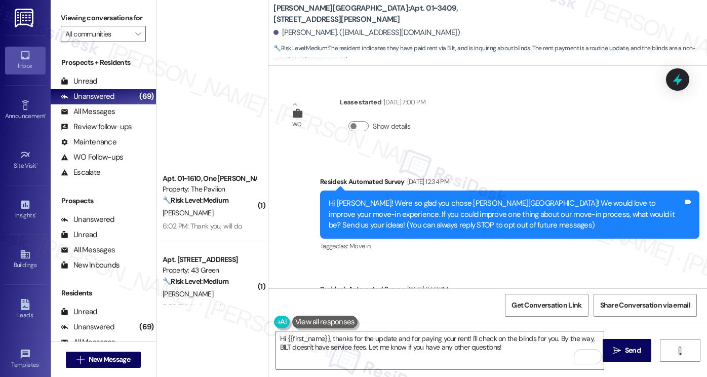
scroll to position [3610, 0]
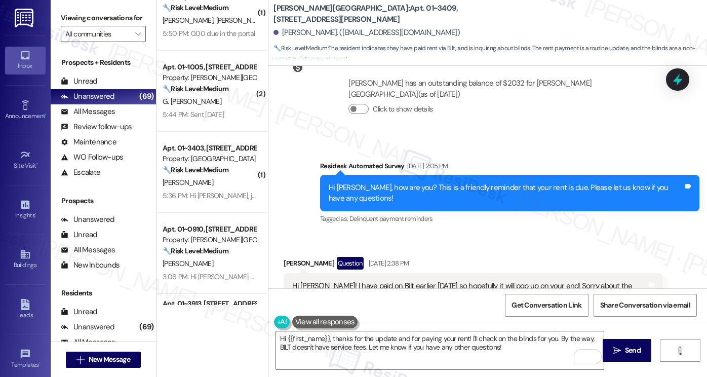
click at [472, 281] on div "Hi [PERSON_NAME]! I have paid on Bilt earlier [DATE] so hopefully it will pop u…" at bounding box center [469, 292] width 355 height 22
click at [471, 281] on div "Hi [PERSON_NAME]! I have paid on Bilt earlier [DATE] so hopefully it will pop u…" at bounding box center [469, 292] width 355 height 22
drag, startPoint x: 443, startPoint y: 13, endPoint x: 374, endPoint y: 15, distance: 69.4
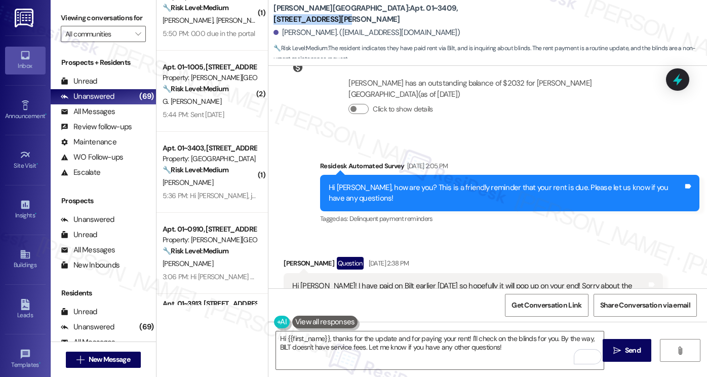
click at [374, 15] on div "[PERSON_NAME][GEOGRAPHIC_DATA]: Apt. 01~[STREET_ADDRESS][PERSON_NAME]" at bounding box center [374, 14] width 203 height 13
copy b "520 [GEOGRAPHIC_DATA][PERSON_NAME]"
click at [705, 49] on span "🔧 Risk Level: Medium : The resident indicates they have paid rent via Bilt, and…" at bounding box center [490, 54] width 434 height 22
click at [65, 19] on label "Viewing conversations for" at bounding box center [103, 18] width 85 height 16
drag, startPoint x: 370, startPoint y: 16, endPoint x: 340, endPoint y: 14, distance: 29.5
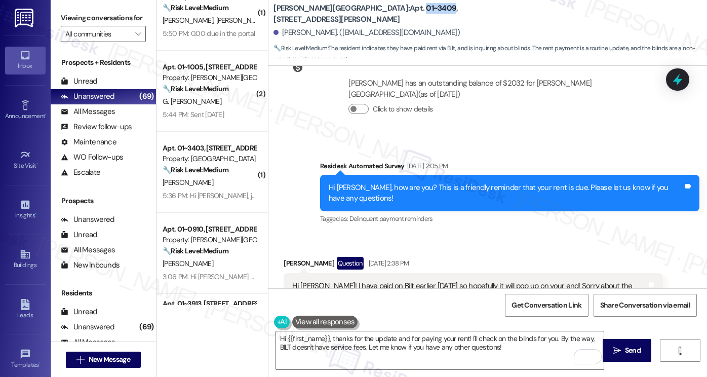
click at [340, 14] on b "[PERSON_NAME][GEOGRAPHIC_DATA]: Apt. 01~[STREET_ADDRESS][PERSON_NAME]" at bounding box center [374, 14] width 203 height 22
copy b "01~3409"
click at [101, 15] on label "Viewing conversations for" at bounding box center [103, 18] width 85 height 16
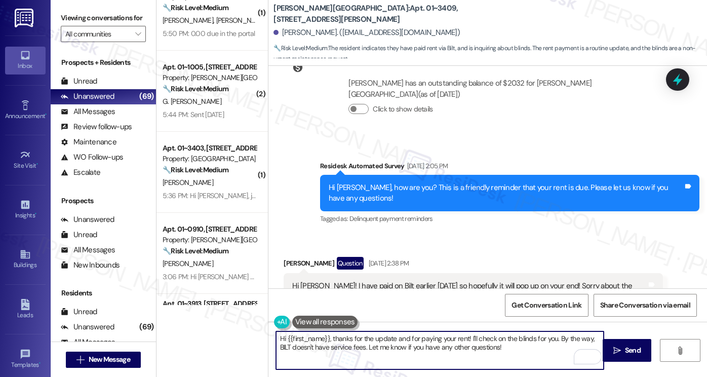
drag, startPoint x: 545, startPoint y: 352, endPoint x: 385, endPoint y: 338, distance: 160.6
click at [385, 338] on textarea "Hi {{first_name}}, thanks for the update and for paying your rent! I'll check o…" at bounding box center [440, 350] width 328 height 38
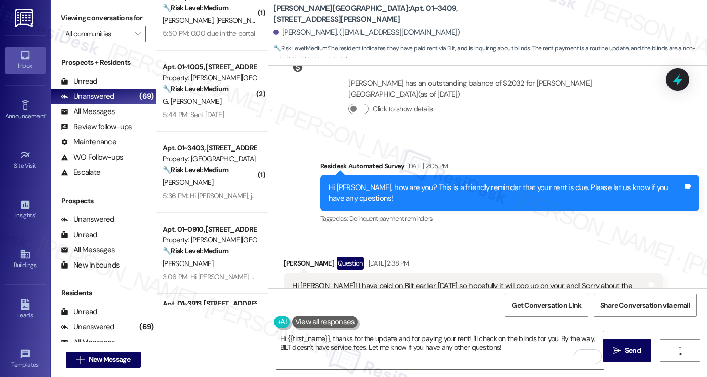
click at [561, 281] on div "Hi [PERSON_NAME]! I have paid on Bilt earlier [DATE] so hopefully it will pop u…" at bounding box center [469, 292] width 355 height 22
click at [483, 281] on div "Hi [PERSON_NAME]! I have paid on Bilt earlier [DATE] so hopefully it will pop u…" at bounding box center [469, 292] width 355 height 22
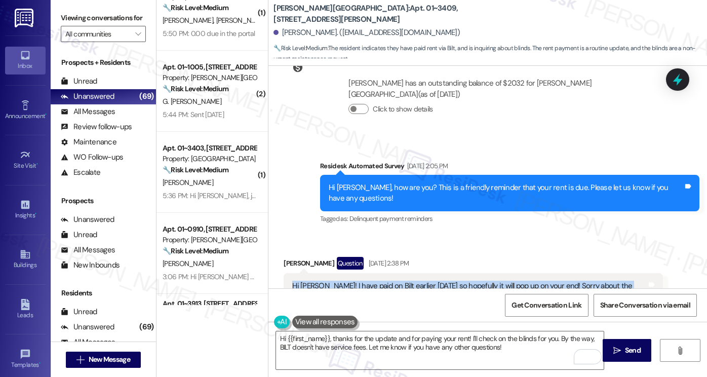
click at [483, 281] on div "Hi [PERSON_NAME]! I have paid on Bilt earlier [DATE] so hopefully it will pop u…" at bounding box center [469, 292] width 355 height 22
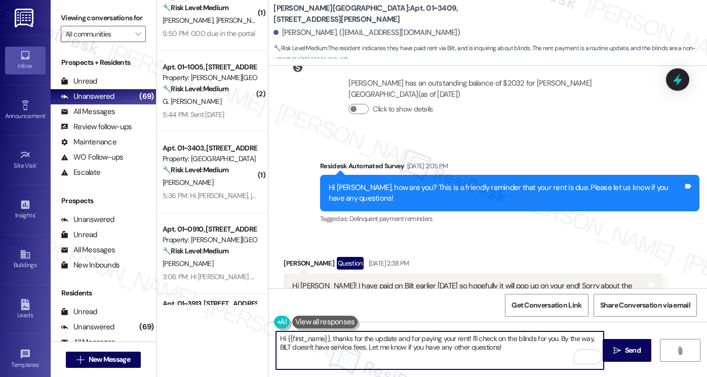
drag, startPoint x: 542, startPoint y: 345, endPoint x: 555, endPoint y: 336, distance: 15.5
click at [555, 336] on textarea "Hi {{first_name}}, thanks for the update and for paying your rent! I'll check o…" at bounding box center [440, 350] width 328 height 38
type textarea "Hi {{first_name}}, thanks for the update and for paying your rent! I'll check o…"
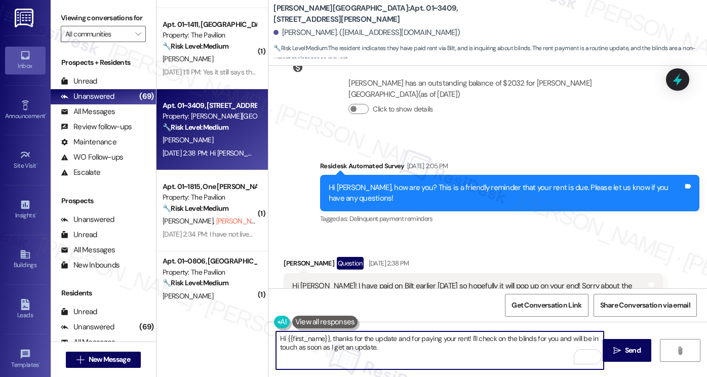
click at [411, 359] on textarea "Hi {{first_name}}, thanks for the update and for paying your rent! I'll check o…" at bounding box center [440, 350] width 328 height 38
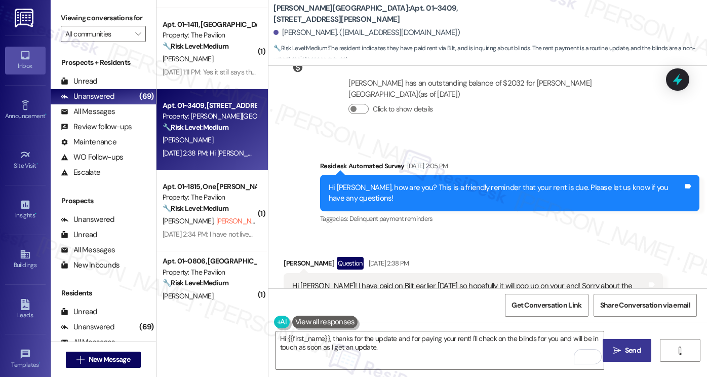
click at [619, 348] on icon "" at bounding box center [617, 350] width 8 height 8
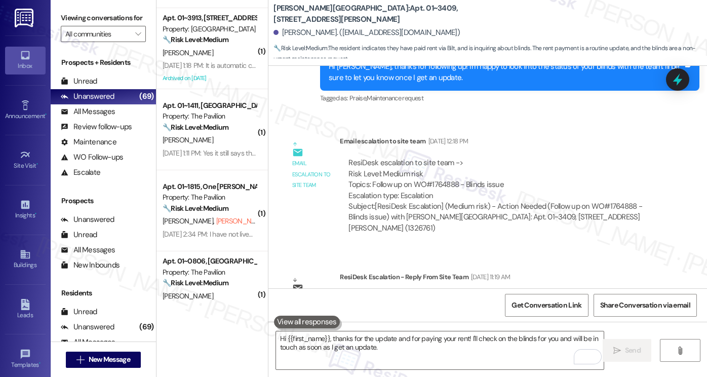
scroll to position [3134, 0]
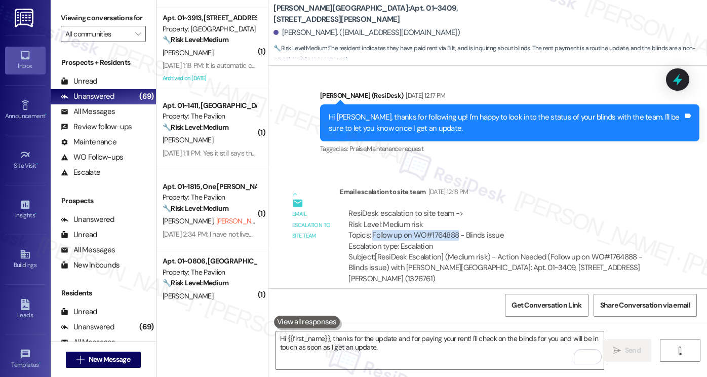
drag, startPoint x: 367, startPoint y: 210, endPoint x: 452, endPoint y: 214, distance: 85.2
click at [452, 214] on div "ResiDesk escalation to site team -> Risk Level: Medium risk Topics: Follow up o…" at bounding box center [501, 230] width 306 height 44
copy div "Follow up on WO#1764888"
click at [104, 21] on label "Viewing conversations for" at bounding box center [103, 18] width 85 height 16
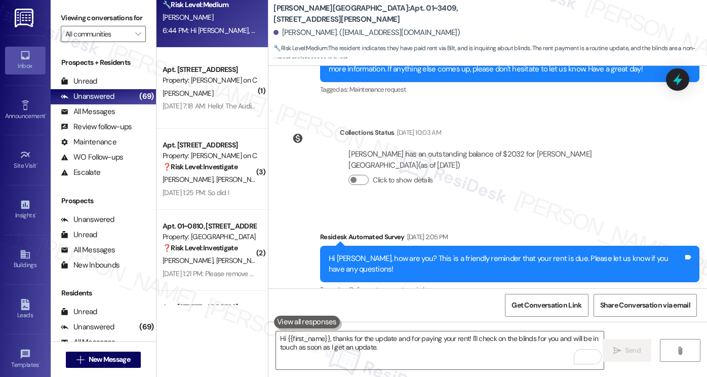
scroll to position [3827, 0]
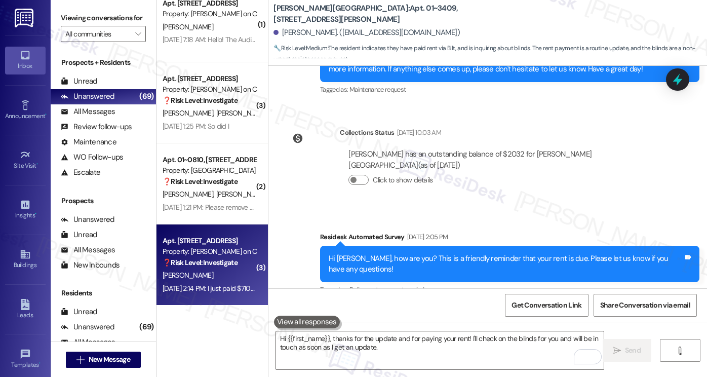
click at [203, 268] on div "Apt. [STREET_ADDRESS] Property: [PERSON_NAME] on Canal ❓ Risk Level: Investigate" at bounding box center [210, 251] width 96 height 34
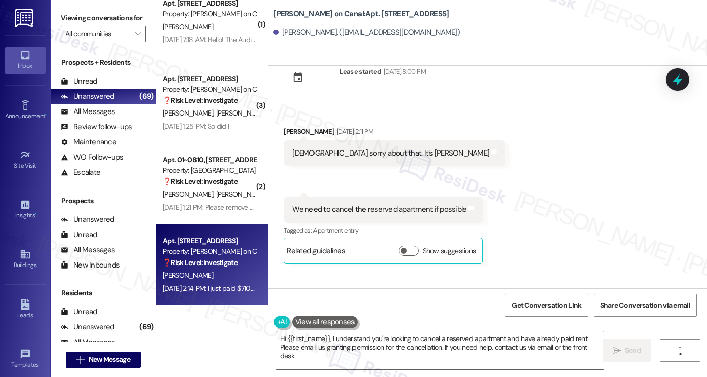
scroll to position [26, 0]
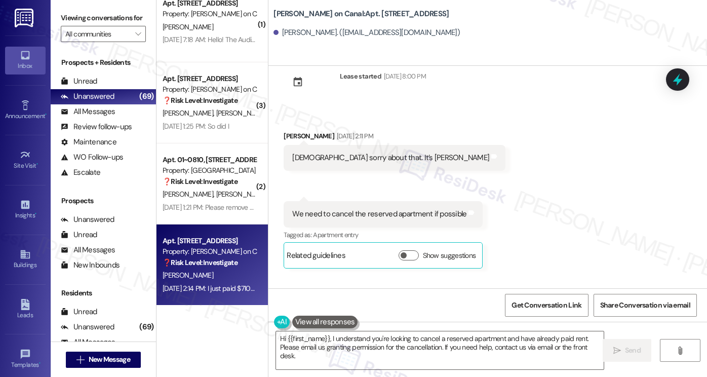
click at [326, 213] on div "We need to cancel the reserved apartment if possible" at bounding box center [379, 214] width 174 height 11
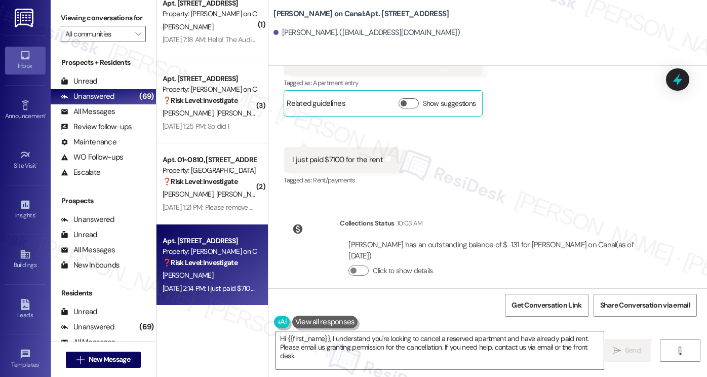
click at [328, 154] on div "I just paid $7100 for the rent" at bounding box center [337, 159] width 91 height 11
click at [395, 320] on div "Get Conversation Link Share Conversation via email" at bounding box center [487, 304] width 439 height 33
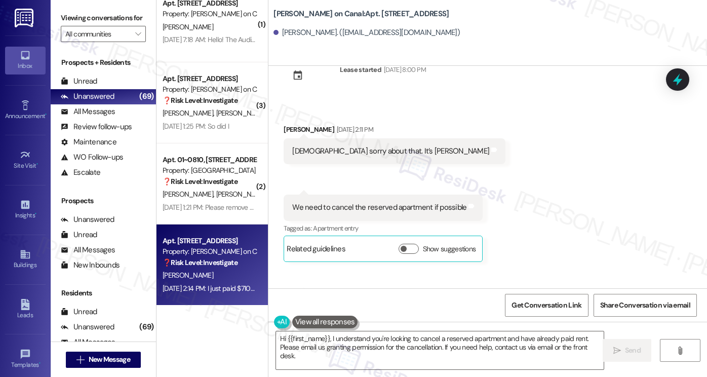
scroll to position [26, 0]
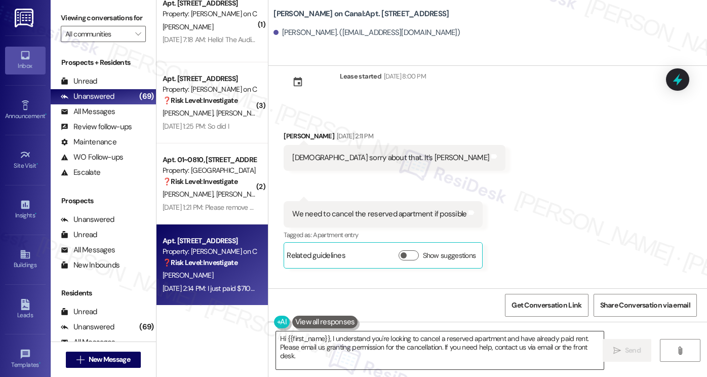
click at [327, 338] on textarea "Hi {{first_name}}, I understand you're looking to cancel a reserved apartment a…" at bounding box center [440, 350] width 328 height 38
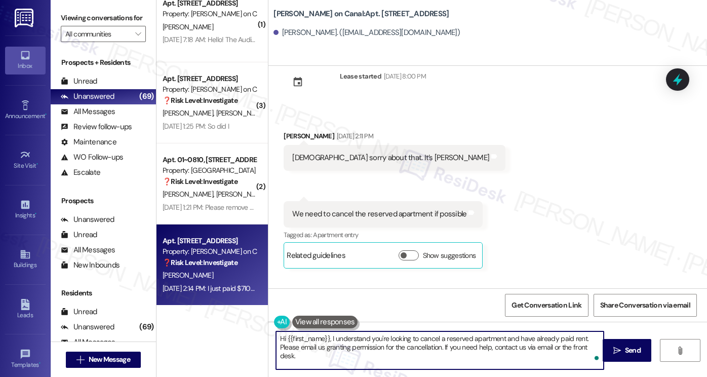
click at [361, 337] on textarea "Hi {{first_name}}, I understand you're looking to cancel a reserved apartment a…" at bounding box center [440, 350] width 328 height 38
click at [359, 350] on textarea "Hi {{first_name}}, I understand you're looking to cancel a reserved apartment a…" at bounding box center [440, 350] width 328 height 38
click at [401, 255] on span "button" at bounding box center [404, 255] width 6 height 6
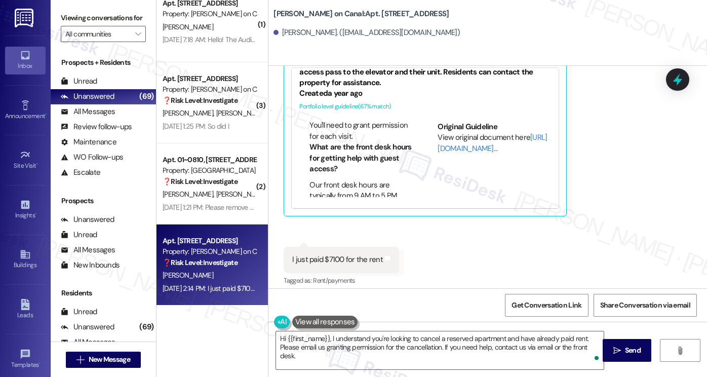
scroll to position [696, 0]
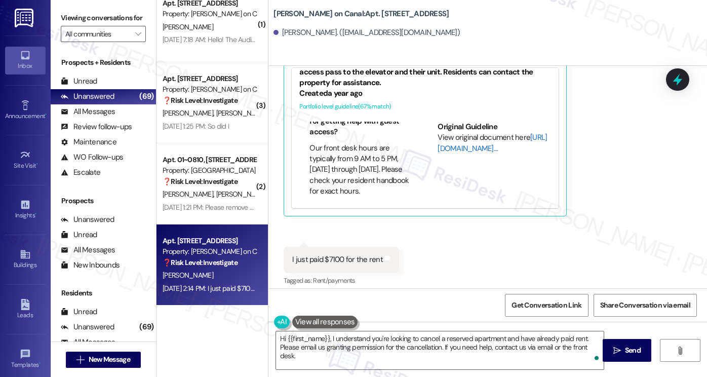
click at [442, 150] on link "[URL][DOMAIN_NAME]…" at bounding box center [492, 142] width 109 height 21
click at [102, 16] on label "Viewing conversations for" at bounding box center [103, 18] width 85 height 16
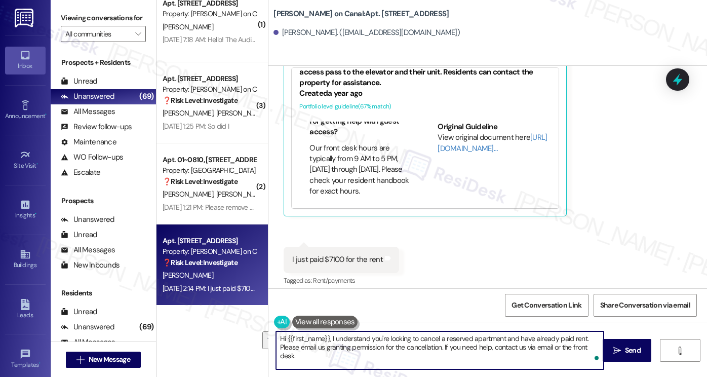
drag, startPoint x: 336, startPoint y: 358, endPoint x: 277, endPoint y: 347, distance: 60.8
click at [277, 347] on textarea "Hi {{first_name}}, I understand you're looking to cancel a reserved apartment a…" at bounding box center [440, 350] width 328 height 38
click at [436, 338] on textarea "Hi {{first_name}}, I understand you're looking to cancel a reserved apartment a…" at bounding box center [440, 350] width 328 height 38
click at [505, 350] on textarea "Hi {{first_name}}, I understand you're looking to cancel your reserved apartmen…" at bounding box center [440, 350] width 328 height 38
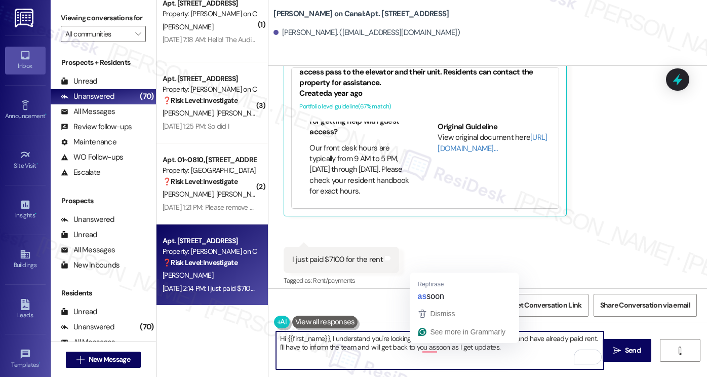
type textarea "Hi {{first_name}}, I understand you're looking to cancel your reserved apartmen…"
click at [512, 348] on textarea "Hi {{first_name}}, I understand you're looking to cancel your reserved apartmen…" at bounding box center [440, 350] width 328 height 38
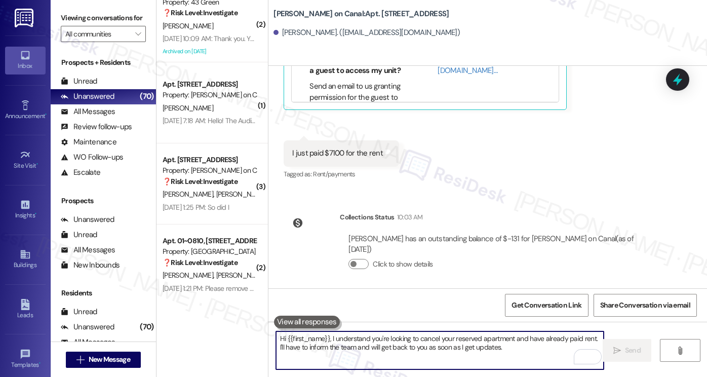
scroll to position [410, 0]
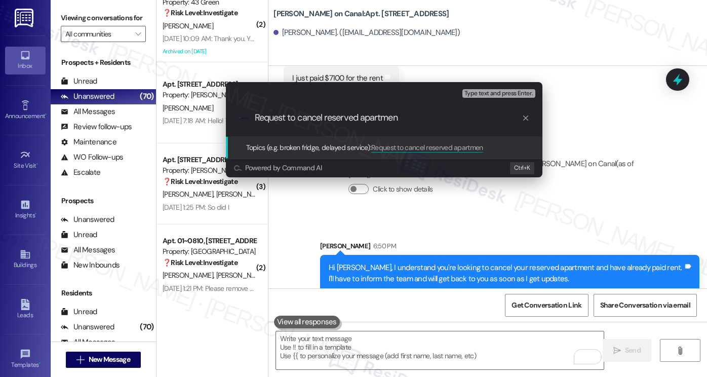
type input "Request to cancel reserved apartment"
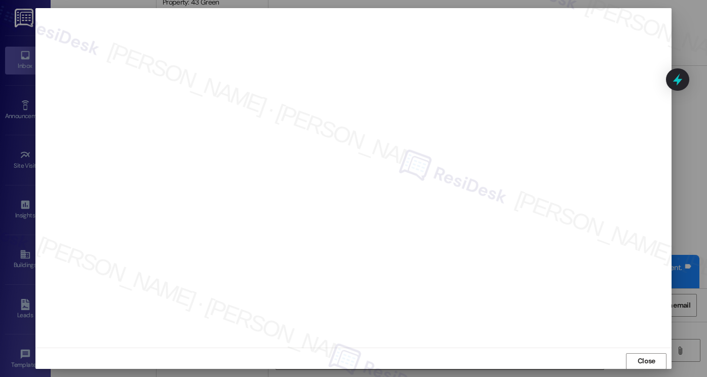
scroll to position [5, 0]
click at [640, 352] on button "Close" at bounding box center [646, 356] width 41 height 16
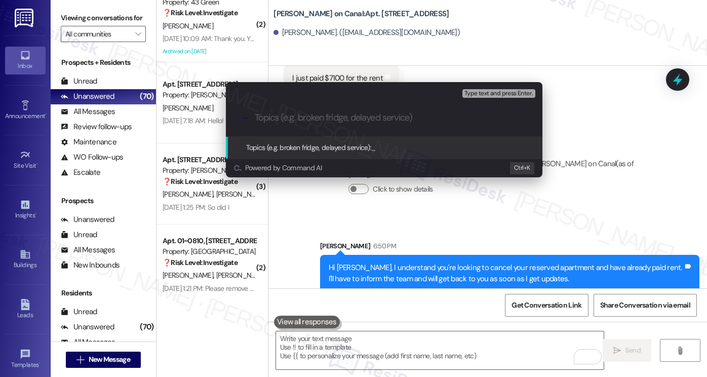
paste input "Request to cancel reserved apartment"
click at [462, 131] on div ".cls-1{fill:#0a055f;}.cls-2{fill:#0cc4c4;} resideskLogoBlueOrange Request to ca…" at bounding box center [384, 118] width 317 height 36
click at [439, 127] on div ".cls-1{fill:#0a055f;}.cls-2{fill:#0cc4c4;} resideskLogoBlueOrange Request to ca…" at bounding box center [384, 118] width 317 height 36
click at [423, 121] on input "Request to cancel reserved apartment" at bounding box center [388, 117] width 267 height 11
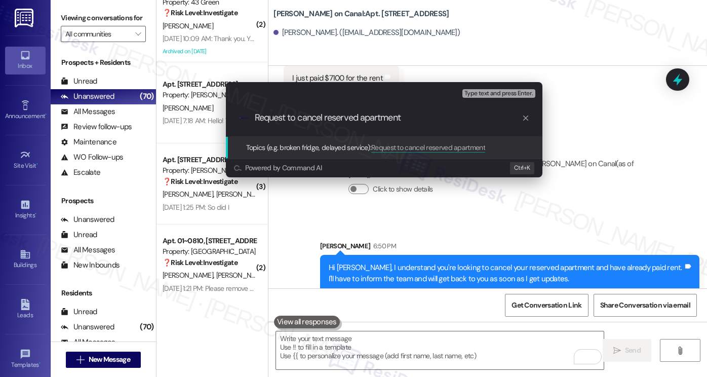
click at [411, 115] on input "Request to cancel reserved apartment" at bounding box center [388, 117] width 267 height 11
type input "Request to cancel reserved apartment - request for refund"
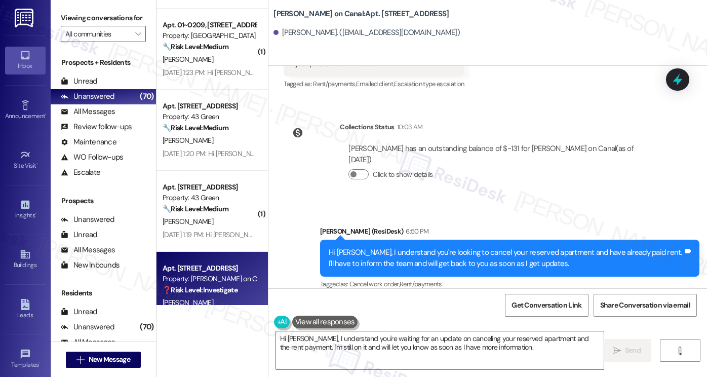
scroll to position [3473, 0]
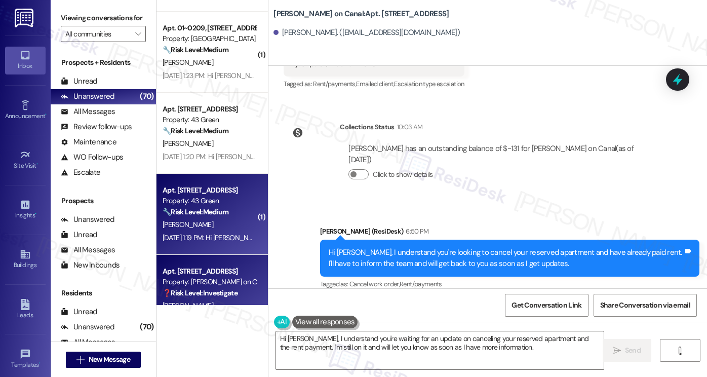
click at [193, 202] on div "Property: 43 Green" at bounding box center [210, 200] width 94 height 11
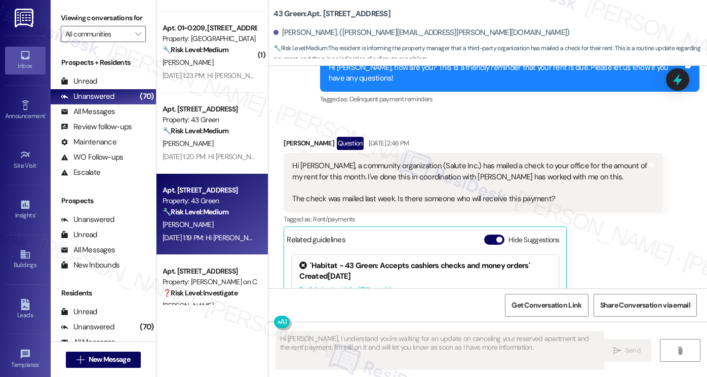
scroll to position [499, 0]
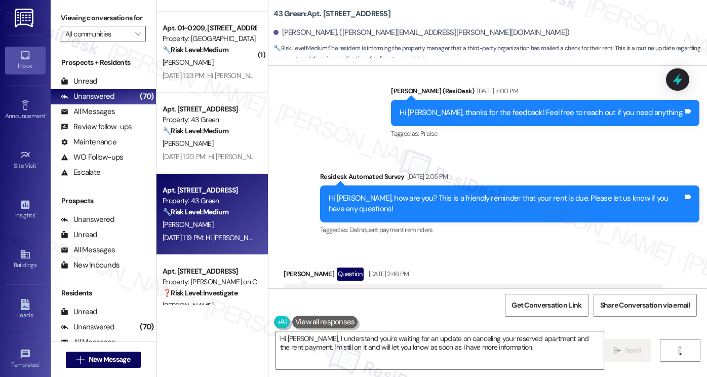
click at [444, 185] on div "Hi Kwame, how are you? This is a friendly reminder that your rent is due. Pleas…" at bounding box center [509, 203] width 379 height 37
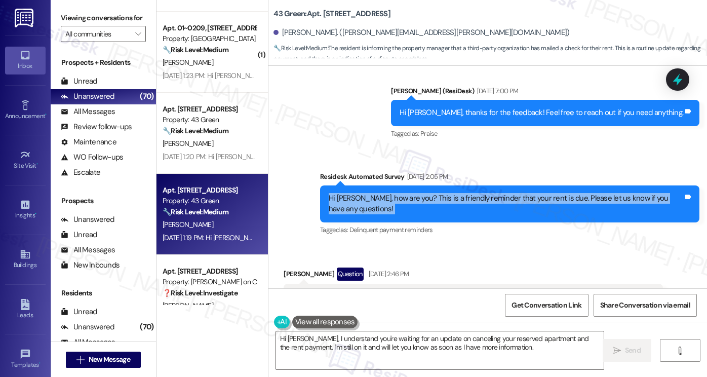
click at [444, 185] on div "Hi Kwame, how are you? This is a friendly reminder that your rent is due. Pleas…" at bounding box center [509, 203] width 379 height 37
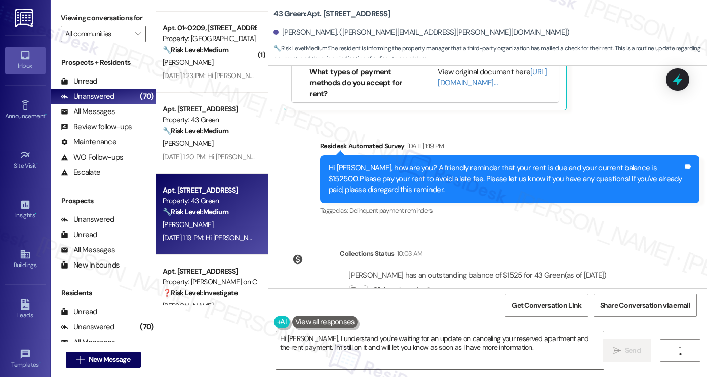
scroll to position [953, 0]
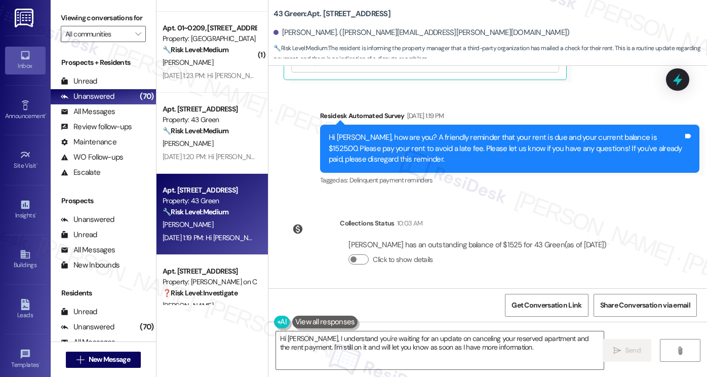
click at [292, 37] on div "Kwame Crawford. (kwame.k.crawford@gmail.com)" at bounding box center [421, 32] width 296 height 11
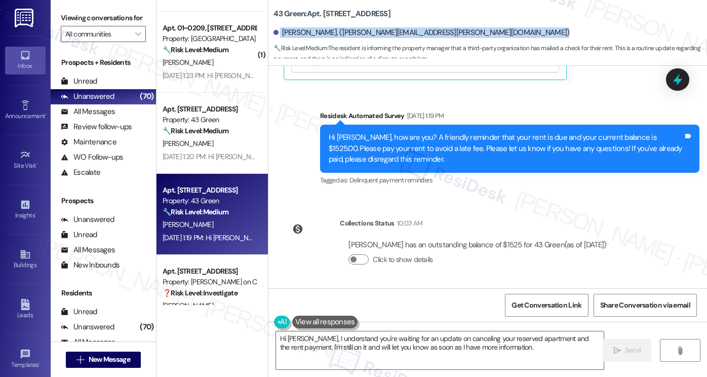
click at [292, 37] on div "Kwame Crawford. (kwame.k.crawford@gmail.com)" at bounding box center [421, 32] width 296 height 11
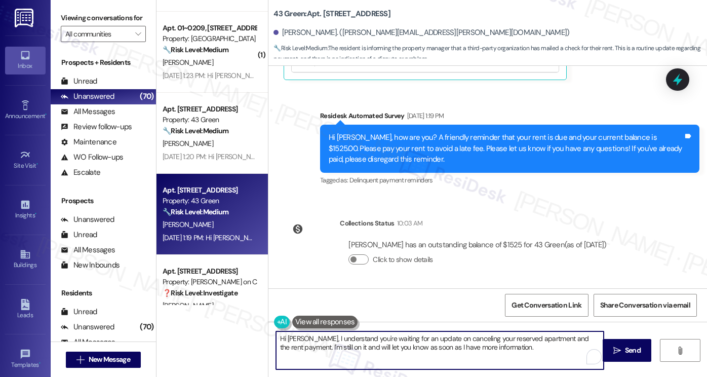
click at [470, 351] on textarea "Hi {{first_name}}, thanks for the update! I'll check on the status of the check…" at bounding box center [440, 350] width 328 height 38
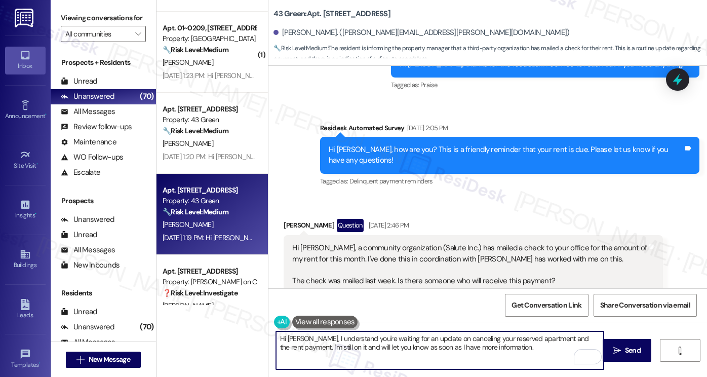
scroll to position [649, 0]
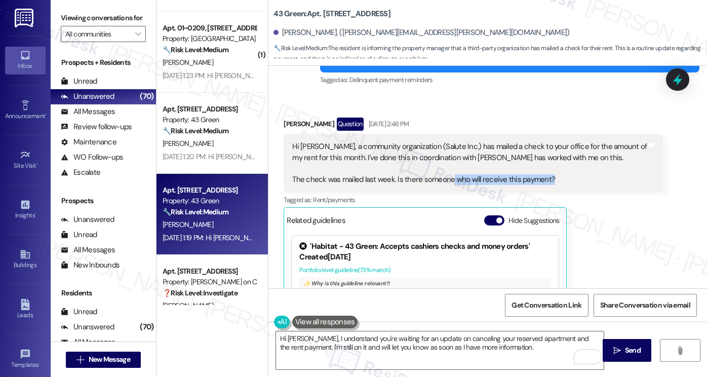
drag, startPoint x: 554, startPoint y: 176, endPoint x: 446, endPoint y: 180, distance: 108.5
click at [446, 180] on div "Hi Sarah, a community organization (Salute Inc.) has mailed a check to your off…" at bounding box center [469, 163] width 355 height 44
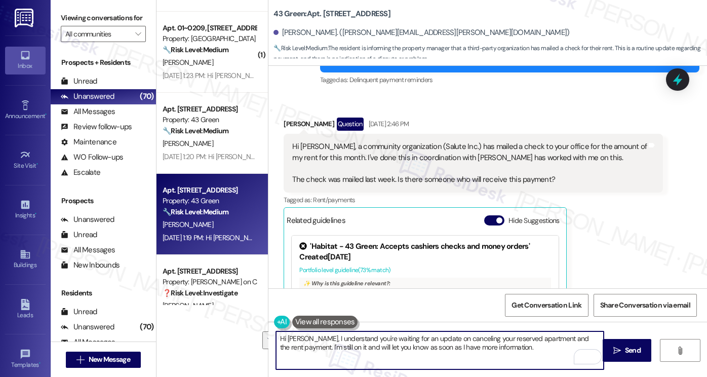
drag, startPoint x: 513, startPoint y: 337, endPoint x: 513, endPoint y: 365, distance: 27.9
click at [513, 365] on textarea "Hi {{first_name}}, thanks for the update! I'll check on the status of the check…" at bounding box center [440, 350] width 328 height 38
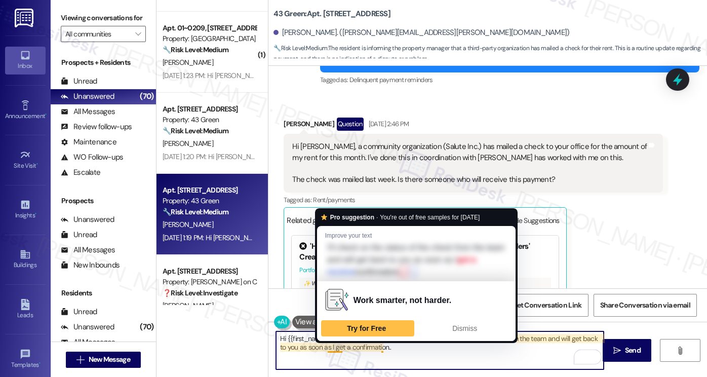
click at [328, 348] on textarea "Hi {{first_name}}, thanks for the update! I'll check on the status of the check…" at bounding box center [440, 350] width 328 height 38
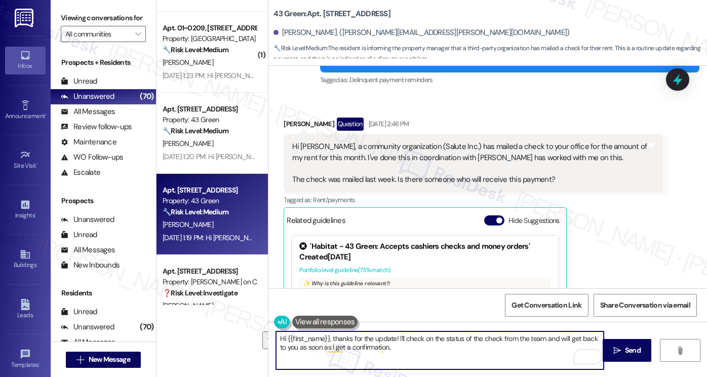
click at [606, 207] on div "Kwame Crawford Question Sep 03, 2025 at 2:46 PM Hi Sarah, a community organizat…" at bounding box center [473, 250] width 379 height 266
click at [387, 350] on textarea "Hi {{first_name}}, thanks for the update! I'll check on the status of the check…" at bounding box center [440, 350] width 328 height 38
click at [519, 357] on textarea "Hi {{first_name}}, thanks for the update! I'll check on the status of the check…" at bounding box center [440, 350] width 328 height 38
click at [508, 348] on textarea "Hi {{first_name}}, thanks for the update! I'll check on the status of the check…" at bounding box center [440, 350] width 328 height 38
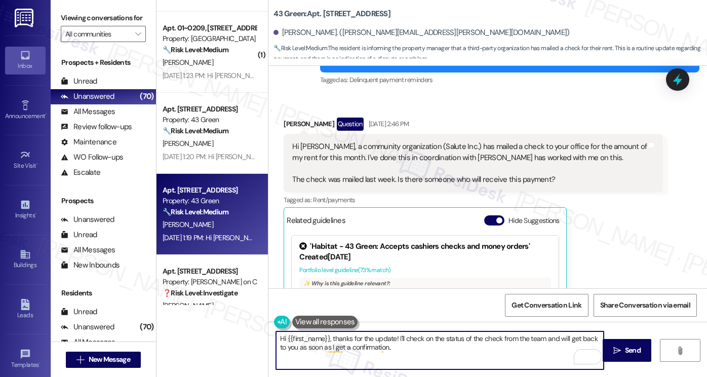
click at [508, 348] on textarea "Hi {{first_name}}, thanks for the update! I'll check on the status of the check…" at bounding box center [440, 350] width 328 height 38
type textarea "Hi {{first_name}}, thanks for the update! I'll check on the status of the check…"
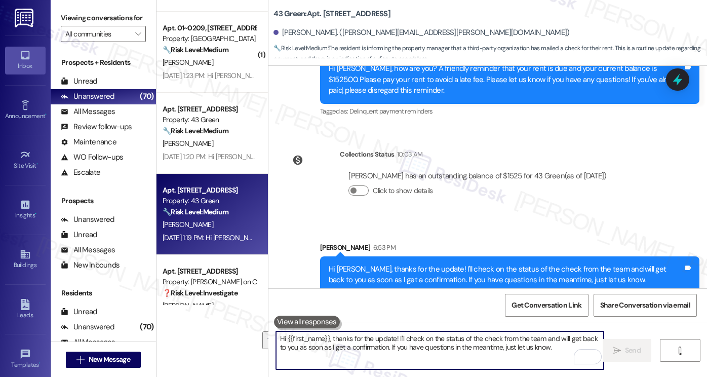
scroll to position [1035, 0]
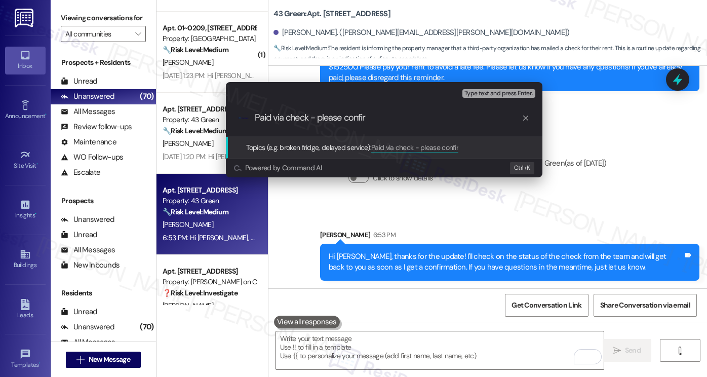
type input "Paid via check - please confirm"
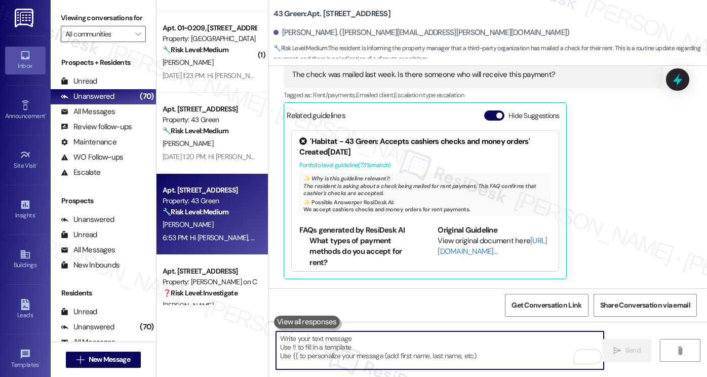
scroll to position [753, 0]
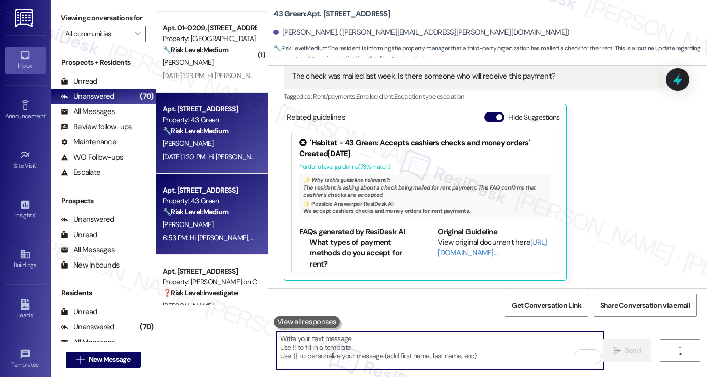
click at [200, 128] on strong "🔧 Risk Level: Medium" at bounding box center [196, 130] width 66 height 9
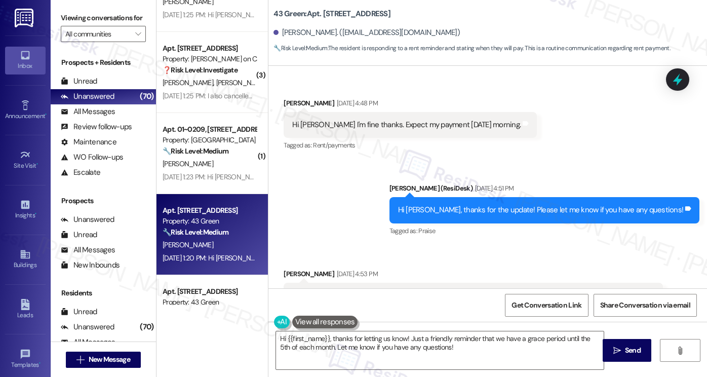
scroll to position [2698, 0]
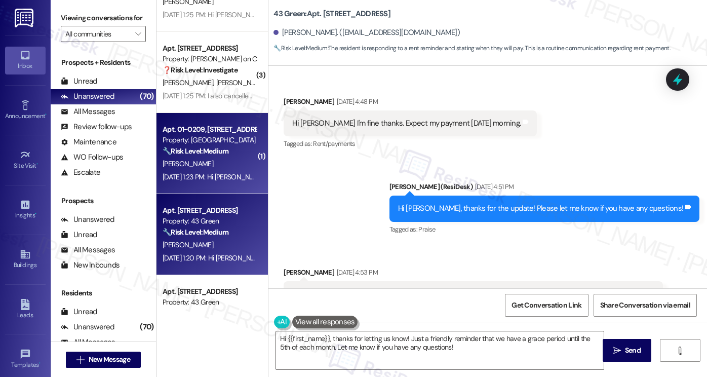
click at [253, 162] on div "Apt. 01~0209, 2701&2727 S. Indiana Ave. 2740 S. Prairie Ave Property: Eden Comm…" at bounding box center [211, 153] width 111 height 81
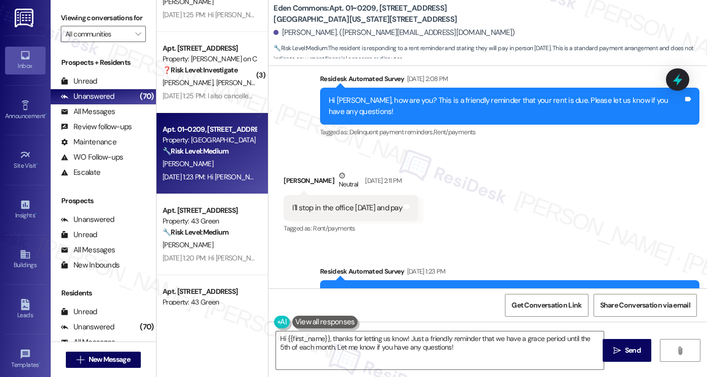
scroll to position [1265, 0]
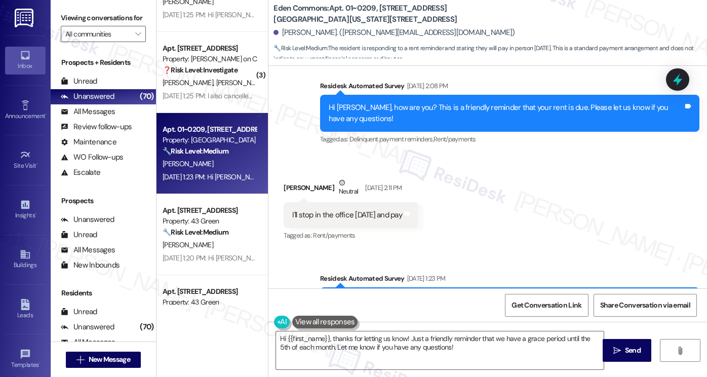
click at [351, 210] on div "I'll stop in the office tomorrow and pay" at bounding box center [347, 215] width 110 height 11
drag, startPoint x: 343, startPoint y: 187, endPoint x: 343, endPoint y: 194, distance: 7.1
click at [343, 192] on div "Renee Adams Neutral Sep 03, 2025 at 2:11 PM I'll stop in the office tomorrow an…" at bounding box center [351, 210] width 135 height 66
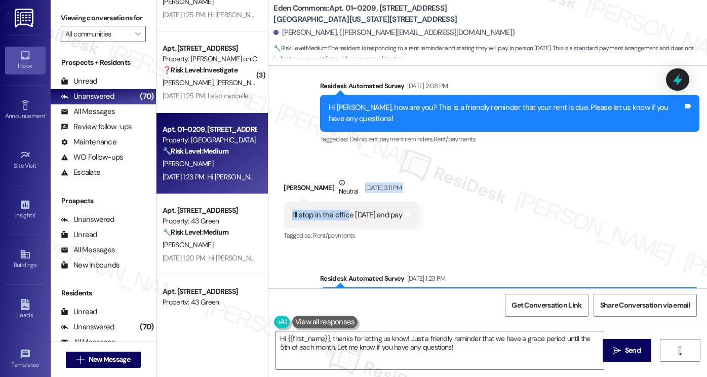
click at [342, 210] on div "I'll stop in the office tomorrow and pay" at bounding box center [347, 215] width 110 height 11
click at [346, 210] on div "I'll stop in the office tomorrow and pay" at bounding box center [347, 215] width 110 height 11
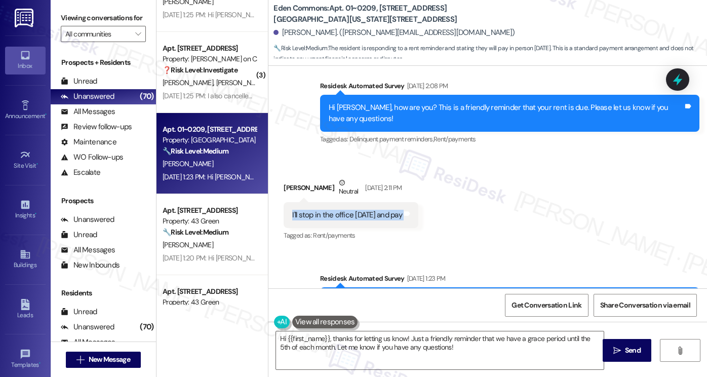
click at [347, 210] on div "I'll stop in the office tomorrow and pay" at bounding box center [347, 215] width 110 height 11
click at [79, 16] on label "Viewing conversations for" at bounding box center [103, 18] width 85 height 16
click at [387, 210] on div "I'll stop in the office tomorrow and pay" at bounding box center [347, 215] width 110 height 11
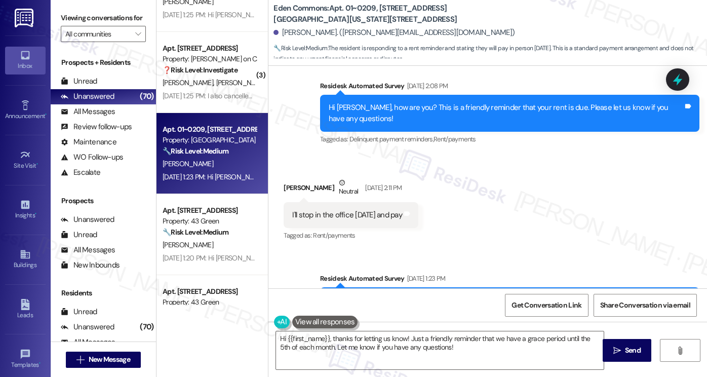
click at [88, 15] on label "Viewing conversations for" at bounding box center [103, 18] width 85 height 16
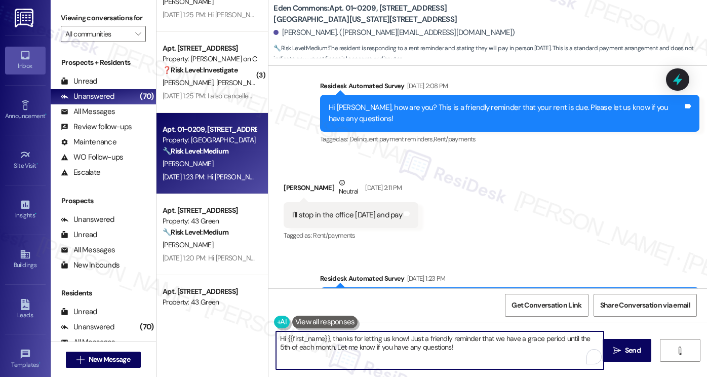
click at [464, 351] on textarea "Hi {{first_name}}! Thanks for the update. Just a heads up that we don't accept …" at bounding box center [440, 350] width 328 height 38
drag, startPoint x: 496, startPoint y: 348, endPoint x: 390, endPoint y: 332, distance: 107.7
click at [390, 332] on textarea "Hi {{first_name}}! Thanks for the update. Just a heads up that we don't accept …" at bounding box center [440, 350] width 328 height 38
drag, startPoint x: 328, startPoint y: 335, endPoint x: 346, endPoint y: 338, distance: 19.1
click at [328, 335] on textarea "Hi {{first_name}}! Thanks for the update. Just a heads up that we don't accept …" at bounding box center [440, 350] width 328 height 38
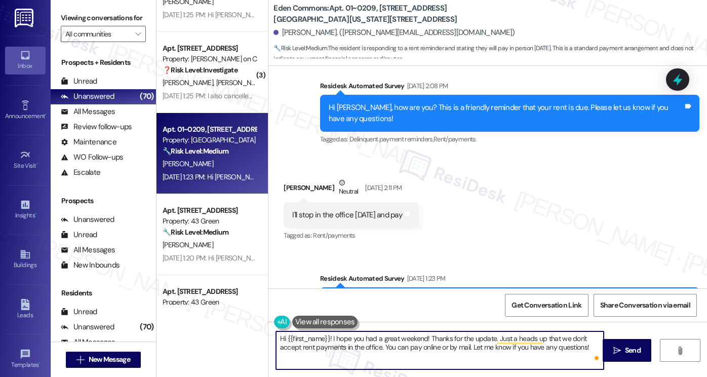
type textarea "Hi {{first_name}}! I hope you had a great weekend! Thanks for the update. Just …"
drag, startPoint x: 541, startPoint y: 331, endPoint x: 546, endPoint y: 332, distance: 5.8
click at [541, 331] on textarea "Hi {{first_name}}! I hope you had a great weekend! Thanks for the update. Just …" at bounding box center [440, 350] width 328 height 38
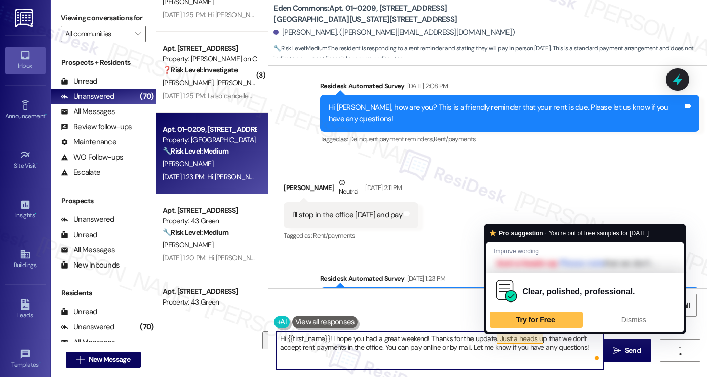
drag, startPoint x: 582, startPoint y: 345, endPoint x: 500, endPoint y: 340, distance: 82.7
click at [500, 340] on textarea "Hi {{first_name}}! I hope you had a great weekend! Thanks for the update. Just …" at bounding box center [440, 350] width 328 height 38
click at [367, 340] on textarea "Hi {{first_name}}! I hope you had a great weekend! Thanks for the update. Just …" at bounding box center [440, 350] width 328 height 38
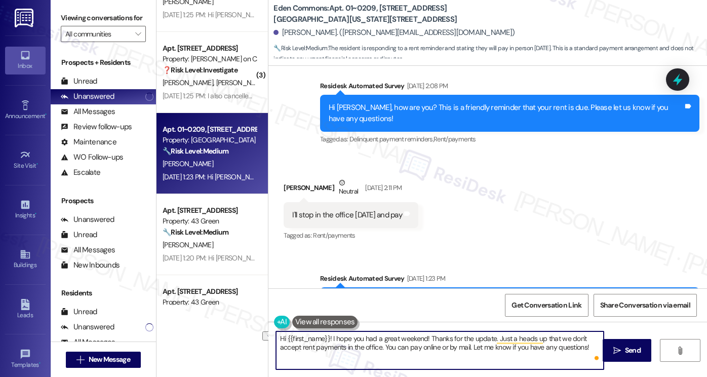
drag, startPoint x: 424, startPoint y: 344, endPoint x: 469, endPoint y: 350, distance: 45.5
click at [469, 350] on textarea "Hi {{first_name}}! I hope you had a great weekend! Thanks for the update. Just …" at bounding box center [440, 350] width 328 height 38
drag, startPoint x: 463, startPoint y: 346, endPoint x: 585, endPoint y: 346, distance: 122.1
click at [585, 346] on textarea "Hi {{first_name}}! I hope you had a great weekend! Thanks for the update. Just …" at bounding box center [440, 350] width 328 height 38
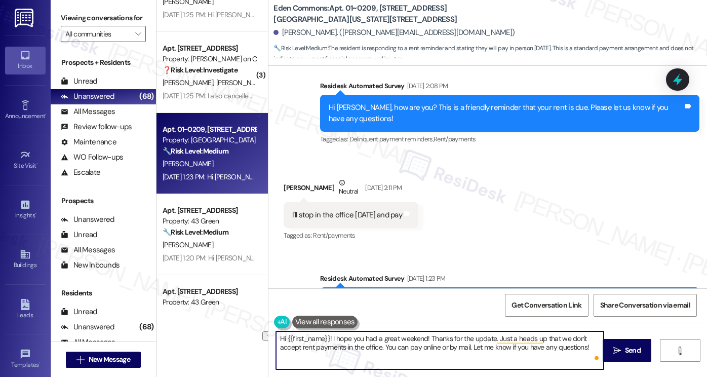
click at [585, 346] on textarea "Hi {{first_name}}! I hope you had a great weekend! Thanks for the update. Just …" at bounding box center [440, 350] width 328 height 38
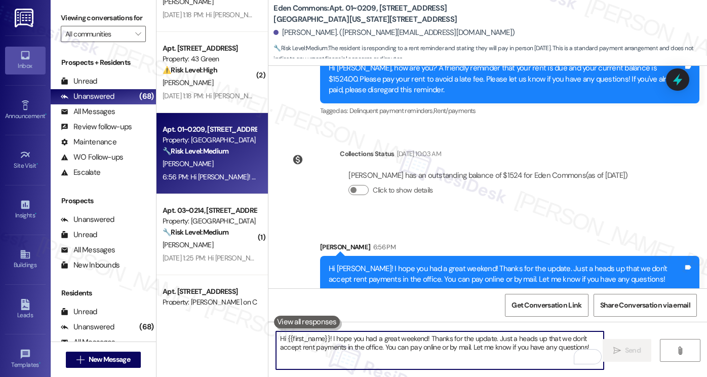
scroll to position [1499, 0]
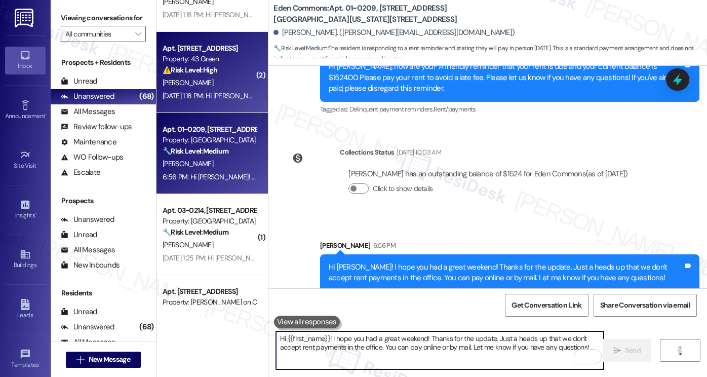
click at [214, 82] on div "P. Boswell" at bounding box center [210, 82] width 96 height 13
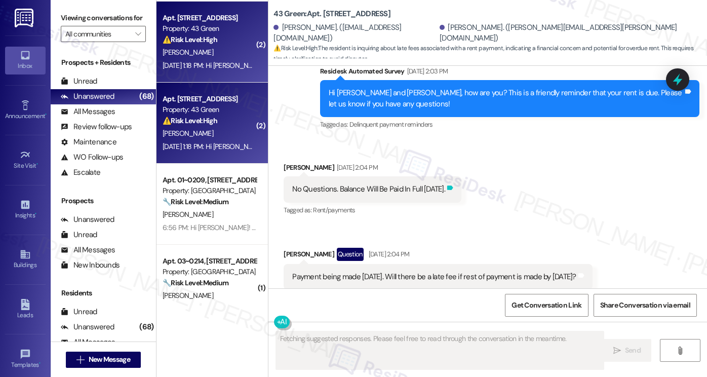
scroll to position [1894, 0]
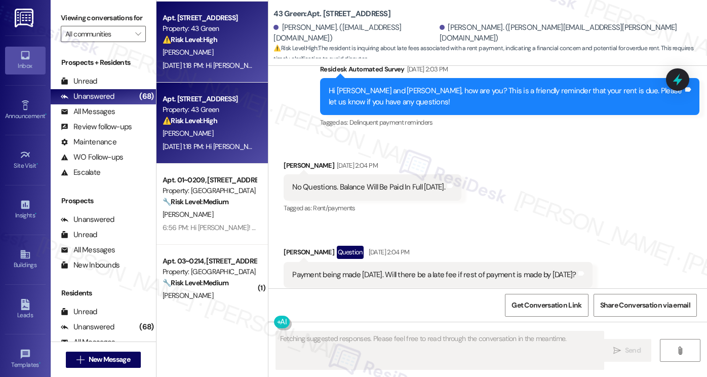
click at [363, 182] on div "No Questions. Balance Will Be Paid In Full Saturday." at bounding box center [368, 187] width 153 height 11
click at [350, 269] on div "Payment being made today. Will there be a late fee if rest of payment is made b…" at bounding box center [434, 274] width 284 height 11
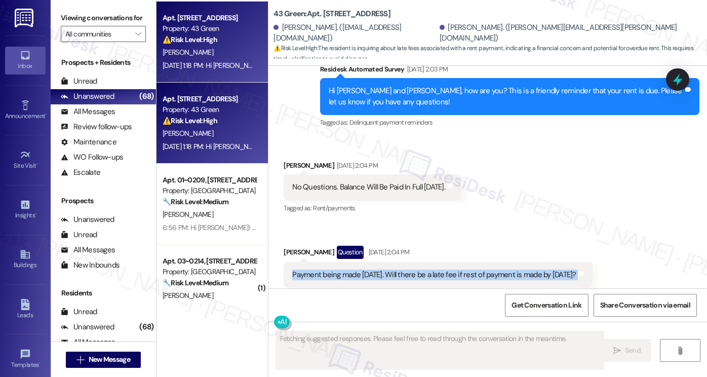
click at [350, 269] on div "Payment being made today. Will there be a late fee if rest of payment is made b…" at bounding box center [434, 274] width 284 height 11
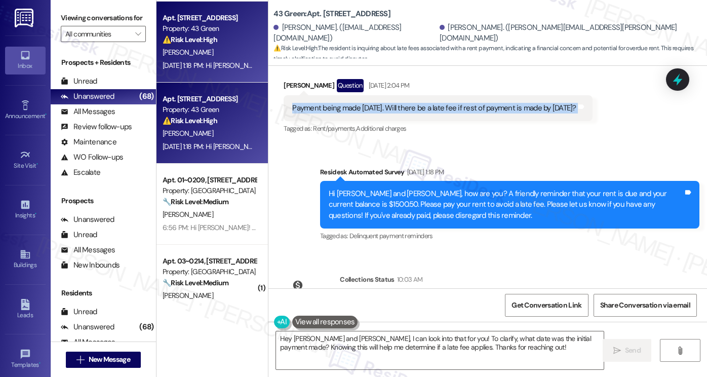
scroll to position [2044, 0]
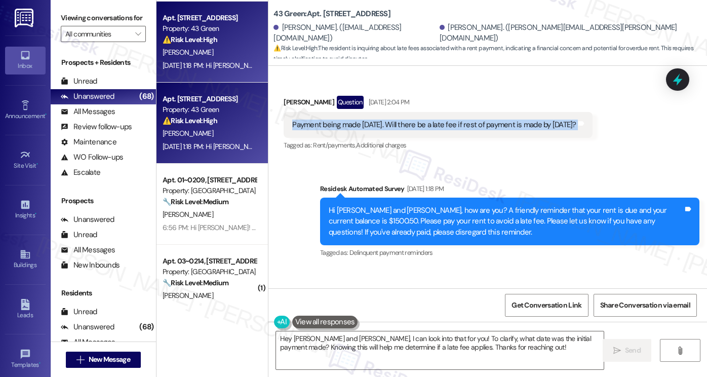
click at [482, 120] on div "Payment being made today. Will there be a late fee if rest of payment is made b…" at bounding box center [434, 125] width 284 height 11
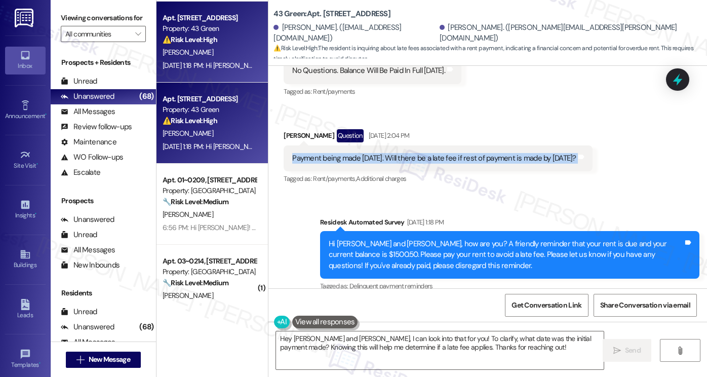
scroll to position [2095, 0]
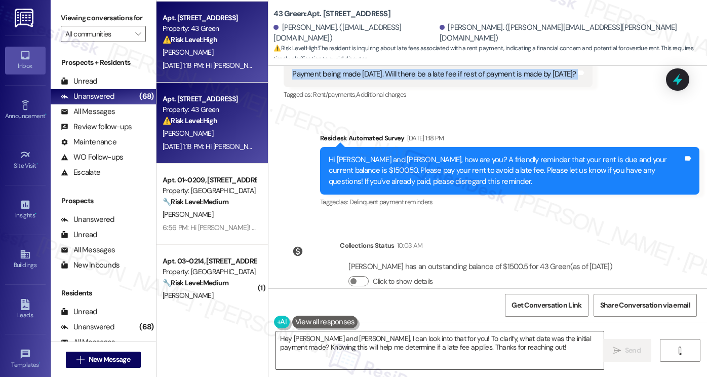
click at [283, 339] on textarea "Hey Phillip and Anthony, I can look into that for you! To clarify, what date wa…" at bounding box center [440, 350] width 328 height 38
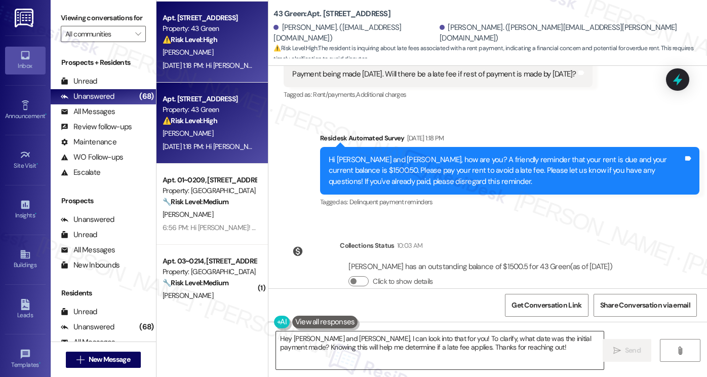
click at [283, 339] on textarea "Hey Phillip and Anthony, I can look into that for you! To clarify, what date wa…" at bounding box center [440, 350] width 328 height 38
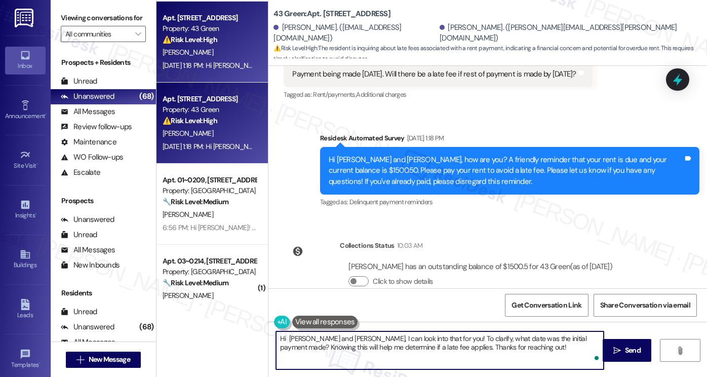
type textarea "Hi Phillip and Anthony, I can look into that for you! To clarify, what date was…"
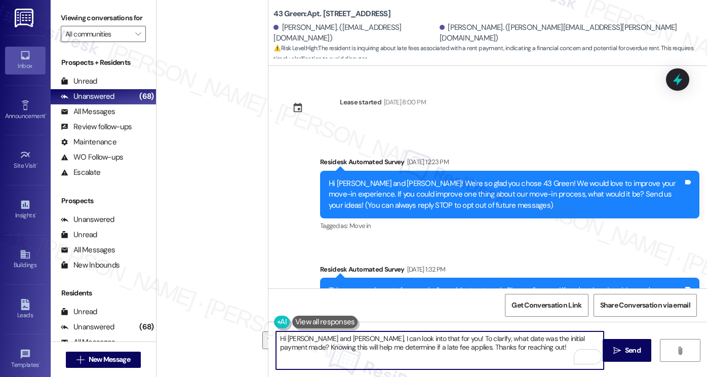
click at [442, 339] on textarea "Hi [PERSON_NAME] and [PERSON_NAME], I can look into that for you! To clarify, w…" at bounding box center [440, 350] width 328 height 38
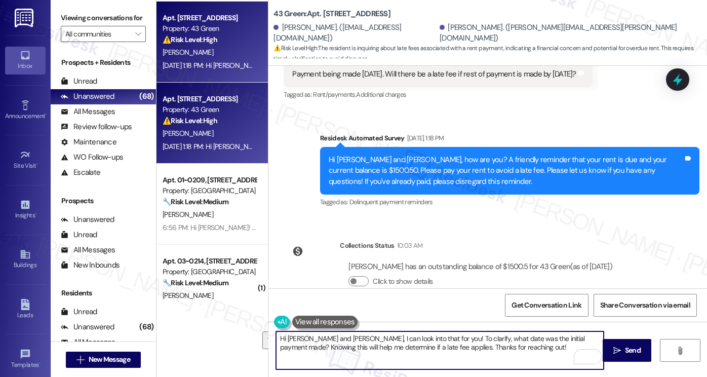
click at [442, 339] on textarea "Hi [PERSON_NAME] and [PERSON_NAME], I can look into that for you! To clarify, w…" at bounding box center [440, 350] width 328 height 38
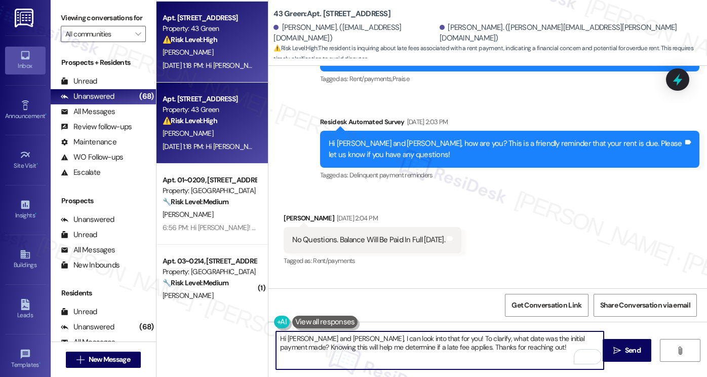
scroll to position [1740, 0]
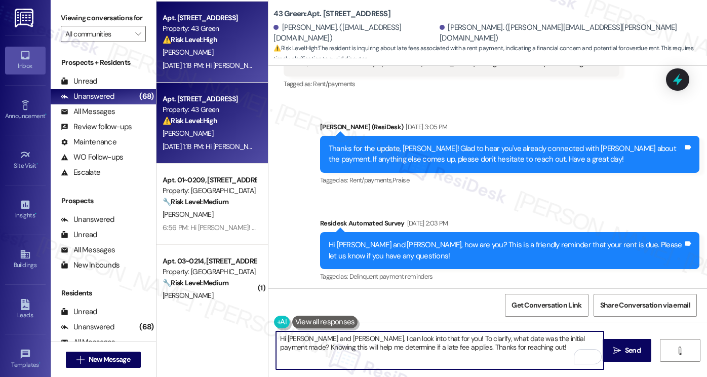
click at [417, 336] on textarea "Hi [PERSON_NAME] and [PERSON_NAME], I can look into that for you! To clarify, w…" at bounding box center [440, 350] width 328 height 38
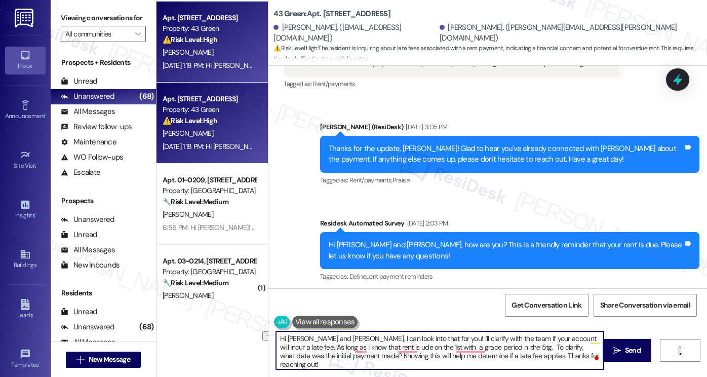
drag, startPoint x: 317, startPoint y: 346, endPoint x: 261, endPoint y: 348, distance: 56.3
click at [261, 348] on div "( 2 ) Apt. 03~0205, [STREET_ADDRESS][GEOGRAPHIC_DATA][US_STATE][STREET_ADDRESS]…" at bounding box center [431, 188] width 551 height 377
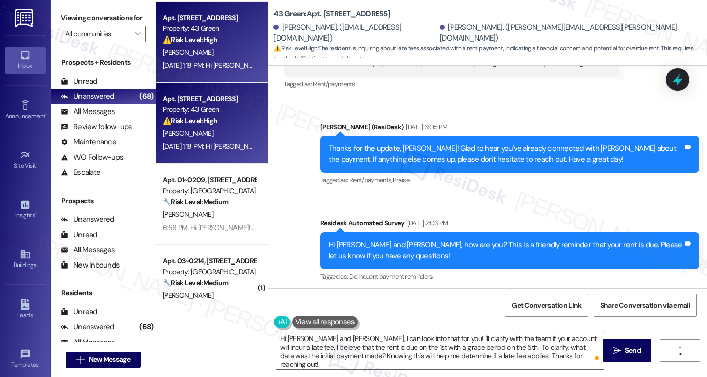
click at [99, 10] on label "Viewing conversations for" at bounding box center [103, 18] width 85 height 16
click at [93, 14] on label "Viewing conversations for" at bounding box center [103, 18] width 85 height 16
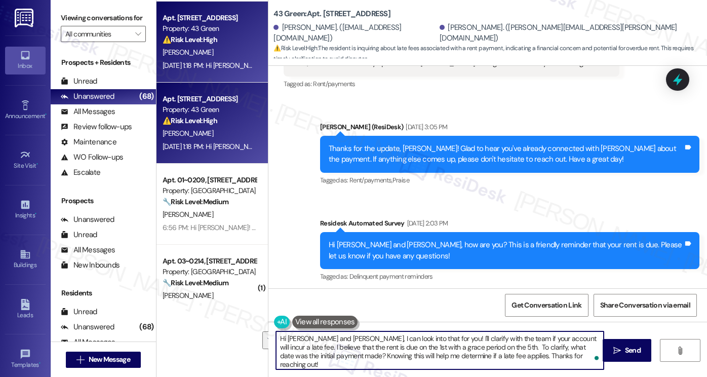
drag, startPoint x: 475, startPoint y: 348, endPoint x: 585, endPoint y: 336, distance: 111.1
click at [585, 336] on textarea "Hi Phillip and Anthony, I can look into that for you! I'll clarify with the tea…" at bounding box center [440, 350] width 328 height 38
click at [440, 352] on textarea "Hi Phillip and Anthony, I can look into that for you! I'll clarify with the tea…" at bounding box center [440, 350] width 328 height 38
drag, startPoint x: 573, startPoint y: 356, endPoint x: 590, endPoint y: 337, distance: 25.1
click at [590, 337] on textarea "Hi Phillip and Anthony, I can look into that for you! I'll clarify with the tea…" at bounding box center [440, 350] width 328 height 38
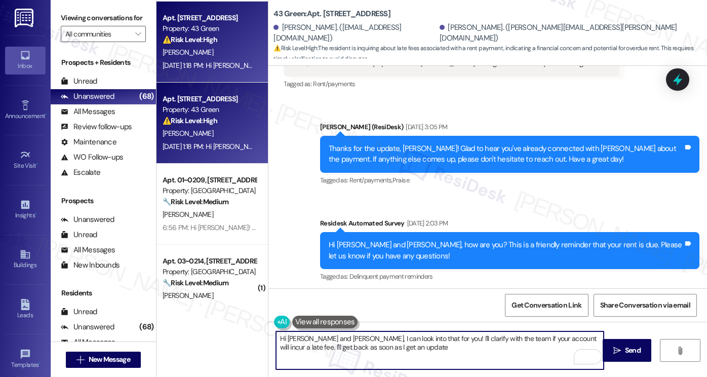
click at [587, 338] on textarea "Hi Phillip and Anthony, I can look into that for you! I'll clarify with the tea…" at bounding box center [440, 350] width 328 height 38
click at [412, 349] on textarea "Hi Phillip and Anthony, I can look into that for you! I'll clarify with the tea…" at bounding box center [440, 350] width 328 height 38
type textarea "Hi Phillip and Anthony, I can look into that for you! I'll clarify with the tea…"
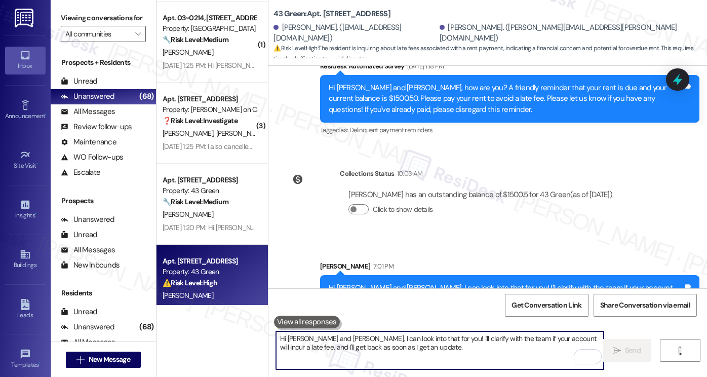
scroll to position [2176, 0]
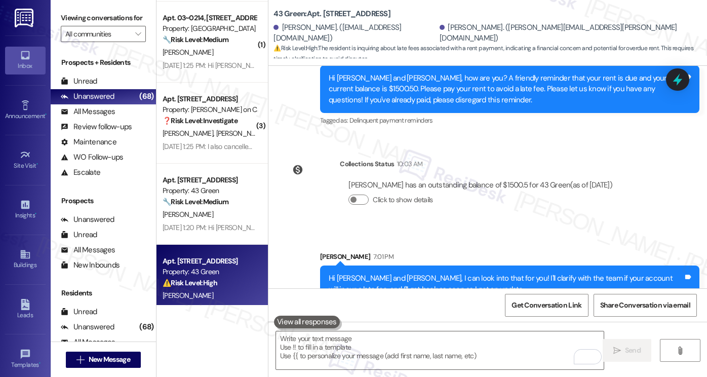
click at [429, 273] on div "Hi Phillip and Anthony, I can look into that for you! I'll clarify with the tea…" at bounding box center [506, 284] width 355 height 22
click at [427, 273] on div "Hi Phillip and Anthony, I can look into that for you! I'll clarify with the tea…" at bounding box center [506, 284] width 355 height 22
click at [446, 228] on div "Sent via SMS Sarah 7:01 PM Hi Phillip and Anthony, I can look into that for you…" at bounding box center [487, 269] width 439 height 82
click at [425, 273] on div "Hi Phillip and Anthony, I can look into that for you! I'll clarify with the tea…" at bounding box center [506, 284] width 355 height 22
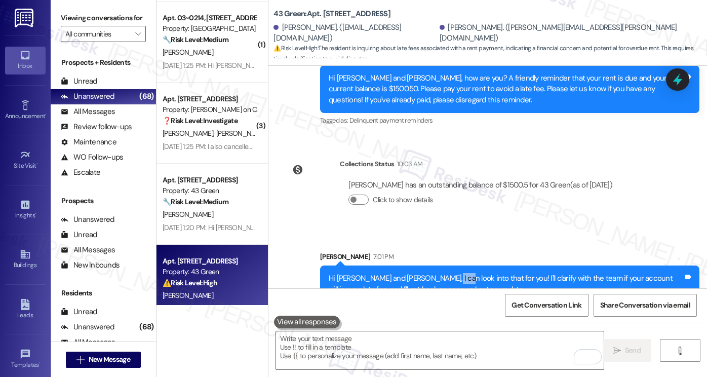
click at [425, 273] on div "Hi Phillip and Anthony, I can look into that for you! I'll clarify with the tea…" at bounding box center [506, 284] width 355 height 22
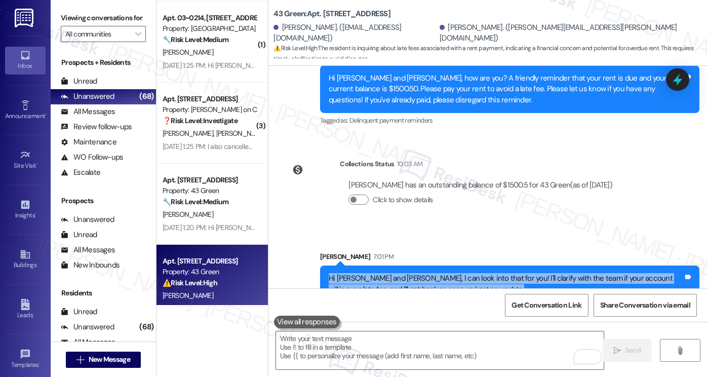
click at [425, 273] on div "Hi Phillip and Anthony, I can look into that for you! I'll clarify with the tea…" at bounding box center [506, 284] width 355 height 22
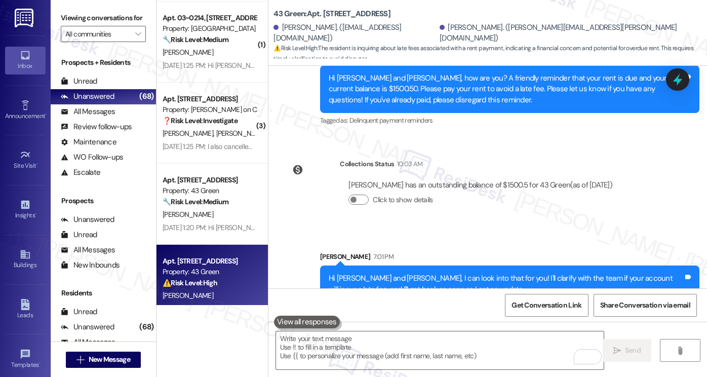
click at [621, 159] on div "Collections Status 10:03 AM" at bounding box center [480, 166] width 281 height 14
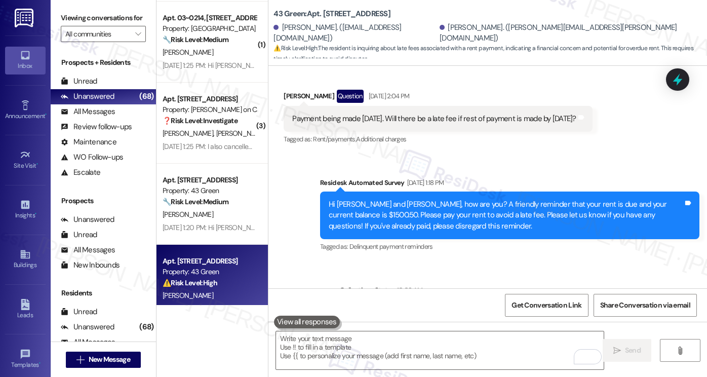
scroll to position [1974, 0]
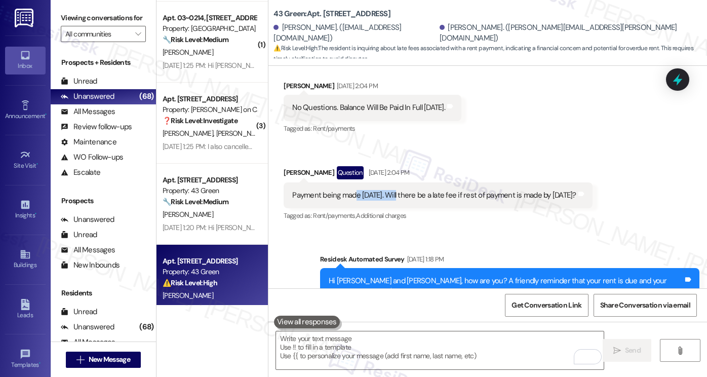
drag, startPoint x: 349, startPoint y: 178, endPoint x: 390, endPoint y: 178, distance: 41.0
click at [389, 190] on div "Payment being made [DATE]. Will there be a late fee if rest of payment is made …" at bounding box center [434, 195] width 284 height 11
click at [568, 208] on div "Tagged as: Rent/payments , Click to highlight conversations about Rent/payments…" at bounding box center [438, 215] width 308 height 15
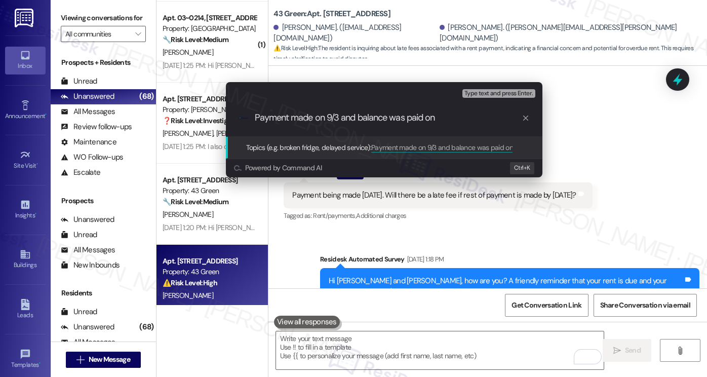
click at [459, 119] on input "Payment made on 9/3 and balance was paid on" at bounding box center [388, 117] width 267 height 11
type input "Payment made on 9/3 and balance was paid on 9/6 - asking if they incurred a lat…"
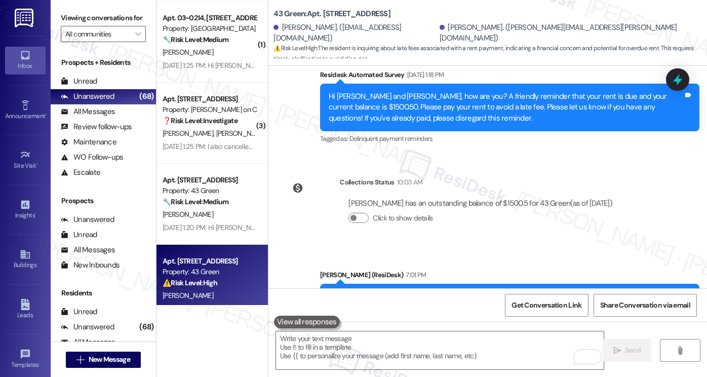
scroll to position [2191, 0]
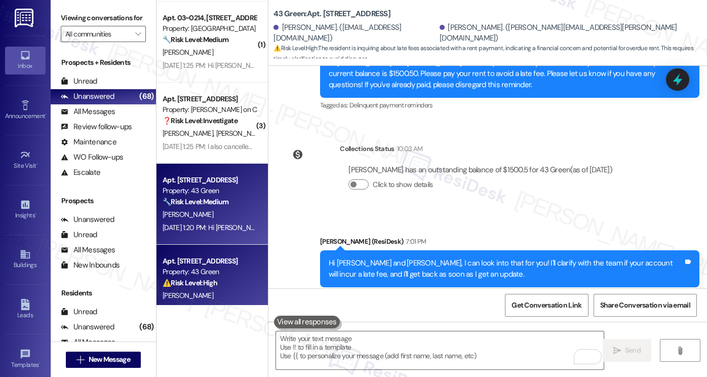
click at [210, 198] on strong "🔧 Risk Level: Medium" at bounding box center [196, 201] width 66 height 9
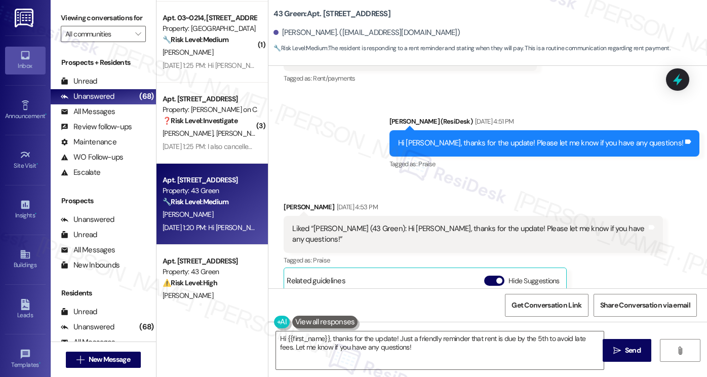
scroll to position [2797, 0]
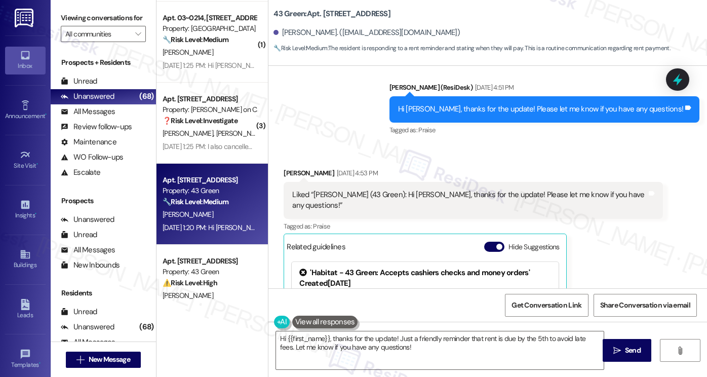
click at [467, 182] on div "Liked “Sarah (43 Green): Hi Jennifer, thanks for the update! Please let me know…" at bounding box center [473, 200] width 379 height 37
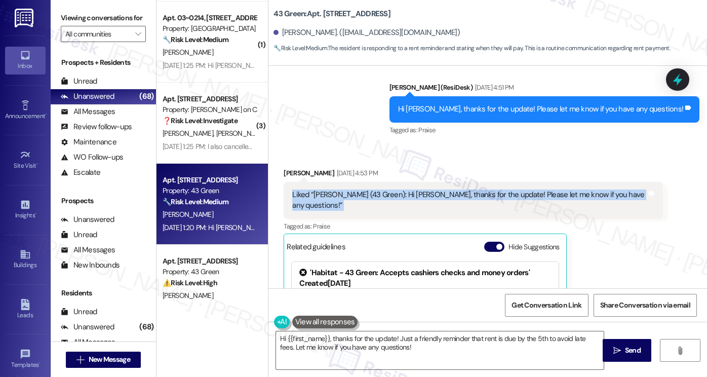
click at [467, 182] on div "Liked “Sarah (43 Green): Hi Jennifer, thanks for the update! Please let me know…" at bounding box center [473, 200] width 379 height 37
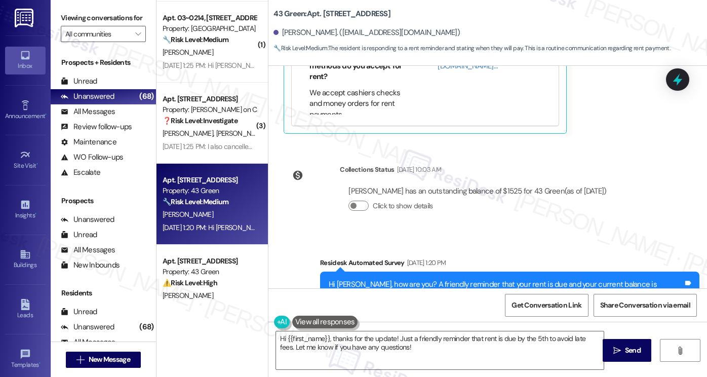
scroll to position [3101, 0]
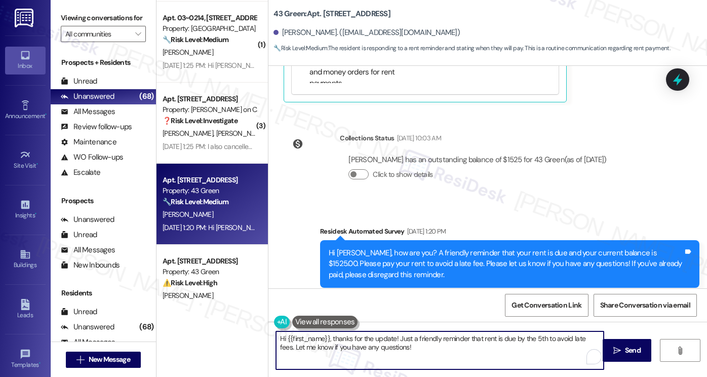
drag, startPoint x: 413, startPoint y: 348, endPoint x: 328, endPoint y: 335, distance: 86.1
click at [328, 335] on textarea "Hi {{first_name}}, thanks for the update! Just a friendly reminder that rent is…" at bounding box center [440, 350] width 328 height 38
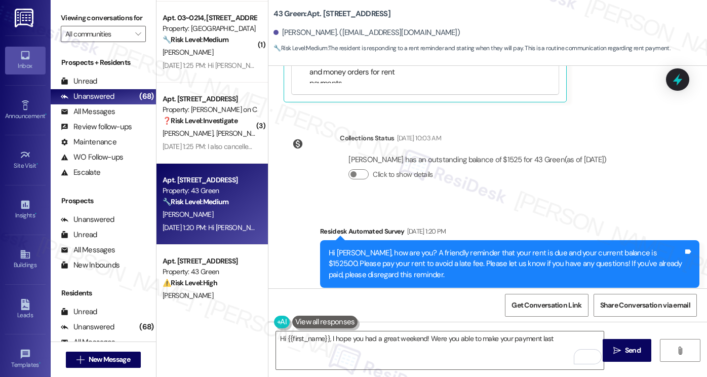
drag, startPoint x: 74, startPoint y: 12, endPoint x: 95, endPoint y: 21, distance: 22.5
click at [74, 12] on label "Viewing conversations for" at bounding box center [103, 18] width 85 height 16
click at [472, 248] on div "Hi [PERSON_NAME], how are you? A friendly reminder that your rent is due and yo…" at bounding box center [506, 264] width 355 height 32
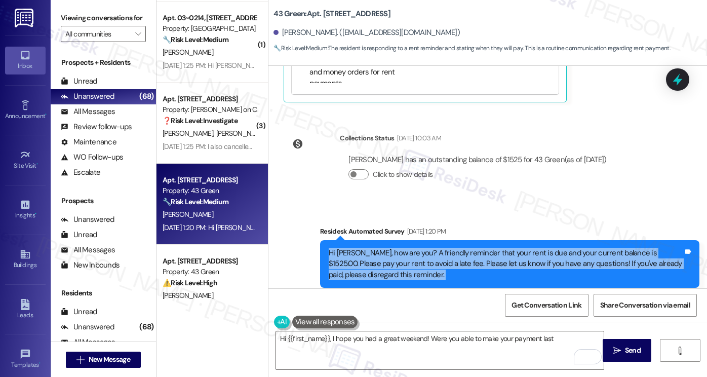
click at [472, 248] on div "Hi [PERSON_NAME], how are you? A friendly reminder that your rent is due and yo…" at bounding box center [506, 264] width 355 height 32
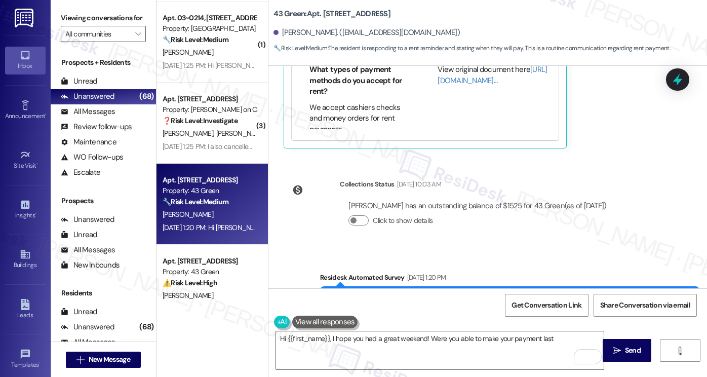
scroll to position [3000, 0]
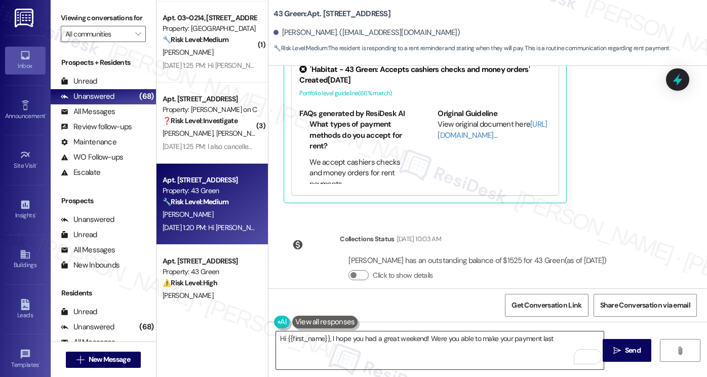
click at [484, 340] on textarea "Hi {{first_name}}, I hope you had a great weekend! Were you able to make your p…" at bounding box center [440, 350] width 328 height 38
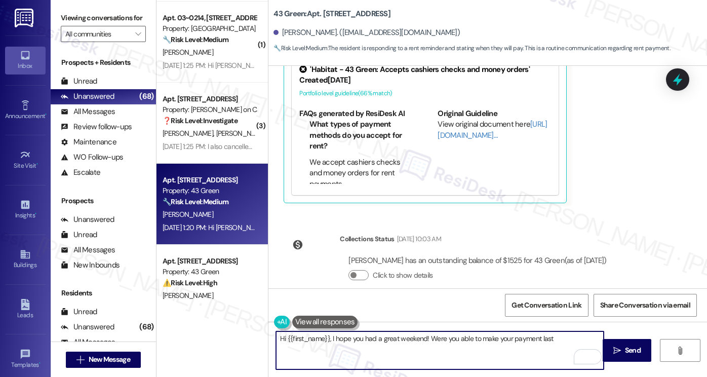
click at [484, 340] on textarea "Hi {{first_name}}, I hope you had a great weekend! Were you able to make your p…" at bounding box center [440, 350] width 328 height 38
click at [484, 339] on textarea "Hi {{first_name}}, I hope you had a great weekend! Were you able to make your p…" at bounding box center [440, 350] width 328 height 38
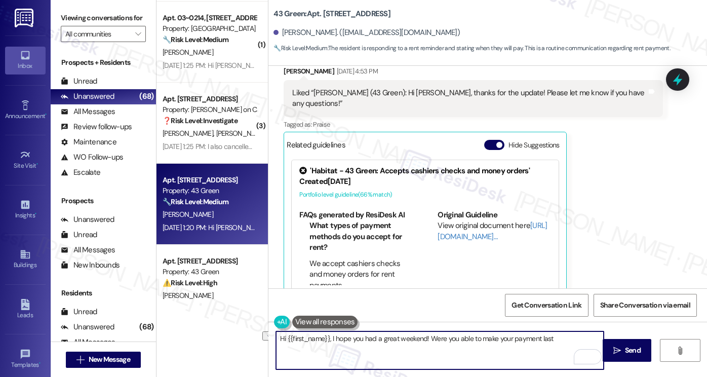
scroll to position [2696, 0]
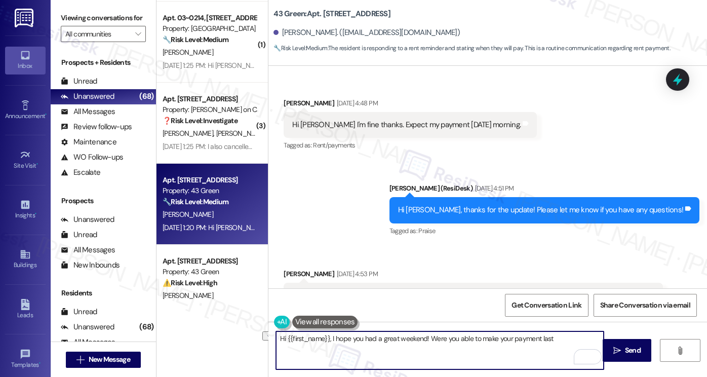
click at [555, 342] on textarea "Hi {{first_name}}, I hope you had a great weekend! Were you able to make your p…" at bounding box center [440, 350] width 328 height 38
click at [425, 346] on textarea "Hi {{first_name}}, I hope you had a great weekend! Were you able to make your p…" at bounding box center [440, 350] width 328 height 38
drag, startPoint x: 482, startPoint y: 347, endPoint x: 418, endPoint y: 348, distance: 64.3
click at [418, 348] on textarea "Hi {{first_name}}, I hope you had a great weekend! Were you able to make your p…" at bounding box center [440, 350] width 328 height 38
type textarea "Hi {{first_name}}, I hope you had a great weekend! Were you able to make your p…"
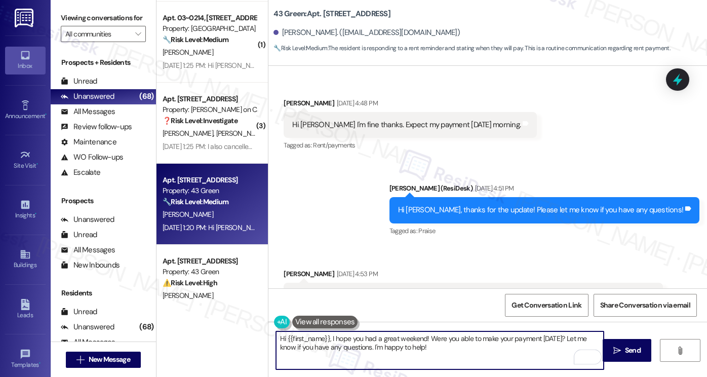
click at [464, 348] on textarea "Hi {{first_name}}, I hope you had a great weekend! Were you able to make your p…" at bounding box center [440, 350] width 328 height 38
click at [465, 349] on textarea "Hi {{first_name}}, I hope you had a great weekend! Were you able to make your p…" at bounding box center [440, 350] width 328 height 38
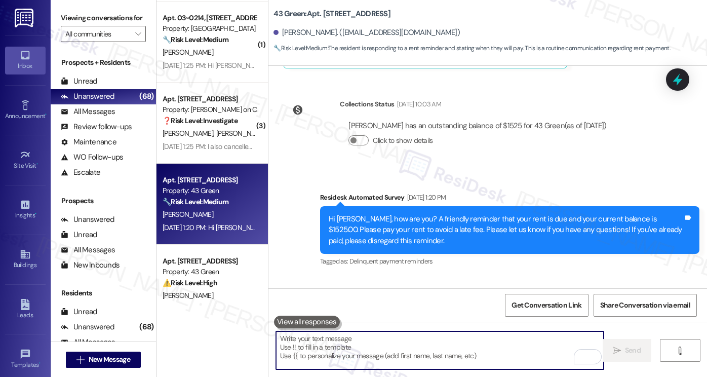
scroll to position [3183, 0]
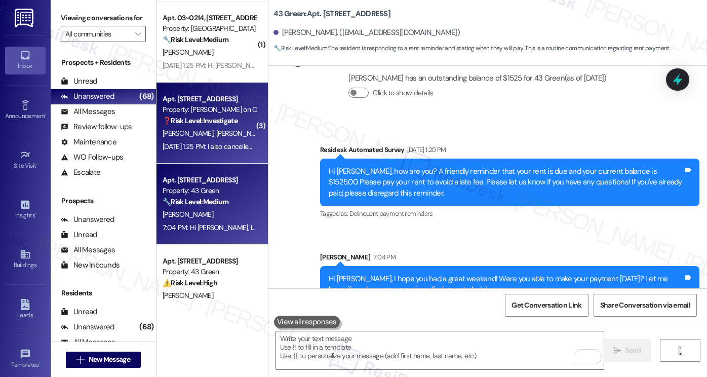
click at [242, 147] on div "Sep 05, 2025 at 1:25 PM: I also cancelled the guest suite reservation via the h…" at bounding box center [498, 146] width 671 height 9
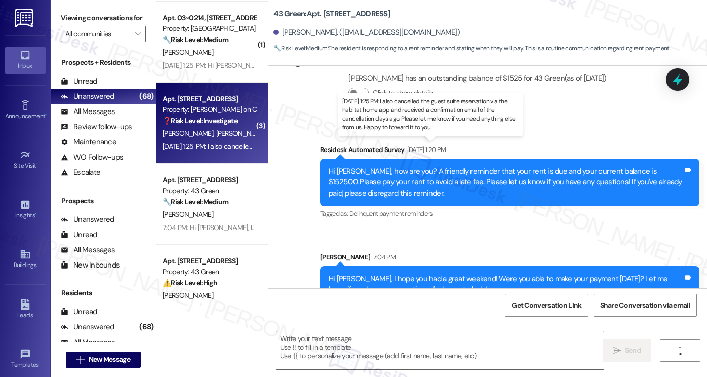
type textarea "Fetching suggested responses. Please feel free to read through the conversation…"
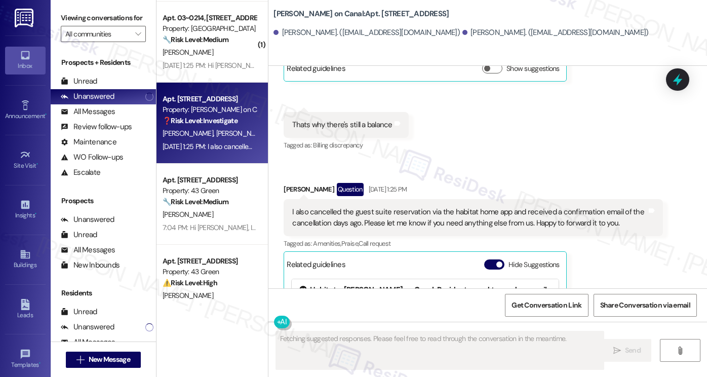
scroll to position [462, 0]
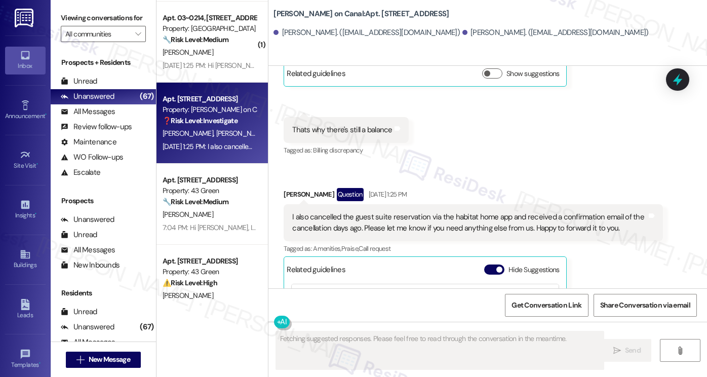
click at [403, 229] on div "I also cancelled the guest suite reservation via the habitat home app and recei…" at bounding box center [469, 223] width 355 height 22
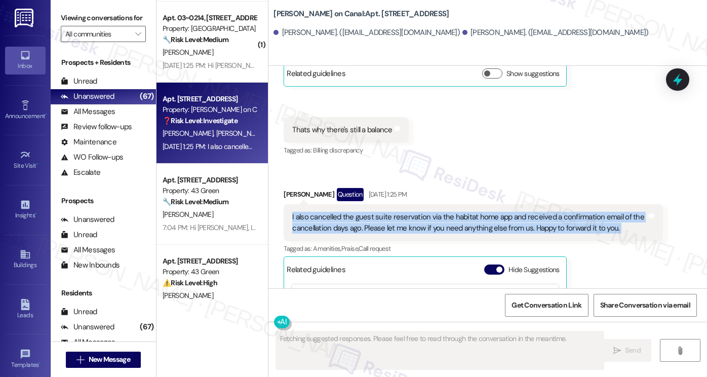
click at [403, 229] on div "I also cancelled the guest suite reservation via the habitat home app and recei…" at bounding box center [469, 223] width 355 height 22
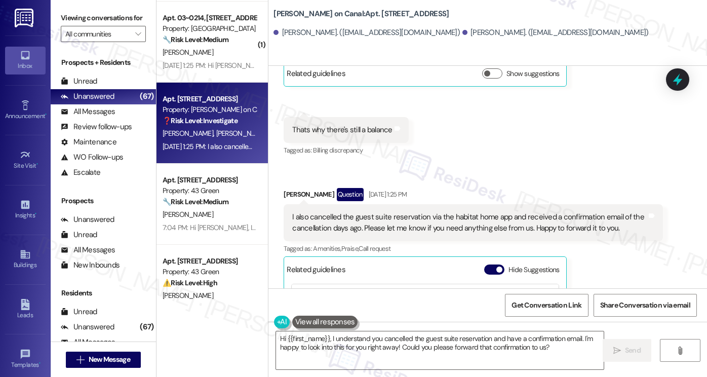
click at [333, 133] on div "Thats why there's still a balance" at bounding box center [342, 130] width 100 height 11
click at [412, 218] on div "I also cancelled the guest suite reservation via the habitat home app and recei…" at bounding box center [469, 223] width 355 height 22
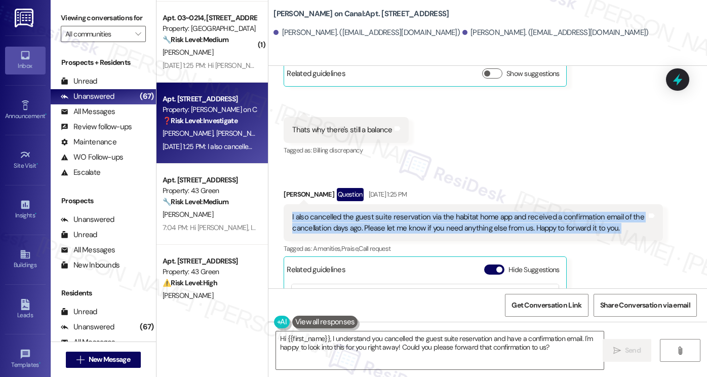
click at [412, 218] on div "I also cancelled the guest suite reservation via the habitat home app and recei…" at bounding box center [469, 223] width 355 height 22
copy div "I also cancelled the guest suite reservation via the habitat home app and recei…"
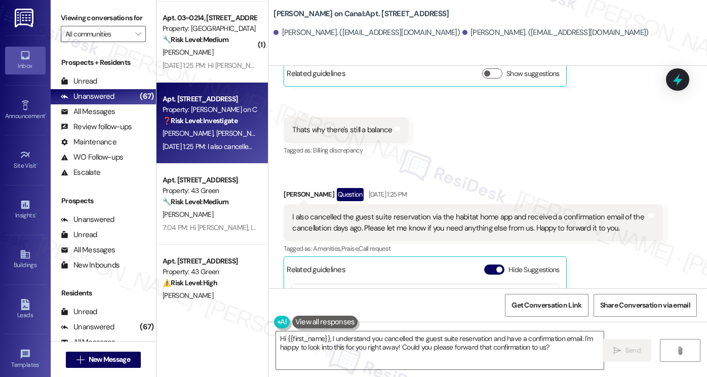
click at [87, 5] on div "Viewing conversations for All communities " at bounding box center [103, 26] width 105 height 52
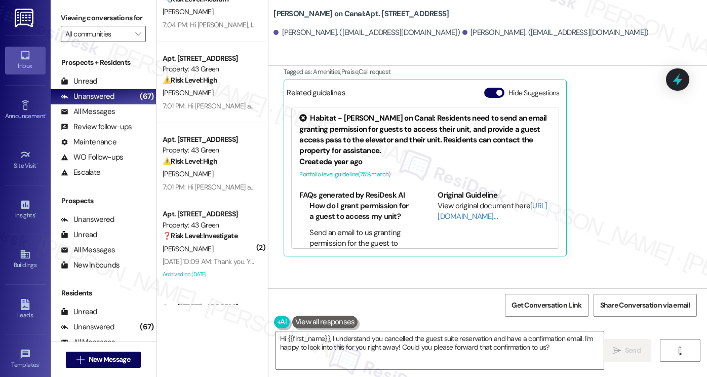
scroll to position [707, 0]
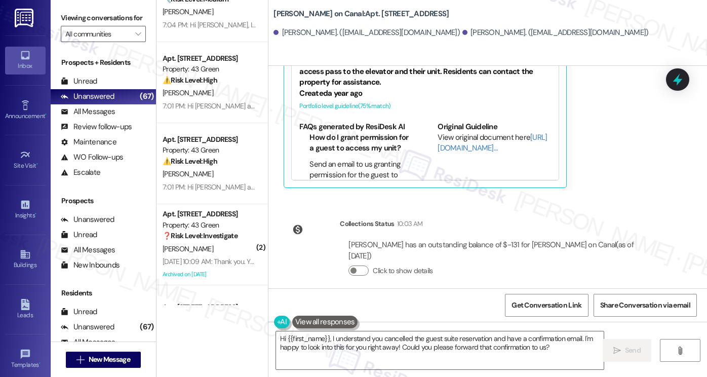
click at [84, 14] on label "Viewing conversations for" at bounding box center [103, 18] width 85 height 16
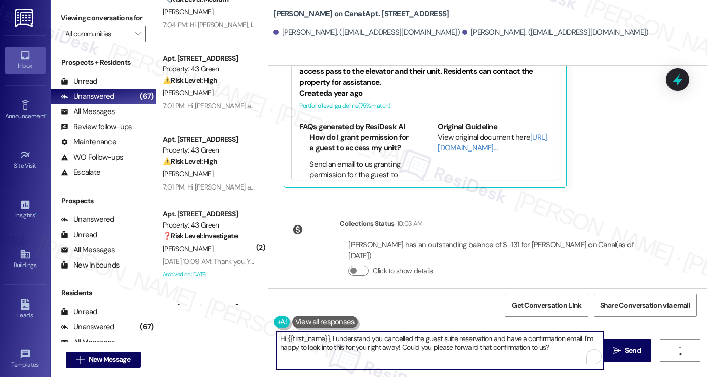
click at [391, 334] on textarea "Hi {{first_name}}, I understand you cancelled the guest suite reservation and h…" at bounding box center [440, 350] width 328 height 38
click at [328, 338] on textarea "Hi {{first_name}}, I understand you cancelled the guest suite reservation and h…" at bounding box center [440, 350] width 328 height 38
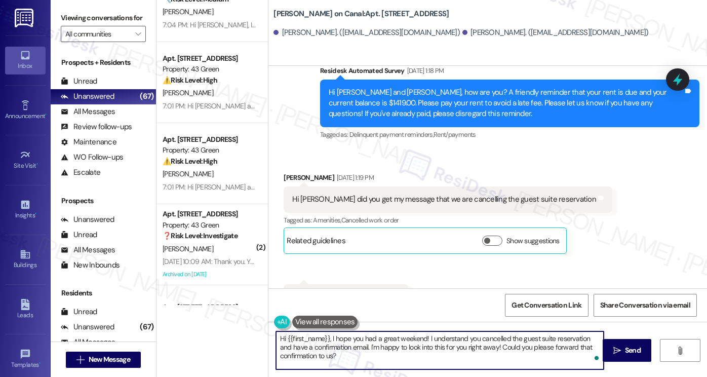
scroll to position [201, 0]
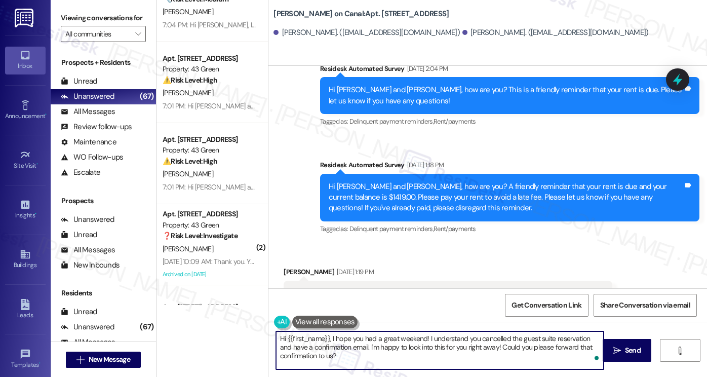
drag, startPoint x: 283, startPoint y: 338, endPoint x: 326, endPoint y: 338, distance: 43.0
click at [326, 338] on textarea "Hi {{first_name}}, I hope you had a great weekend! I understand you cancelled t…" at bounding box center [440, 350] width 328 height 38
drag, startPoint x: 346, startPoint y: 358, endPoint x: 341, endPoint y: 352, distance: 7.2
click at [341, 352] on textarea "Hi David, I hope you had a great weekend! I understand you cancelled the guest …" at bounding box center [440, 350] width 328 height 38
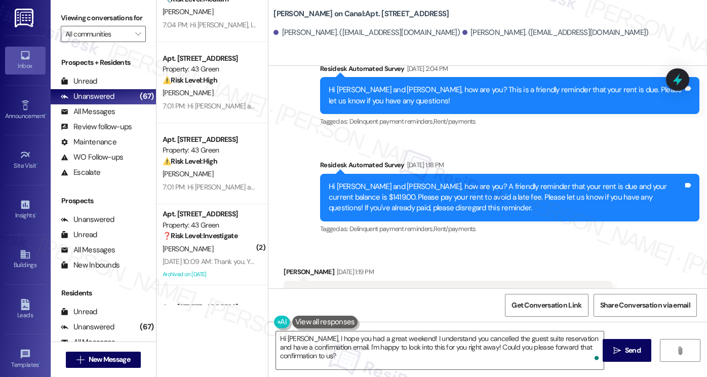
click at [98, 16] on label "Viewing conversations for" at bounding box center [103, 18] width 85 height 16
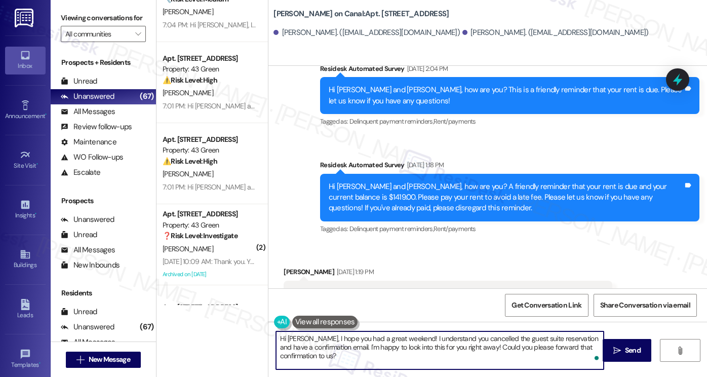
drag, startPoint x: 326, startPoint y: 363, endPoint x: 346, endPoint y: 352, distance: 22.7
click at [346, 351] on textarea "Hi David, I hope you had a great weekend! I understand you cancelled the guest …" at bounding box center [440, 350] width 328 height 38
drag, startPoint x: 321, startPoint y: 359, endPoint x: 332, endPoint y: 346, distance: 16.9
click at [332, 346] on textarea "Hi David, I hope you had a great weekend! I understand you cancelled the guest …" at bounding box center [440, 350] width 328 height 38
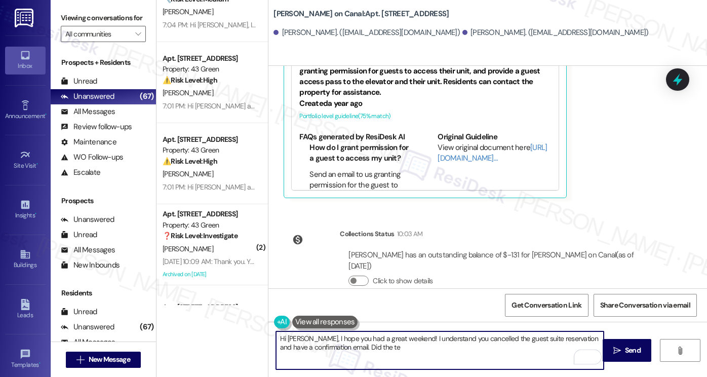
scroll to position [707, 0]
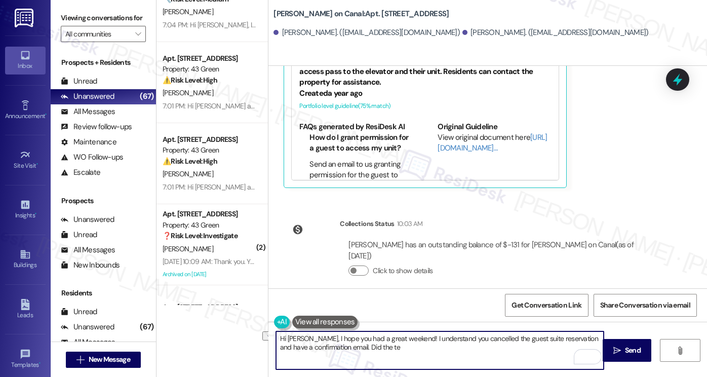
drag, startPoint x: 365, startPoint y: 347, endPoint x: 334, endPoint y: 346, distance: 30.9
click at [334, 346] on textarea "Hi David, I hope you had a great weekend! I understand you cancelled the guest …" at bounding box center [440, 350] width 328 height 38
paste textarea "Just to confirm, when did you cancel the guest suite reservation through the ap…"
click at [441, 338] on textarea "Hi David, I hope you had a great weekend! I understand you cancelled the guest …" at bounding box center [440, 350] width 328 height 38
click at [369, 344] on textarea "Hi David, I hope you had a great weekend! I understand you cancelled the guest …" at bounding box center [440, 350] width 328 height 38
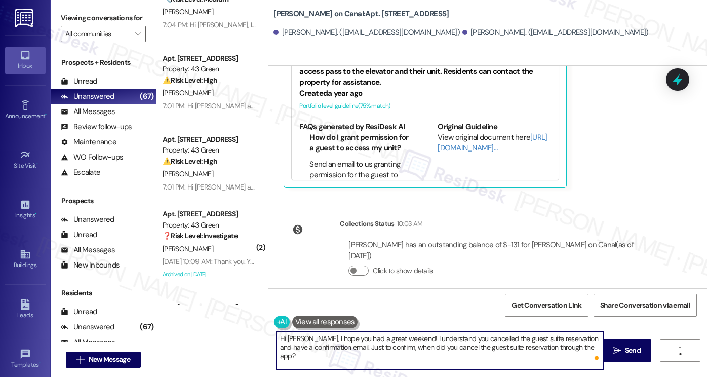
click at [369, 344] on textarea "Hi David, I hope you had a great weekend! I understand you cancelled the guest …" at bounding box center [440, 350] width 328 height 38
type textarea "Hi David, I hope you had a great weekend! I understand you cancelled the guest …"
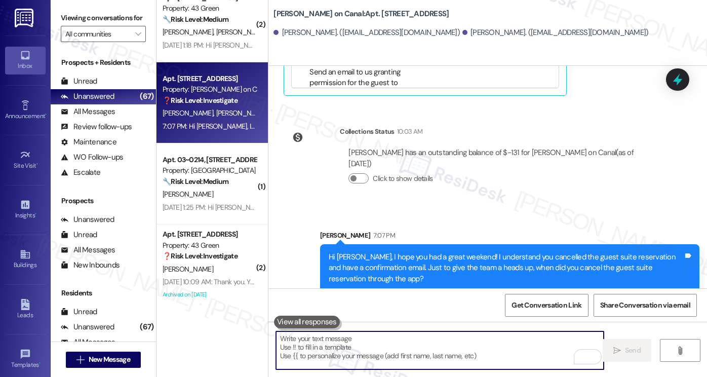
scroll to position [3321, 0]
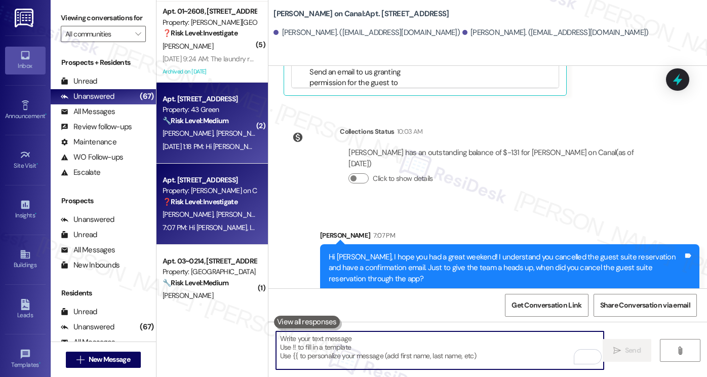
click at [219, 121] on strong "🔧 Risk Level: Medium" at bounding box center [196, 120] width 66 height 9
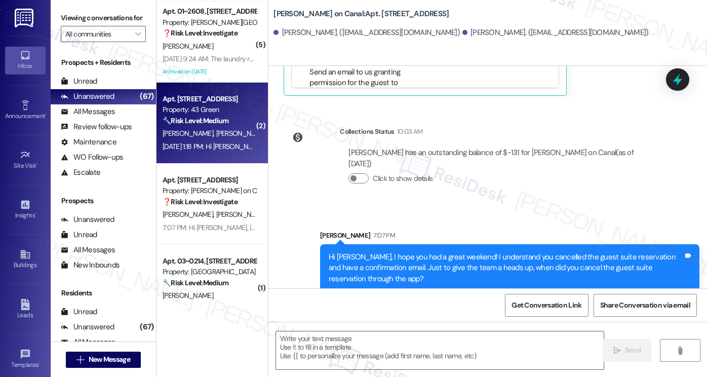
type textarea "Fetching suggested responses. Please feel free to read through the conversation…"
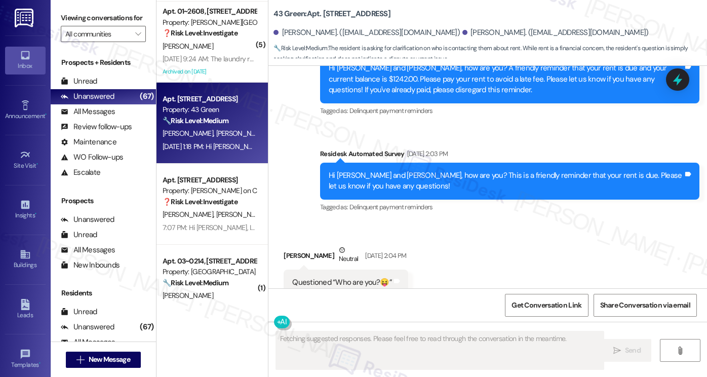
scroll to position [2954, 0]
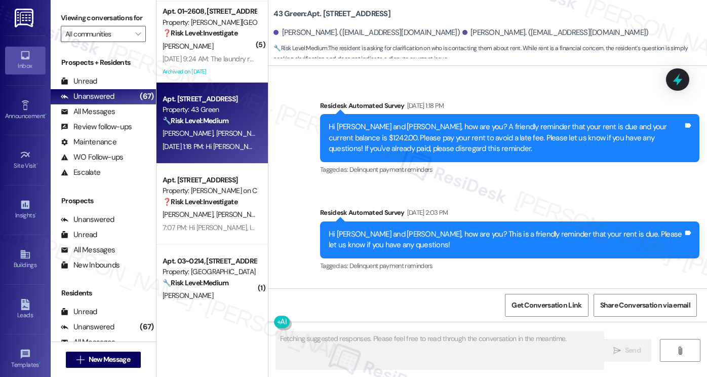
click at [370, 229] on div "Hi Michelle and Falaah, how are you? This is a friendly reminder that your rent…" at bounding box center [506, 240] width 355 height 22
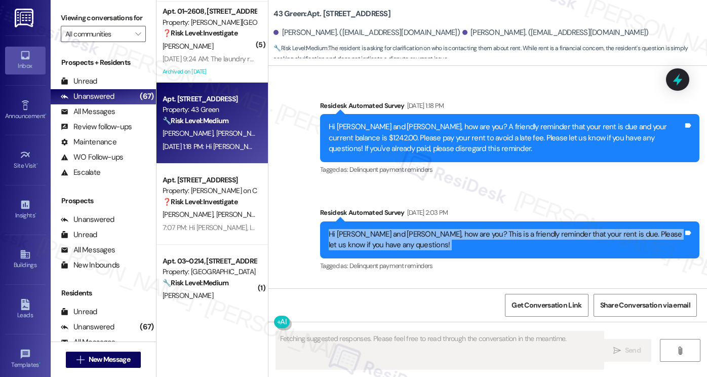
click at [370, 229] on div "Hi Michelle and Falaah, how are you? This is a friendly reminder that your rent…" at bounding box center [506, 240] width 355 height 22
click at [409, 229] on div "Hi Michelle and Falaah, how are you? This is a friendly reminder that your rent…" at bounding box center [506, 240] width 355 height 22
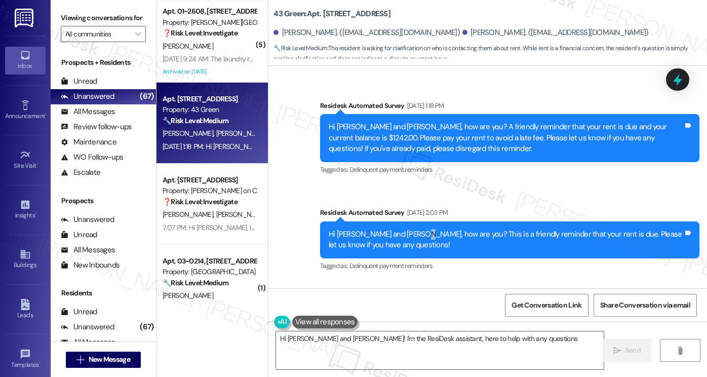
click at [409, 229] on div "Hi Michelle and Falaah, how are you? This is a friendly reminder that your rent…" at bounding box center [506, 240] width 355 height 22
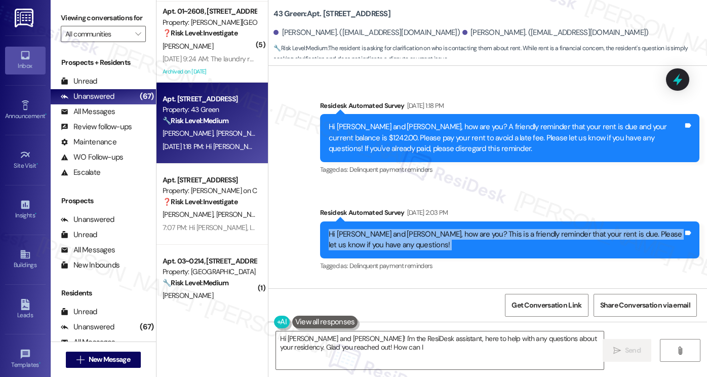
click at [409, 229] on div "Hi Michelle and Falaah, how are you? This is a friendly reminder that your rent…" at bounding box center [506, 240] width 355 height 22
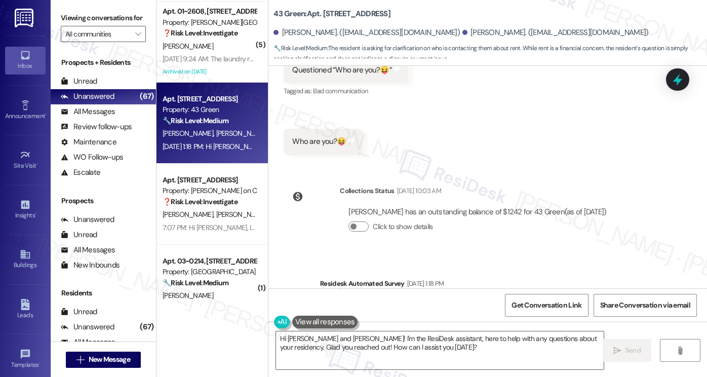
scroll to position [3257, 0]
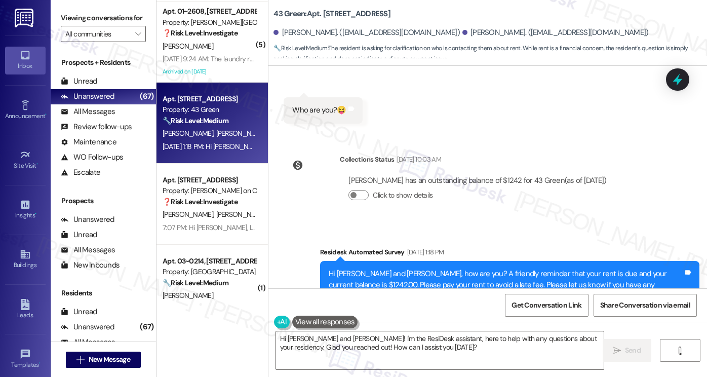
click at [395, 268] on div "Hi Michelle and Falaah, how are you? A friendly reminder that your rent is due …" at bounding box center [506, 284] width 355 height 32
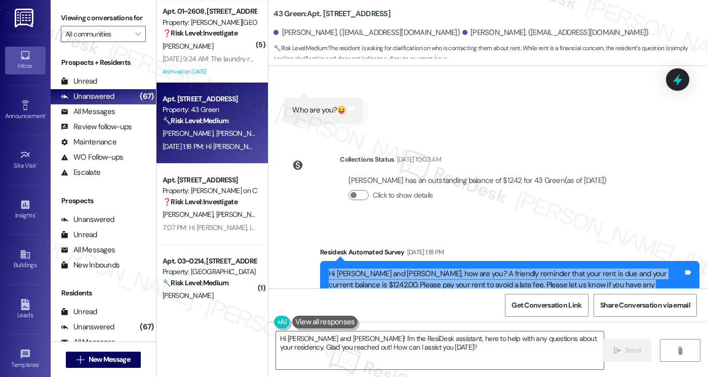
click at [395, 268] on div "Hi Michelle and Falaah, how are you? A friendly reminder that your rent is due …" at bounding box center [506, 284] width 355 height 32
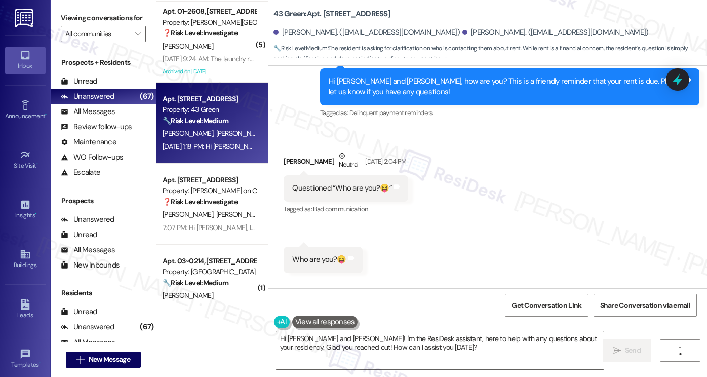
scroll to position [3054, 0]
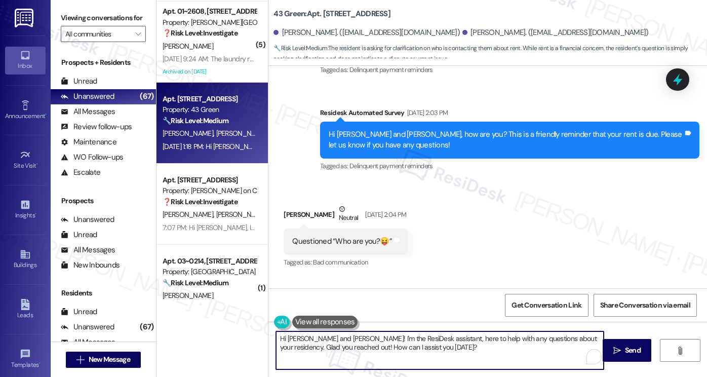
drag, startPoint x: 323, startPoint y: 338, endPoint x: 291, endPoint y: 331, distance: 32.1
click at [291, 331] on textarea "Hi Michelle and Falaah! I'm the ResiDesk assistant, here to help with any quest…" at bounding box center [440, 350] width 328 height 38
click at [306, 336] on textarea "Hi Falaah! I'm the ResiDesk assistant, here to help with any questions about yo…" at bounding box center [440, 350] width 328 height 38
type textarea "Hi Falaah! It's nice to chat with you, and I hope you had a great weekend! 'm t…"
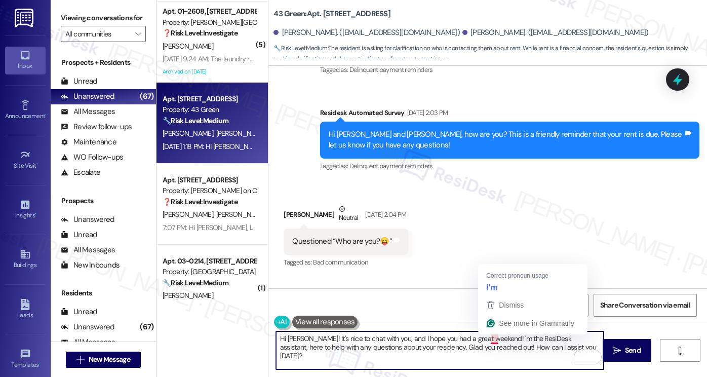
click at [490, 340] on textarea "Hi Falaah! It's nice to chat with you, and I hope you had a great weekend! 'm t…" at bounding box center [440, 350] width 328 height 38
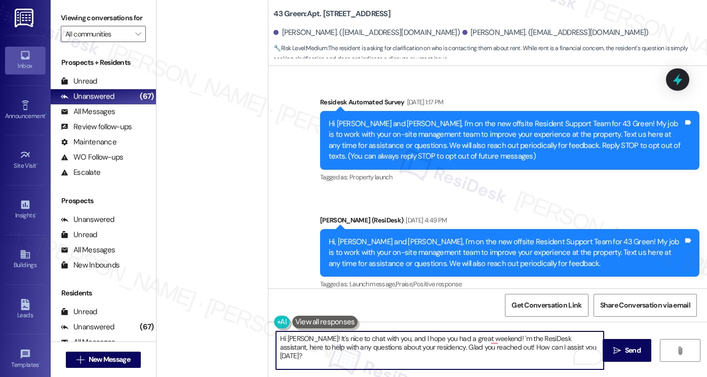
scroll to position [3054, 0]
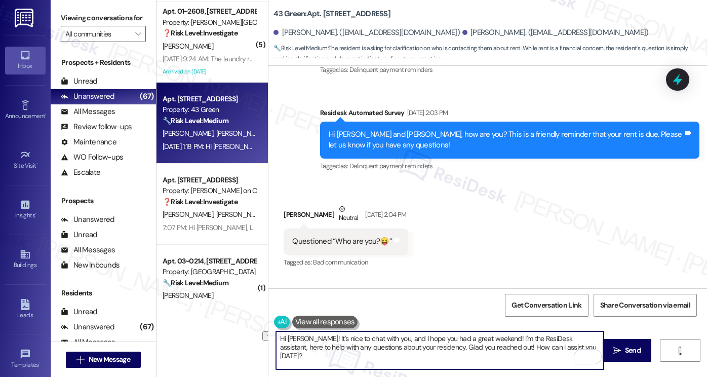
drag, startPoint x: 351, startPoint y: 344, endPoint x: 476, endPoint y: 344, distance: 124.6
click at [476, 344] on textarea "Hi Falaah! It's nice to chat with you, and I hope you had a great weekend! I'm …" at bounding box center [440, 350] width 328 height 38
click at [477, 344] on textarea "Hi Falaah! It's nice to chat with you, and I hope you had a great weekend! I'm …" at bounding box center [440, 350] width 328 height 38
click at [567, 348] on textarea "Hi Falaah! It's nice to chat with you, and I hope you had a great weekend! I'm …" at bounding box center [440, 350] width 328 height 38
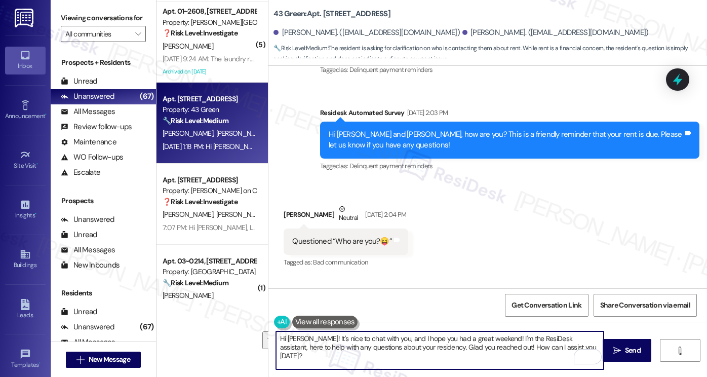
drag, startPoint x: 567, startPoint y: 348, endPoint x: 565, endPoint y: 333, distance: 14.8
click at [565, 333] on textarea "Hi Falaah! It's nice to chat with you, and I hope you had a great weekend! I'm …" at bounding box center [440, 350] width 328 height 38
type textarea "Hi Falaah! It's nice to chat with you, and I hope you had a great weekend! I'm …"
click at [551, 346] on textarea "Hi Falaah! It's nice to chat with you, and I hope you had a great weekend! I'm …" at bounding box center [440, 350] width 328 height 38
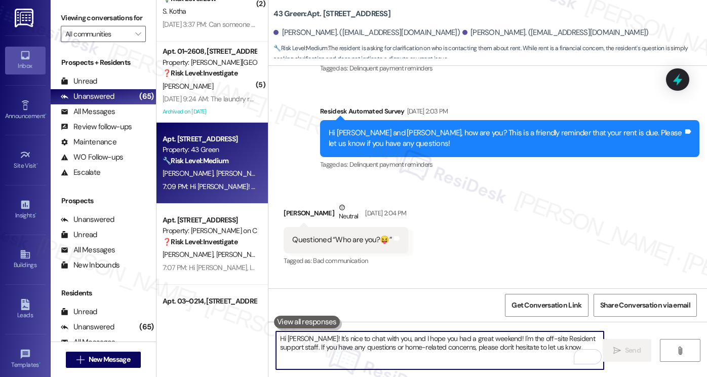
scroll to position [3220, 0]
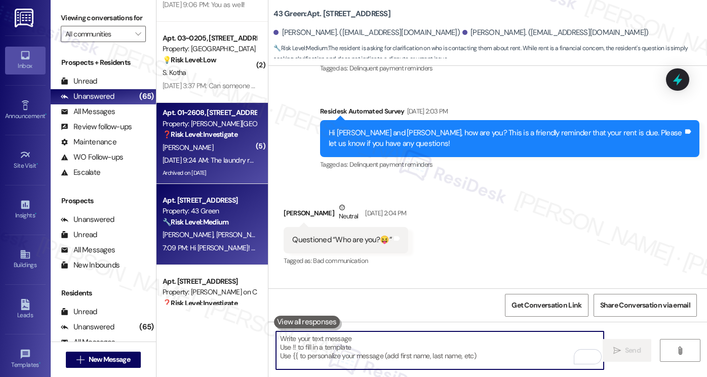
click at [207, 152] on div "[PERSON_NAME]" at bounding box center [210, 147] width 96 height 13
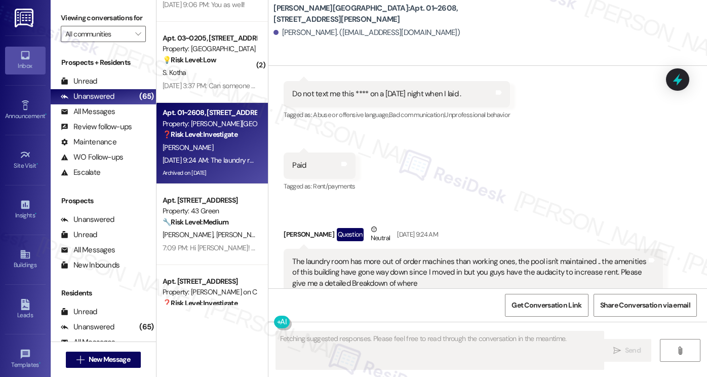
scroll to position [6991, 0]
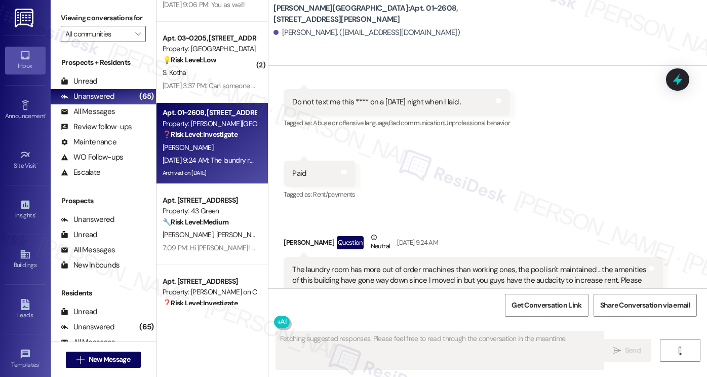
click at [306, 264] on div "The laundry room has more out of order machines than working ones, the pool isn…" at bounding box center [469, 286] width 355 height 44
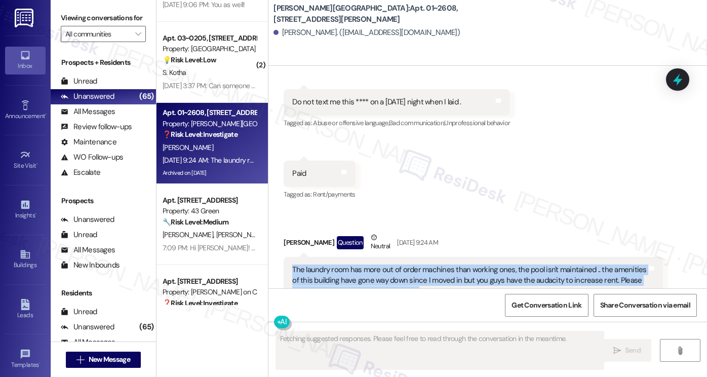
click at [306, 264] on div "The laundry room has more out of order machines than working ones, the pool isn…" at bounding box center [469, 286] width 355 height 44
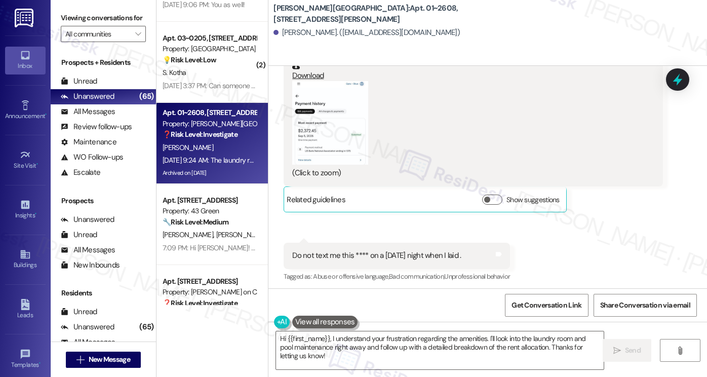
scroll to position [6889, 0]
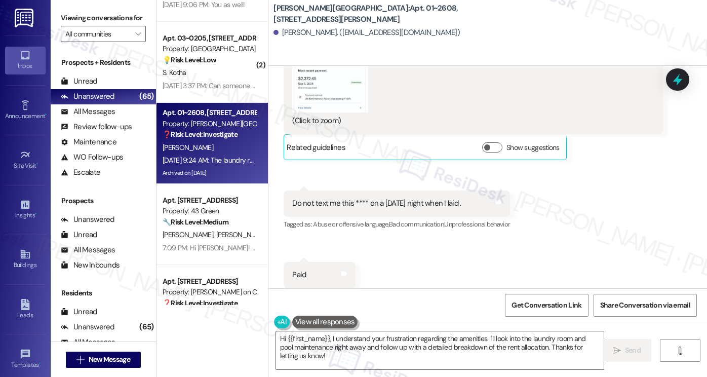
click at [400, 198] on div "Do not text me this **** on a Friday night when I laid ." at bounding box center [376, 203] width 169 height 11
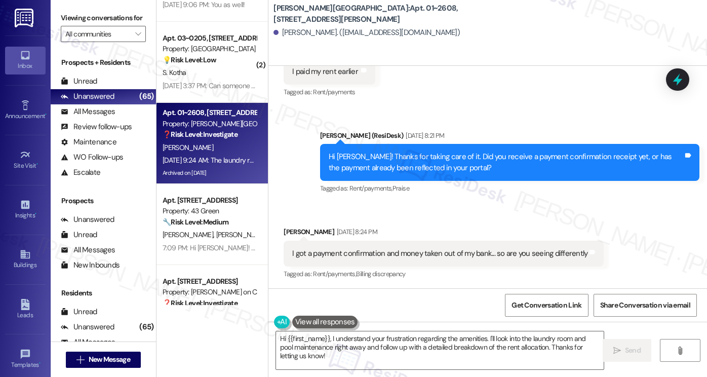
scroll to position [6484, 0]
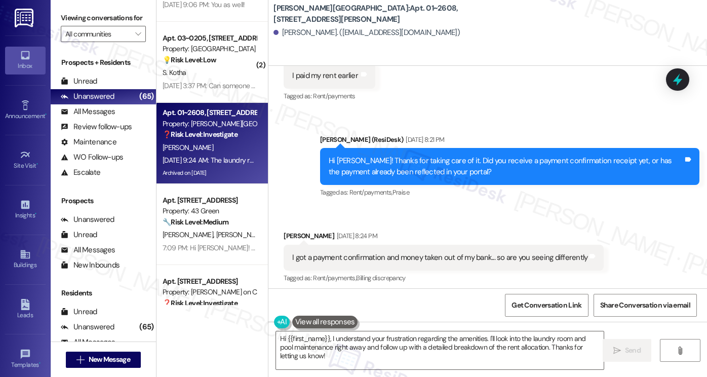
click at [383, 155] on div "Hi Taylor! Thanks for taking care of it. Did you receive a payment confirmation…" at bounding box center [506, 166] width 355 height 22
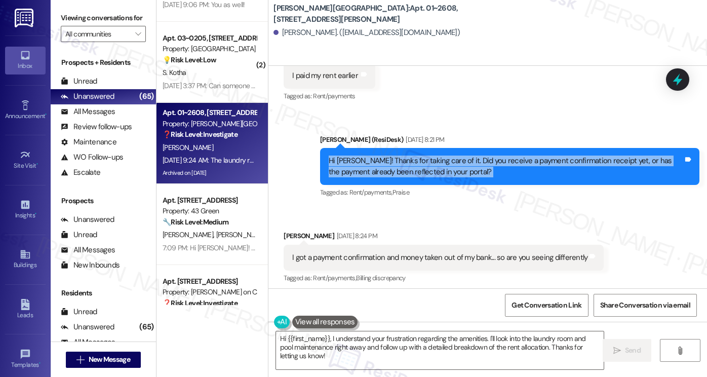
click at [383, 155] on div "Hi Taylor! Thanks for taking care of it. Did you receive a payment confirmation…" at bounding box center [506, 166] width 355 height 22
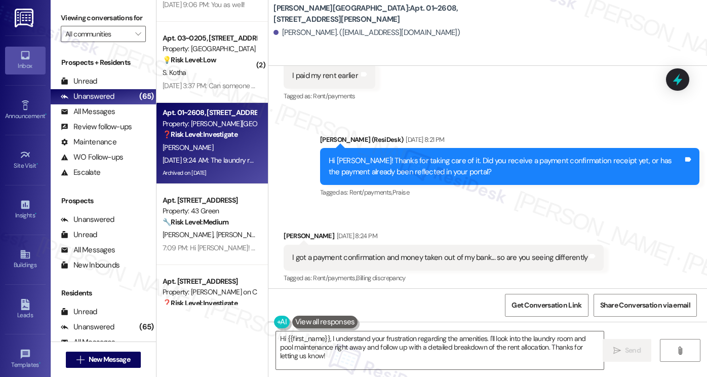
click at [379, 245] on div "I got a payment confirmation and money taken out of my bank... so are you seein…" at bounding box center [444, 258] width 320 height 26
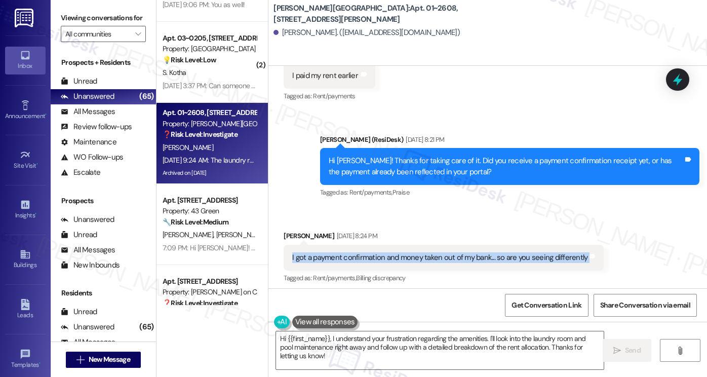
click at [379, 245] on div "I got a payment confirmation and money taken out of my bank... so are you seein…" at bounding box center [444, 258] width 320 height 26
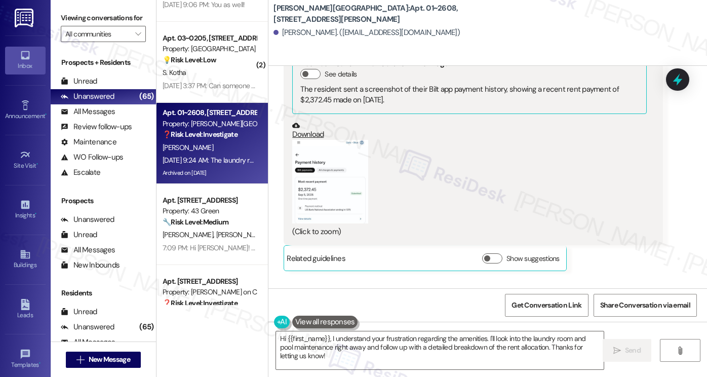
scroll to position [6788, 0]
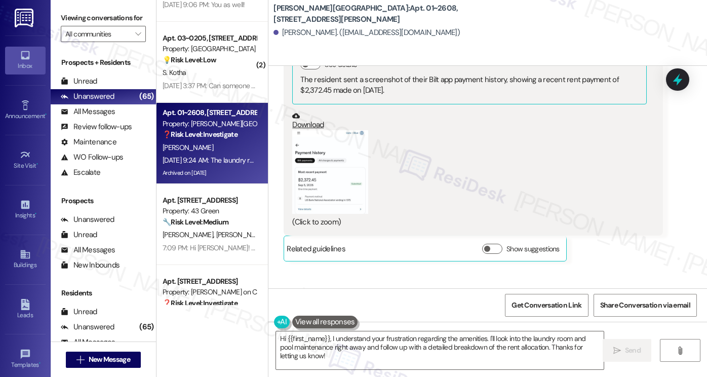
click at [326, 162] on button "Zoom image" at bounding box center [330, 172] width 76 height 84
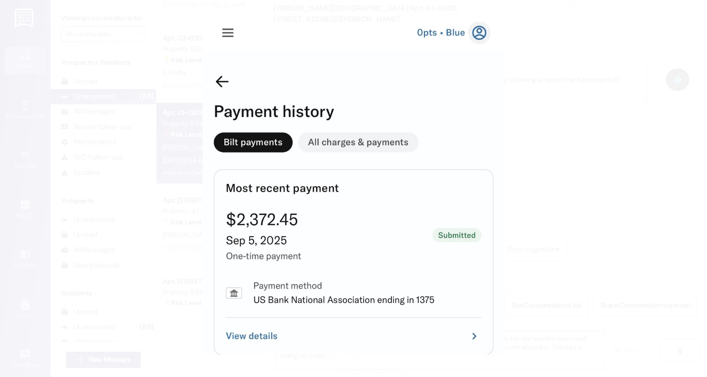
click at [599, 173] on button "Unzoom image" at bounding box center [353, 188] width 707 height 377
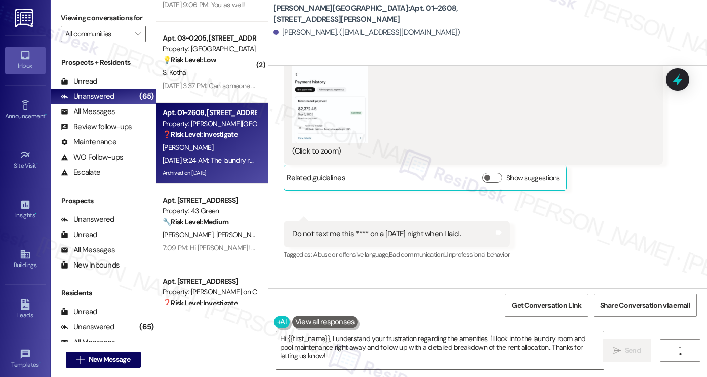
scroll to position [6940, 0]
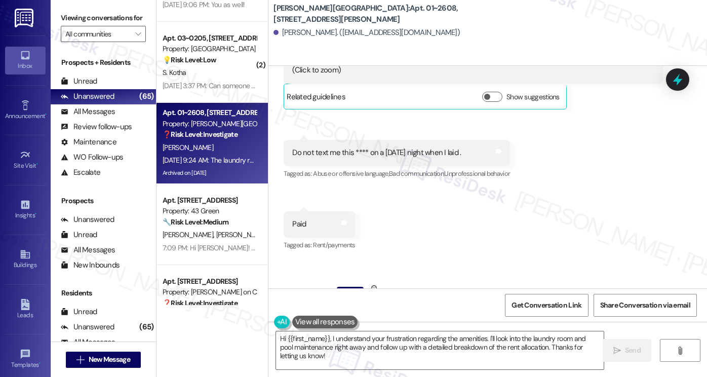
click at [336, 147] on div "Do not text me this **** on a Friday night when I laid ." at bounding box center [376, 152] width 169 height 11
click at [367, 147] on div "Do not text me this **** on a Friday night when I laid ." at bounding box center [376, 152] width 169 height 11
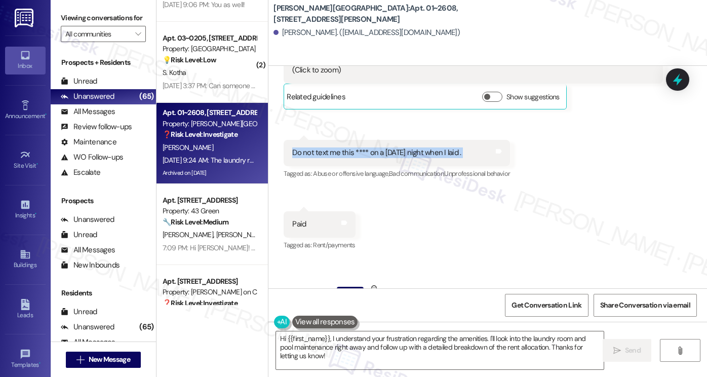
click at [367, 147] on div "Do not text me this **** on a Friday night when I laid ." at bounding box center [376, 152] width 169 height 11
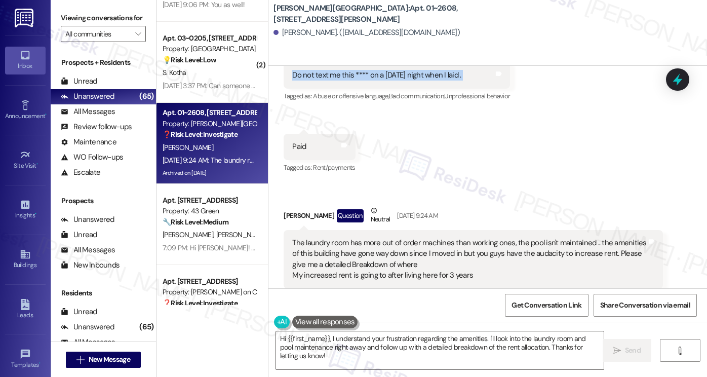
scroll to position [7092, 0]
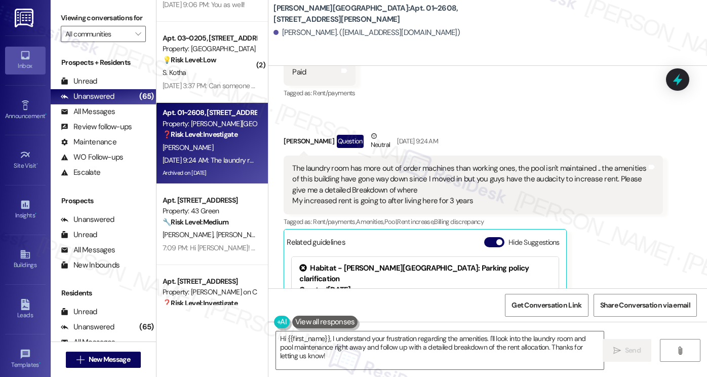
click at [316, 163] on div "The laundry room has more out of order machines than working ones, the pool isn…" at bounding box center [469, 185] width 355 height 44
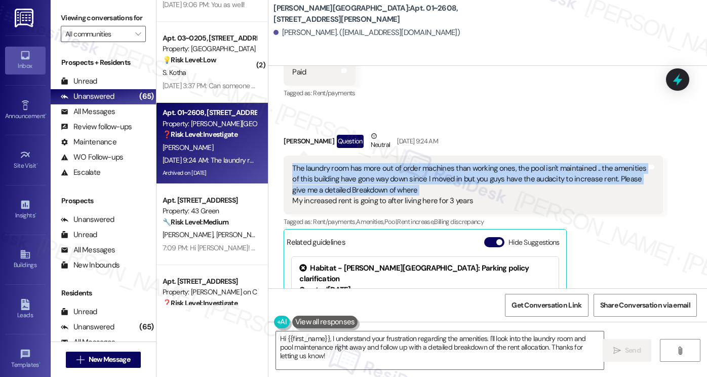
click at [316, 163] on div "The laundry room has more out of order machines than working ones, the pool isn…" at bounding box center [469, 185] width 355 height 44
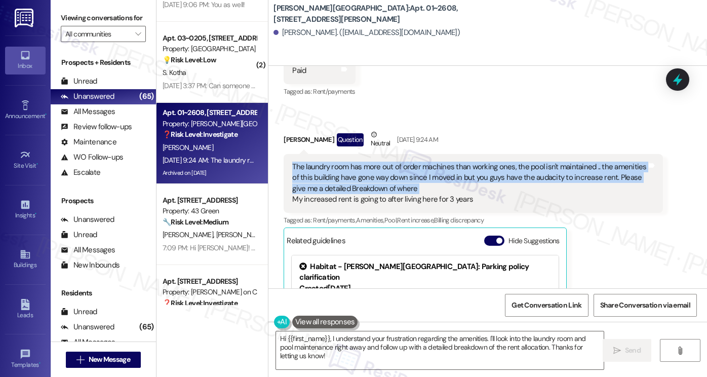
scroll to position [7143, 0]
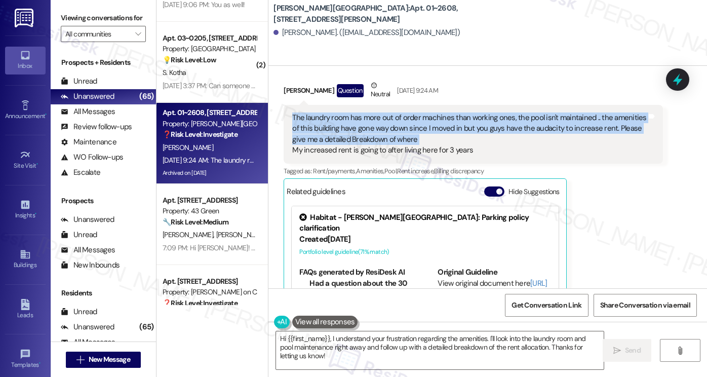
click at [326, 115] on div "The laundry room has more out of order machines than working ones, the pool isn…" at bounding box center [469, 134] width 355 height 44
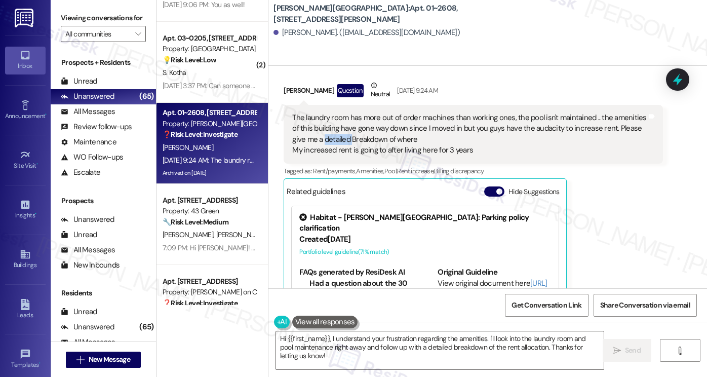
click at [326, 115] on div "The laundry room has more out of order machines than working ones, the pool isn…" at bounding box center [469, 134] width 355 height 44
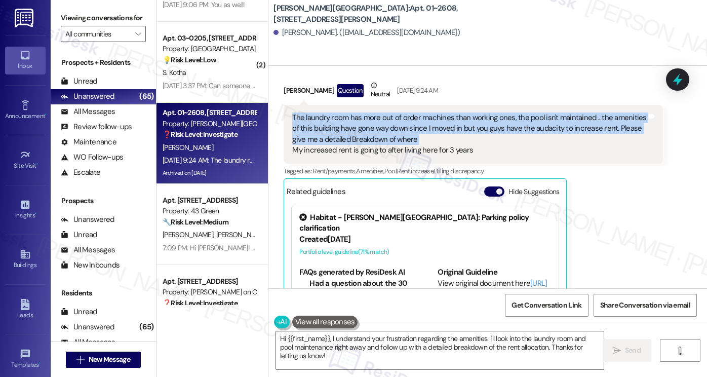
click at [326, 115] on div "The laundry room has more out of order machines than working ones, the pool isn…" at bounding box center [469, 134] width 355 height 44
click at [326, 112] on div "The laundry room has more out of order machines than working ones, the pool isn…" at bounding box center [469, 134] width 355 height 44
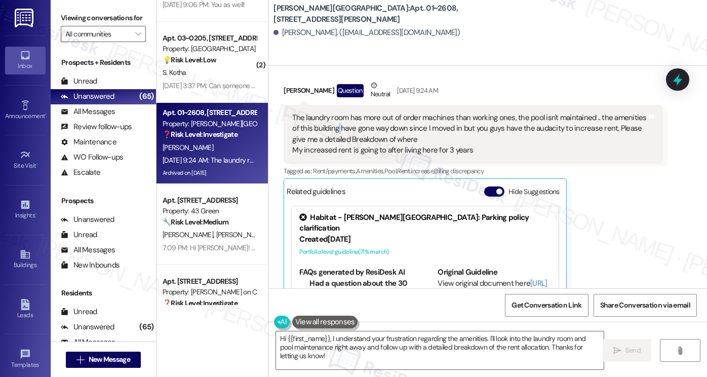
click at [326, 112] on div "The laundry room has more out of order machines than working ones, the pool isn…" at bounding box center [469, 134] width 355 height 44
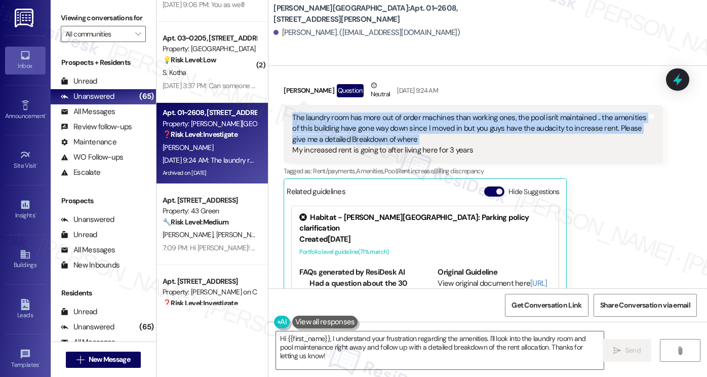
click at [326, 112] on div "The laundry room has more out of order machines than working ones, the pool isn…" at bounding box center [469, 134] width 355 height 44
click at [399, 334] on textarea "Hi {{first_name}}, I understand your frustration regarding the amenities. I'll …" at bounding box center [440, 350] width 328 height 38
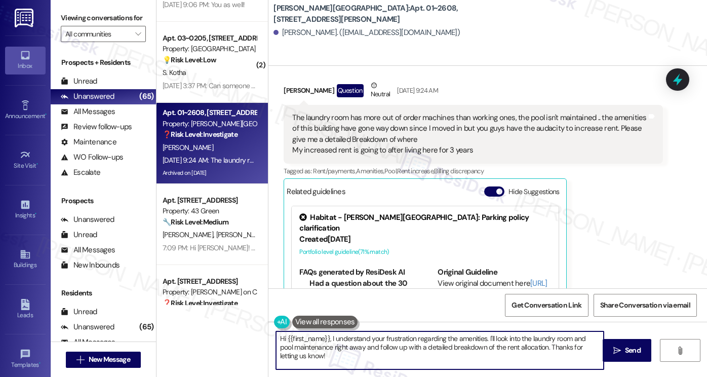
click at [399, 334] on textarea "Hi {{first_name}}, I understand your frustration regarding the amenities. I'll …" at bounding box center [440, 350] width 328 height 38
click at [326, 338] on textarea "Hi {{first_name}}, I understand your concern regarding the amenities. I'll look…" at bounding box center [440, 350] width 328 height 38
click at [425, 342] on textarea "Hi {{first_name}}, thanks for taking care of the payment. I understand your con…" at bounding box center [440, 350] width 328 height 38
click at [425, 341] on textarea "Hi {{first_name}}, thanks for taking care of the payment. I understand your con…" at bounding box center [440, 350] width 328 height 38
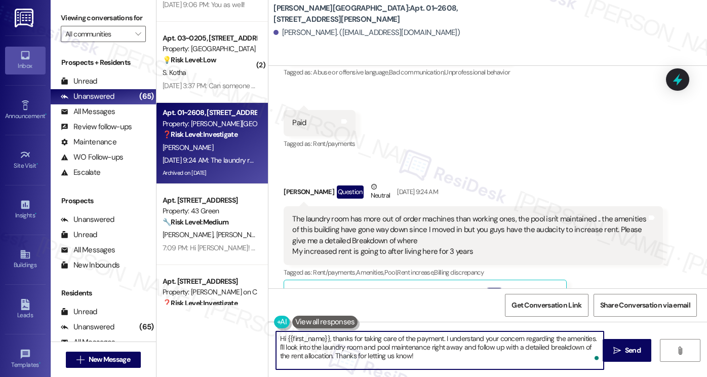
click at [455, 347] on textarea "Hi {{first_name}}, thanks for taking care of the payment. I understand your con…" at bounding box center [440, 350] width 328 height 38
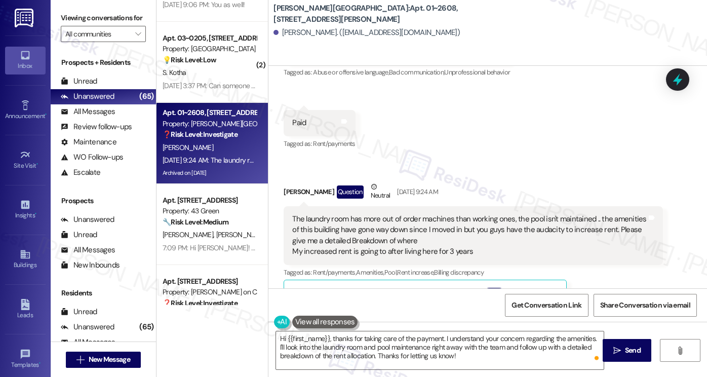
click at [392, 225] on div "The laundry room has more out of order machines than working ones, the pool isn…" at bounding box center [469, 236] width 355 height 44
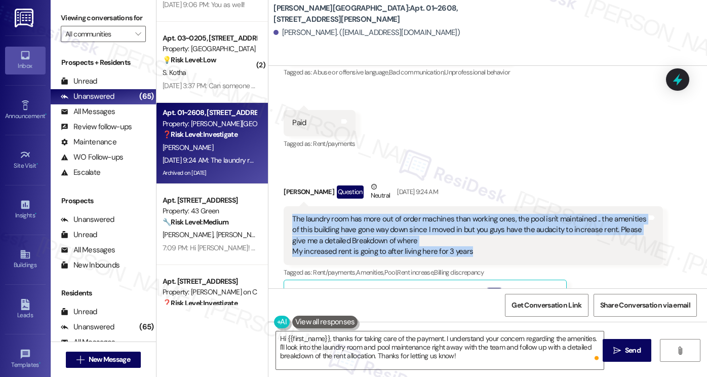
drag, startPoint x: 511, startPoint y: 226, endPoint x: 276, endPoint y: 195, distance: 237.0
click at [276, 195] on div "Received via SMS Taylor Clark Question Neutral Sep 06, 2025 at 9:24 AM The laun…" at bounding box center [473, 319] width 395 height 290
copy div "The laundry room has more out of order machines than working ones, the pool isn…"
click at [84, 26] on label "Viewing conversations for" at bounding box center [103, 18] width 85 height 16
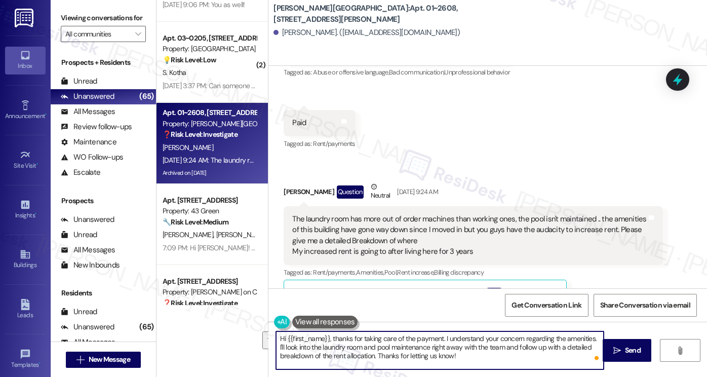
drag, startPoint x: 490, startPoint y: 361, endPoint x: 477, endPoint y: 345, distance: 21.2
click at [477, 345] on textarea "Hi {{first_name}}, thanks for taking care of the payment. I understand your con…" at bounding box center [440, 350] width 328 height 38
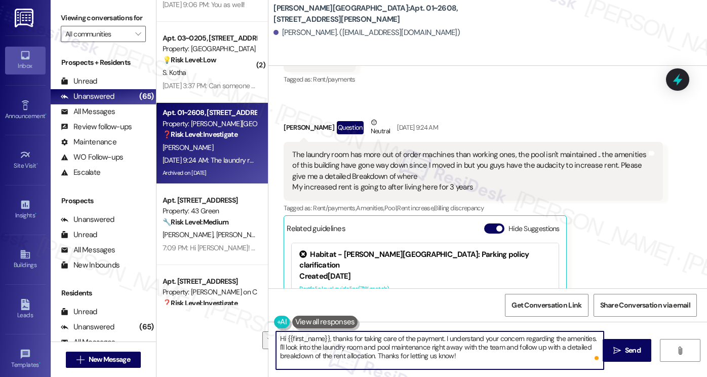
scroll to position [7143, 0]
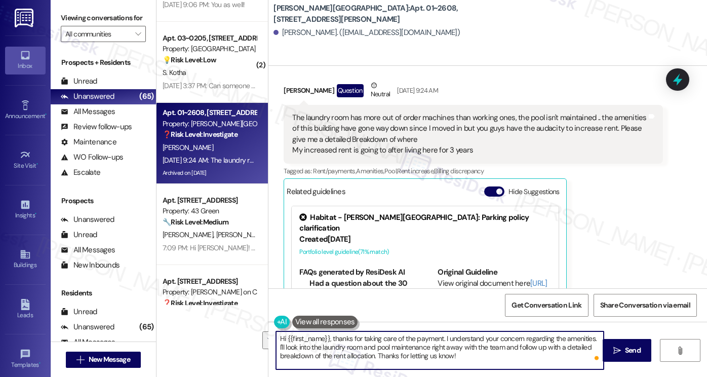
click at [486, 349] on textarea "Hi {{first_name}}, thanks for taking care of the payment. I understand your con…" at bounding box center [440, 350] width 328 height 38
drag, startPoint x: 481, startPoint y: 356, endPoint x: 441, endPoint y: 340, distance: 43.0
click at [441, 340] on textarea "Hi {{first_name}}, thanks for taking care of the payment. I understand your con…" at bounding box center [440, 350] width 328 height 38
paste textarea "Thank you for sharing your concerns. I’m very sorry to hear about your frustrat…"
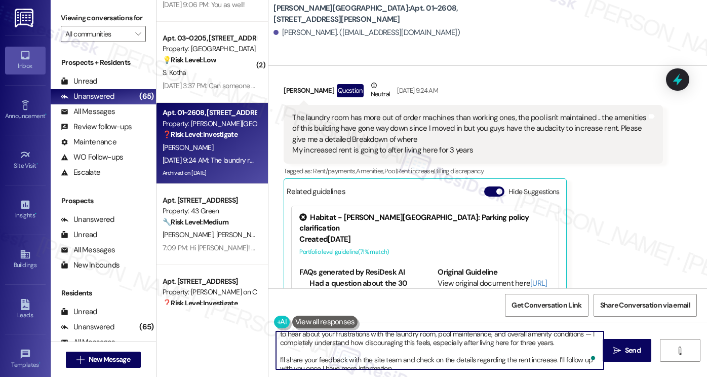
scroll to position [0, 0]
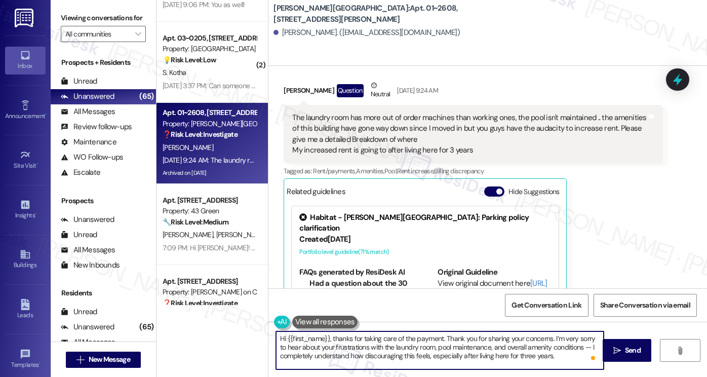
click at [436, 338] on textarea "Hi {{first_name}}, thanks for taking care of the payment. Thank you for sharing…" at bounding box center [440, 350] width 328 height 38
click at [436, 337] on textarea "Hi {{first_name}}, thanks for taking care of the payment. Thank you for sharing…" at bounding box center [440, 350] width 328 height 38
drag, startPoint x: 438, startPoint y: 339, endPoint x: 445, endPoint y: 336, distance: 8.2
click at [438, 339] on textarea "Hi {{first_name}}, thanks for taking care of the payment. Thank you for sharing…" at bounding box center [440, 350] width 328 height 38
drag, startPoint x: 413, startPoint y: 347, endPoint x: 320, endPoint y: 341, distance: 93.4
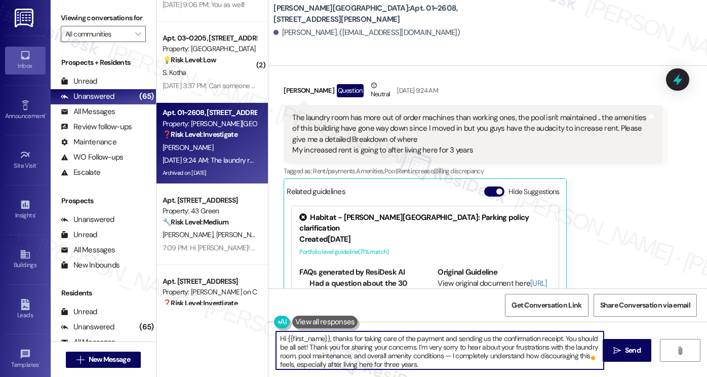
click at [315, 346] on textarea "Hi {{first_name}}, thanks for taking care of the payment and sending us the con…" at bounding box center [440, 350] width 328 height 38
click at [314, 341] on textarea "Hi {{first_name}}, thanks for taking care of the payment and sending us the con…" at bounding box center [440, 350] width 328 height 38
click at [377, 346] on textarea "Hi {{}}, thanks for taking care of the payment and sending us the confirmation …" at bounding box center [440, 350] width 328 height 38
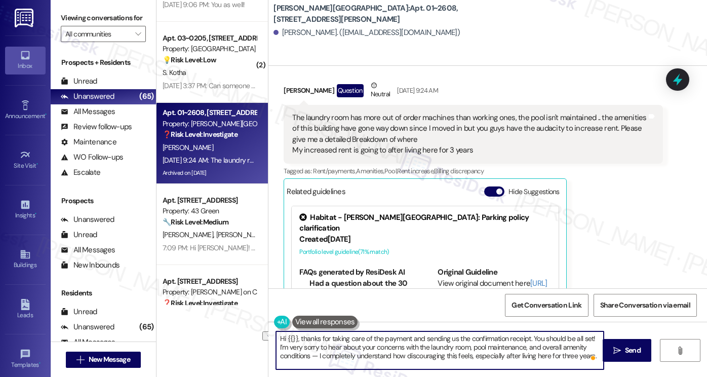
drag, startPoint x: 309, startPoint y: 356, endPoint x: 575, endPoint y: 356, distance: 266.4
click at [575, 356] on textarea "Hi {{}}, thanks for taking care of the payment and sending us the confirmation …" at bounding box center [440, 350] width 328 height 38
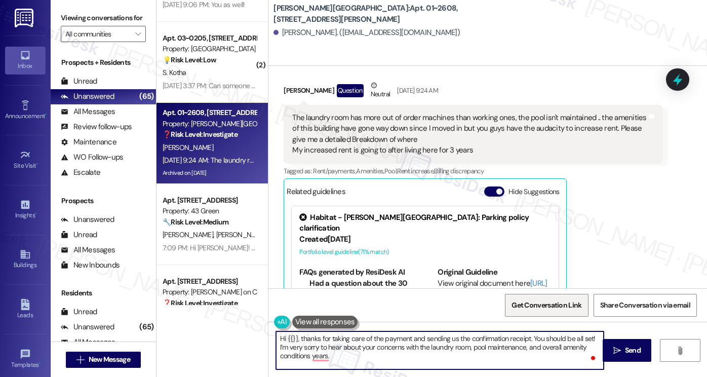
scroll to position [8, 0]
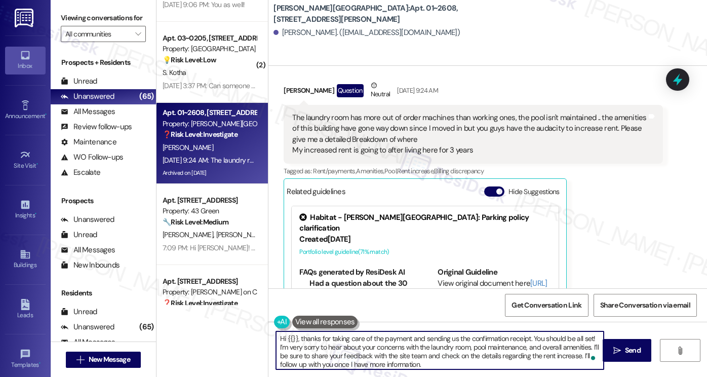
click at [397, 354] on textarea "Hi {{}}, thanks for taking care of the payment and sending us the confirmation …" at bounding box center [440, 350] width 328 height 38
click at [398, 354] on textarea "Hi {{}}, thanks for taking care of the payment and sending us the confirmation …" at bounding box center [440, 350] width 328 height 38
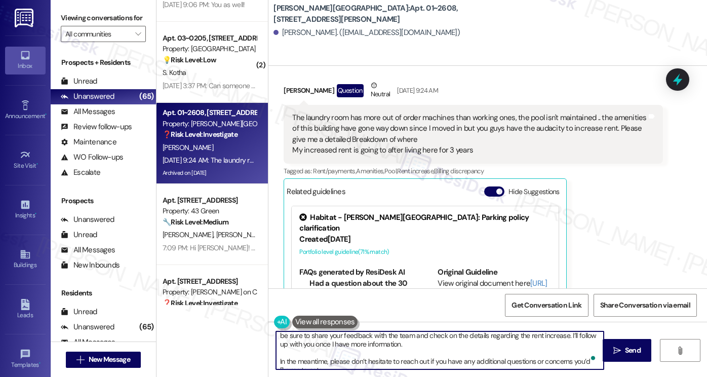
scroll to position [28, 0]
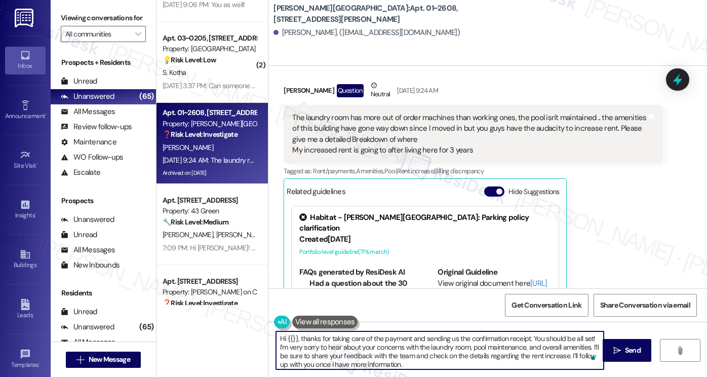
click at [443, 354] on textarea "Hi {{}}, thanks for taking care of the payment and sending us the confirmation …" at bounding box center [440, 350] width 328 height 38
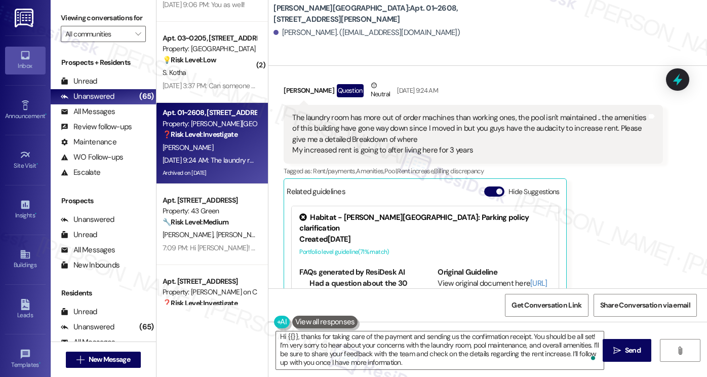
click at [286, 33] on div "Taylor Clark. (tclar447@gmail.com)" at bounding box center [366, 32] width 186 height 11
copy div "Taylor"
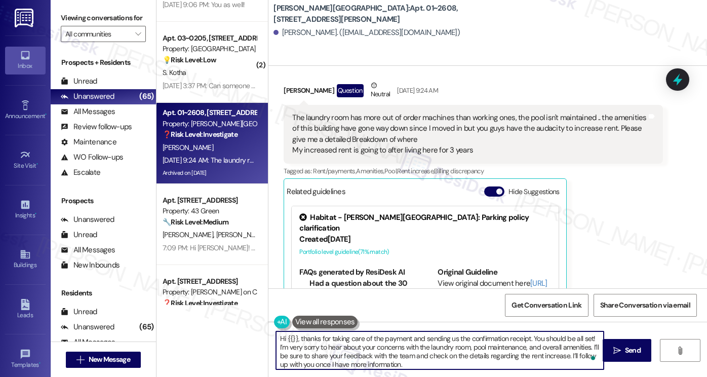
drag, startPoint x: 292, startPoint y: 336, endPoint x: 284, endPoint y: 337, distance: 8.7
click at [284, 337] on textarea "Hi {{}}, thanks for taking care of the payment and sending us the confirmation …" at bounding box center [440, 350] width 328 height 38
paste textarea "Taylor"
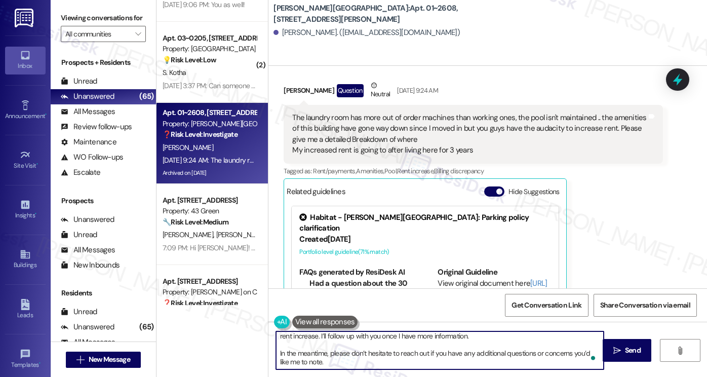
click at [395, 349] on textarea "Hi Taylor, thanks for taking care of the payment and sending us the confirmatio…" at bounding box center [440, 350] width 328 height 38
click at [394, 349] on textarea "Hi Taylor, thanks for taking care of the payment and sending us the confirmatio…" at bounding box center [440, 350] width 328 height 38
type textarea "Hi Taylor, thanks for taking care of the payment and sending us the confirmatio…"
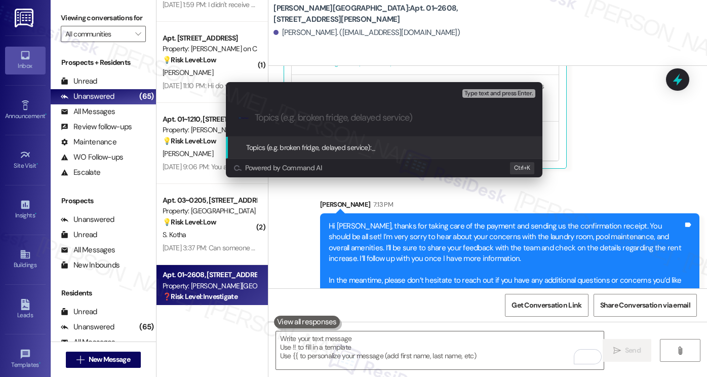
paste input "Concern Regarding Rent Increase and Amenity Conditions"
type input "Concern Regarding Rent Increase and Amenity Conditions"
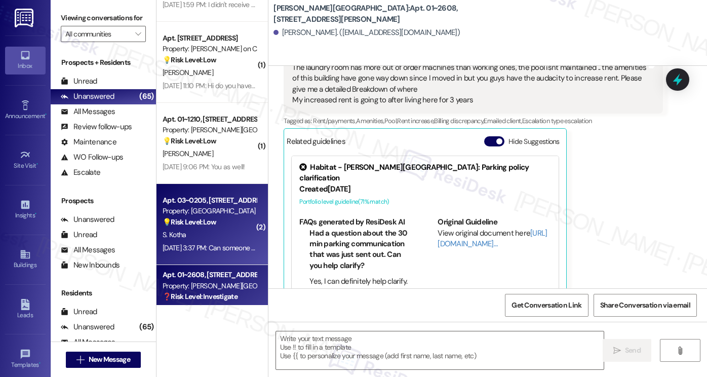
click at [223, 237] on div "S. Kotha" at bounding box center [210, 234] width 96 height 13
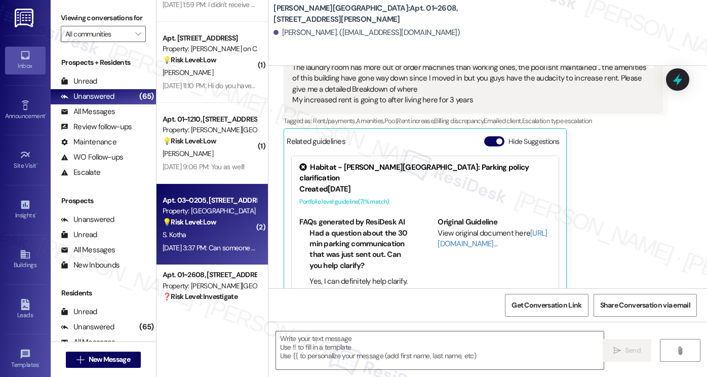
type textarea "Fetching suggested responses. Please feel free to read through the conversation…"
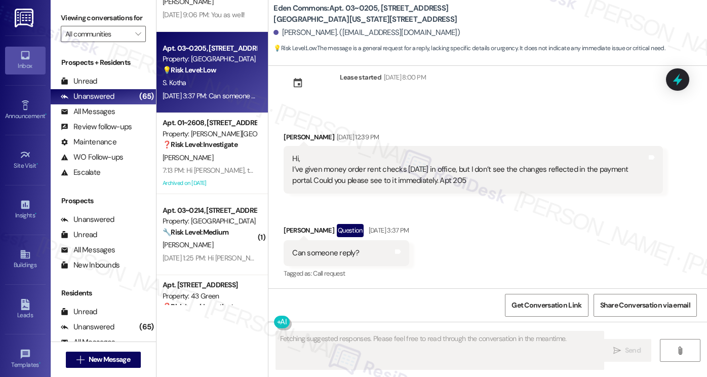
click at [336, 166] on div "Hi, I’ve given money order rent checks yesterday in office, but I don’t see the…" at bounding box center [469, 169] width 355 height 32
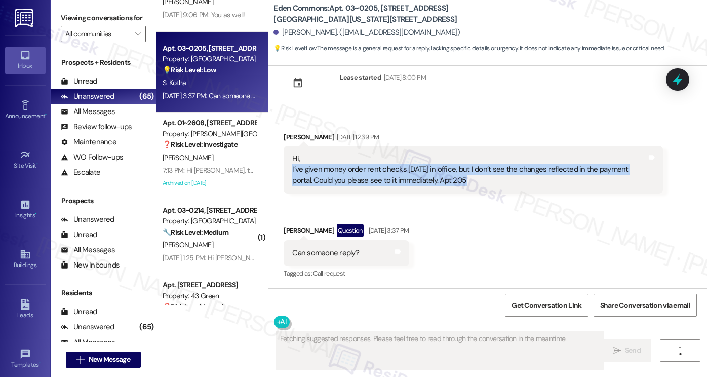
click at [336, 166] on div "Hi, I’ve given money order rent checks yesterday in office, but I don’t see the…" at bounding box center [469, 169] width 355 height 32
click at [500, 174] on div "Hi, I’ve given money order rent checks yesterday in office, but I don’t see the…" at bounding box center [469, 169] width 355 height 32
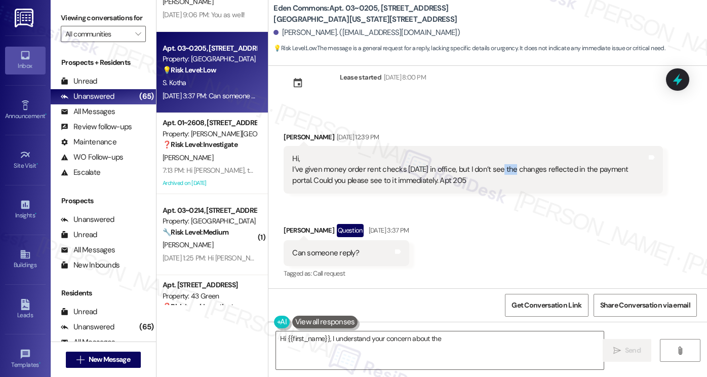
click at [500, 174] on div "Hi, I’ve given money order rent checks yesterday in office, but I don’t see the…" at bounding box center [469, 169] width 355 height 32
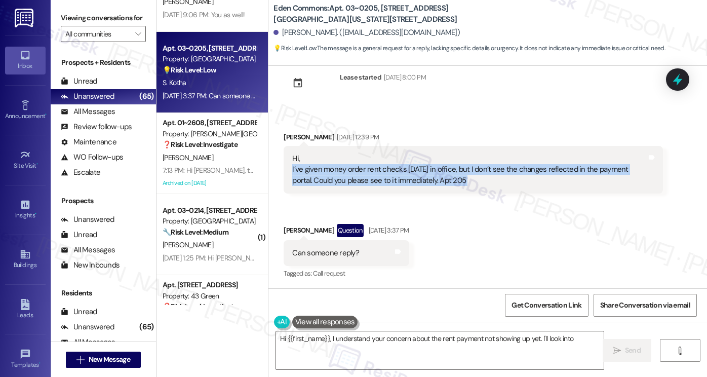
click at [500, 174] on div "Hi, I’ve given money order rent checks yesterday in office, but I don’t see the…" at bounding box center [469, 169] width 355 height 32
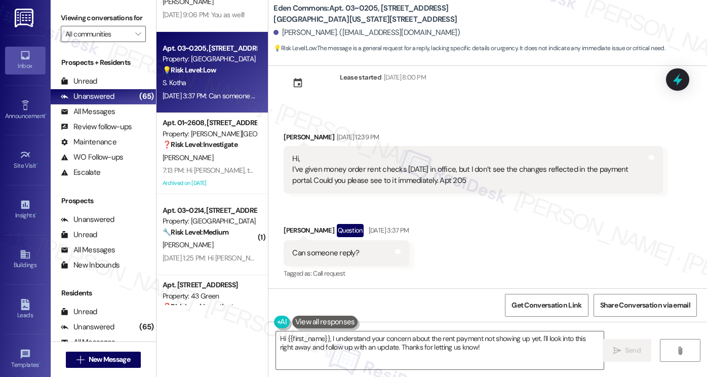
click at [290, 231] on div "Sailaxman Kotha Question Sep 04, 2025 at 3:37 PM" at bounding box center [346, 232] width 125 height 16
copy div "Sailaxman"
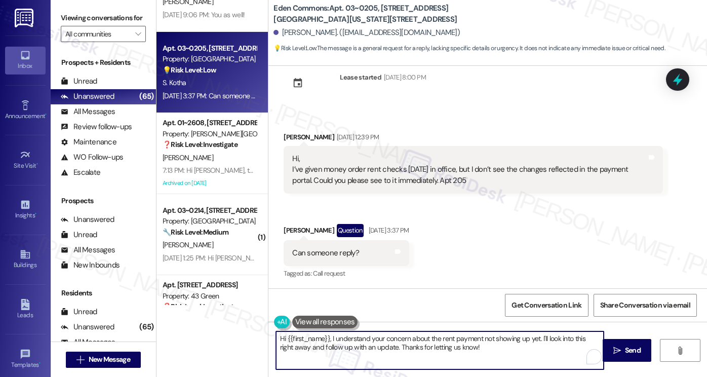
drag, startPoint x: 462, startPoint y: 348, endPoint x: 407, endPoint y: 336, distance: 56.5
click at [404, 335] on textarea "Hi {{first_name}}, I understand your concern about the rent payment not showing…" at bounding box center [440, 350] width 328 height 38
click at [516, 348] on textarea "Hi {{first_name}}, I understand your concern about the rent payment not showing…" at bounding box center [440, 350] width 328 height 38
drag, startPoint x: 543, startPoint y: 336, endPoint x: 559, endPoint y: 344, distance: 17.9
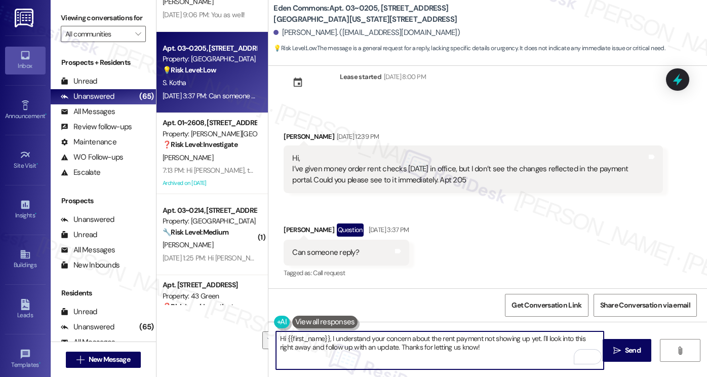
click at [559, 344] on textarea "Hi {{first_name}}, I understand your concern about the rent payment not showing…" at bounding box center [440, 350] width 328 height 38
click at [471, 163] on div "Hi, I’ve given money order rent checks yesterday in office, but I don’t see the…" at bounding box center [469, 169] width 355 height 32
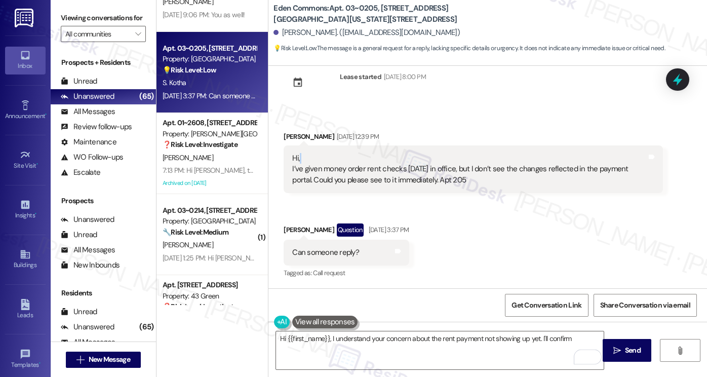
click at [471, 163] on div "Hi, I’ve given money order rent checks yesterday in office, but I don’t see the…" at bounding box center [469, 169] width 355 height 32
click at [400, 163] on div "Hi, I’ve given money order rent checks yesterday in office, but I don’t see the…" at bounding box center [469, 169] width 355 height 32
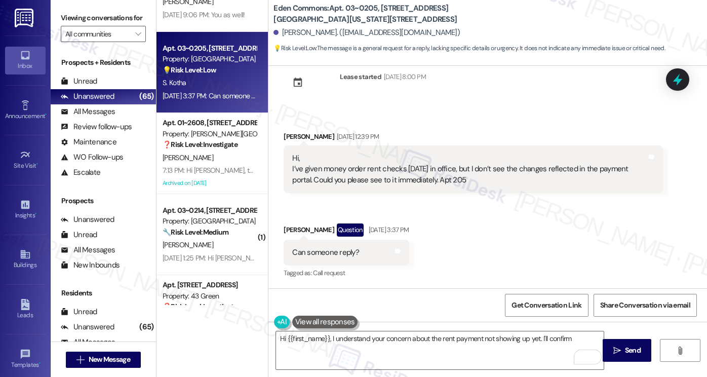
click at [350, 166] on div "Hi, I’ve given money order rent checks yesterday in office, but I don’t see the…" at bounding box center [469, 169] width 355 height 32
click at [349, 166] on div "Hi, I’ve given money order rent checks yesterday in office, but I don’t see the…" at bounding box center [469, 169] width 355 height 32
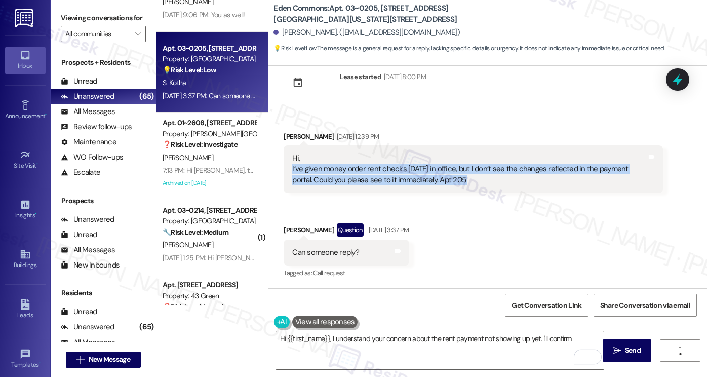
click at [349, 166] on div "Hi, I’ve given money order rent checks yesterday in office, but I don’t see the…" at bounding box center [469, 169] width 355 height 32
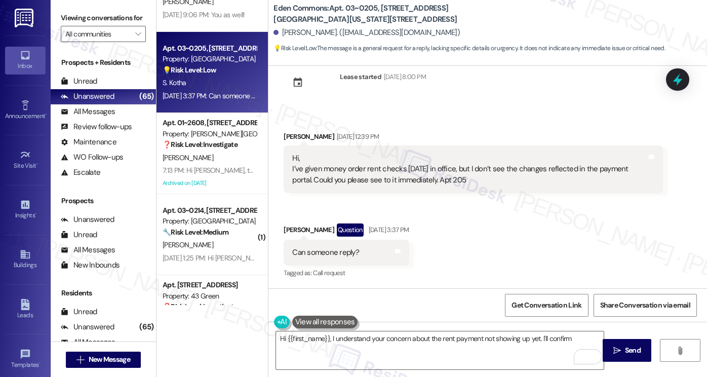
click at [82, 15] on label "Viewing conversations for" at bounding box center [103, 18] width 85 height 16
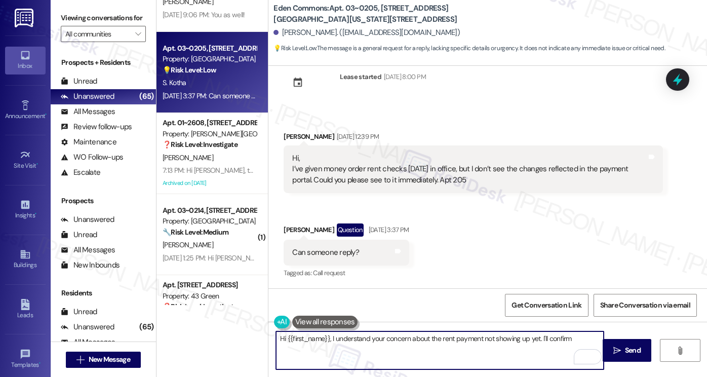
drag, startPoint x: 574, startPoint y: 339, endPoint x: 568, endPoint y: 338, distance: 6.1
click at [574, 339] on textarea "Hi {{first_name}}, I understand your concern about the rent payment not showing…" at bounding box center [440, 350] width 328 height 38
paste textarea "Thanks for the update! I'll be sure to relay this to the team. Just a friendly …"
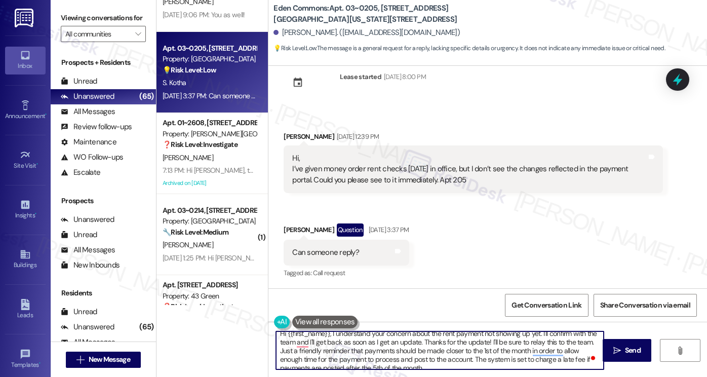
scroll to position [0, 0]
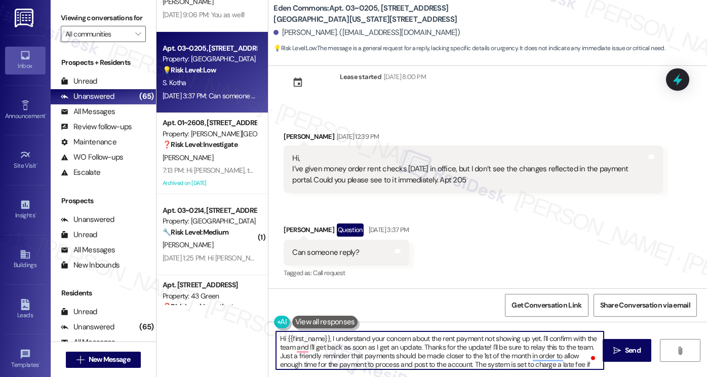
drag, startPoint x: 485, startPoint y: 348, endPoint x: 395, endPoint y: 348, distance: 89.6
click at [395, 348] on textarea "Hi {{first_name}}, I understand your concern about the rent payment not showing…" at bounding box center [440, 350] width 328 height 38
drag, startPoint x: 273, startPoint y: 356, endPoint x: 417, endPoint y: 345, distance: 144.2
click at [417, 345] on textarea "Hi {{first_name}}, I understand your concern about the rent payment not showing…" at bounding box center [440, 350] width 328 height 38
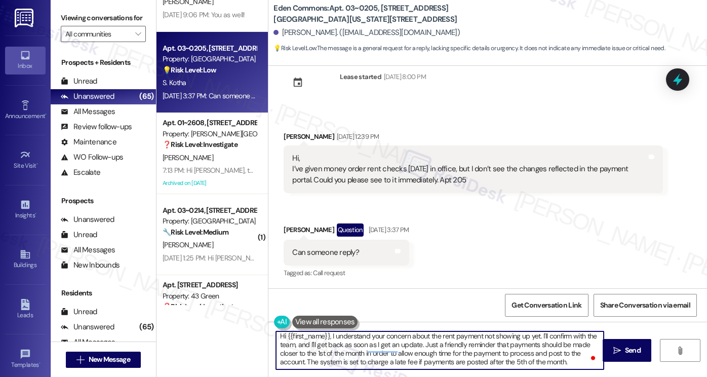
scroll to position [11, 0]
click at [389, 357] on textarea "Hi {{first_name}}, I understand your concern about the rent payment not showing…" at bounding box center [440, 350] width 328 height 38
click at [382, 364] on textarea "Hi {{first_name}}, I understand your concern about the rent payment not showing…" at bounding box center [440, 350] width 328 height 38
click at [417, 182] on div "Hi, I’ve given money order rent checks yesterday in office, but I don’t see the…" at bounding box center [469, 169] width 355 height 32
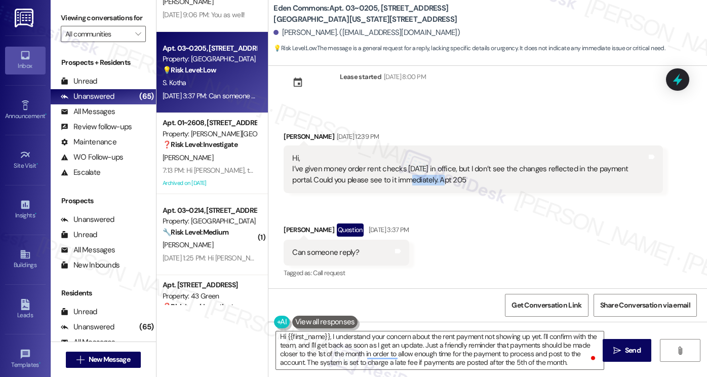
click at [417, 182] on div "Hi, I’ve given money order rent checks yesterday in office, but I don’t see the…" at bounding box center [469, 169] width 355 height 32
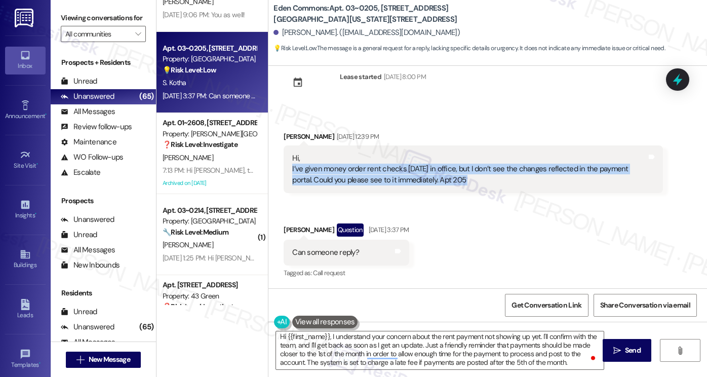
click at [417, 182] on div "Hi, I’ve given money order rent checks yesterday in office, but I don’t see the…" at bounding box center [469, 169] width 355 height 32
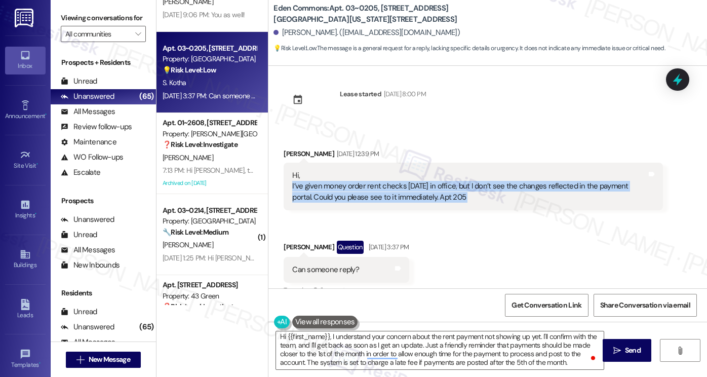
scroll to position [0, 0]
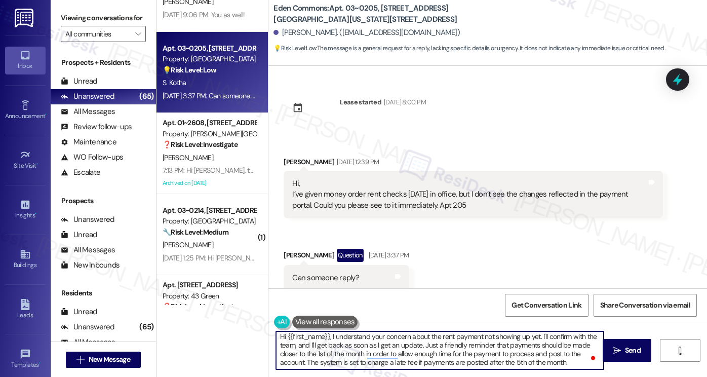
drag, startPoint x: 325, startPoint y: 335, endPoint x: 331, endPoint y: 335, distance: 6.1
click at [325, 335] on textarea "Hi {{first_name}}, I understand your concern about the rent payment not showing…" at bounding box center [440, 350] width 328 height 38
click at [365, 346] on textarea "Hi {{first_name}}, it's nice to chat with you, and I hope you had a great weeke…" at bounding box center [440, 350] width 328 height 38
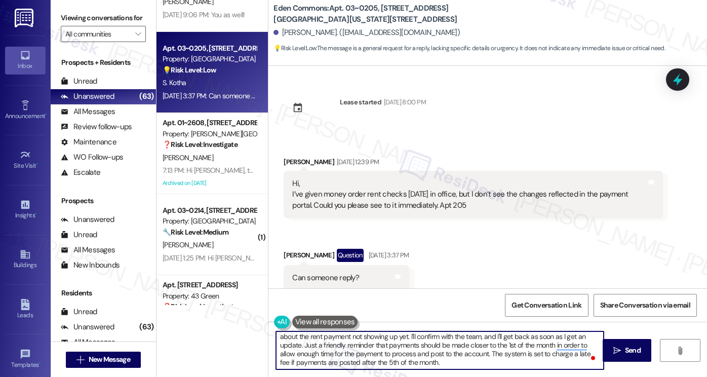
click at [365, 346] on textarea "Hi {{first_name}}, it's nice to chat with you, and I hope you had a great weeke…" at bounding box center [440, 350] width 328 height 38
click at [451, 350] on textarea "Hi {{first_name}}, it's nice to chat with you, and I hope you had a great weeke…" at bounding box center [440, 350] width 328 height 38
drag, startPoint x: 298, startPoint y: 344, endPoint x: 438, endPoint y: 367, distance: 141.2
click at [438, 367] on textarea "Hi {{first_name}}, it's nice to chat with you, and I hope you had a great weeke…" at bounding box center [440, 350] width 328 height 38
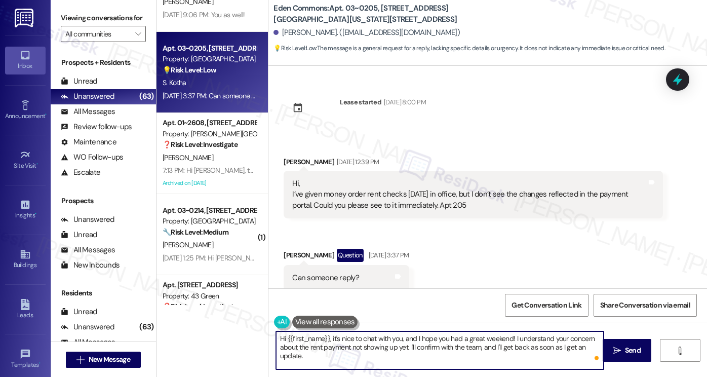
type textarea "Hi {{first_name}}, it's nice to chat with you, and I hope you had a great weeke…"
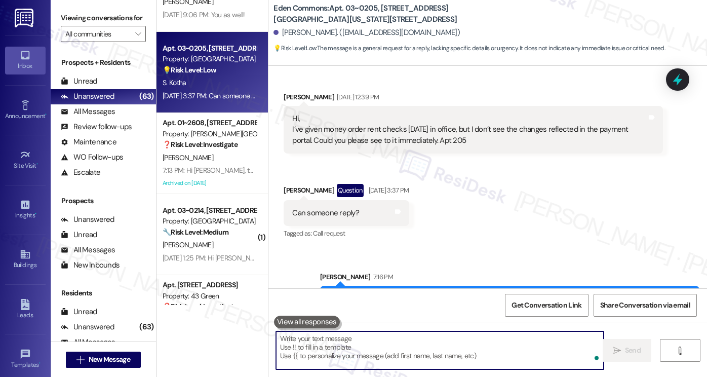
scroll to position [107, 0]
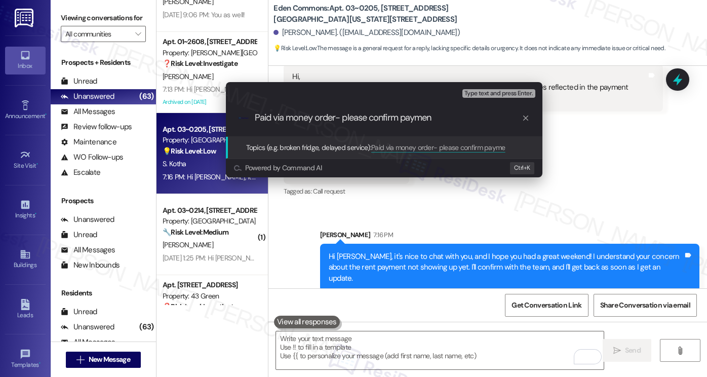
type input "Paid via money order- please confirm payment"
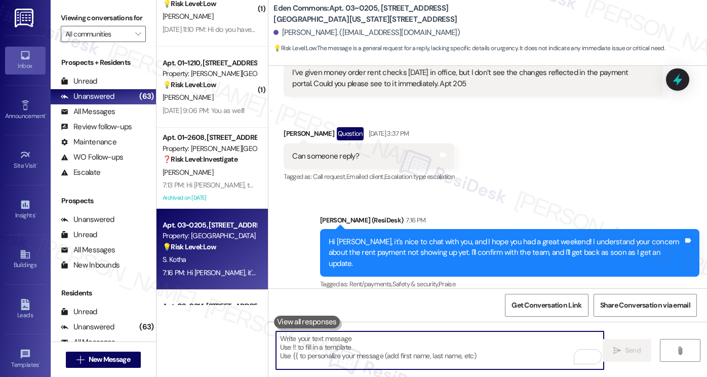
scroll to position [3270, 0]
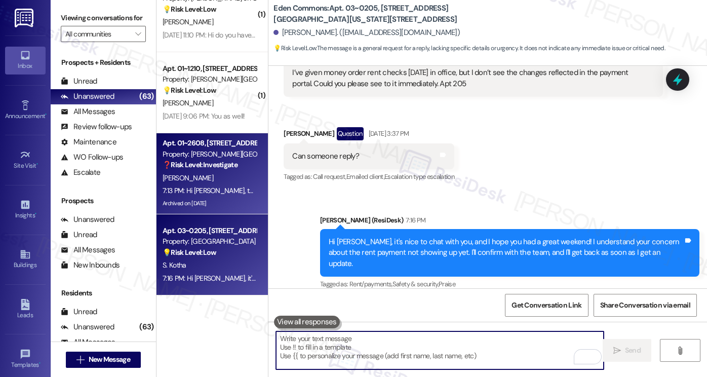
click at [219, 180] on div "T. Clark" at bounding box center [210, 178] width 96 height 13
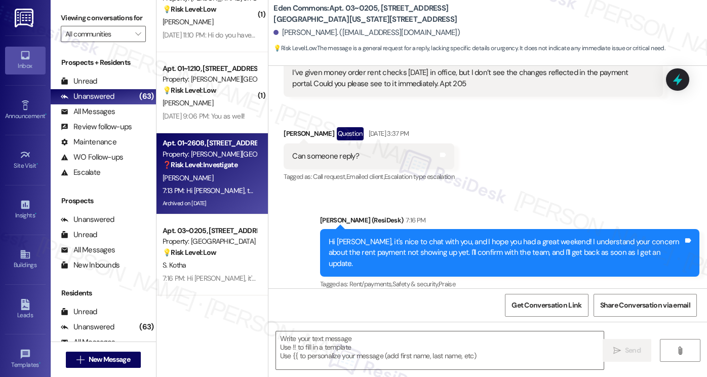
type textarea "Fetching suggested responses. Please feel free to read through the conversation…"
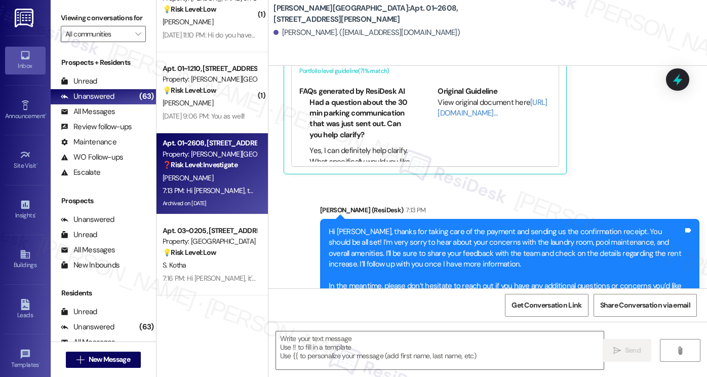
type textarea "Fetching suggested responses. Please feel free to read through the conversation…"
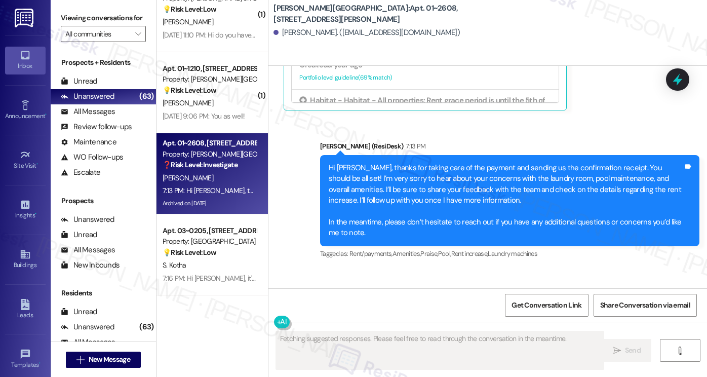
scroll to position [7469, 0]
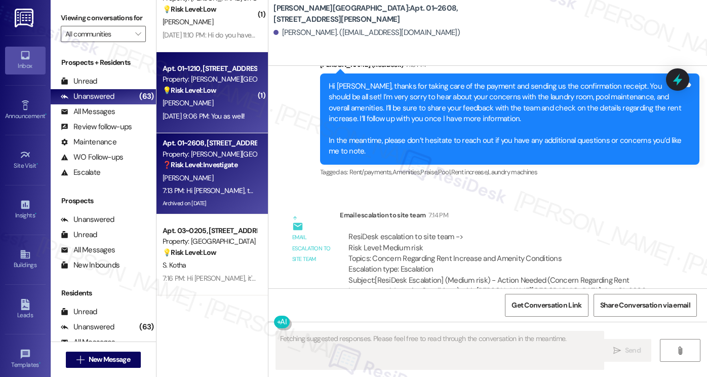
click at [241, 111] on div "Sep 04, 2025 at 9:06 PM: You as well! Sep 04, 2025 at 9:06 PM: You as well!" at bounding box center [204, 115] width 82 height 9
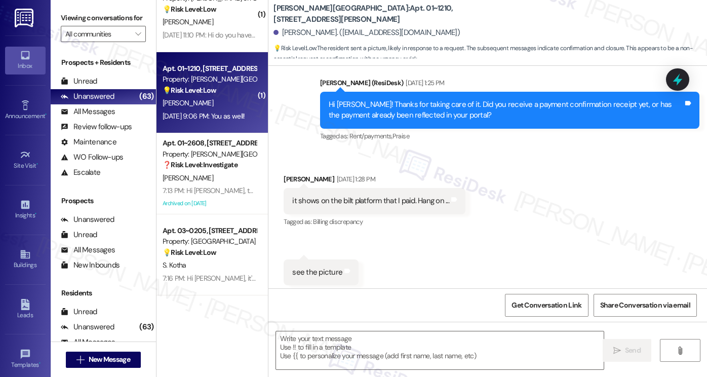
type textarea "Fetching suggested responses. Please feel free to read through the conversation…"
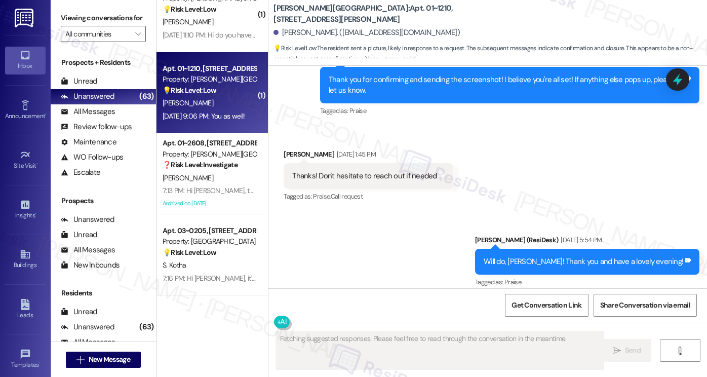
scroll to position [1164, 0]
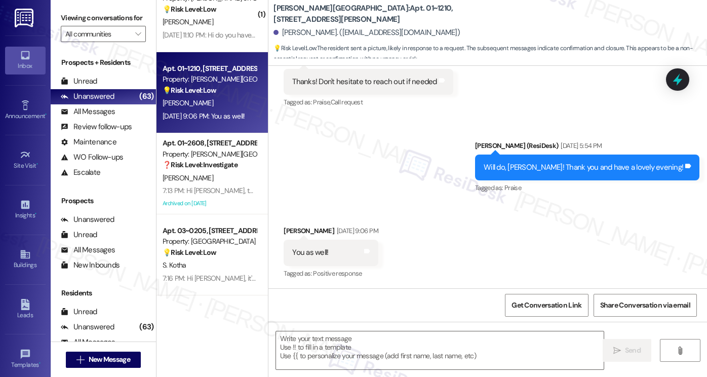
click at [565, 171] on div "Will do, Marc! Thank you and have a lovely evening!" at bounding box center [584, 167] width 200 height 11
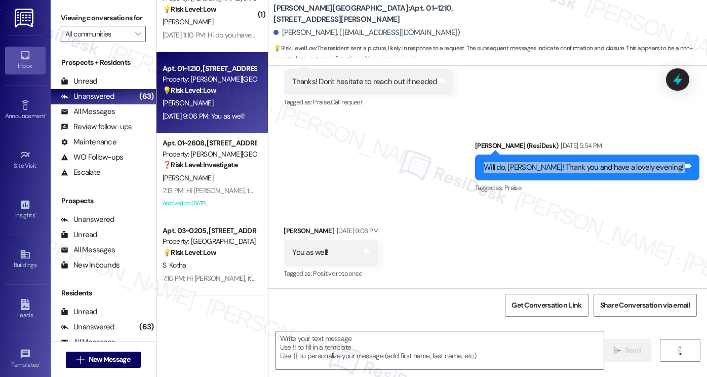
click at [565, 171] on div "Will do, Marc! Thank you and have a lovely evening!" at bounding box center [584, 167] width 200 height 11
click at [338, 342] on textarea at bounding box center [440, 350] width 328 height 38
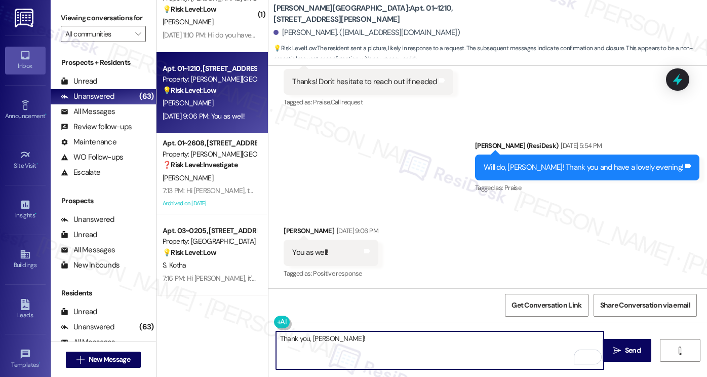
click at [348, 340] on textarea "Thank you, Marc!" at bounding box center [440, 350] width 328 height 38
type textarea "Thank you, Marc! Have a great week ahead! :)"
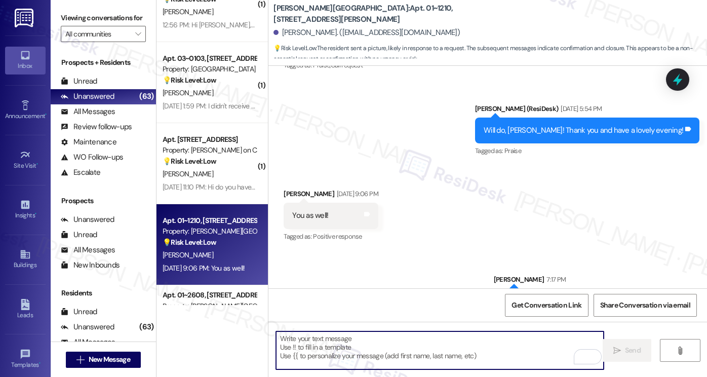
scroll to position [1234, 0]
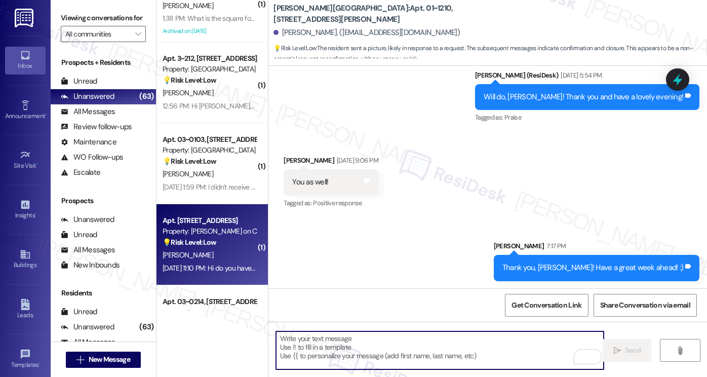
click at [229, 245] on div "💡 Risk Level: Low The resident is following up on a subleasing question. Sublea…" at bounding box center [210, 242] width 94 height 11
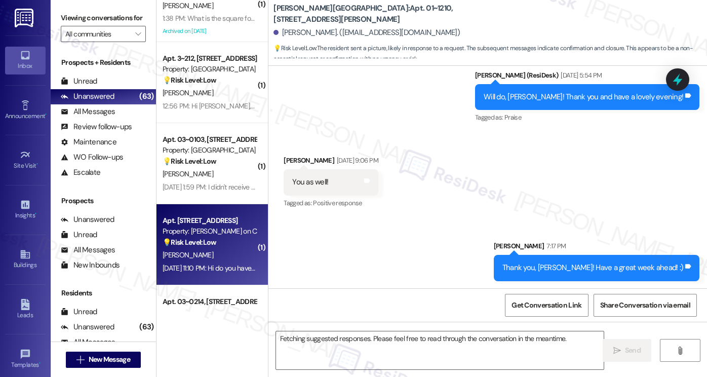
scroll to position [571, 0]
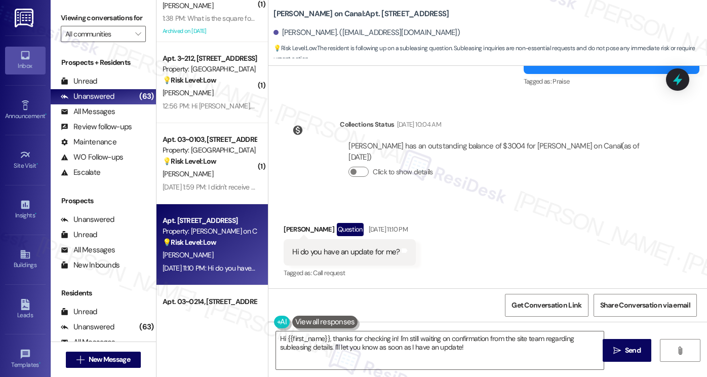
drag, startPoint x: 444, startPoint y: 160, endPoint x: 460, endPoint y: 144, distance: 22.6
click at [446, 156] on div "Baltazar Izquierdo has an outstanding balance of $3004 for Cassidy on Canal (as…" at bounding box center [501, 152] width 306 height 22
click at [460, 144] on div "Baltazar Izquierdo has an outstanding balance of $3004 for Cassidy on Canal (as…" at bounding box center [501, 152] width 306 height 22
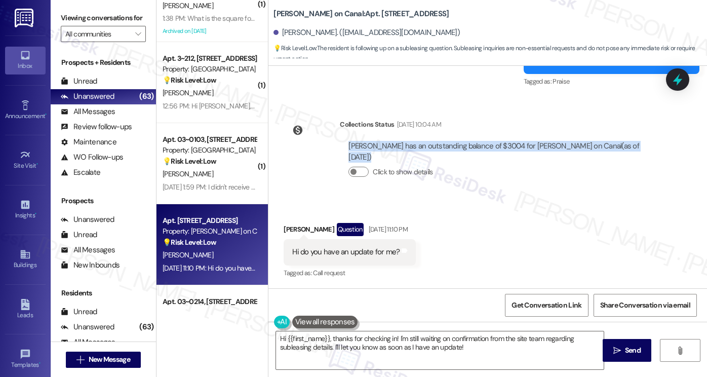
click at [460, 144] on div "Baltazar Izquierdo has an outstanding balance of $3004 for Cassidy on Canal (as…" at bounding box center [501, 152] width 306 height 22
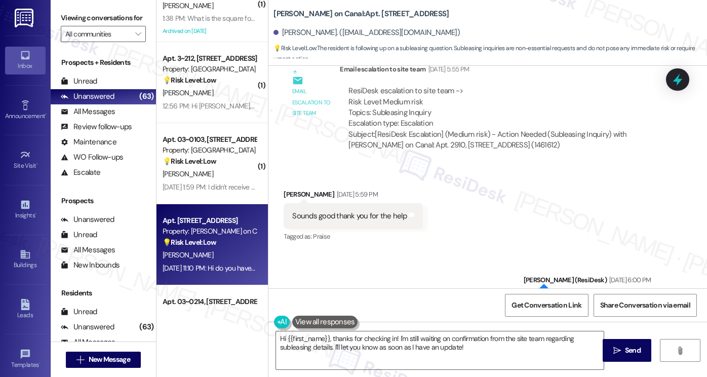
scroll to position [318, 0]
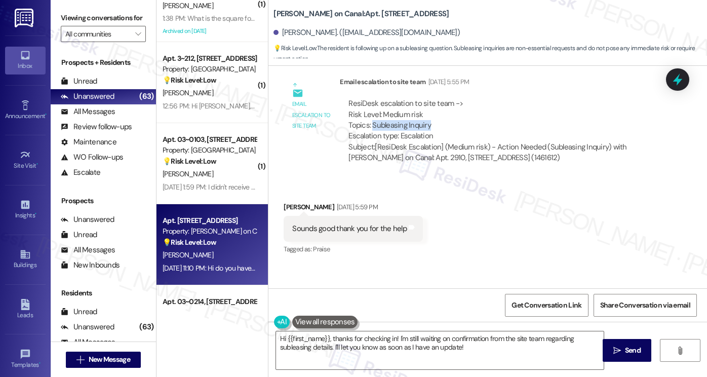
drag, startPoint x: 369, startPoint y: 125, endPoint x: 456, endPoint y: 125, distance: 87.1
click at [456, 125] on div "ResiDesk escalation to site team -> Risk Level: Medium risk Topics: Subleasing …" at bounding box center [501, 120] width 306 height 44
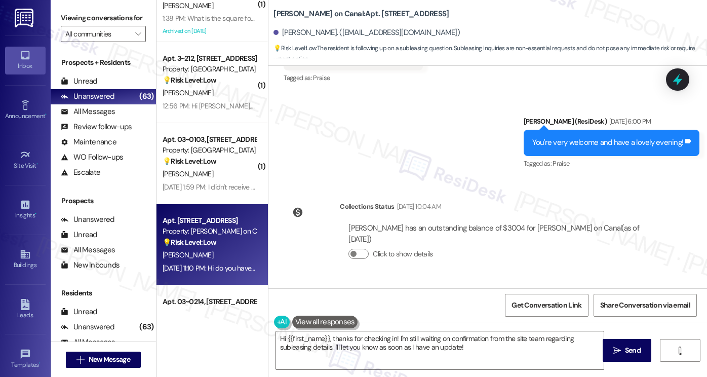
scroll to position [571, 0]
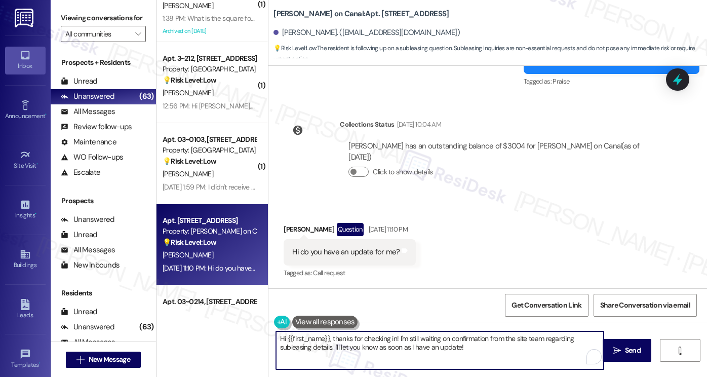
drag, startPoint x: 481, startPoint y: 345, endPoint x: 425, endPoint y: 336, distance: 56.5
click at [425, 336] on textarea "Hi {{first_name}}, thanks for checking in! I'm still waiting on confirmation fr…" at bounding box center [440, 350] width 328 height 38
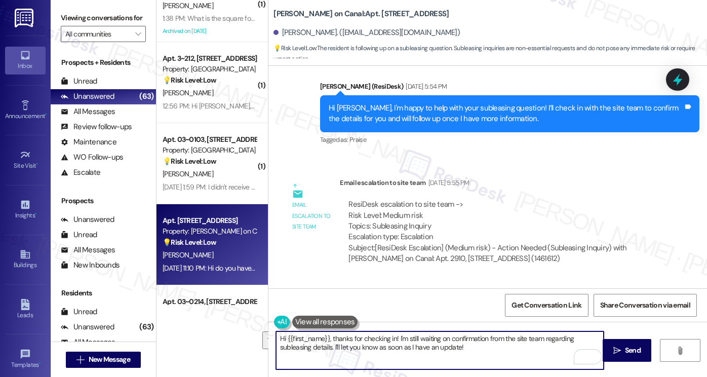
scroll to position [217, 0]
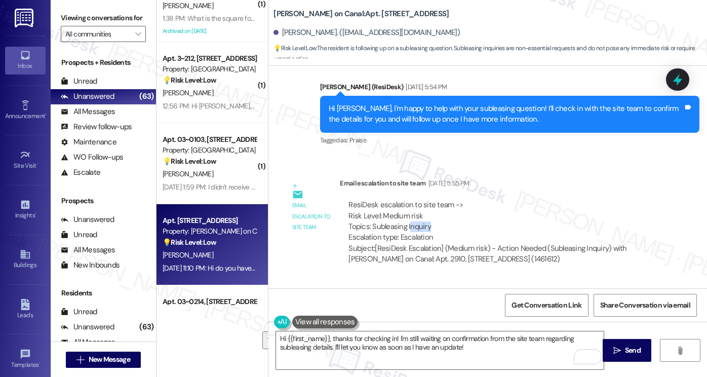
drag, startPoint x: 405, startPoint y: 223, endPoint x: 441, endPoint y: 226, distance: 36.1
click at [434, 226] on div "ResiDesk escalation to site team -> Risk Level: Medium risk Topics: Subleasing …" at bounding box center [501, 222] width 306 height 44
click at [413, 177] on div "Email escalation to site team Email escalation to site team Sep 01, 2025 at 5:5…" at bounding box center [473, 224] width 395 height 109
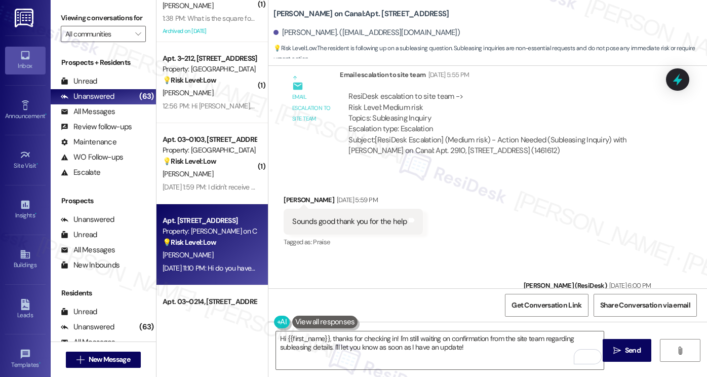
scroll to position [521, 0]
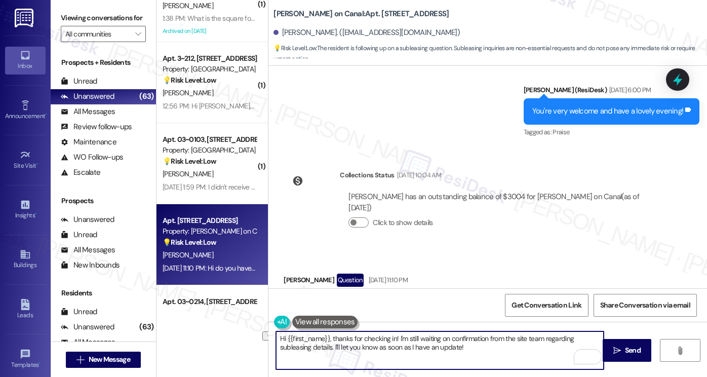
drag, startPoint x: 397, startPoint y: 338, endPoint x: 523, endPoint y: 335, distance: 126.7
click at [523, 335] on textarea "Hi {{first_name}}, thanks for checking in! I'm still waiting on confirmation fr…" at bounding box center [440, 350] width 328 height 38
click at [293, 16] on b "Cassidy on Canal: Apt. 2910, 350 N Canal St" at bounding box center [360, 14] width 175 height 11
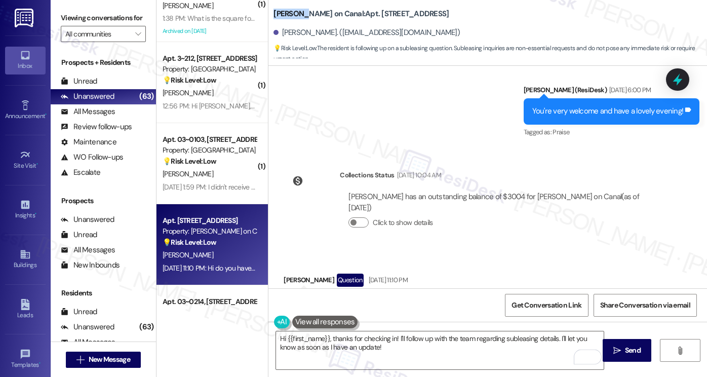
click at [293, 16] on b "Cassidy on Canal: Apt. 2910, 350 N Canal St" at bounding box center [360, 14] width 175 height 11
copy b "Cassidy"
click at [92, 26] on label "Viewing conversations for" at bounding box center [103, 18] width 85 height 16
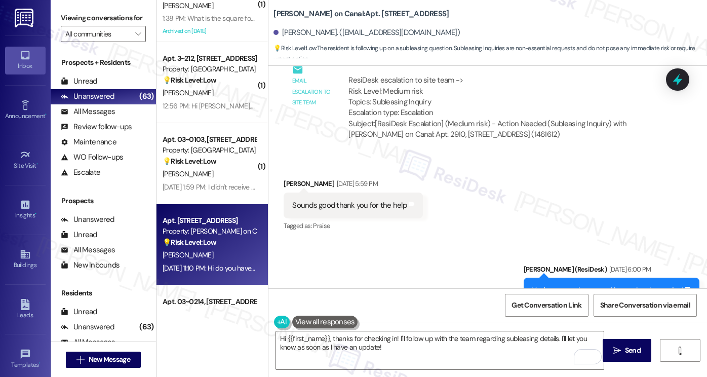
scroll to position [318, 0]
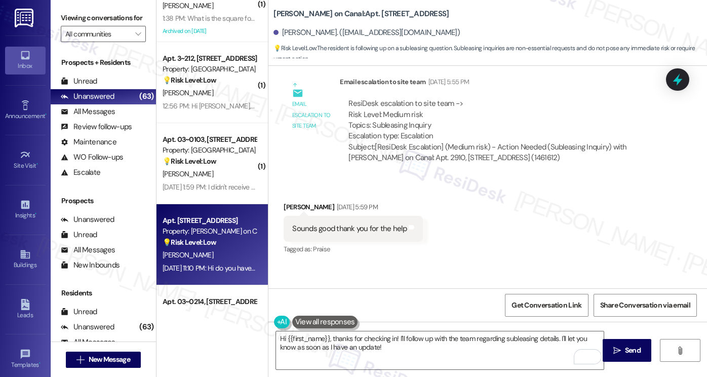
click at [87, 26] on label "Viewing conversations for" at bounding box center [103, 18] width 85 height 16
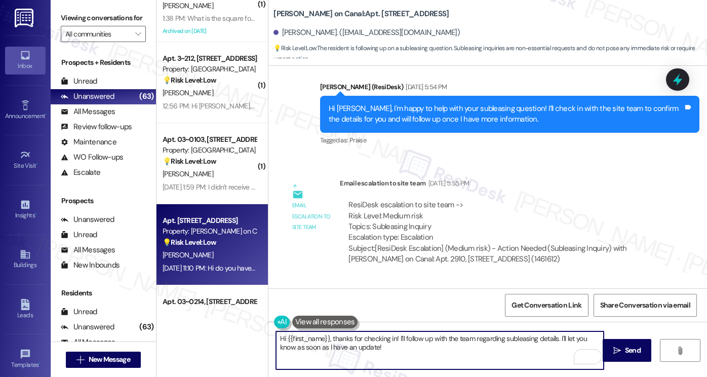
click at [375, 346] on textarea "Hi {{first_name}}, thanks for checking in! I'll follow up with the team regardi…" at bounding box center [440, 350] width 328 height 38
click at [326, 340] on textarea "Hi {{first_name}}, thanks for checking in! I'll follow up with the team regardi…" at bounding box center [440, 350] width 328 height 38
click at [488, 348] on textarea "Hi {{first_name}}, thanks for checking in! I'll follow up with the team regardi…" at bounding box center [440, 350] width 328 height 38
type textarea "Hi {{first_name}}, thanks for checking in! I'll follow up with the team regardi…"
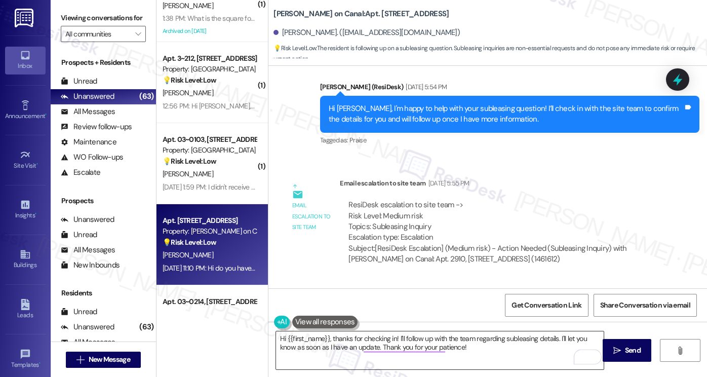
click at [476, 359] on textarea "Hi {{first_name}}, thanks for checking in! I'll follow up with the team regardi…" at bounding box center [440, 350] width 328 height 38
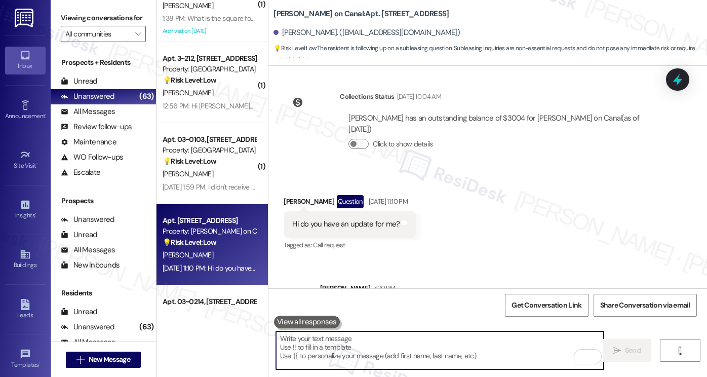
scroll to position [652, 0]
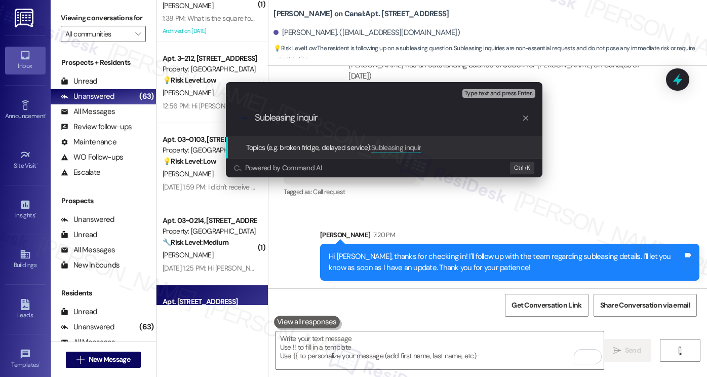
type input "Subleasing inquiry"
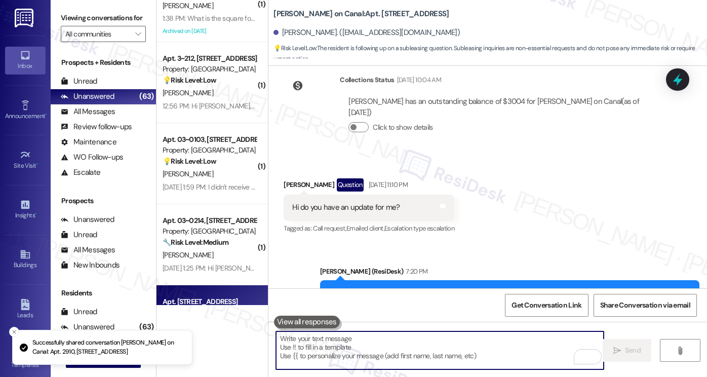
scroll to position [668, 0]
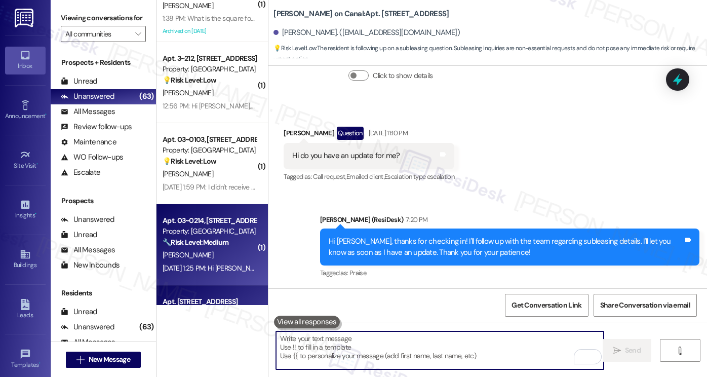
click at [230, 252] on div "[PERSON_NAME]" at bounding box center [210, 255] width 96 height 13
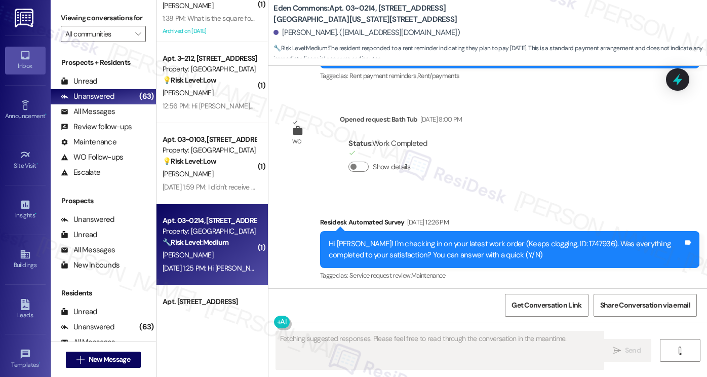
scroll to position [5297, 0]
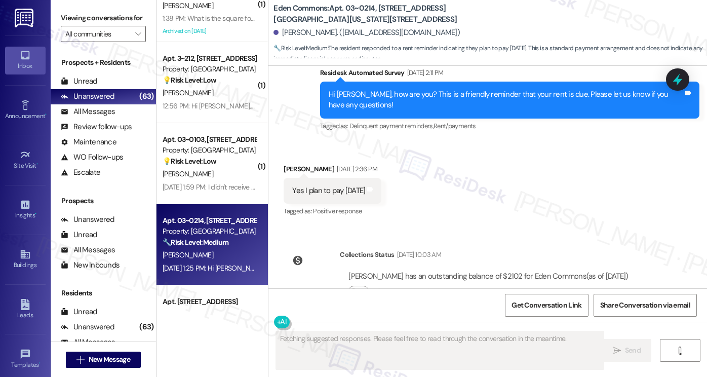
click at [342, 204] on div "Tagged as: Positive response Click to highlight conversations about Positive re…" at bounding box center [333, 211] width 98 height 15
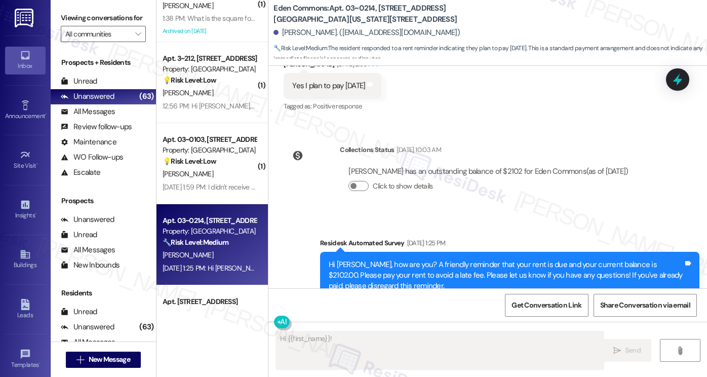
click at [441, 259] on div "Hi Jovan, how are you? A friendly reminder that your rent is due and your curre…" at bounding box center [506, 275] width 355 height 32
click at [440, 259] on div "Hi Jovan, how are you? A friendly reminder that your rent is due and your curre…" at bounding box center [506, 275] width 355 height 32
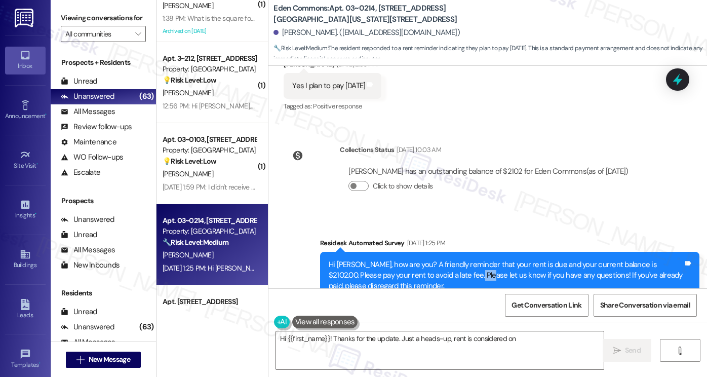
click at [440, 259] on div "Hi Jovan, how are you? A friendly reminder that your rent is due and your curre…" at bounding box center [506, 275] width 355 height 32
type textarea "Hi {{first_name}}! Thanks for the update. Just a heads-up, rent is considered o…"
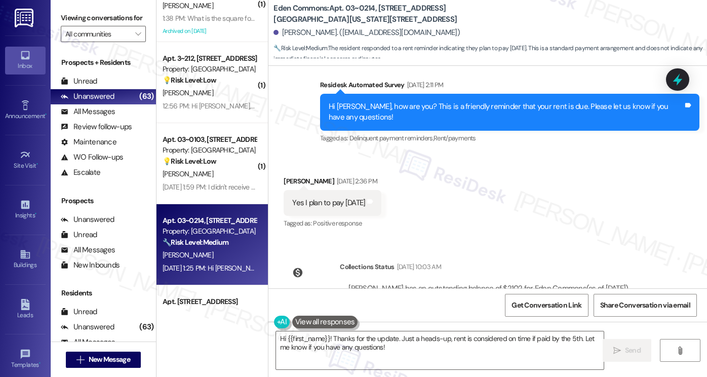
scroll to position [5199, 0]
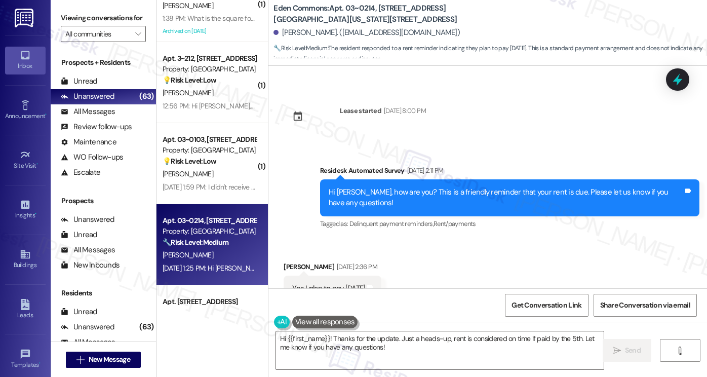
click at [443, 187] on div "Hi Jovan, how are you? This is a friendly reminder that your rent is due. Pleas…" at bounding box center [506, 198] width 355 height 22
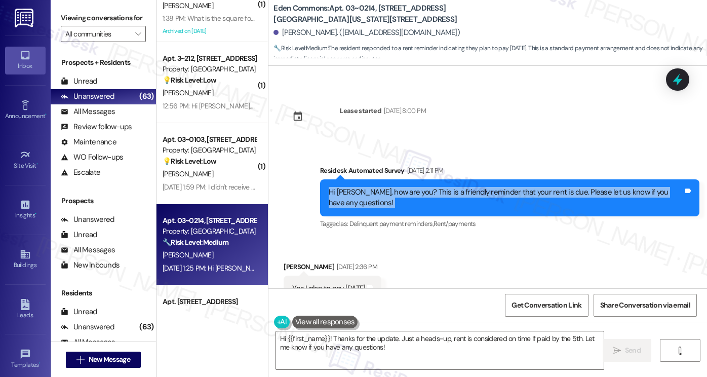
click at [443, 187] on div "Hi Jovan, how are you? This is a friendly reminder that your rent is due. Pleas…" at bounding box center [506, 198] width 355 height 22
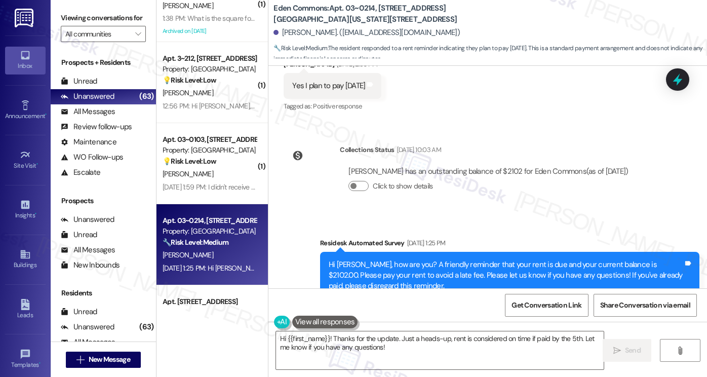
scroll to position [5351, 0]
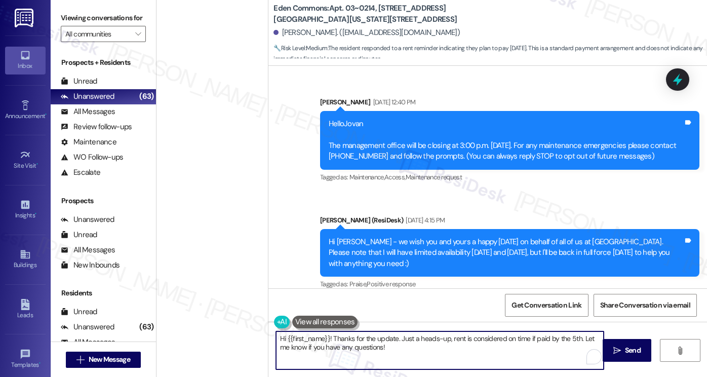
click at [397, 342] on textarea "Hi {{first_name}}! Thanks for the update. Just a heads-up, rent is considered o…" at bounding box center [440, 350] width 328 height 38
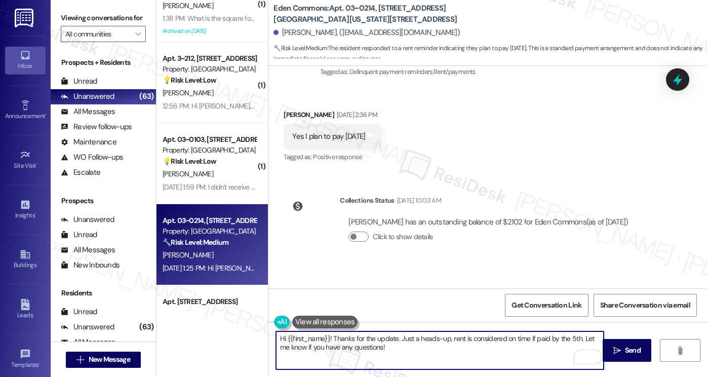
click at [440, 338] on textarea "Hi {{first_name}}! Thanks for the update. Just a heads-up, rent is considered o…" at bounding box center [440, 350] width 328 height 38
drag, startPoint x: 440, startPoint y: 338, endPoint x: 425, endPoint y: 340, distance: 14.3
click at [440, 338] on textarea "Hi {{first_name}}! Thanks for the update. Just a heads-up, rent is considered o…" at bounding box center [440, 350] width 328 height 38
click at [411, 346] on textarea "Hi {{first_name}}! Thanks for the update. Just a heads-up, rent is considered o…" at bounding box center [440, 350] width 328 height 38
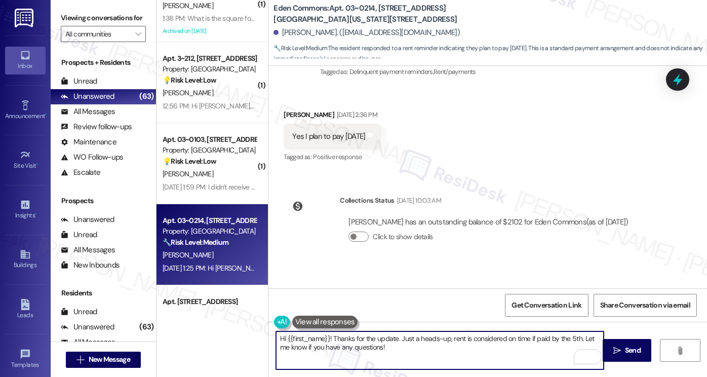
click at [387, 353] on textarea "Hi {{first_name}}! Thanks for the update. Just a heads-up, rent is considered o…" at bounding box center [440, 350] width 328 height 38
click at [328, 340] on textarea "Hi {{first_name}}! Thanks for the update. Just a heads-up, rent is considered o…" at bounding box center [440, 350] width 328 height 38
drag, startPoint x: 499, startPoint y: 350, endPoint x: 440, endPoint y: 324, distance: 65.1
click at [426, 336] on textarea "Hi {{first_name}}! I hope you had a great weekend! Thanks for the update. Just …" at bounding box center [440, 350] width 328 height 38
type textarea "Hi {{first_name}}! I hope you had a great weekend! Just checking in to see if y…"
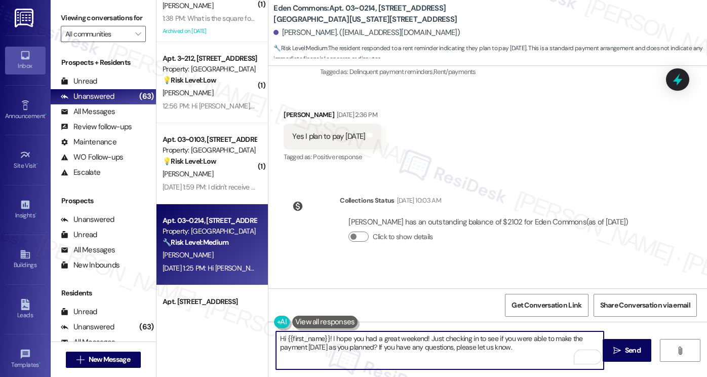
click at [526, 346] on textarea "Hi {{first_name}}! I hope you had a great weekend! Just checking in to see if y…" at bounding box center [440, 350] width 328 height 38
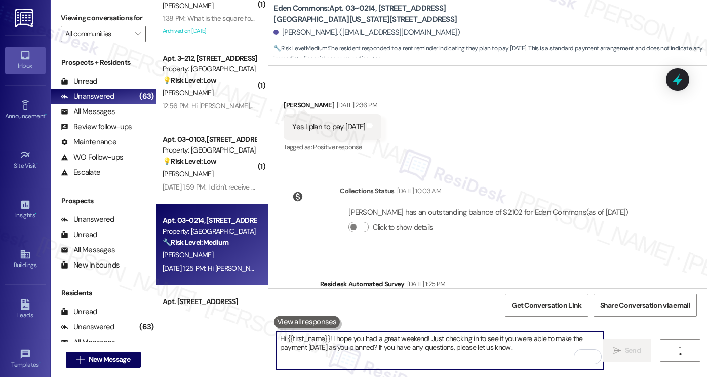
scroll to position [5483, 0]
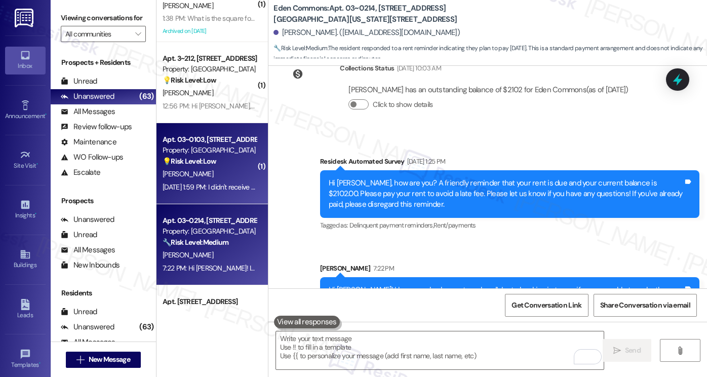
click at [247, 185] on div "Sep 05, 2025 at 1:59 PM: I didn't receive the last message Sep 05, 2025 at 1:59…" at bounding box center [232, 186] width 139 height 9
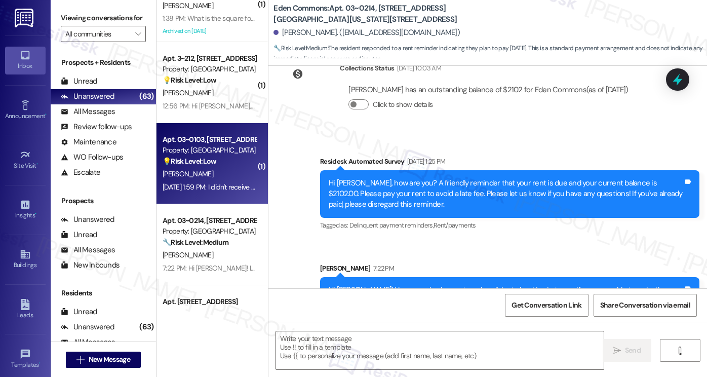
type textarea "Fetching suggested responses. Please feel free to read through the conversation…"
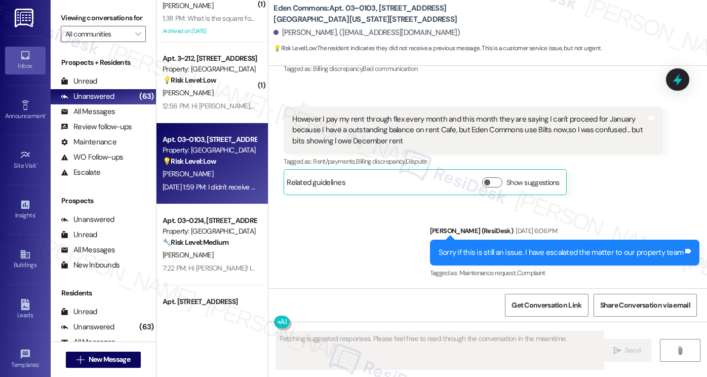
scroll to position [1977, 0]
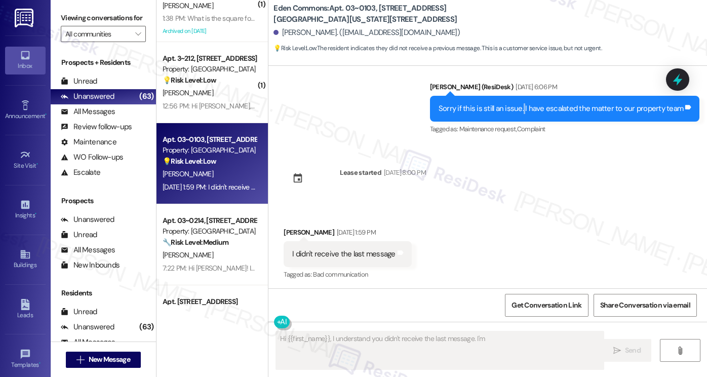
click at [525, 101] on div "Sorry if this is still an issue. I have escalated the matter to our property te…" at bounding box center [564, 109] width 269 height 26
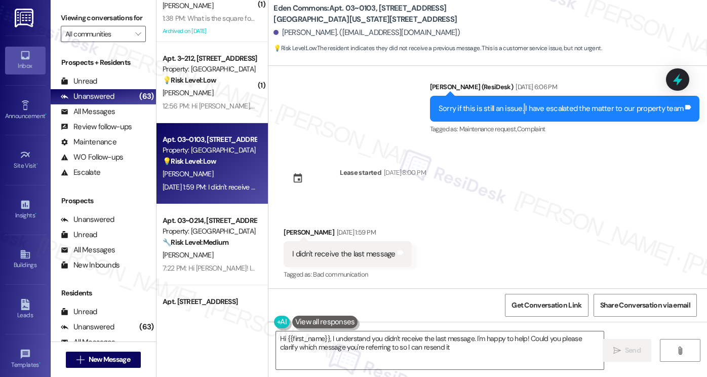
click at [525, 101] on div "Sorry if this is still an issue. I have escalated the matter to our property te…" at bounding box center [564, 109] width 269 height 26
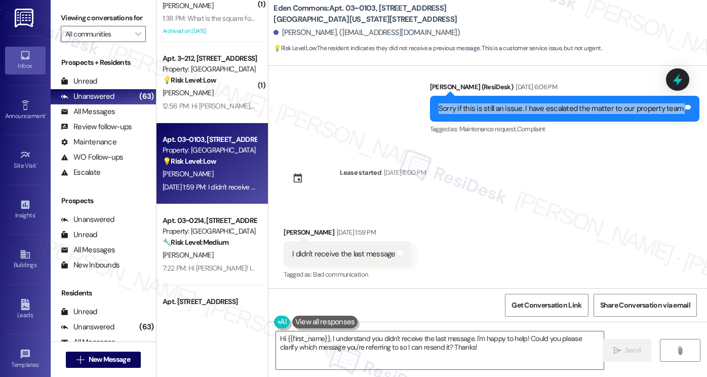
click at [525, 101] on div "Sorry if this is still an issue. I have escalated the matter to our property te…" at bounding box center [564, 109] width 269 height 26
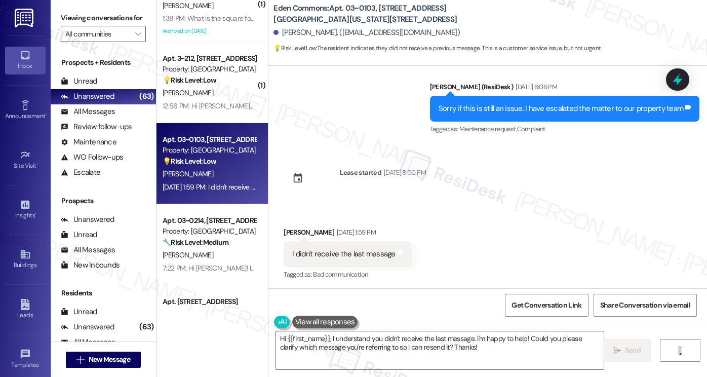
click at [349, 256] on div "I didn't receive the last message" at bounding box center [343, 254] width 103 height 11
click at [294, 241] on div "I didn't receive the last message Tags and notes" at bounding box center [348, 254] width 128 height 26
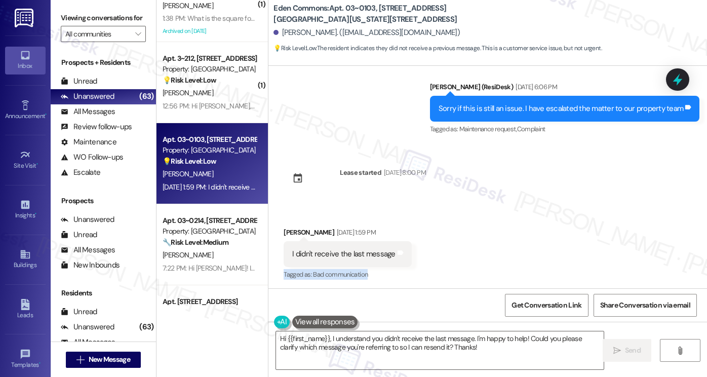
click at [294, 241] on div "I didn't receive the last message Tags and notes" at bounding box center [348, 254] width 128 height 26
click at [346, 258] on div "I didn't receive the last message Tags and notes" at bounding box center [348, 254] width 128 height 26
copy div "I didn't receive the last message Tags and notes"
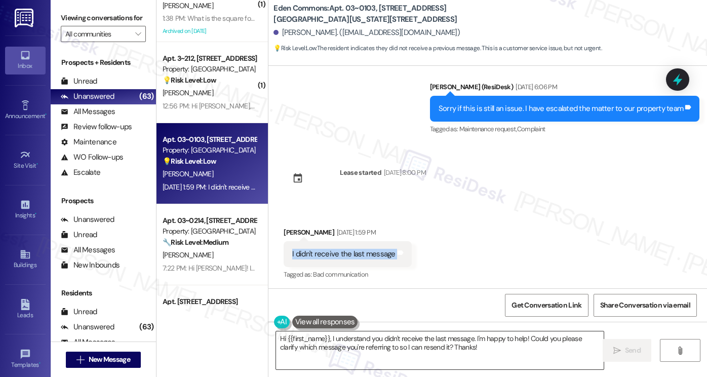
click at [495, 342] on textarea "Hi {{first_name}}, I understand you didn't receive the last message. I'm happy …" at bounding box center [440, 350] width 328 height 38
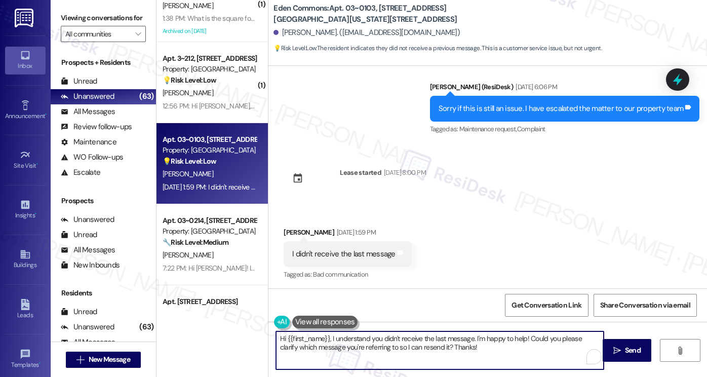
click at [481, 344] on textarea "Hi {{first_name}}, I understand you didn't receive the last message. I'm happy …" at bounding box center [440, 350] width 328 height 38
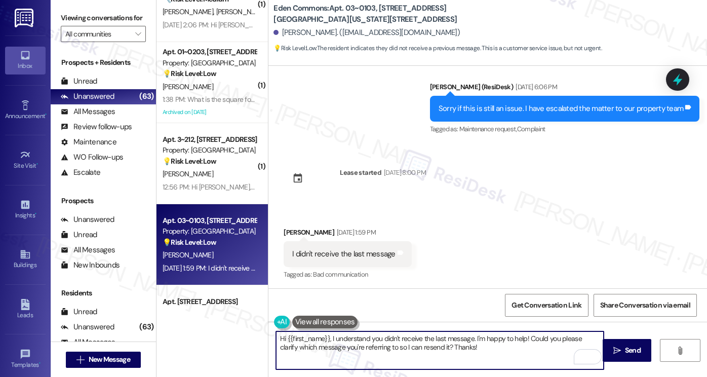
click at [488, 339] on textarea "Hi {{first_name}}, I understand you didn't receive the last message. I'm happy …" at bounding box center [440, 350] width 328 height 38
click at [502, 350] on textarea "Hi {{first_name}}, I understand you didn't receive the last message. I'm happy …" at bounding box center [440, 350] width 328 height 38
drag, startPoint x: 372, startPoint y: 347, endPoint x: 423, endPoint y: 346, distance: 51.2
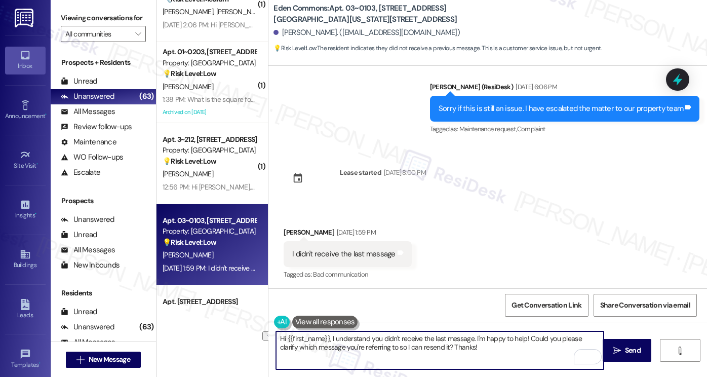
click at [423, 346] on textarea "Hi {{first_name}}, I understand you didn't receive the last message. I'm happy …" at bounding box center [440, 350] width 328 height 38
drag, startPoint x: 328, startPoint y: 338, endPoint x: 344, endPoint y: 336, distance: 16.3
click at [328, 338] on textarea "Hi {{first_name}}, I understand you didn't receive the last message. I'm happy …" at bounding box center [440, 350] width 328 height 38
type textarea "Hi {{first_name}}, I hope you had a great weekend! I understand you didn't rece…"
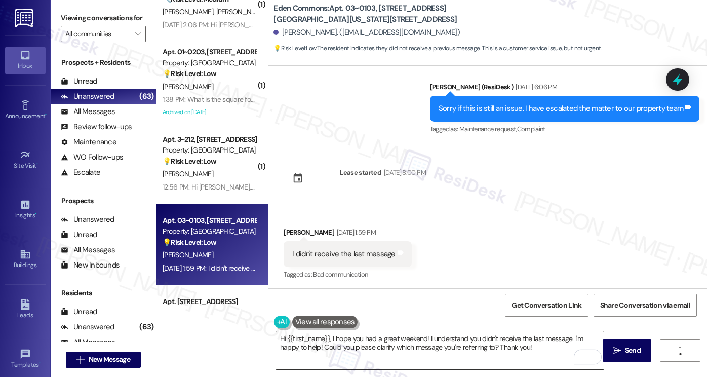
drag, startPoint x: 548, startPoint y: 349, endPoint x: 535, endPoint y: 350, distance: 13.2
click at [548, 349] on textarea "Hi {{first_name}}, I hope you had a great weekend! I understand you didn't rece…" at bounding box center [440, 350] width 328 height 38
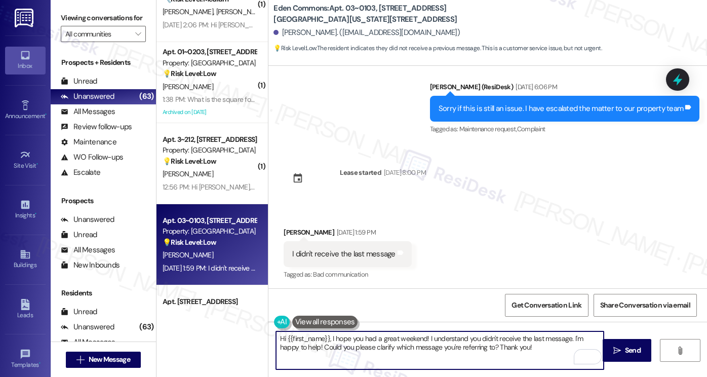
click at [527, 351] on textarea "Hi {{first_name}}, I hope you had a great weekend! I understand you didn't rece…" at bounding box center [440, 350] width 328 height 38
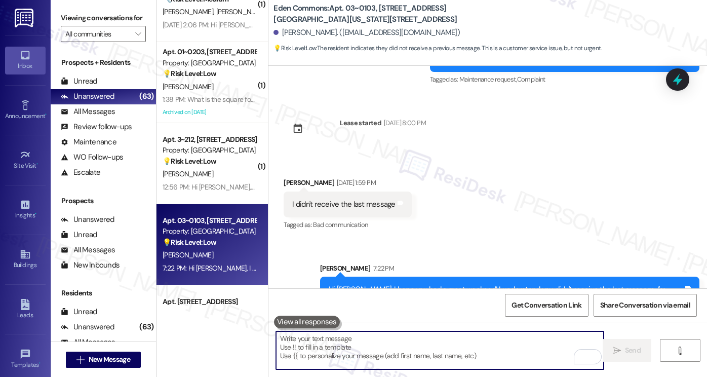
scroll to position [2059, 0]
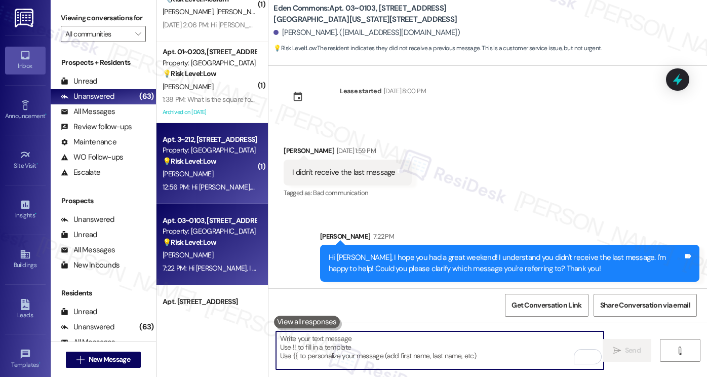
click at [231, 181] on div "12:56 PM: Hi Sarah, thank you for asking. one thing that would really help with…" at bounding box center [210, 187] width 96 height 13
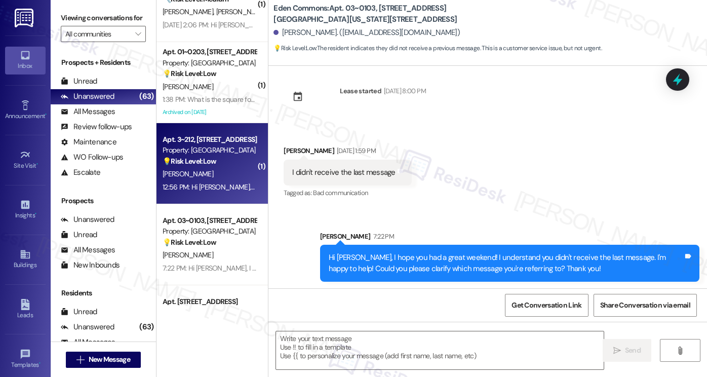
type textarea "Fetching suggested responses. Please feel free to read through the conversation…"
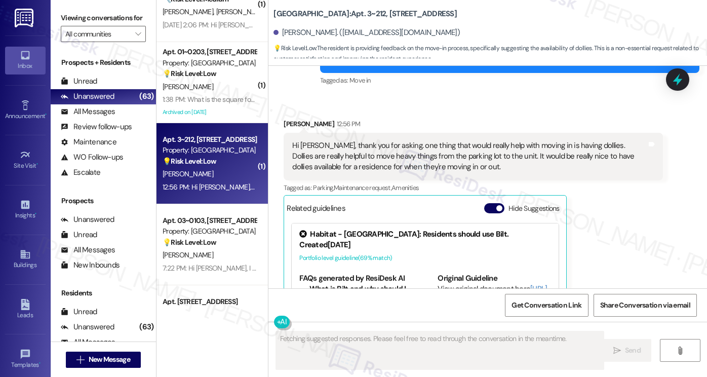
scroll to position [3985, 0]
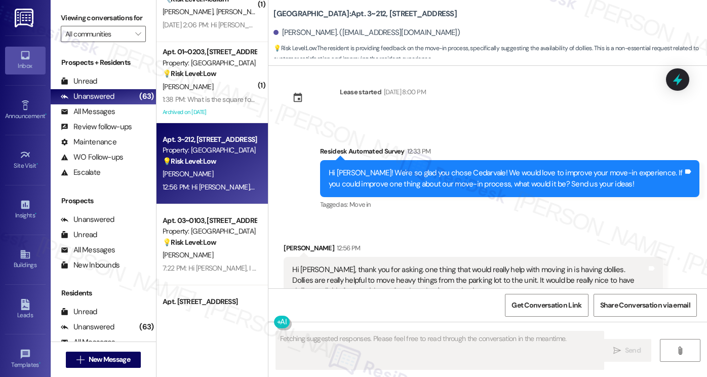
click at [367, 264] on div "Hi Sarah, thank you for asking. one thing that would really help with moving in…" at bounding box center [469, 280] width 355 height 32
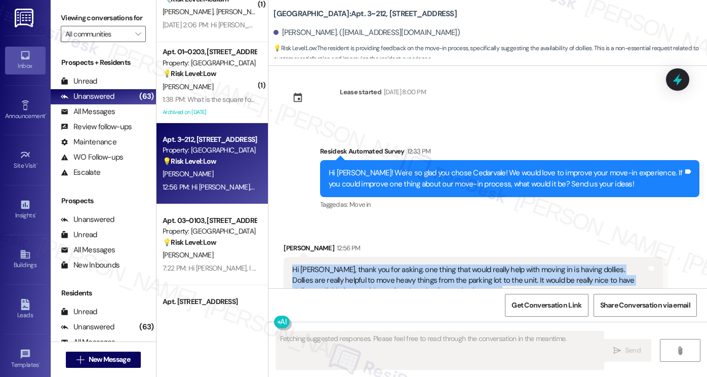
click at [367, 264] on div "Hi Sarah, thank you for asking. one thing that would really help with moving in…" at bounding box center [469, 280] width 355 height 32
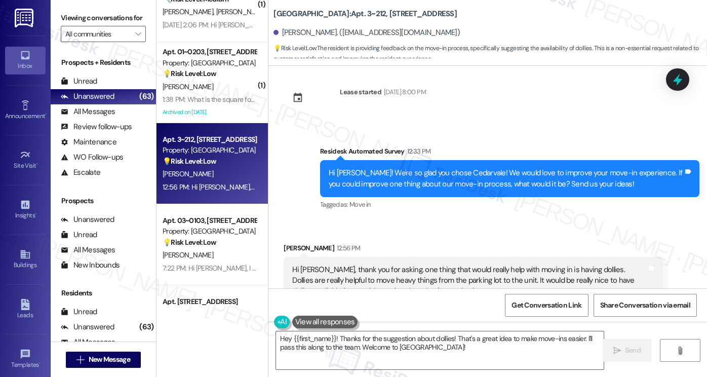
click at [482, 168] on div "Hi Abdirahim! We're so glad you chose Cedarvale! We would love to improve your …" at bounding box center [506, 179] width 355 height 22
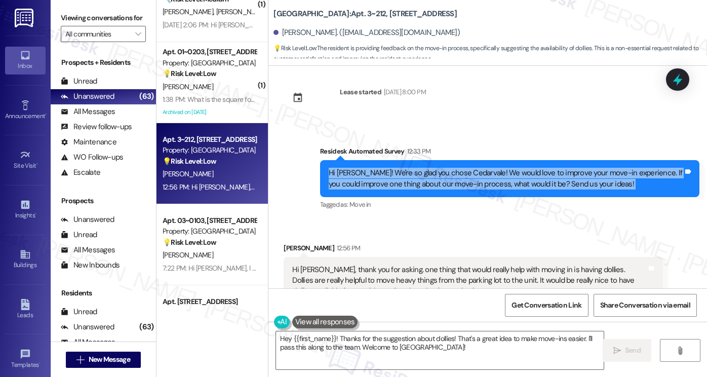
click at [482, 168] on div "Hi Abdirahim! We're so glad you chose Cedarvale! We would love to improve your …" at bounding box center [506, 179] width 355 height 22
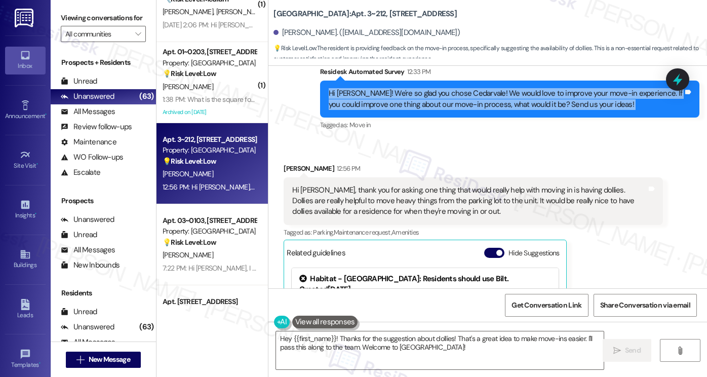
scroll to position [4137, 0]
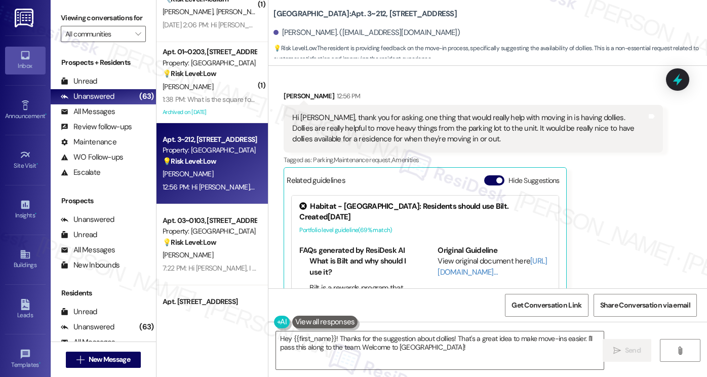
click at [399, 133] on div "Hi Sarah, thank you for asking. one thing that would really help with moving in…" at bounding box center [473, 129] width 379 height 48
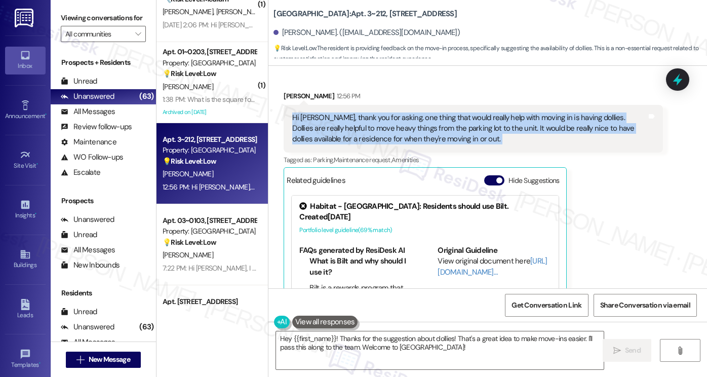
click at [399, 133] on div "Hi Sarah, thank you for asking. one thing that would really help with moving in…" at bounding box center [473, 129] width 379 height 48
click at [276, 332] on textarea "Hey {{first_name}}! Thanks for the suggestion about dollies! That's a great ide…" at bounding box center [440, 350] width 328 height 38
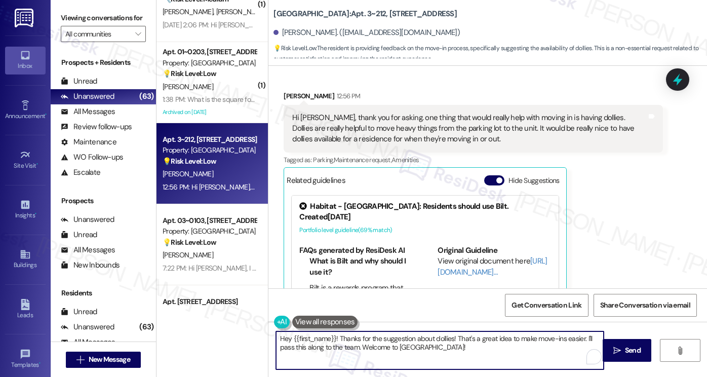
click at [276, 332] on textarea "Hey {{first_name}}! Thanks for the suggestion about dollies! That's a great ide…" at bounding box center [440, 350] width 328 height 38
drag, startPoint x: 458, startPoint y: 343, endPoint x: 438, endPoint y: 328, distance: 25.3
click at [438, 328] on div "Hi {{first_name}}! Thanks for the suggestion about dollies! That's a great idea…" at bounding box center [487, 360] width 439 height 76
click at [442, 348] on textarea "Hi {{first_name}}! Thanks for the suggestion about dollies! That's a great idea…" at bounding box center [440, 350] width 328 height 38
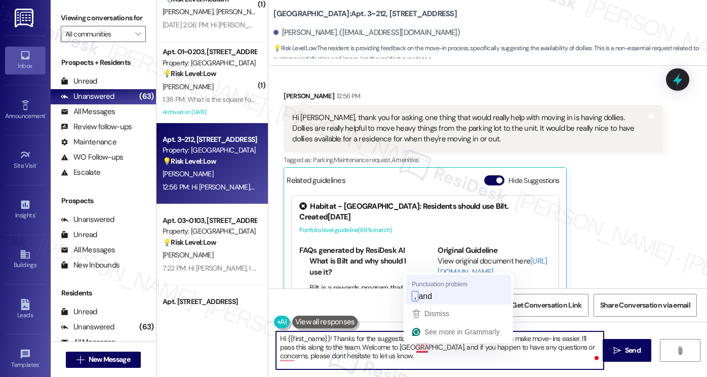
click at [440, 297] on div "Get Conversation Link Share Conversation via email" at bounding box center [487, 304] width 439 height 33
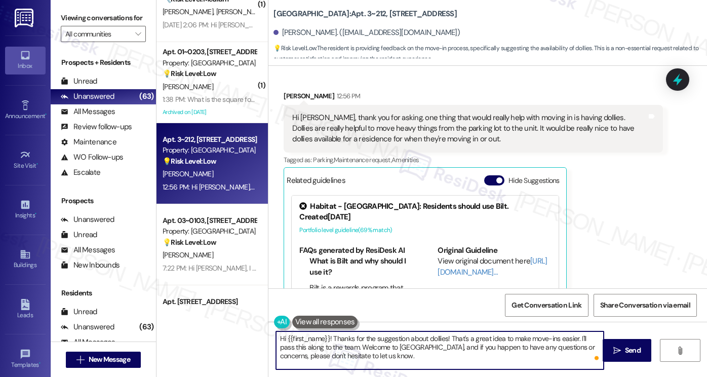
click at [443, 350] on textarea "Hi {{first_name}}! Thanks for the suggestion about dollies! That's a great idea…" at bounding box center [440, 350] width 328 height 38
click at [434, 354] on textarea "Hi {{first_name}}! Thanks for the suggestion about dollies! That's a great idea…" at bounding box center [440, 350] width 328 height 38
type textarea "Hi {{first_name}}! Thanks for the suggestion about dollies! That's a great idea…"
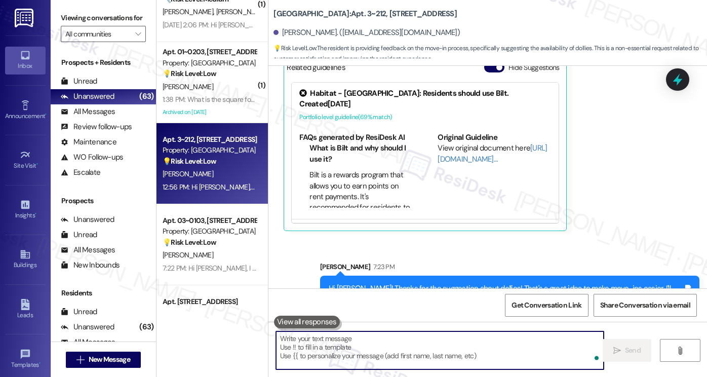
scroll to position [4281, 0]
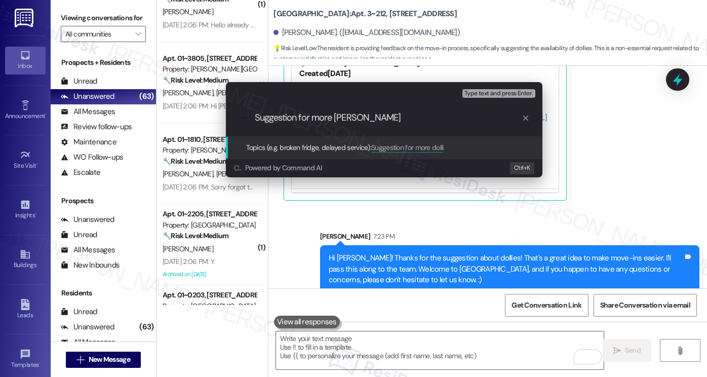
type input "Suggestion for more dollies"
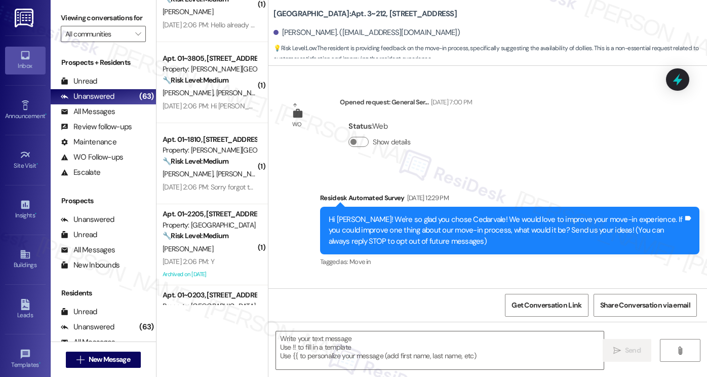
scroll to position [4187, 0]
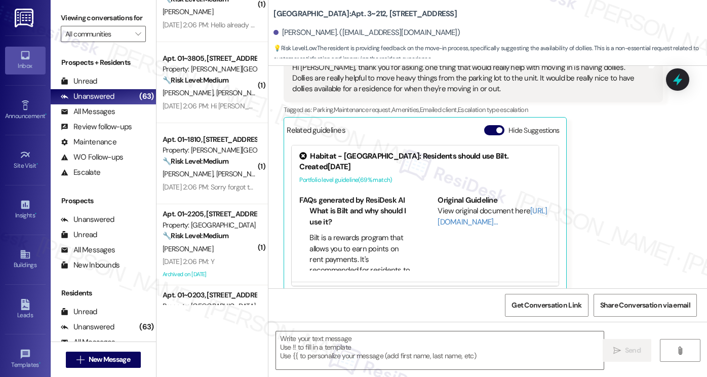
type textarea "Fetching suggested responses. Please feel free to read through the conversation…"
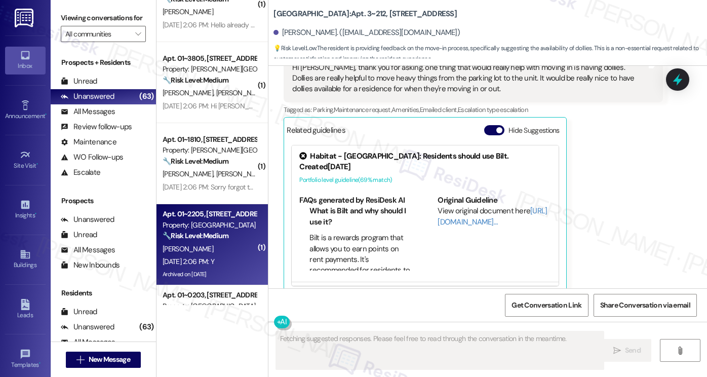
click at [195, 233] on strong "🔧 Risk Level: Medium" at bounding box center [196, 235] width 66 height 9
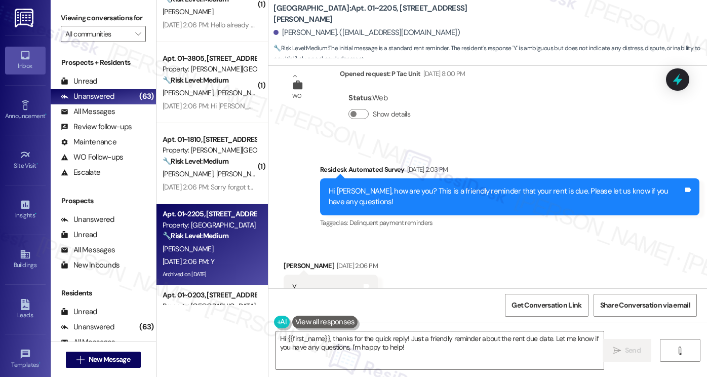
scroll to position [6067, 0]
click at [421, 346] on textarea "Hi {{first_name}}, thanks for the quick reply! Just a friendly reminder about t…" at bounding box center [440, 350] width 328 height 38
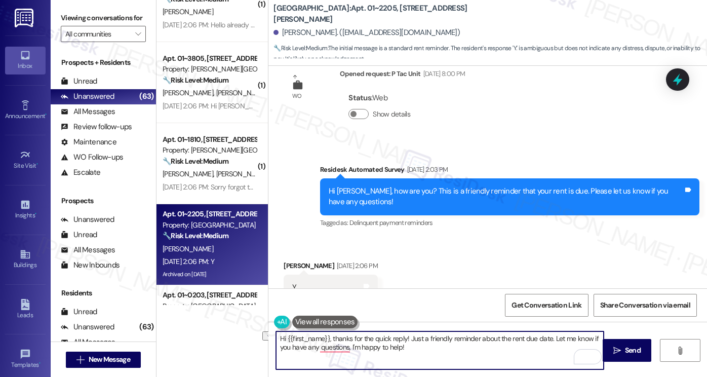
drag, startPoint x: 425, startPoint y: 342, endPoint x: 327, endPoint y: 333, distance: 98.7
click at [327, 333] on textarea "Hi {{first_name}}, thanks for the quick reply! Just a friendly reminder about t…" at bounding box center [440, 350] width 328 height 38
drag, startPoint x: 366, startPoint y: 352, endPoint x: 333, endPoint y: 337, distance: 35.6
click at [333, 337] on textarea "Hi {{first_name}}, I hriendly reminder about the rent due date. Let me know if …" at bounding box center [440, 350] width 328 height 38
click at [369, 335] on textarea "Hi {{first_name}}, I hope you have a great weekend! Just wanted to check in if …" at bounding box center [440, 350] width 328 height 38
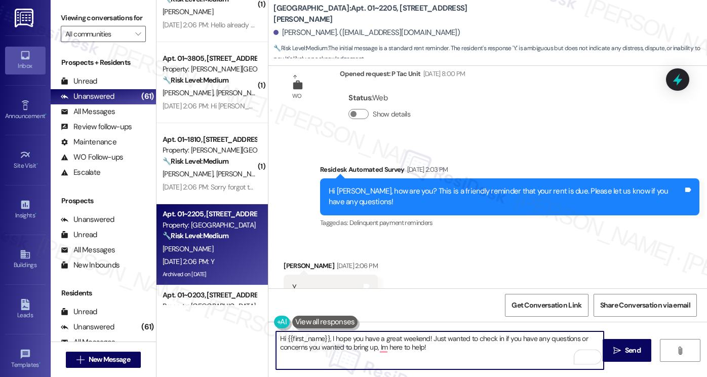
click at [369, 335] on textarea "Hi {{first_name}}, I hope you have a great weekend! Just wanted to check in if …" at bounding box center [440, 350] width 328 height 38
click at [376, 347] on textarea "Hi {{first_name}}, I hope you had a great weekend! Just wanted to check in if y…" at bounding box center [440, 350] width 328 height 38
click at [449, 338] on textarea "Hi {{first_name}}, I hope you had a great weekend! Just wanted to check in if y…" at bounding box center [440, 350] width 328 height 38
type textarea "Hi {{first_name}}, I hope you had a great weekend! Just wanted to check in if y…"
click at [614, 341] on button " Send" at bounding box center [627, 350] width 49 height 23
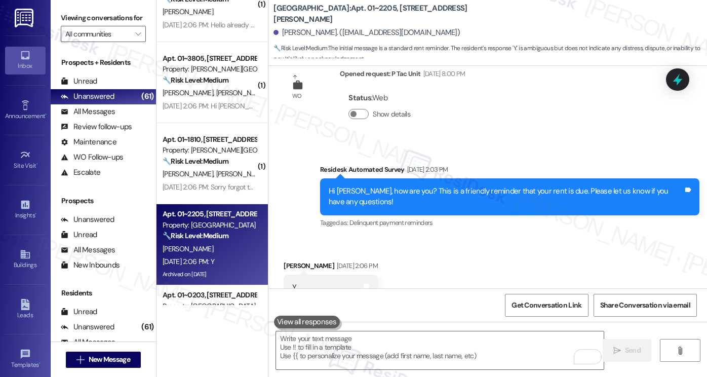
scroll to position [6149, 0]
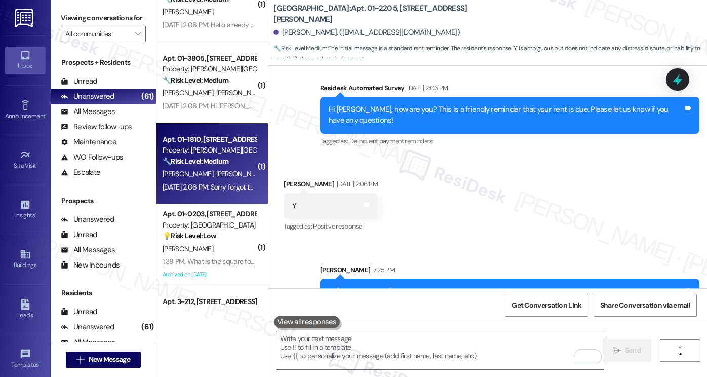
click at [238, 166] on div "🔧 Risk Level: Medium The resident acknowledged the rent reminder and stated the…" at bounding box center [210, 161] width 94 height 11
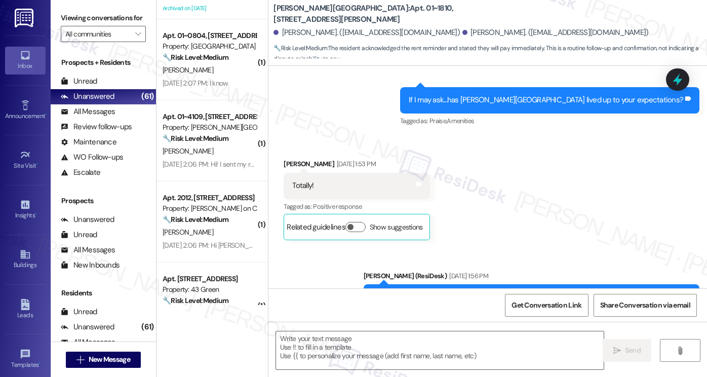
scroll to position [1454, 0]
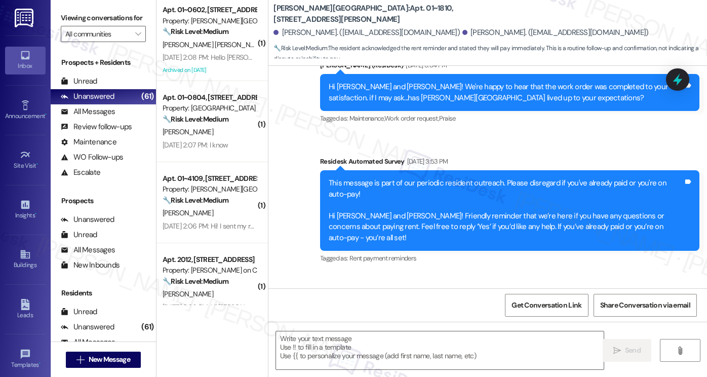
type textarea "Fetching suggested responses. Please feel free to read through the conversation…"
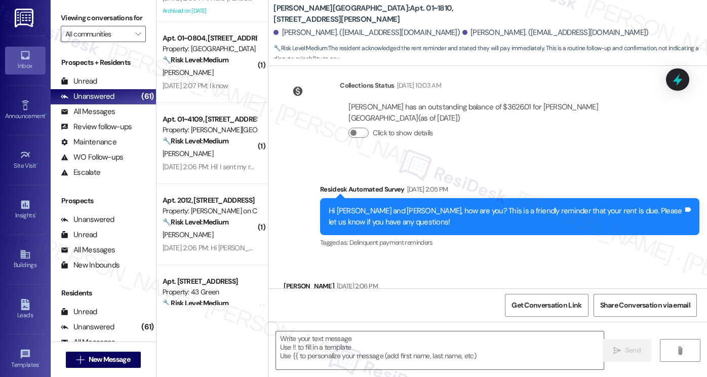
scroll to position [2688, 0]
click at [371, 336] on textarea at bounding box center [440, 350] width 328 height 38
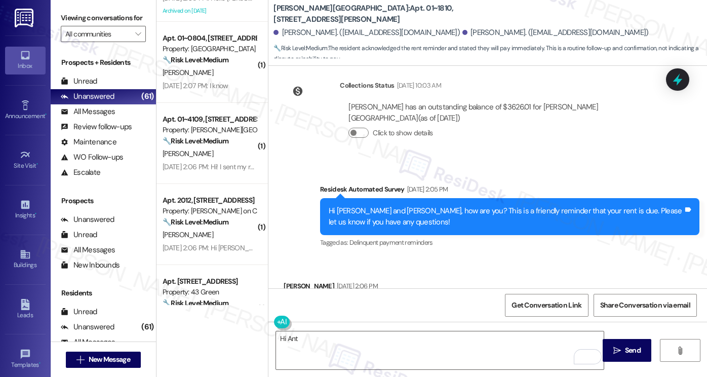
click at [81, 16] on label "Viewing conversations for" at bounding box center [103, 18] width 85 height 16
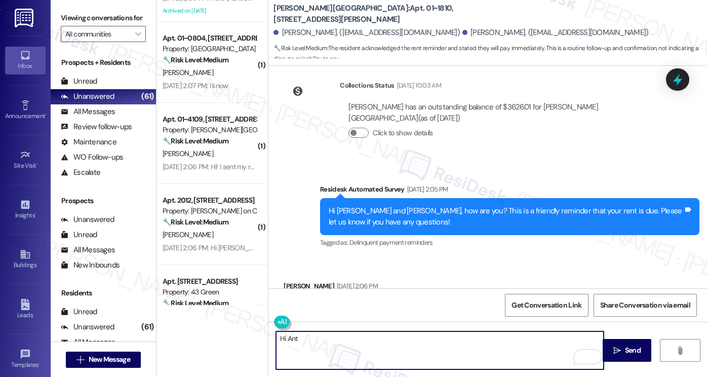
click at [312, 335] on textarea "Hi Ant" at bounding box center [440, 350] width 328 height 38
paste textarea "{{first_name}}! Thanks for taking care of it. Did you receive a payment confirm…"
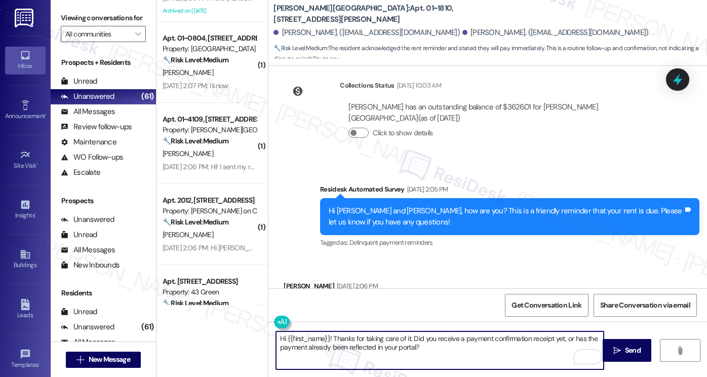
click at [328, 336] on textarea "Hi {{first_name}}! Thanks for taking care of it. Did you receive a payment conf…" at bounding box center [440, 350] width 328 height 38
click at [466, 344] on textarea "Hi {{first_name}}! Thanks for taking care of it. Did you receive a payment conf…" at bounding box center [440, 350] width 328 height 38
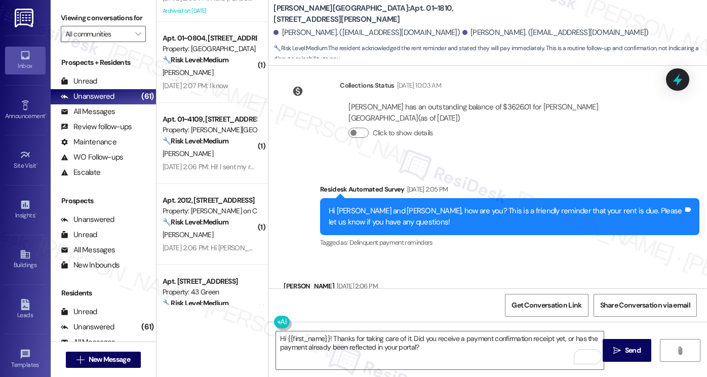
click at [284, 281] on div "Anthony Leonardi Sep 03, 2025 at 2:06 PM" at bounding box center [359, 288] width 151 height 14
copy div "Anthony"
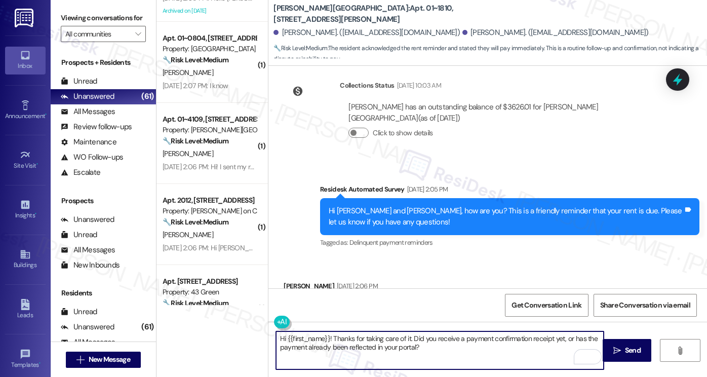
drag, startPoint x: 284, startPoint y: 337, endPoint x: 325, endPoint y: 334, distance: 41.7
click at [325, 334] on textarea "Hi {{first_name}}! Thanks for taking care of it. Did you receive a payment conf…" at bounding box center [440, 350] width 328 height 38
paste textarea "Anthony"
type textarea "Hi Anthony! Thanks for taking care of it. Did you receive a payment confirmatio…"
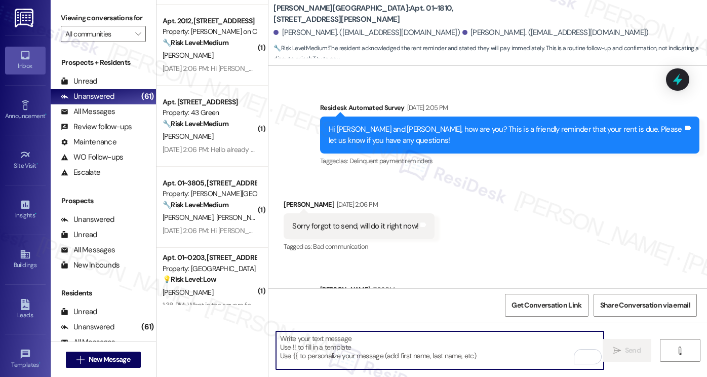
scroll to position [3068, 0]
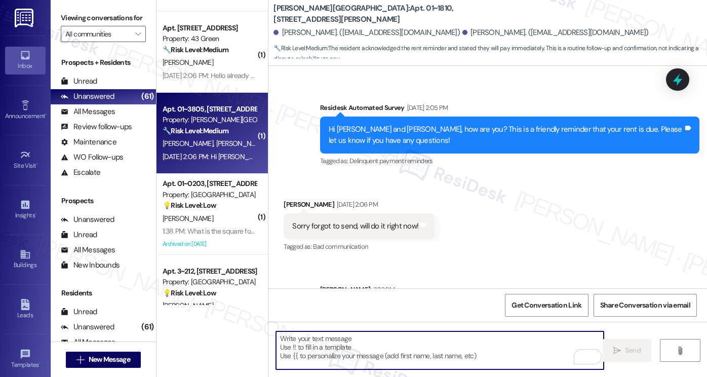
click at [216, 147] on span "T. Sackett" at bounding box center [241, 143] width 51 height 9
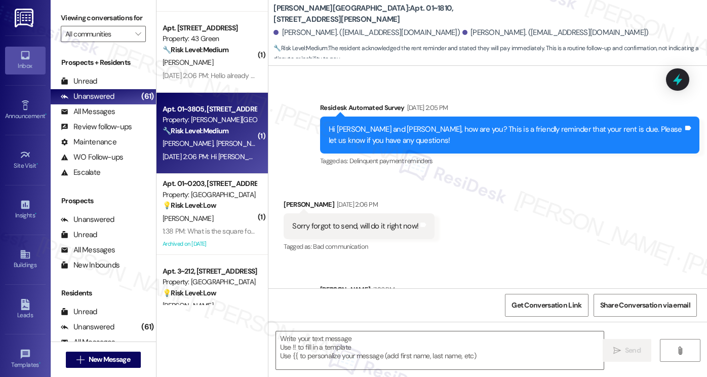
type textarea "Fetching suggested responses. Please feel free to read through the conversation…"
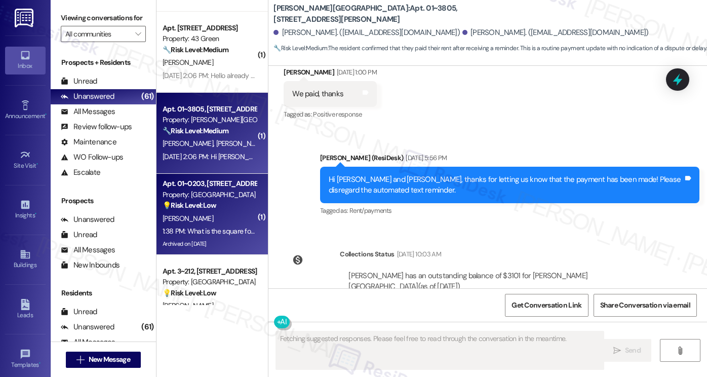
scroll to position [3581, 0]
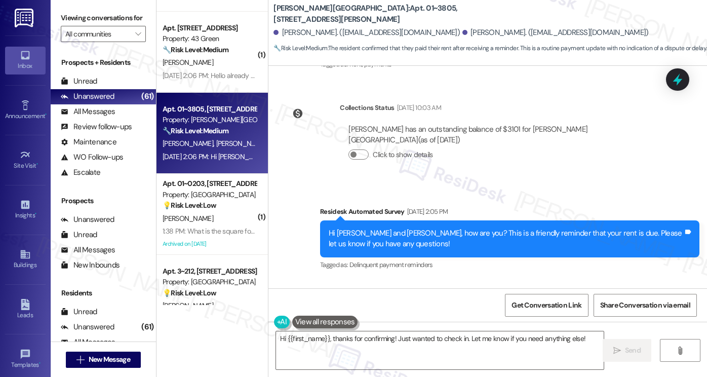
click at [344, 324] on div "Hi Sarah. Doing good we paid today, thank you for the reminder" at bounding box center [411, 329] width 239 height 11
click at [375, 342] on textarea "Hi {{first_name}}, thanks for confirming! Just wanted to check in. Let me know …" at bounding box center [440, 350] width 328 height 38
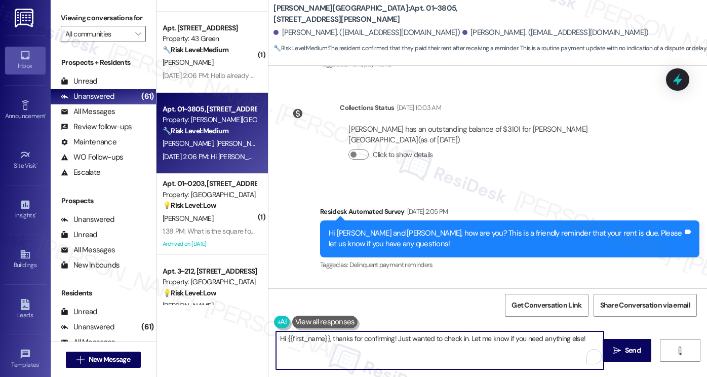
click at [375, 342] on textarea "Hi {{first_name}}, thanks for confirming! Just wanted to check in. Let me know …" at bounding box center [440, 350] width 328 height 38
click at [488, 342] on textarea "Hi {{first_name}}, thanks for confirming! Just wanted to check in. Let me know …" at bounding box center [440, 350] width 328 height 38
drag, startPoint x: 583, startPoint y: 338, endPoint x: 405, endPoint y: 333, distance: 178.9
click at [411, 338] on textarea "Hi {{first_name}}, thanks for confirming! Just wanted to check in. Let me know …" at bounding box center [440, 350] width 328 height 38
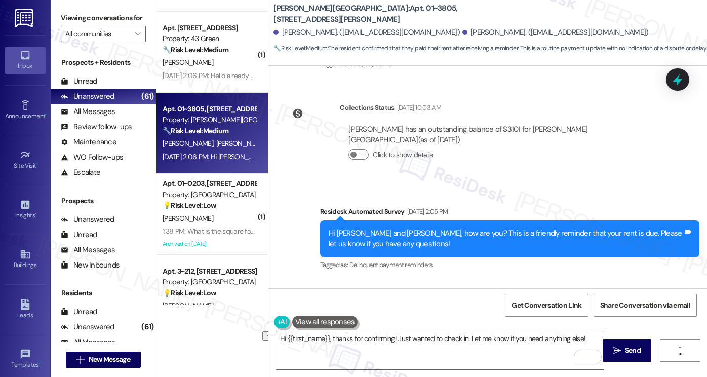
click at [299, 302] on div "Timothy Graham Sep 03, 2025 at 2:06 PM" at bounding box center [416, 309] width 264 height 14
copy div "Timothy"
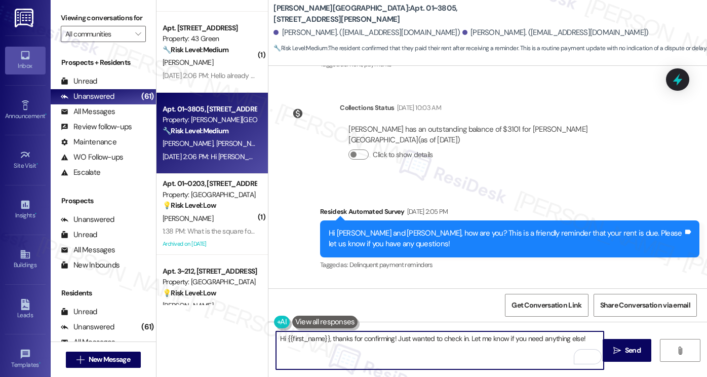
drag, startPoint x: 284, startPoint y: 338, endPoint x: 326, endPoint y: 336, distance: 42.1
click at [326, 336] on textarea "Hi {{first_name}}, thanks for confirming! Just wanted to check in. Let me know …" at bounding box center [440, 350] width 328 height 38
paste textarea "Timothy"
type textarea "Hi Timothy, thanks for confirming! Just wanted to check in. Let me know if you …"
click at [511, 340] on textarea "Hi Timothy, thanks for confirming! Just wanted to check in. Let me know if you …" at bounding box center [440, 350] width 328 height 38
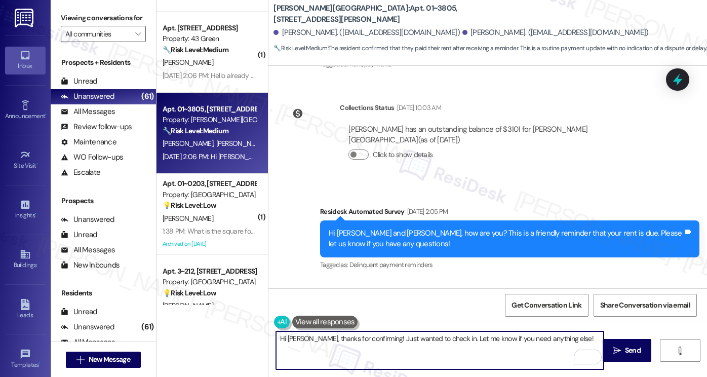
click at [511, 340] on textarea "Hi Timothy, thanks for confirming! Just wanted to check in. Let me know if you …" at bounding box center [440, 350] width 328 height 38
drag, startPoint x: 511, startPoint y: 340, endPoint x: 542, endPoint y: 335, distance: 32.2
click at [511, 340] on textarea "Hi Timothy, thanks for confirming! Just wanted to check in. Let me know if you …" at bounding box center [440, 350] width 328 height 38
click at [565, 335] on textarea "Hi Timothy, thanks for confirming! Just wanted to check in. Let me know if you …" at bounding box center [440, 350] width 328 height 38
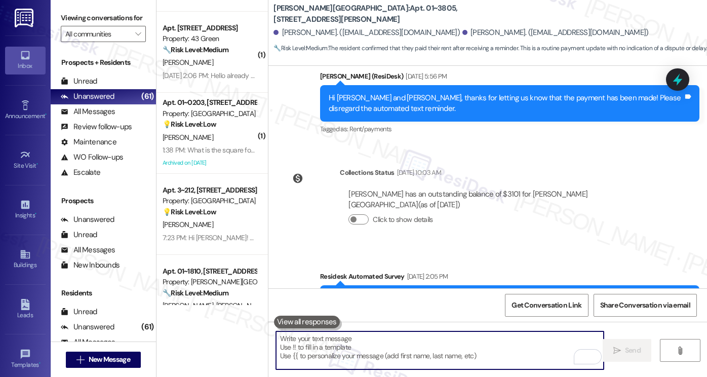
scroll to position [3500, 0]
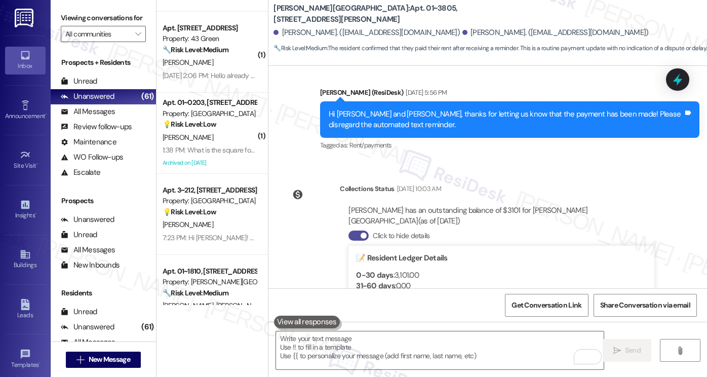
click at [361, 230] on button "Click to hide details" at bounding box center [358, 235] width 20 height 10
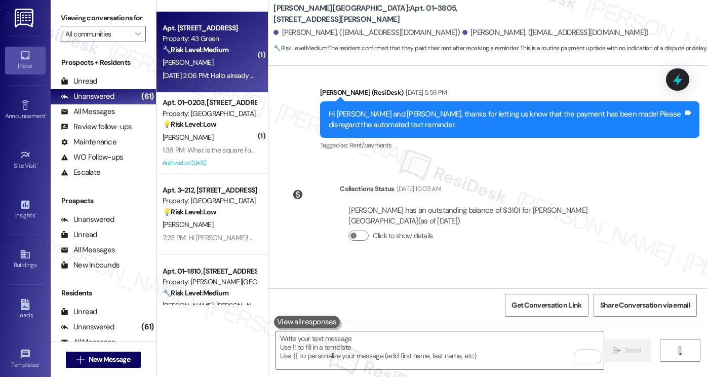
click at [203, 65] on div "[PERSON_NAME]" at bounding box center [210, 62] width 96 height 13
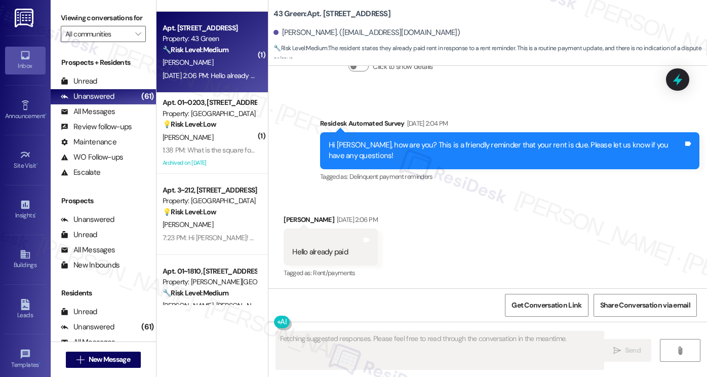
scroll to position [786, 0]
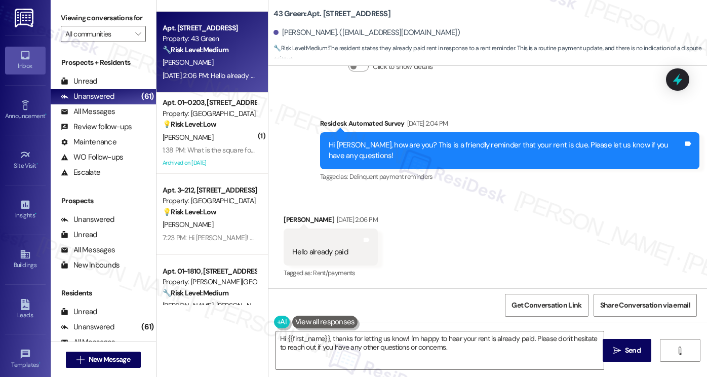
click at [424, 325] on div "Hi {{first_name}}, thanks for letting us know! I'm happy to hear your rent is a…" at bounding box center [487, 360] width 439 height 76
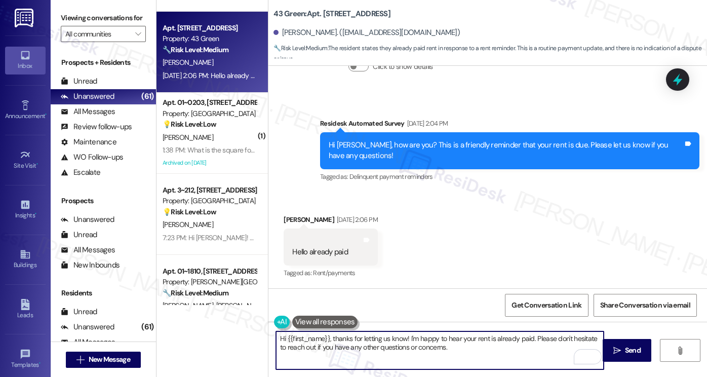
drag, startPoint x: 467, startPoint y: 348, endPoint x: 531, endPoint y: 338, distance: 64.6
click at [531, 338] on textarea "Hi {{first_name}}, thanks for letting us know! I'm happy to hear your rent is a…" at bounding box center [440, 350] width 328 height 38
paste textarea "Did you receive a payment confirmation receipt yet, or has the payment already …"
click at [530, 345] on textarea "Hi {{first_name}}, thanks for letting us know! I'm happy to hear your rent is a…" at bounding box center [440, 350] width 328 height 38
click at [555, 342] on textarea "Hi {{first_name}}, thanks for letting us know! I'm happy to hear your rent is a…" at bounding box center [440, 350] width 328 height 38
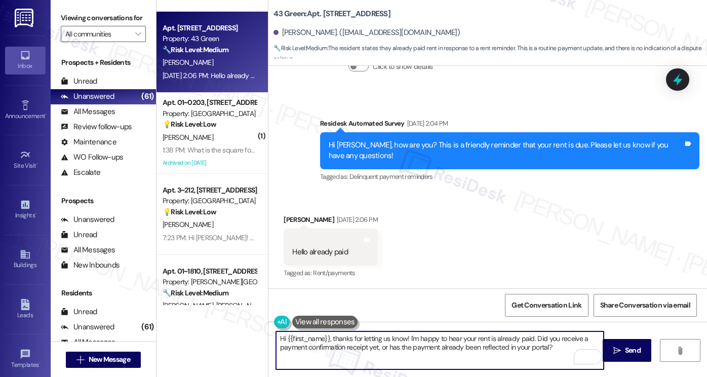
click at [553, 343] on textarea "Hi {{first_name}}, thanks for letting us know! I'm happy to hear your rent is a…" at bounding box center [440, 350] width 328 height 38
type textarea "Hi {{first_name}}, thanks for letting us know! I'm happy to hear your rent is a…"
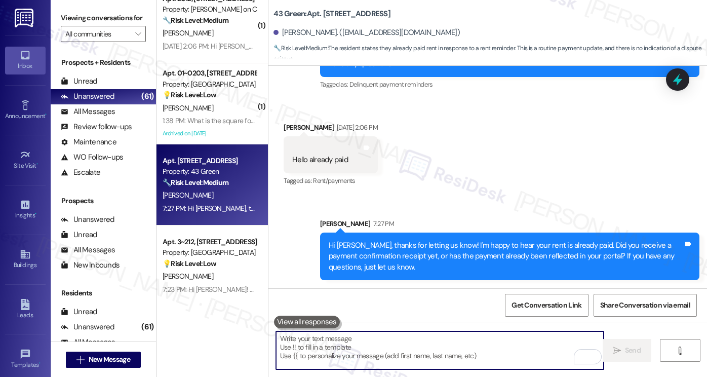
scroll to position [2966, 0]
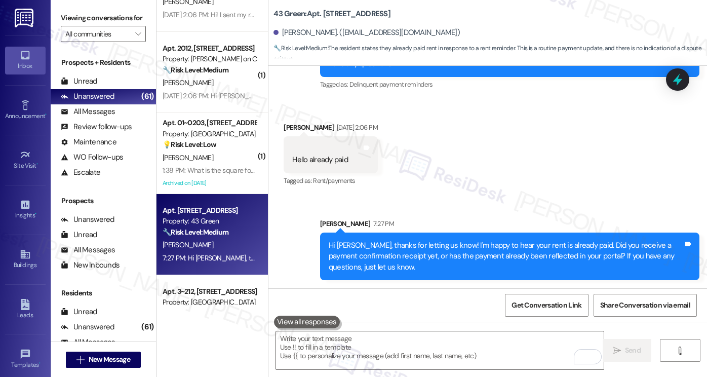
click at [196, 149] on div "💡 Risk Level: Low The resident is asking a non-essential question about the squ…" at bounding box center [210, 144] width 94 height 11
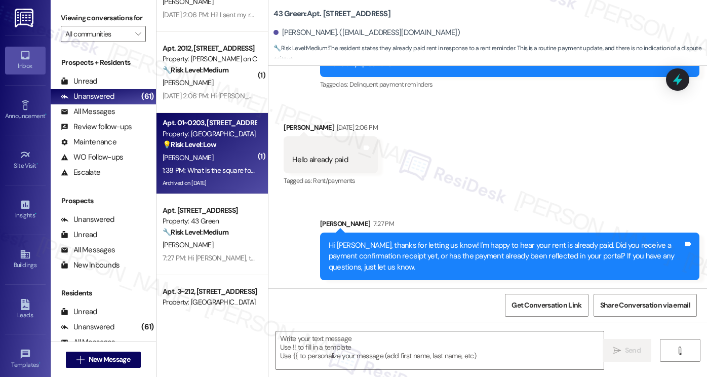
type textarea "Fetching suggested responses. Please feel free to read through the conversation…"
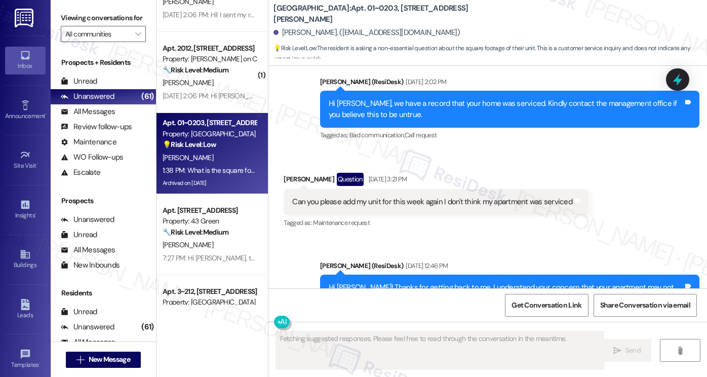
scroll to position [18907, 0]
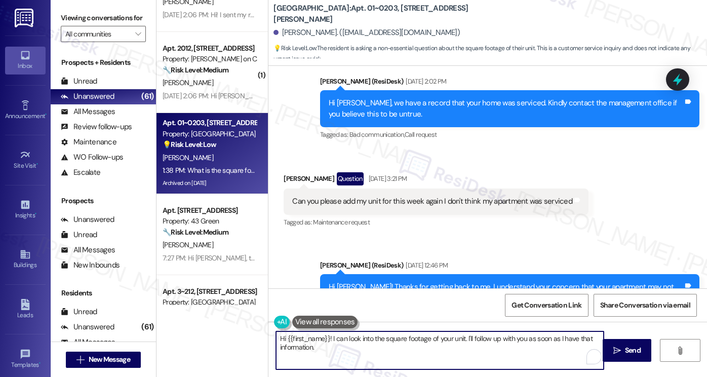
click at [394, 334] on textarea "Hi {{first_name}}! I can look into the square footage of your unit. I'll follow…" at bounding box center [440, 350] width 328 height 38
click at [407, 350] on textarea "Hi {{first_name}}! I can look into the square footage of your unit. I'll follow…" at bounding box center [440, 350] width 328 height 38
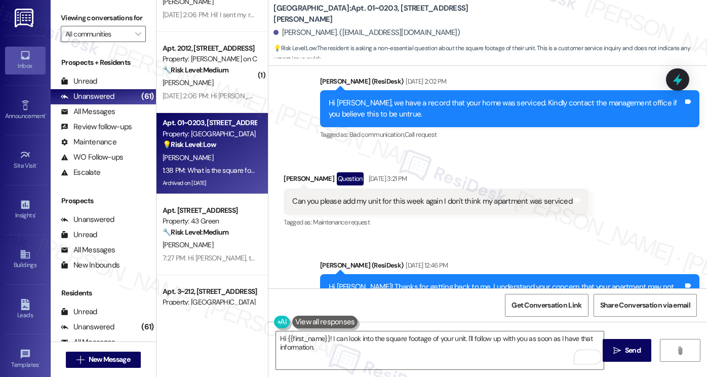
click at [284, 367] on div "Akhila Cholasamudram Question 1:38 PM" at bounding box center [357, 375] width 146 height 16
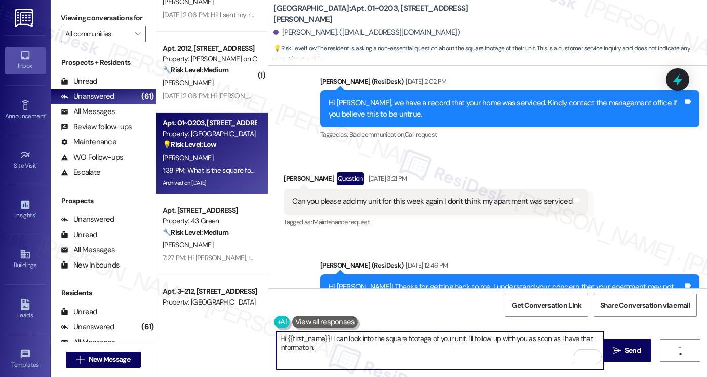
click at [367, 338] on textarea "Hi {{first_name}}! I can look into the square footage of your unit. I'll follow…" at bounding box center [440, 350] width 328 height 38
click at [387, 353] on textarea "Hi {{first_name}}! I can look into the square footage of your unit. I'll follow…" at bounding box center [440, 350] width 328 height 38
drag, startPoint x: 327, startPoint y: 338, endPoint x: 373, endPoint y: 334, distance: 46.3
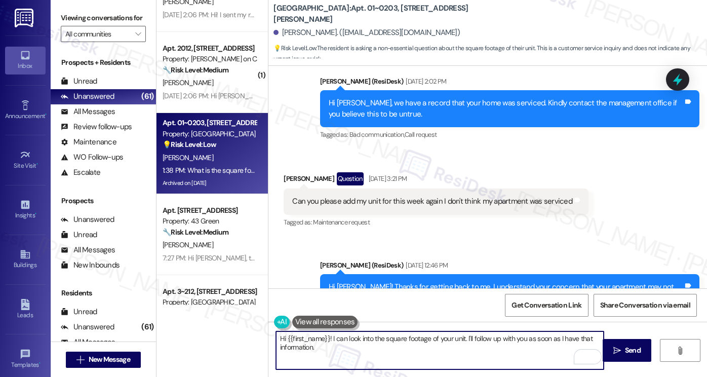
click at [327, 338] on textarea "Hi {{first_name}}! I can look into the square footage of your unit. I'll follow…" at bounding box center [440, 350] width 328 height 38
drag, startPoint x: 425, startPoint y: 338, endPoint x: 464, endPoint y: 335, distance: 39.1
click at [464, 335] on textarea "Hi {{first_name}}! I hope you had a great weekend! I can look into the square f…" at bounding box center [440, 350] width 328 height 38
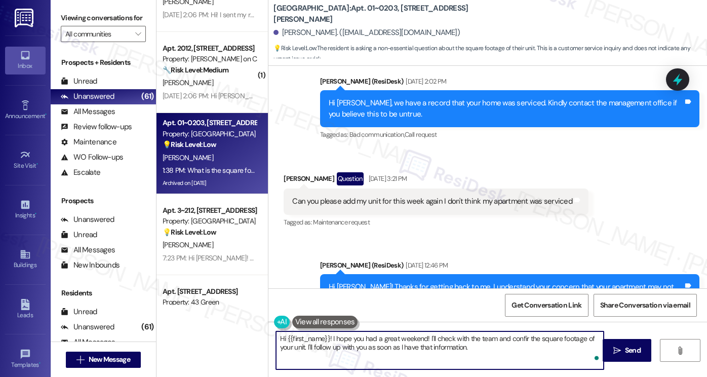
type textarea "Hi {{first_name}}! I hope you had a great weekend! I'll check with the team and…"
click at [354, 339] on textarea "Hi {{first_name}}! I hope you had a great weekend! I'll check with the team and…" at bounding box center [440, 350] width 328 height 38
click at [472, 351] on textarea "Hi {{first_name}}! I hope you had a great weekend! I'll check with the team and…" at bounding box center [440, 350] width 328 height 38
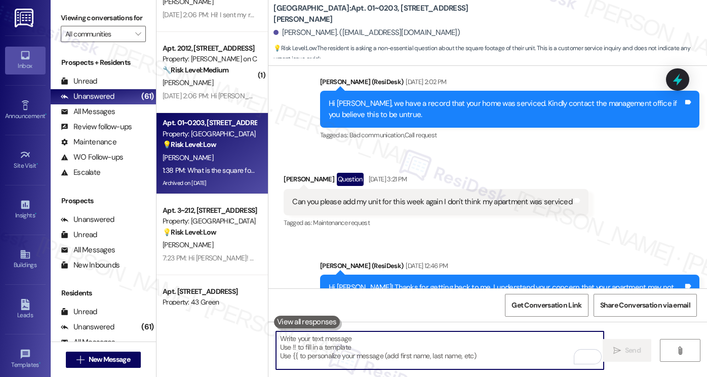
scroll to position [18988, 0]
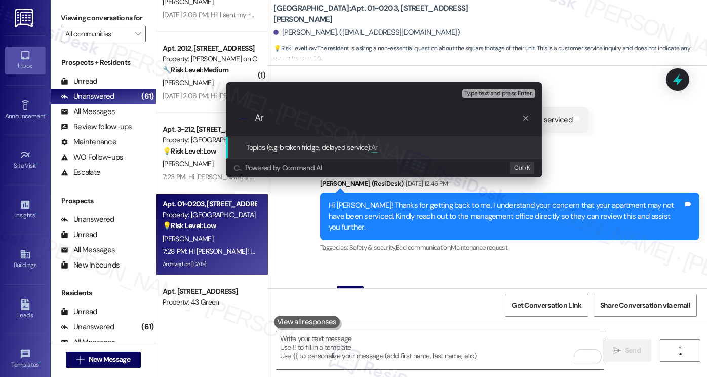
type input "A"
type input "W"
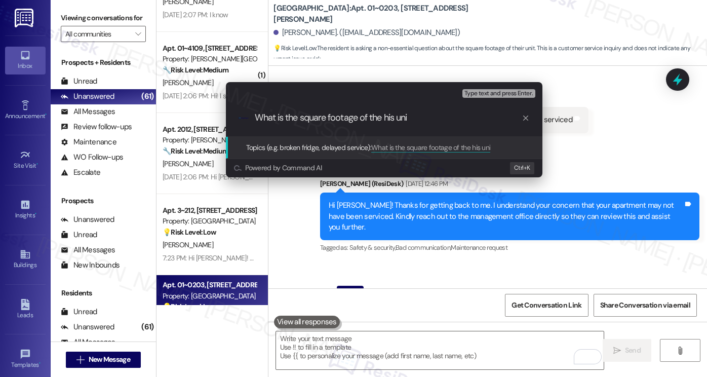
type input "What is the square footage of the his unit"
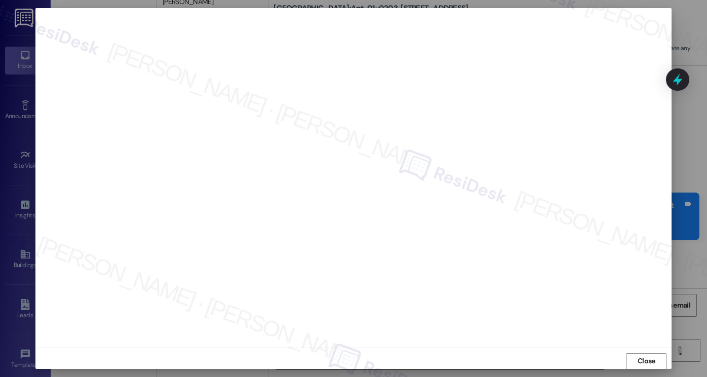
scroll to position [0, 0]
click at [632, 362] on button "Close" at bounding box center [646, 361] width 41 height 16
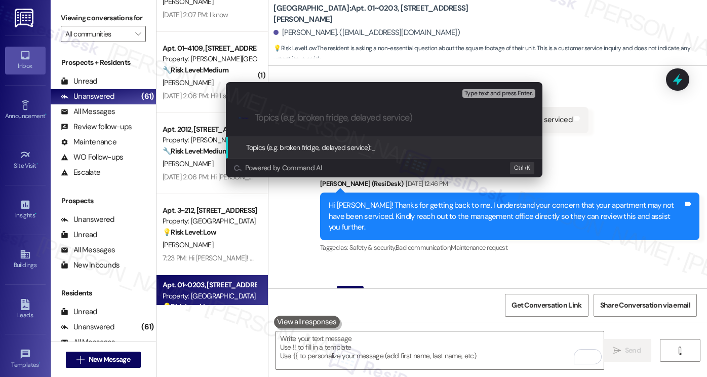
paste input "What is the square footage of the his unit"
type input "What is the square footage of the his unit"
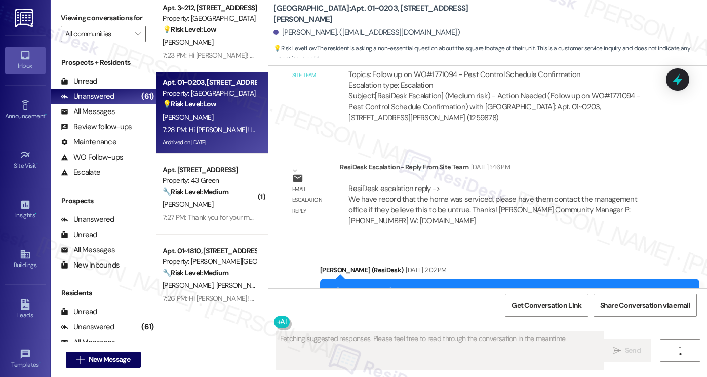
scroll to position [18906, 0]
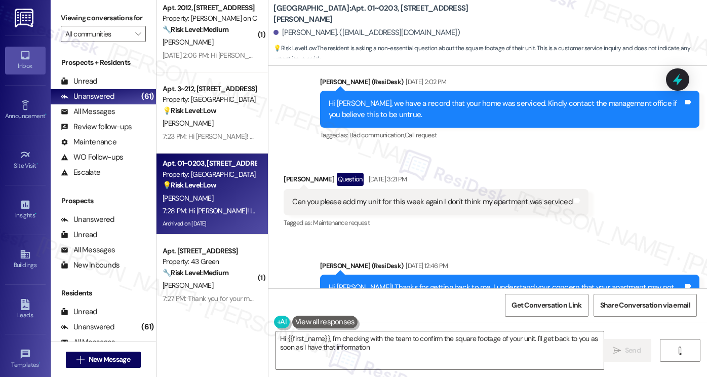
type textarea "Hi {{first_name}}, I'm checking with the team to confirm the square footage of …"
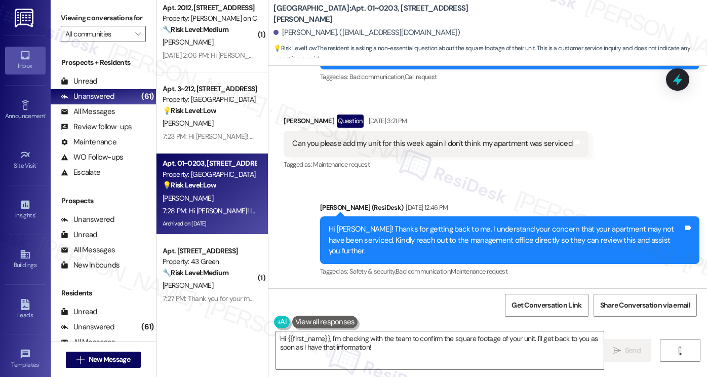
scroll to position [19003, 0]
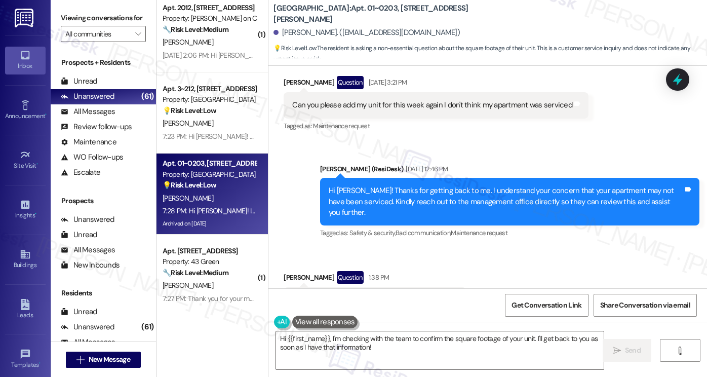
click at [201, 159] on div "Apt. 01~0203, 233 East Wacker" at bounding box center [210, 163] width 94 height 11
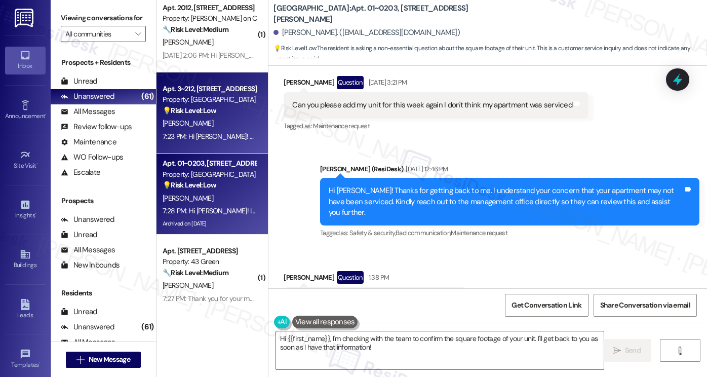
click at [199, 123] on div "A. Mohamed" at bounding box center [210, 123] width 96 height 13
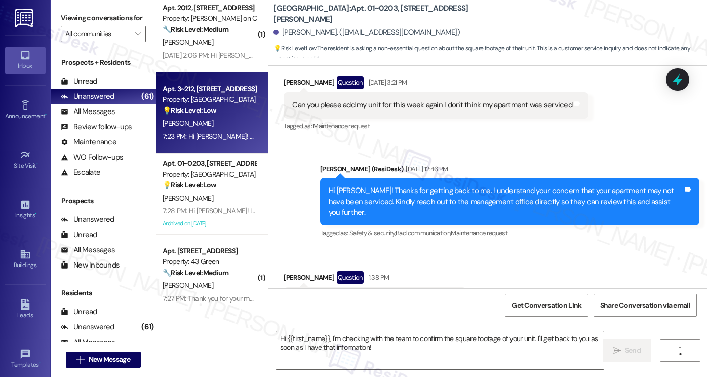
type textarea "Fetching suggested responses. Please feel free to read through the conversation…"
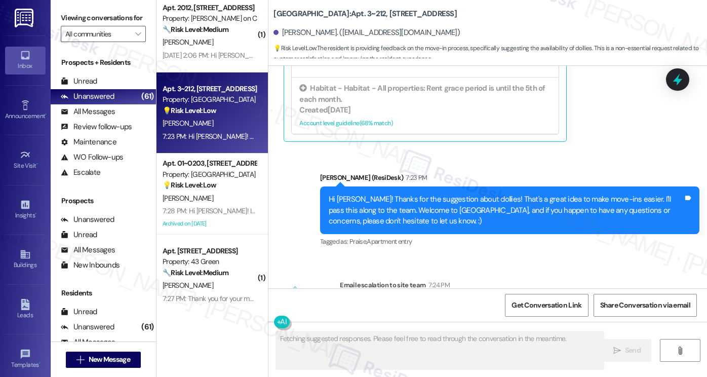
scroll to position [4420, 0]
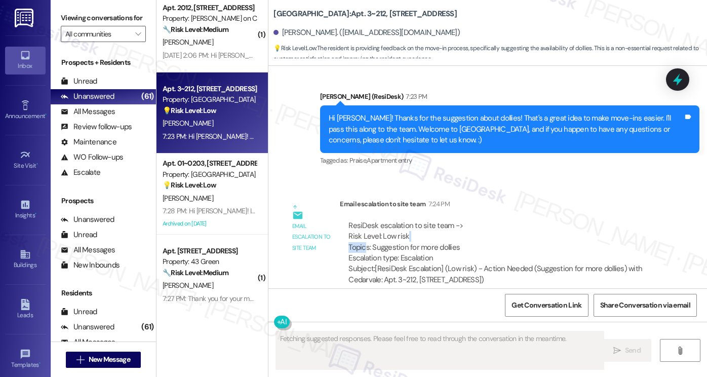
drag, startPoint x: 368, startPoint y: 229, endPoint x: 442, endPoint y: 229, distance: 73.4
click at [442, 229] on div "ResiDesk escalation to site team -> Risk Level: Low risk Topics: Suggestion for…" at bounding box center [501, 242] width 306 height 44
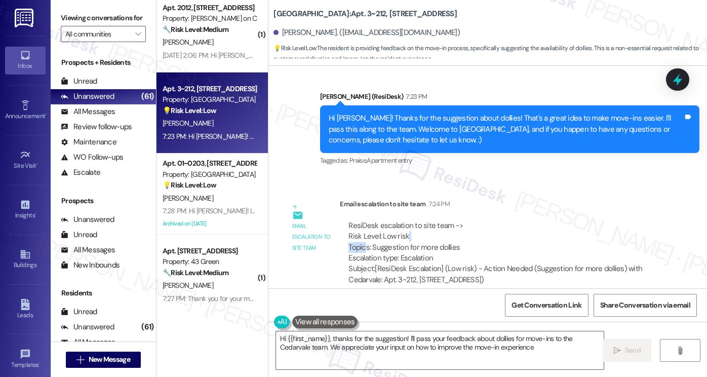
type textarea "Hi {{first_name}}, thanks for the suggestion! I'll pass your feedback about dol…"
click at [395, 244] on div "ResiDesk escalation to site team -> Risk Level: Low risk Topics: Suggestion for…" at bounding box center [501, 242] width 306 height 44
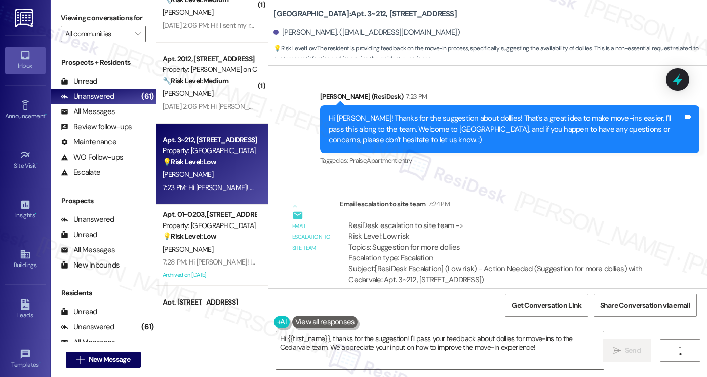
scroll to position [3068, 0]
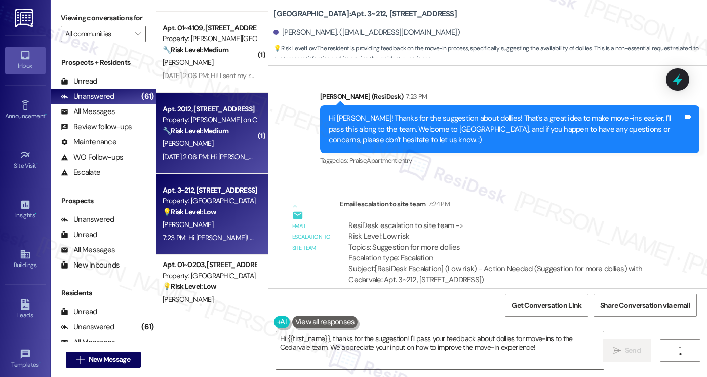
click at [223, 160] on div "Sep 03, 2025 at 2:06 PM: Hi Sarah, I paid my rent through flex! Let me know....…" at bounding box center [278, 156] width 231 height 9
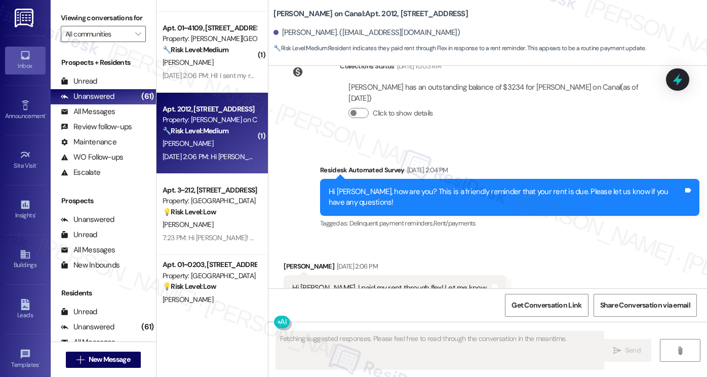
scroll to position [664, 0]
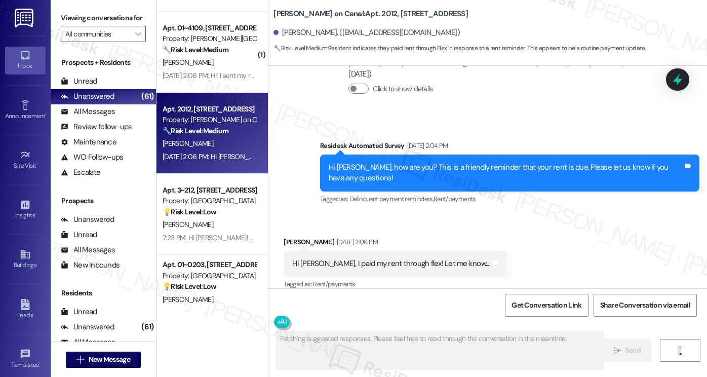
click at [350, 258] on div "Hi Sarah, I paid my rent through flex! Let me know...." at bounding box center [391, 263] width 198 height 11
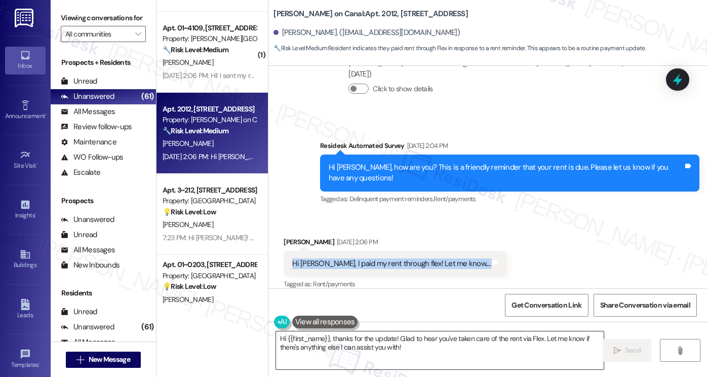
click at [390, 345] on textarea "Hi {{first_name}}, thanks for the update! Glad to hear you've taken care of the…" at bounding box center [440, 350] width 328 height 38
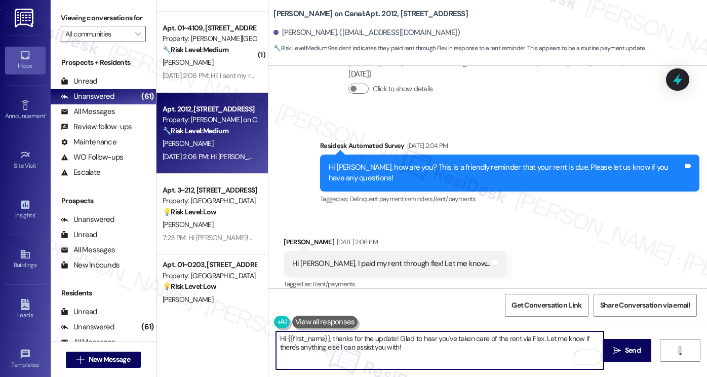
drag, startPoint x: 457, startPoint y: 348, endPoint x: 414, endPoint y: 338, distance: 44.2
click at [398, 336] on textarea "Hi {{first_name}}, thanks for the update! Glad to hear you've taken care of the…" at bounding box center [440, 350] width 328 height 38
click at [441, 345] on textarea "Hi {{first_name}}, thanks for the update! Glad to hear you've taken care of the…" at bounding box center [440, 350] width 328 height 38
type textarea "Hi {{first_name}}, thanks for the update! Glad to hear you've taken care of the…"
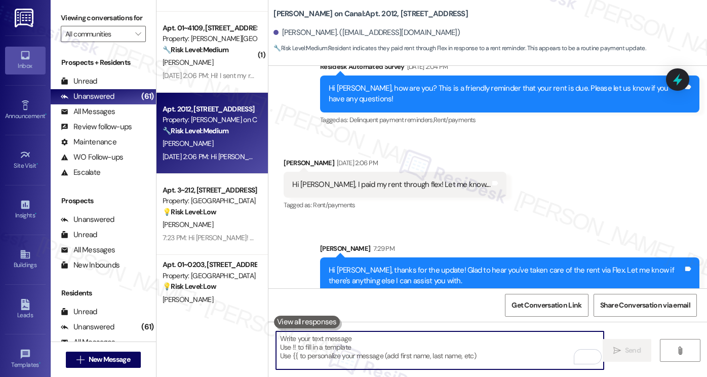
scroll to position [746, 0]
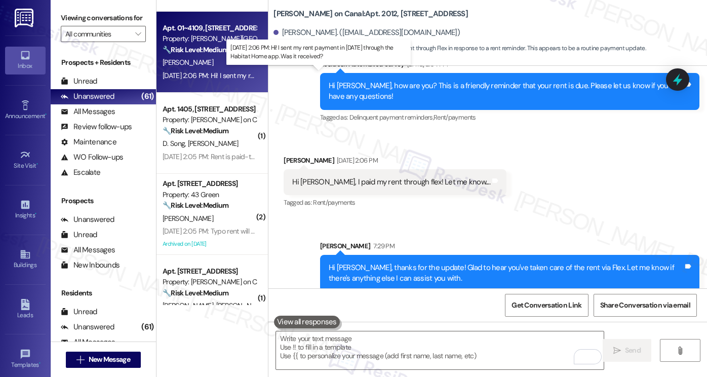
click at [218, 71] on div "Sep 03, 2025 at 2:06 PM: Hi! I sent my rent payment in today through the Habita…" at bounding box center [311, 75] width 297 height 9
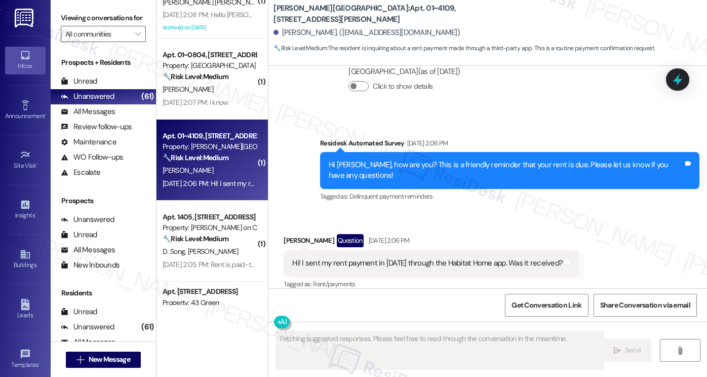
scroll to position [2865, 0]
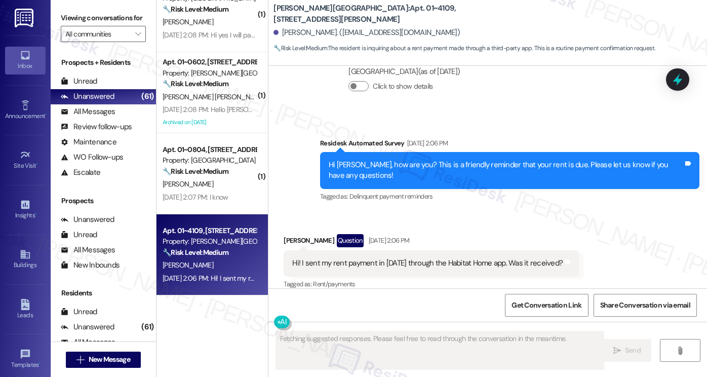
click at [368, 258] on div "Hi! I sent my rent payment in today through the Habitat Home app. Was it receiv…" at bounding box center [427, 263] width 270 height 11
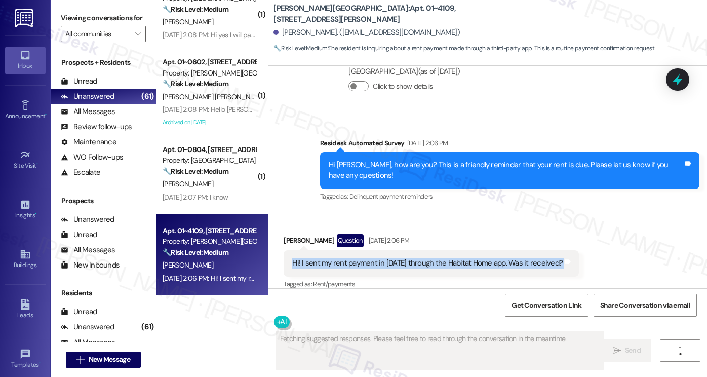
click at [368, 258] on div "Hi! I sent my rent payment in today through the Habitat Home app. Was it receiv…" at bounding box center [427, 263] width 270 height 11
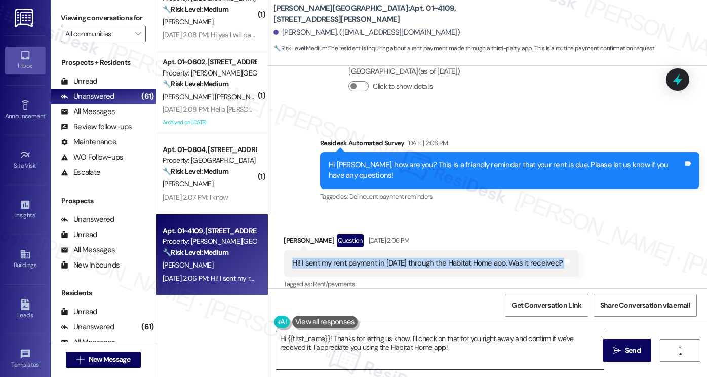
click at [389, 350] on textarea "Hi {{first_name}}! Thanks for letting us know. I'll check on that for you right…" at bounding box center [440, 350] width 328 height 38
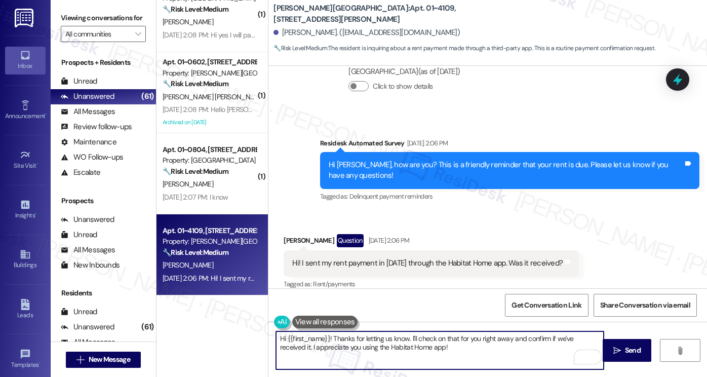
drag, startPoint x: 453, startPoint y: 350, endPoint x: 429, endPoint y: 336, distance: 27.3
click at [429, 336] on textarea "Hi {{first_name}}! Thanks for letting us know. I'll check on that for you right…" at bounding box center [440, 350] width 328 height 38
click at [417, 340] on textarea "Hi {{first_name}}! Thanks for letting us know. I'll check on that for you right…" at bounding box center [440, 350] width 328 height 38
drag, startPoint x: 465, startPoint y: 348, endPoint x: 305, endPoint y: 348, distance: 160.5
click at [305, 348] on textarea "Hi {{first_name}}! Thanks for letting us know. I'll check on that for you right…" at bounding box center [440, 350] width 328 height 38
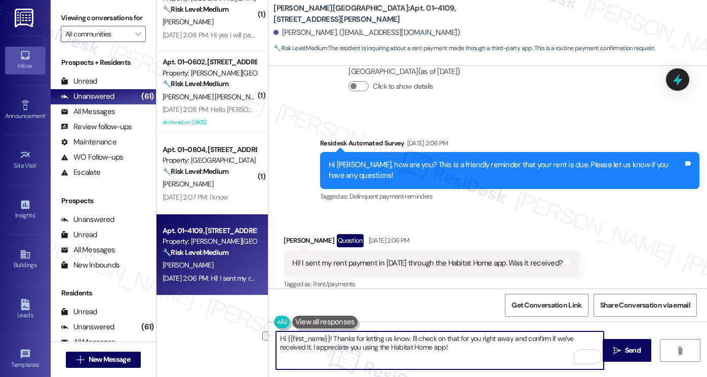
click at [286, 234] on div "Sara Benzie Question Sep 03, 2025 at 2:06 PM" at bounding box center [431, 242] width 295 height 16
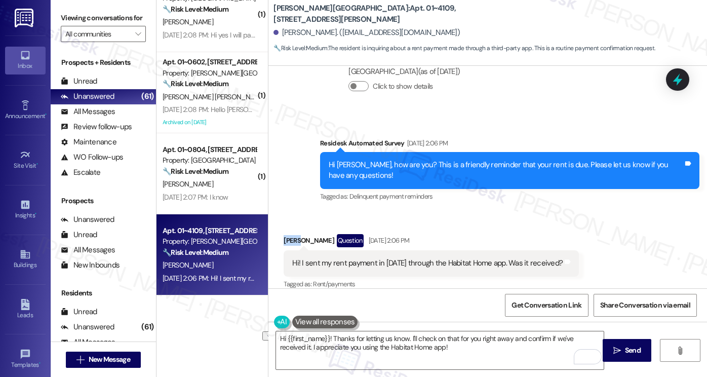
click at [286, 234] on div "Sara Benzie Question Sep 03, 2025 at 2:06 PM" at bounding box center [431, 242] width 295 height 16
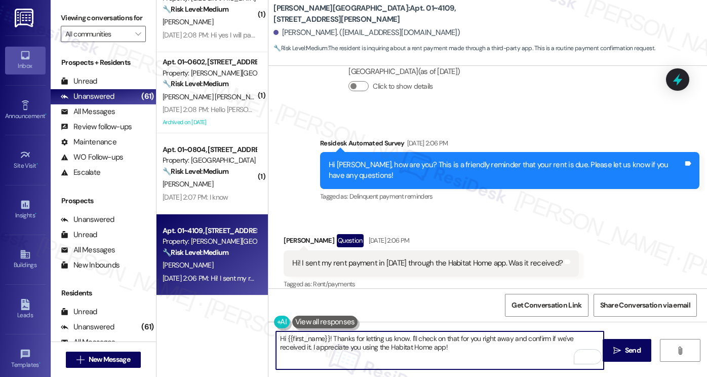
drag, startPoint x: 352, startPoint y: 340, endPoint x: 433, endPoint y: 340, distance: 80.0
click at [433, 340] on textarea "Hi {{first_name}}! Thanks for letting us know. I'll check on that for you right…" at bounding box center [440, 350] width 328 height 38
drag, startPoint x: 432, startPoint y: 340, endPoint x: 359, endPoint y: 337, distance: 72.5
click at [432, 340] on textarea "Hi {{first_name}}! Thanks for letting us know. I'll check on that for you right…" at bounding box center [440, 350] width 328 height 38
click at [330, 339] on textarea "Hi {{first_name}}! Thanks for letting us know. I'll check on that for you right…" at bounding box center [440, 350] width 328 height 38
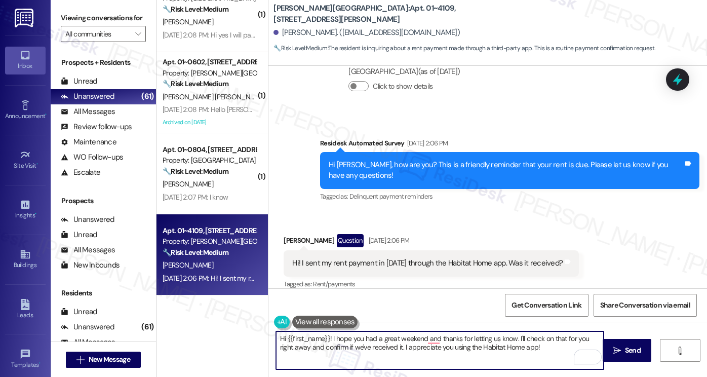
click at [511, 340] on textarea "Hi {{first_name}}! I hope you had a great weekend and thanks for letting us kno…" at bounding box center [440, 350] width 328 height 38
click at [511, 338] on textarea "Hi {{first_name}}! I hope you had a great weekend! I'll check on that for you r…" at bounding box center [440, 350] width 328 height 38
click at [504, 338] on textarea "Hi {{first_name}}! I hope you had a great weekend! I'll check on that for you r…" at bounding box center [440, 350] width 328 height 38
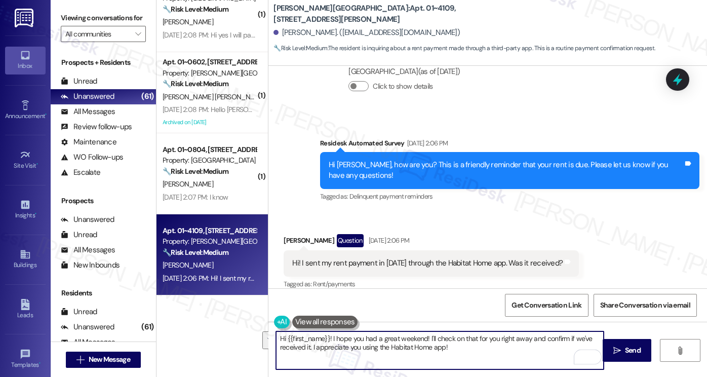
click at [365, 346] on textarea "Hi {{first_name}}! I hope you had a great weekend! I'll check on that for you r…" at bounding box center [440, 350] width 328 height 38
click at [388, 350] on textarea "Hi {{first_name}}! I hope you had a great weekend! I'll check on that for you r…" at bounding box center [440, 350] width 328 height 38
click at [464, 350] on textarea "Hi {{first_name}}! I hope you had a great weekend! I'll check on that for you r…" at bounding box center [440, 350] width 328 height 38
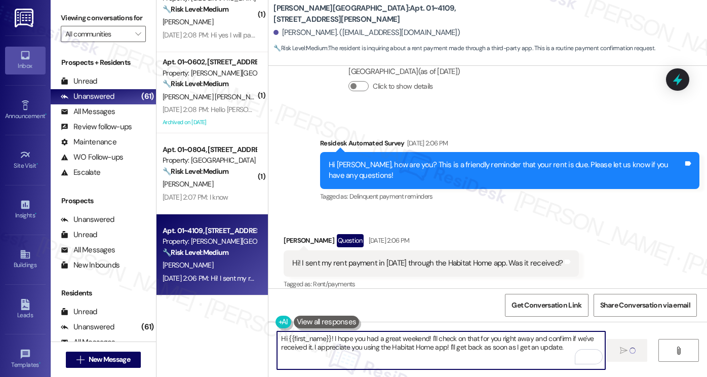
type textarea "Hi {{first_name}}! I hope you had a great weekend! I'll check on that for you r…"
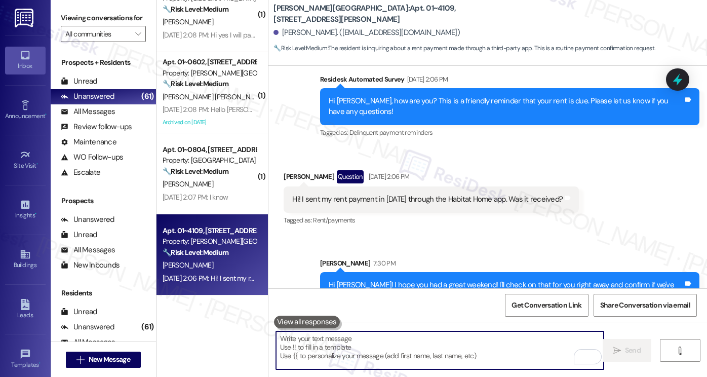
scroll to position [344, 0]
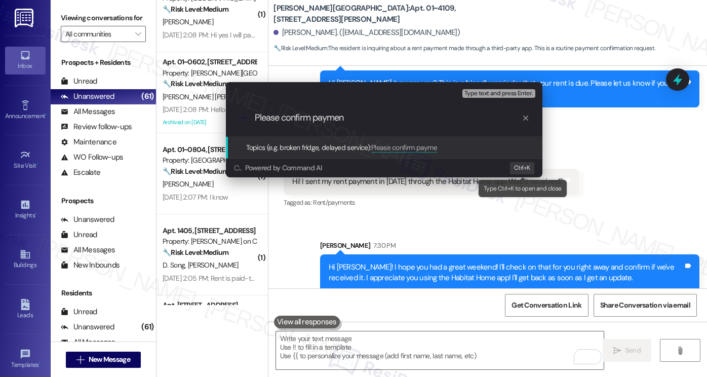
type input "Please confirm payment"
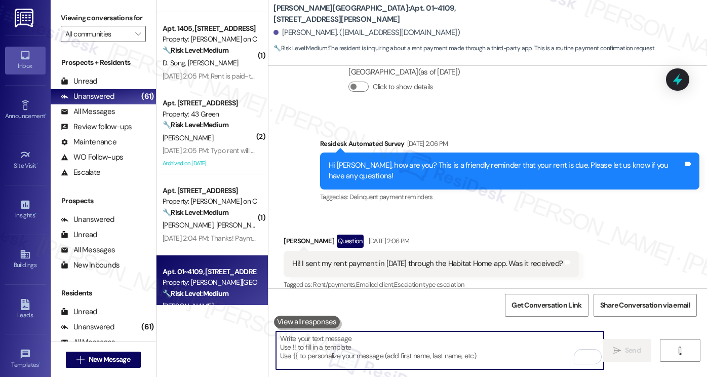
scroll to position [3068, 0]
click at [199, 140] on div "S. Hess" at bounding box center [210, 137] width 96 height 13
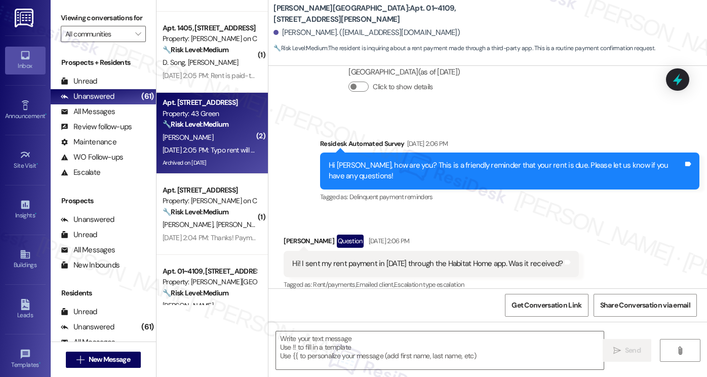
type textarea "Fetching suggested responses. Please feel free to read through the conversation…"
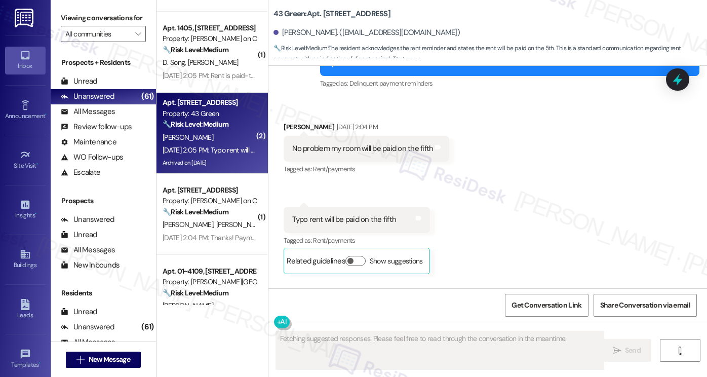
scroll to position [3548, 0]
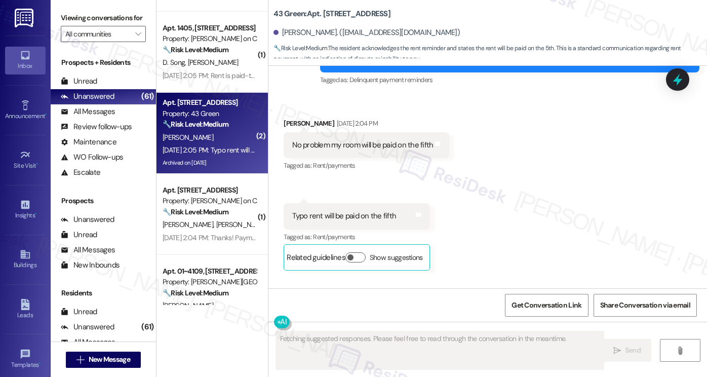
click at [311, 150] on div "No problem my room will be paid on the fifth" at bounding box center [362, 145] width 141 height 11
click at [379, 242] on div "Tagged as: Rent/payments Click to highlight conversations about Rent/payments" at bounding box center [357, 236] width 146 height 15
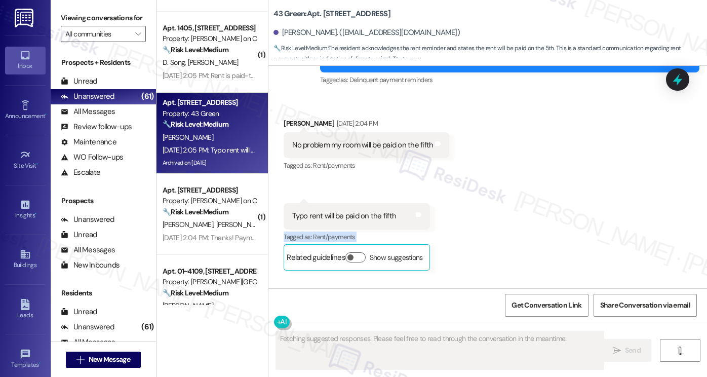
click at [379, 242] on div "Tagged as: Rent/payments Click to highlight conversations about Rent/payments" at bounding box center [357, 236] width 146 height 15
click at [367, 158] on div "No problem my room will be paid on the fifth Tags and notes" at bounding box center [367, 145] width 166 height 26
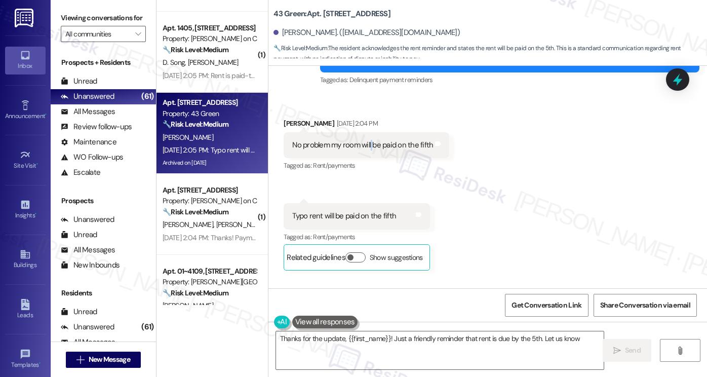
click at [367, 158] on div "No problem my room will be paid on the fifth Tags and notes" at bounding box center [367, 145] width 166 height 26
click at [355, 221] on div "Typo rent will be paid on the fifth" at bounding box center [344, 216] width 104 height 11
click at [367, 353] on textarea "Thanks for the update, {{first_name}}! Just a friendly reminder that rent is du…" at bounding box center [440, 350] width 328 height 38
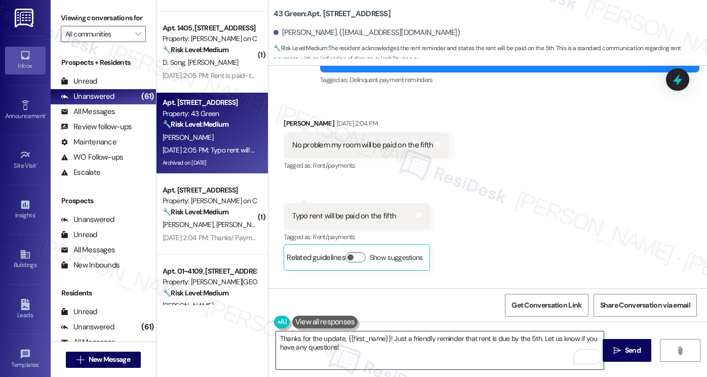
click at [476, 364] on textarea "Thanks for the update, {{first_name}}! Just a friendly reminder that rent is du…" at bounding box center [440, 350] width 328 height 38
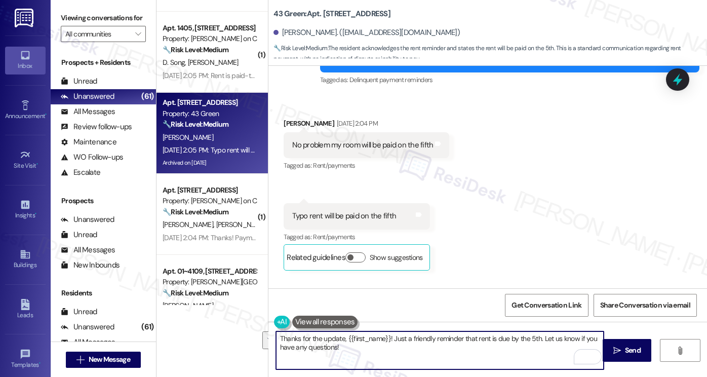
drag, startPoint x: 340, startPoint y: 347, endPoint x: 540, endPoint y: 338, distance: 199.8
click at [540, 338] on textarea "Thanks for the update, {{first_name}}! Just a friendly reminder that rent is du…" at bounding box center [440, 350] width 328 height 38
type textarea "Thanks for the update, {{first_name}}! Just a friendly reminder that rent is du…"
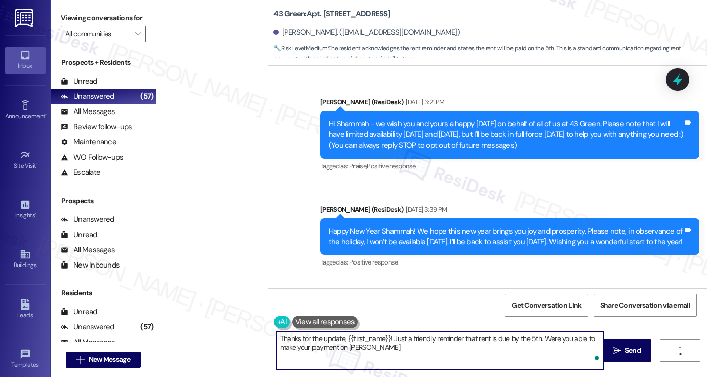
scroll to position [3548, 0]
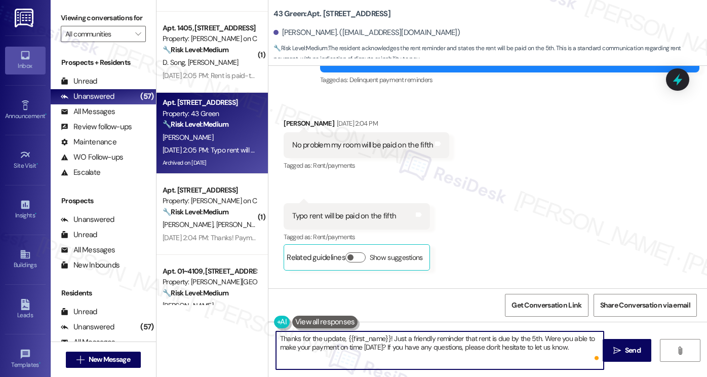
click at [539, 340] on textarea "Thanks for the update, {{first_name}}! Just a friendly reminder that rent is du…" at bounding box center [440, 350] width 328 height 38
click at [399, 356] on textarea "Thanks for the update, {{first_name}}! Just a friendly reminder that rent is du…" at bounding box center [440, 350] width 328 height 38
type textarea "Thanks for the update, {{first_name}}! Just a friendly reminder that rent is du…"
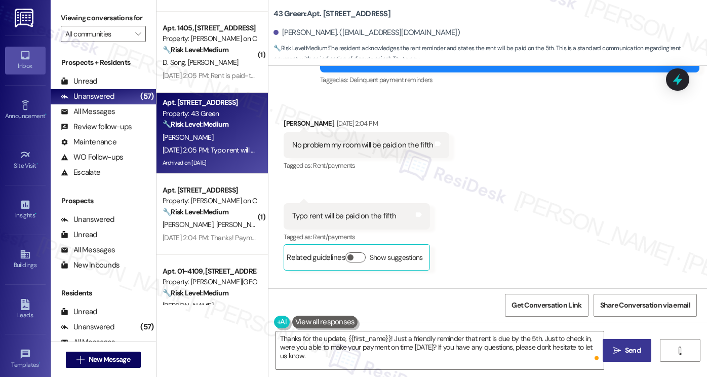
click at [609, 348] on button " Send" at bounding box center [627, 350] width 49 height 23
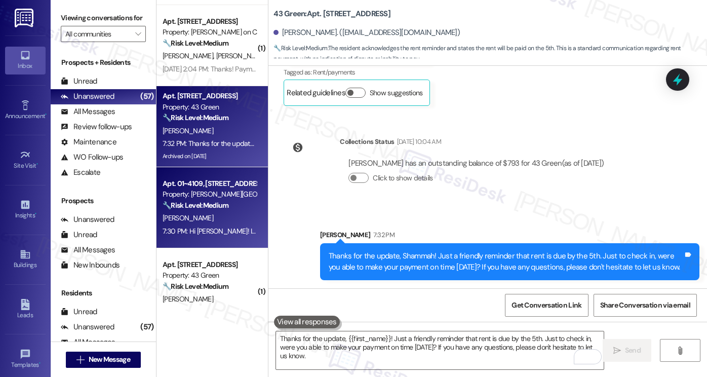
scroll to position [3169, 0]
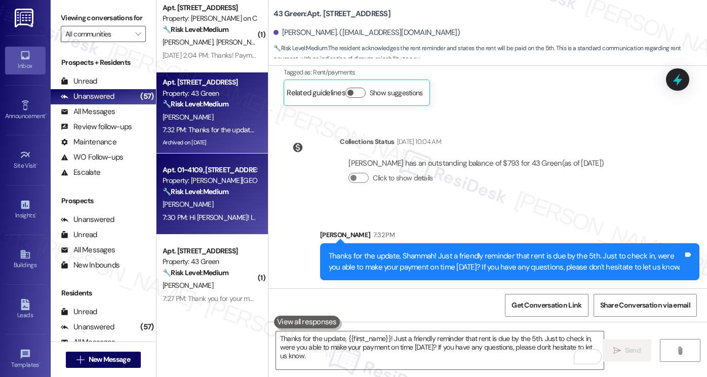
click at [225, 224] on div "Apt. 01~4109, [STREET_ADDRESS][PERSON_NAME] Property: [PERSON_NAME][GEOGRAPHIC_…" at bounding box center [211, 193] width 111 height 81
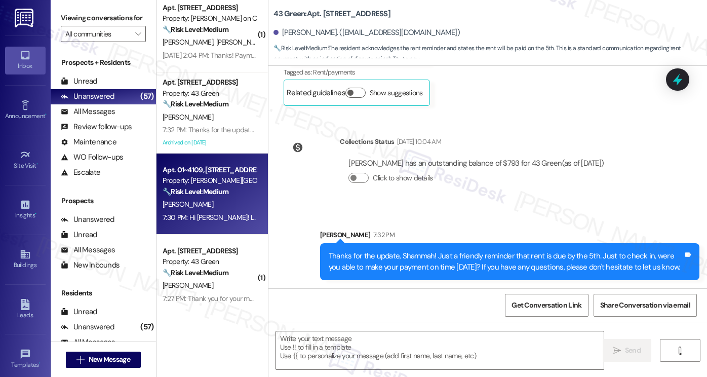
type textarea "Fetching suggested responses. Please feel free to read through the conversation…"
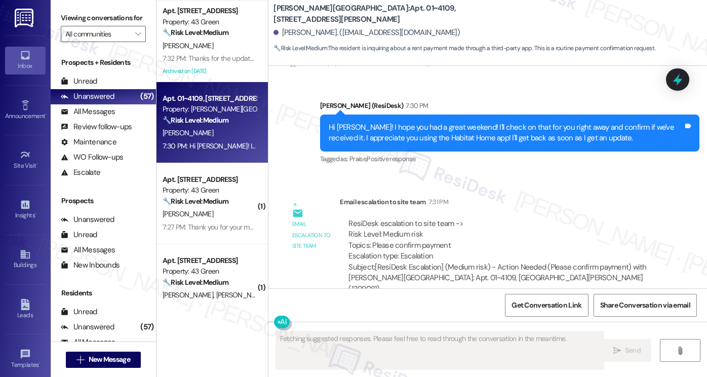
scroll to position [3270, 0]
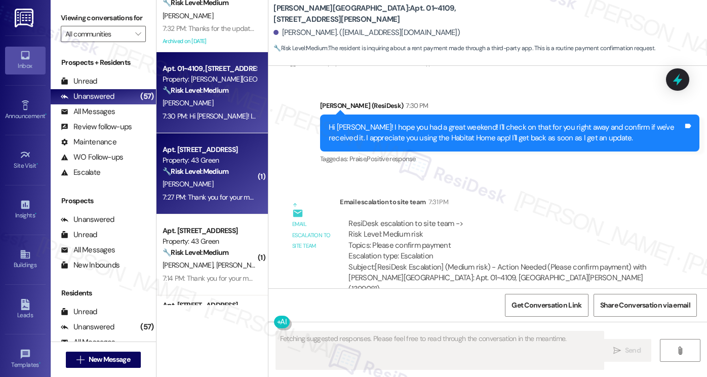
click at [233, 183] on div "E. Cox" at bounding box center [210, 184] width 96 height 13
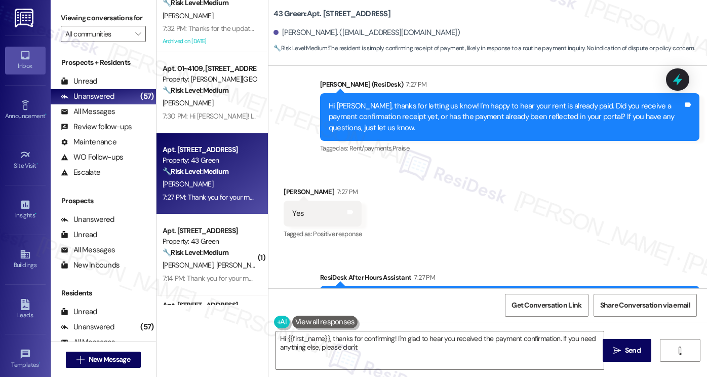
scroll to position [973, 0]
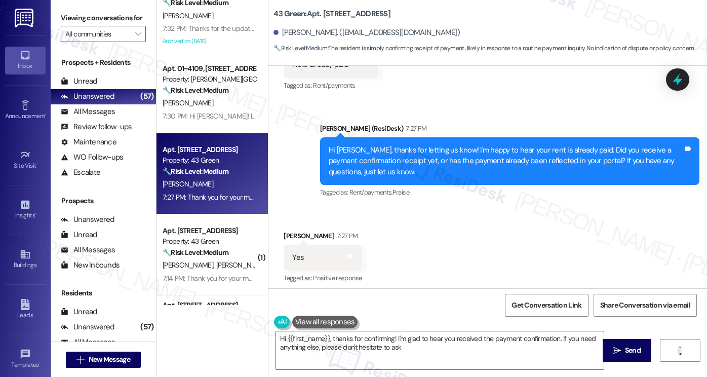
type textarea "Hi {{first_name}}, thanks for confirming! I'm glad to hear you received the pay…"
click at [421, 168] on div "Hi Esther, thanks for letting us know! I'm happy to hear your rent is already p…" at bounding box center [506, 161] width 355 height 32
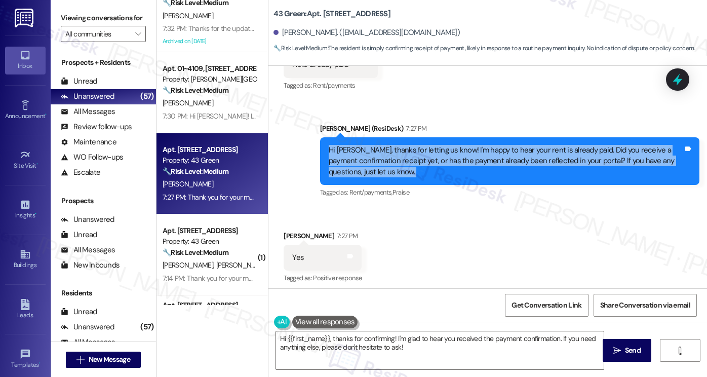
click at [421, 168] on div "Hi Esther, thanks for letting us know! I'm happy to hear your rent is already p…" at bounding box center [506, 161] width 355 height 32
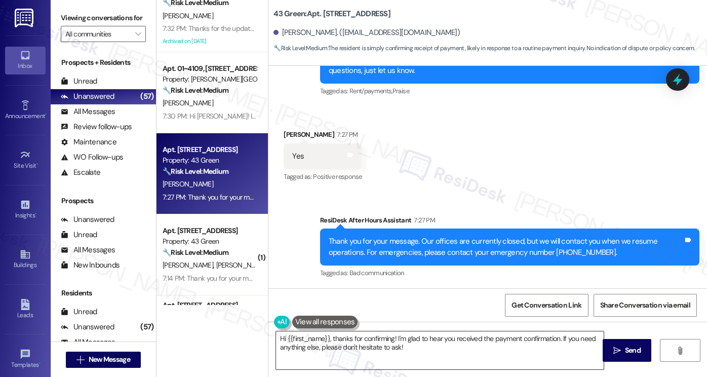
click at [361, 336] on textarea "Hi {{first_name}}, thanks for confirming! I'm glad to hear you received the pay…" at bounding box center [440, 350] width 328 height 38
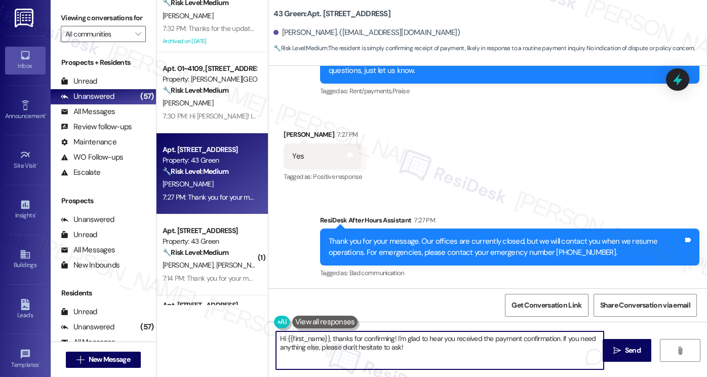
drag, startPoint x: 458, startPoint y: 348, endPoint x: 410, endPoint y: 338, distance: 48.7
click at [410, 338] on textarea "Hi {{first_name}}, thanks for confirming! I'm glad to hear you received the pay…" at bounding box center [440, 350] width 328 height 38
click at [426, 348] on textarea "Hi {{first_name}}, thanks for confirming! I'm glad to hear you received the pay…" at bounding box center [440, 350] width 328 height 38
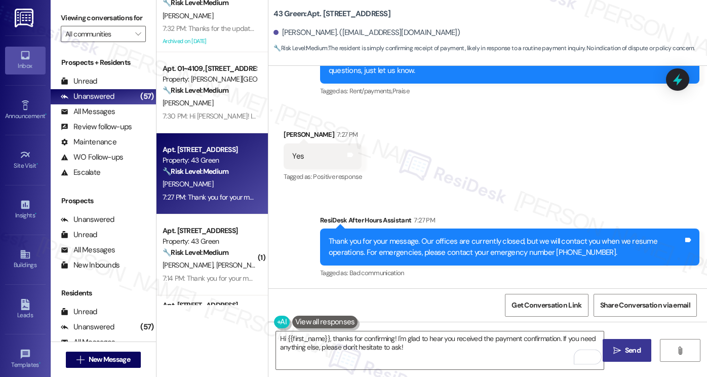
drag, startPoint x: 630, startPoint y: 346, endPoint x: 618, endPoint y: 345, distance: 12.2
click at [630, 346] on span "Send" at bounding box center [633, 350] width 16 height 11
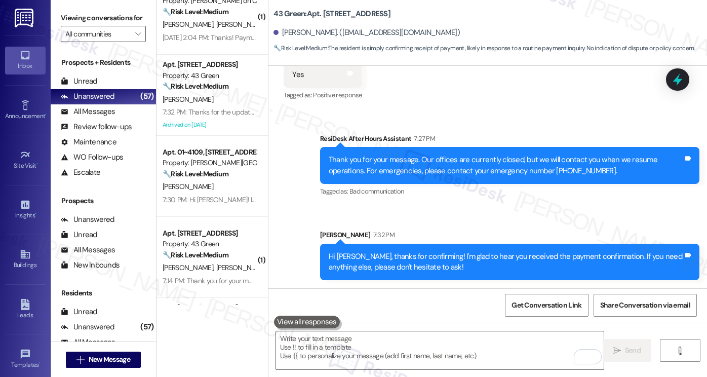
scroll to position [3169, 0]
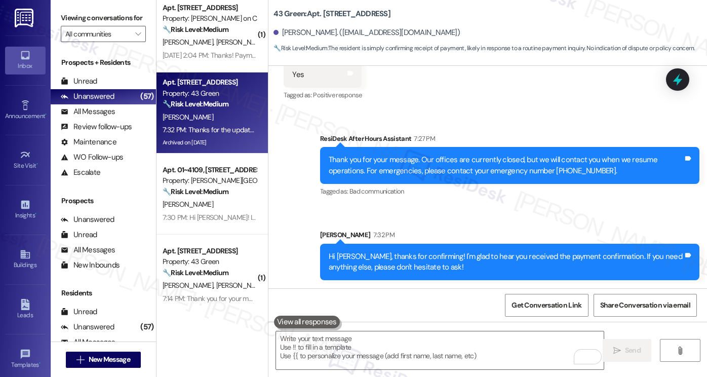
click at [217, 122] on div "S. Hess" at bounding box center [210, 117] width 96 height 13
type textarea "Fetching suggested responses. Please feel free to read through the conversation…"
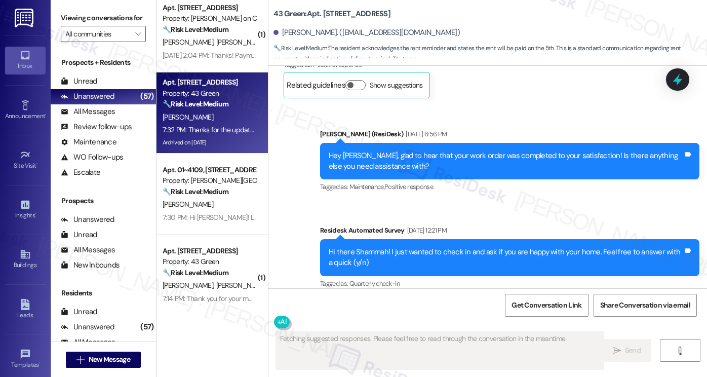
type textarea "Fetching suggested responses. Please feel free to read through the conversation…"
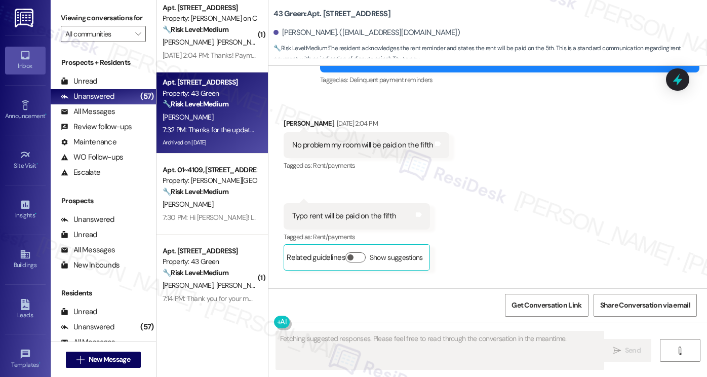
scroll to position [3738, 0]
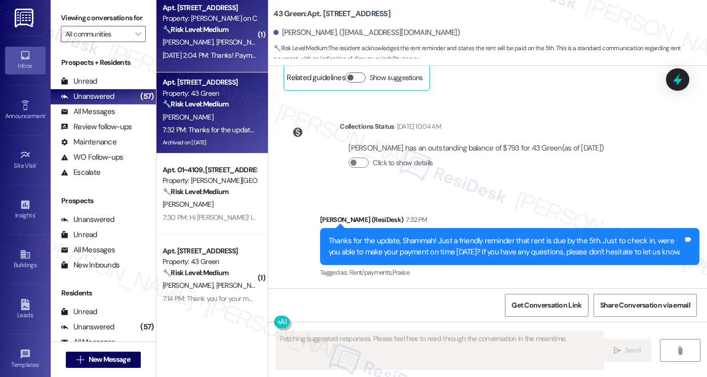
click at [227, 62] on div "Apt. 1502, 350 N Canal St Property: Cassidy on Canal 🔧 Risk Level: Medium The r…" at bounding box center [211, 31] width 111 height 81
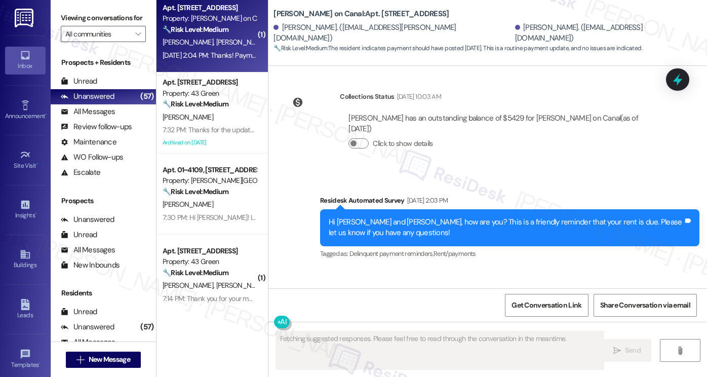
scroll to position [2808, 0]
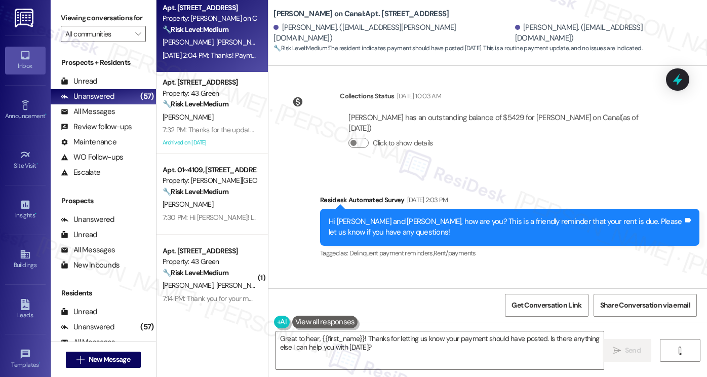
click at [284, 291] on div "Bhavir Patel Sep 03, 2025 at 2:04 PM" at bounding box center [373, 298] width 178 height 14
click at [280, 283] on div "Received via SMS Bhavir Patel Sep 03, 2025 at 2:04 PM Thanks! Payment should ha…" at bounding box center [372, 318] width 193 height 70
click at [291, 305] on div "Thanks! Payment should have posted today 👍 Tags and notes" at bounding box center [373, 318] width 178 height 26
click at [289, 291] on div "Bhavir Patel Sep 03, 2025 at 2:04 PM" at bounding box center [373, 298] width 178 height 14
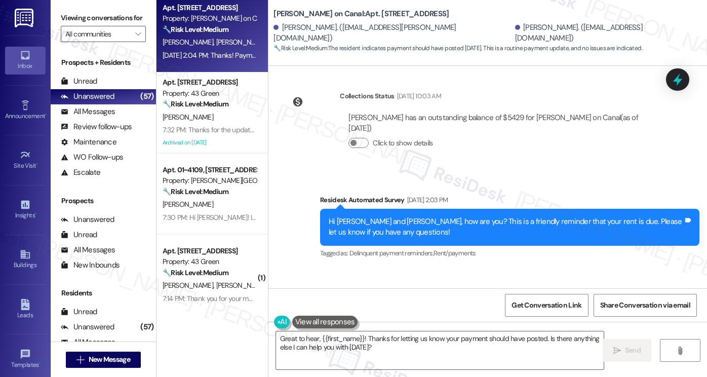
copy div "Bhavir"
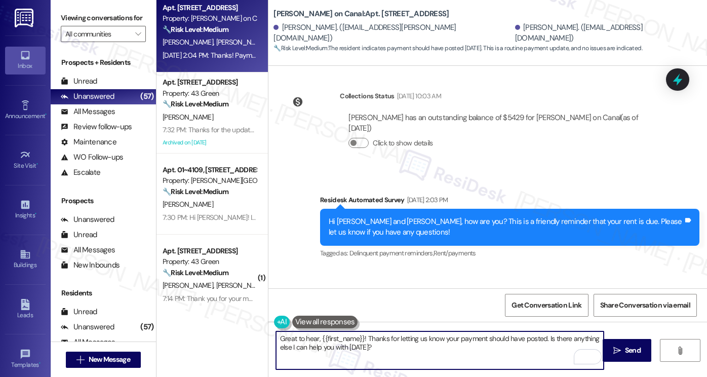
drag, startPoint x: 316, startPoint y: 336, endPoint x: 360, endPoint y: 334, distance: 43.6
click at [360, 334] on textarea "Great to hear, {{first_name}}! Thanks for letting us know your payment should h…" at bounding box center [440, 350] width 328 height 38
paste textarea "Bhavir"
drag, startPoint x: 517, startPoint y: 338, endPoint x: 525, endPoint y: 334, distance: 9.7
click at [517, 338] on textarea "Great to hear, Bhavir! Thanks for letting us know your payment should have post…" at bounding box center [440, 350] width 328 height 38
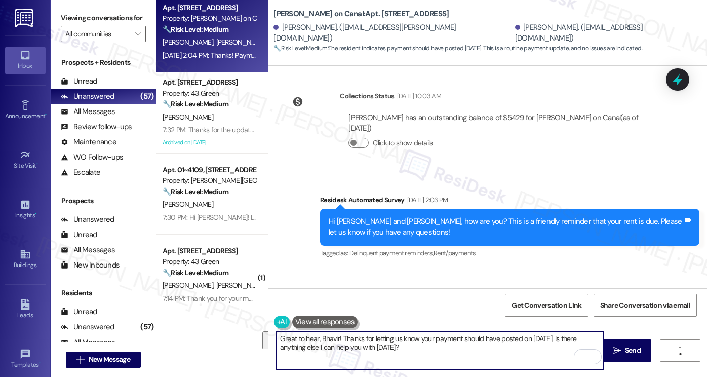
drag, startPoint x: 531, startPoint y: 362, endPoint x: 575, endPoint y: 335, distance: 51.9
click at [575, 335] on textarea "Great to hear, Bhavir! Thanks for letting us know your payment should have post…" at bounding box center [440, 350] width 328 height 38
paste textarea "Did you receive a payment confirmation receipt yet, or has the payment already …"
click at [480, 343] on textarea "Great to hear, Bhavir! Thanks for letting us know your payment should have post…" at bounding box center [440, 350] width 328 height 38
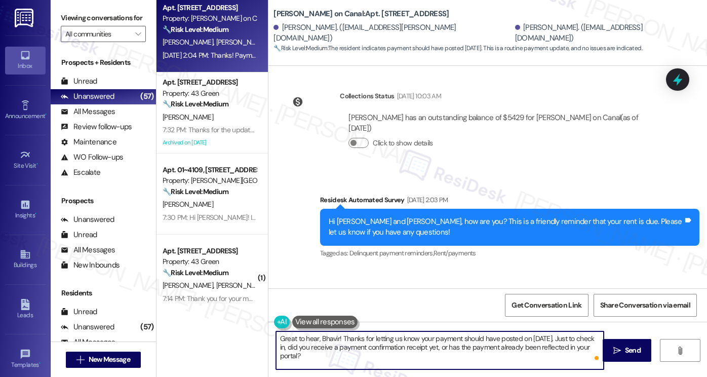
click at [480, 343] on textarea "Great to hear, Bhavir! Thanks for letting us know your payment should have post…" at bounding box center [440, 350] width 328 height 38
type textarea "Great to hear, Bhavir! Thanks for letting us know your payment should have post…"
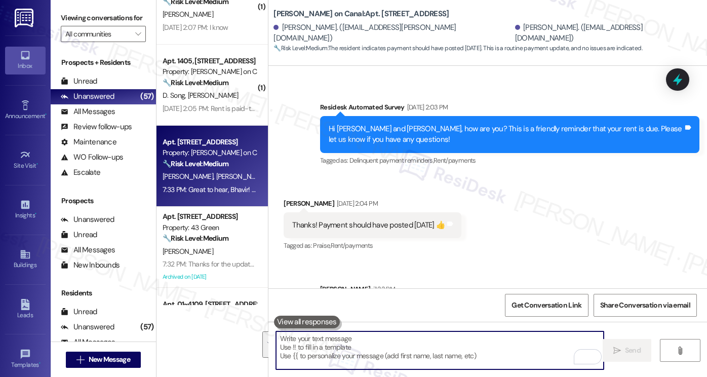
scroll to position [3017, 0]
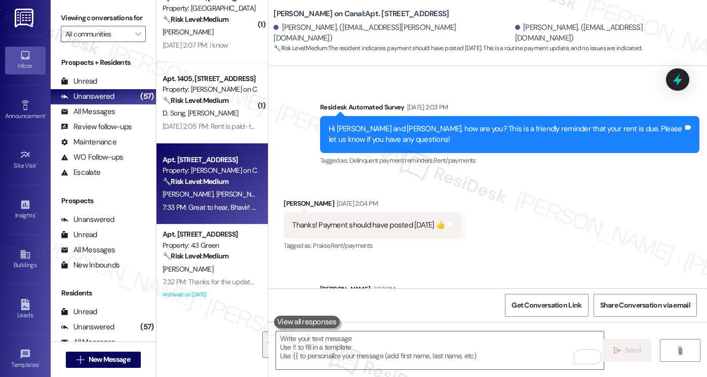
click at [209, 125] on div "Sep 03, 2025 at 2:05 PM: Rent is paid-thank you Sep 03, 2025 at 2:05 PM: Rent i…" at bounding box center [220, 126] width 114 height 9
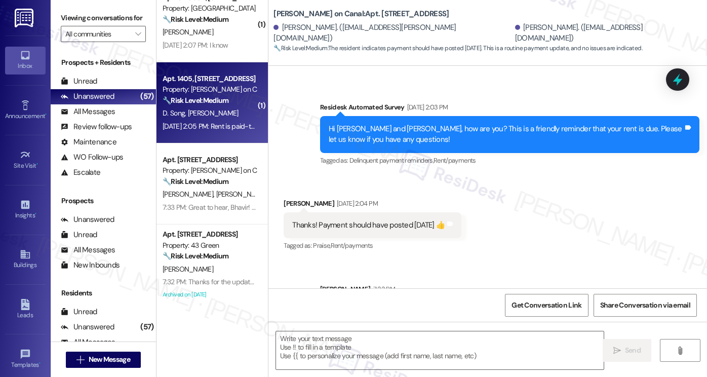
type textarea "Fetching suggested responses. Please feel free to read through the conversation…"
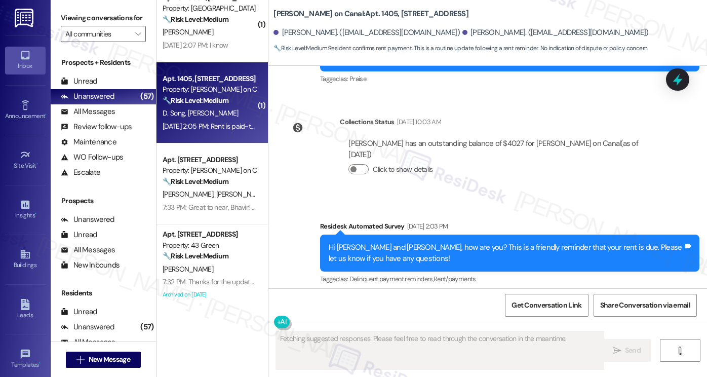
scroll to position [6025, 0]
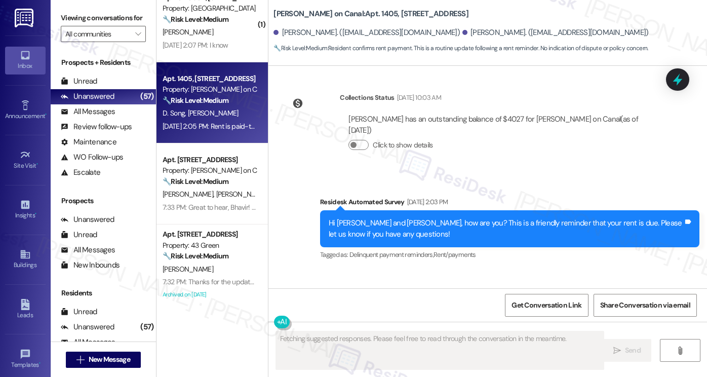
click at [302, 315] on div "Rent is paid-thank you" at bounding box center [328, 320] width 73 height 11
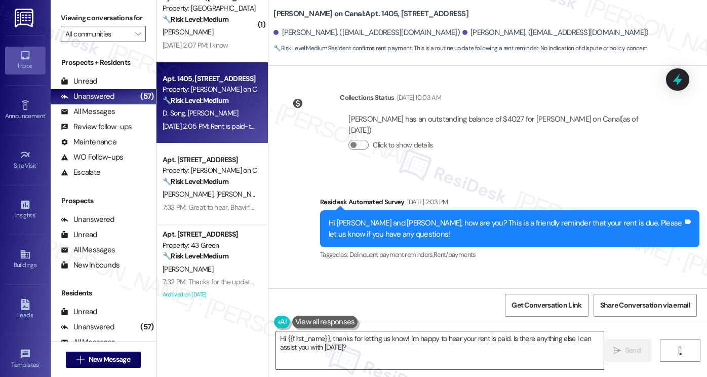
click at [426, 349] on textarea "Hi {{first_name}}, thanks for letting us know! I'm happy to hear your rent is p…" at bounding box center [440, 350] width 328 height 38
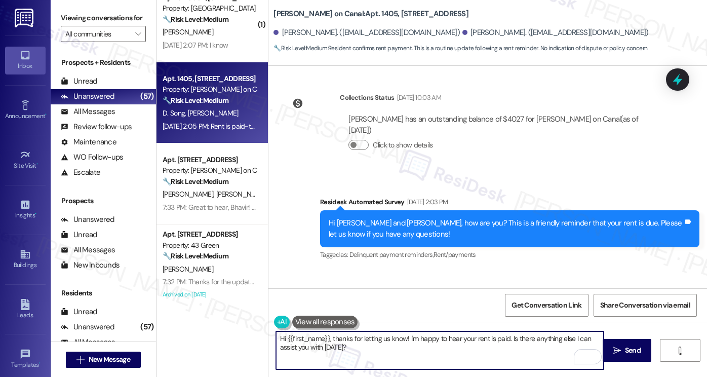
click at [372, 340] on textarea "Hi {{first_name}}, thanks for letting us know! I'm happy to hear your rent is p…" at bounding box center [440, 350] width 328 height 38
paste textarea "Amber! I hope you had a great weekend! Thanks for taking care of it. Did you re…"
click at [291, 293] on div "Daniel Song Sep 03, 2025 at 2:05 PM" at bounding box center [333, 300] width 98 height 14
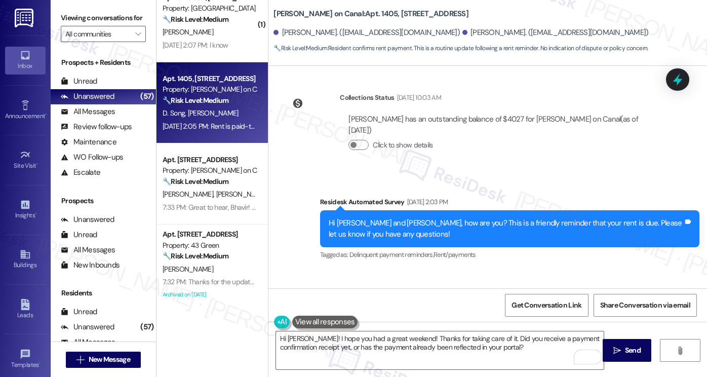
click at [291, 293] on div "Daniel Song Sep 03, 2025 at 2:05 PM" at bounding box center [333, 300] width 98 height 14
copy div "Daniel"
click at [291, 334] on textarea "Hi Amber! I hope you had a great weekend! Thanks for taking care of it. Did you…" at bounding box center [440, 350] width 328 height 38
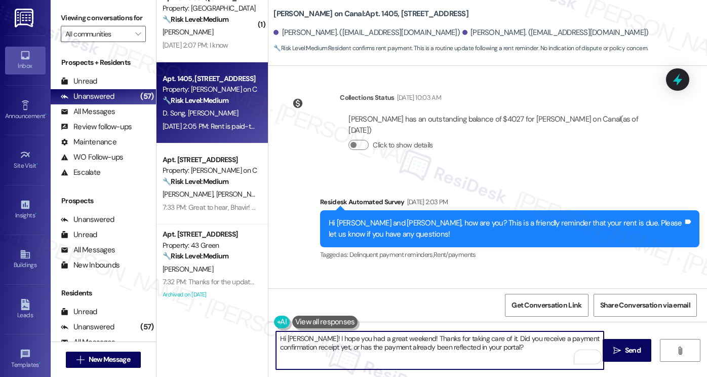
click at [291, 334] on textarea "Hi Amber! I hope you had a great weekend! Thanks for taking care of it. Did you…" at bounding box center [440, 350] width 328 height 38
paste textarea "Daniel"
type textarea "Hi Daniel! I hope you had a great weekend! Thanks for taking care of it. Did yo…"
click at [495, 344] on textarea "Hi Daniel! I hope you had a great weekend! Thanks for taking care of it. Did yo…" at bounding box center [440, 350] width 328 height 38
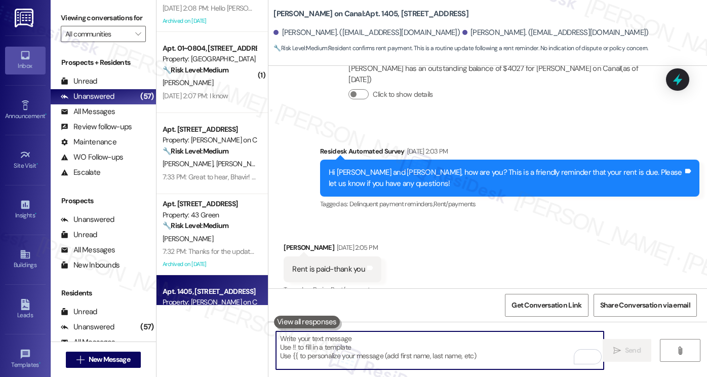
scroll to position [6106, 0]
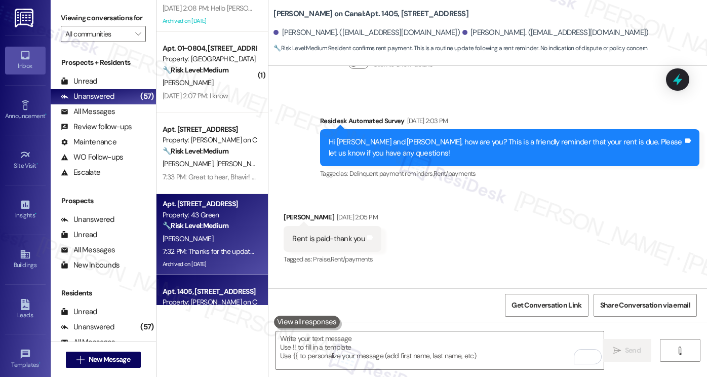
click at [179, 237] on div "S. Hess" at bounding box center [210, 238] width 96 height 13
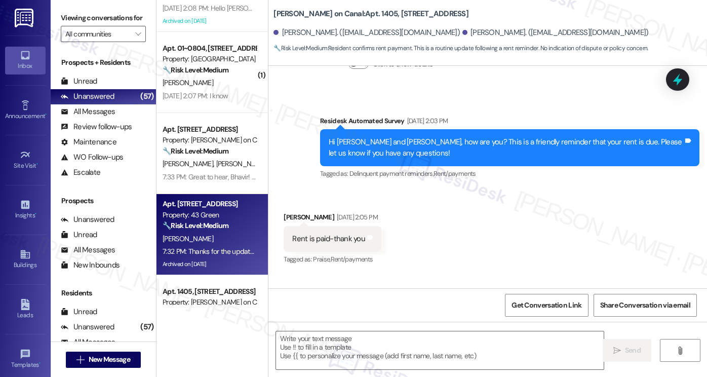
type textarea "Fetching suggested responses. Please feel free to read through the conversation…"
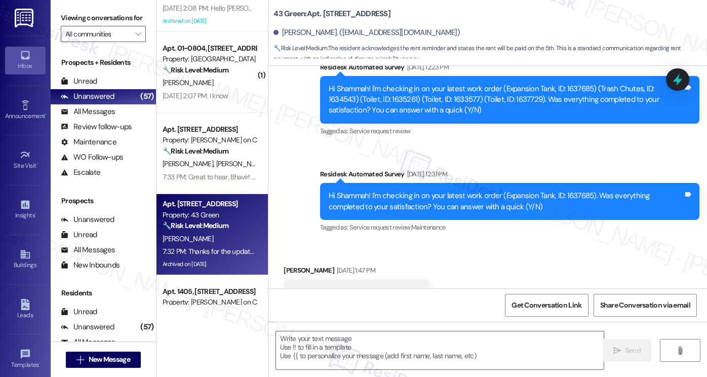
type textarea "Fetching suggested responses. Please feel free to read through the conversation…"
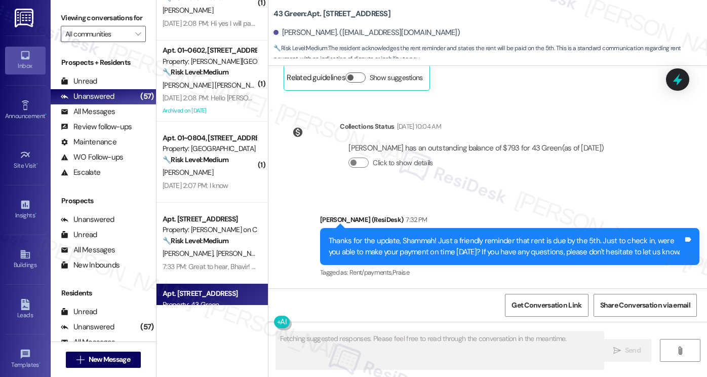
scroll to position [2865, 0]
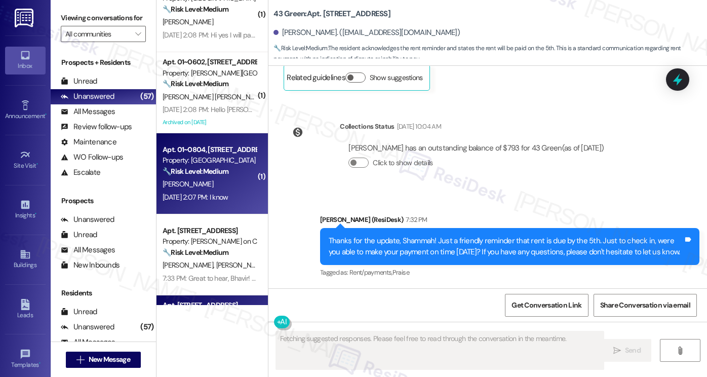
click at [211, 167] on strong "🔧 Risk Level: Medium" at bounding box center [196, 171] width 66 height 9
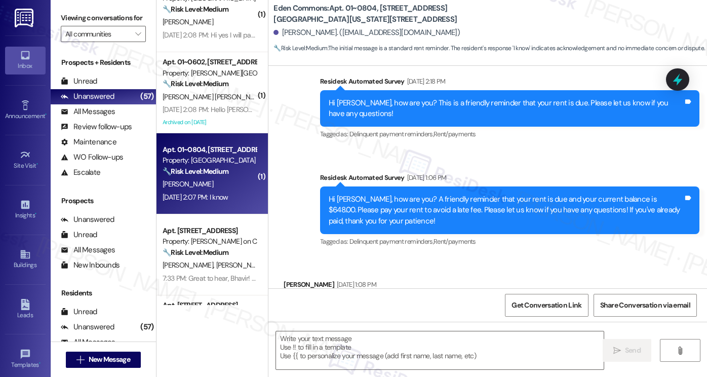
type textarea "Fetching suggested responses. Please feel free to read through the conversation…"
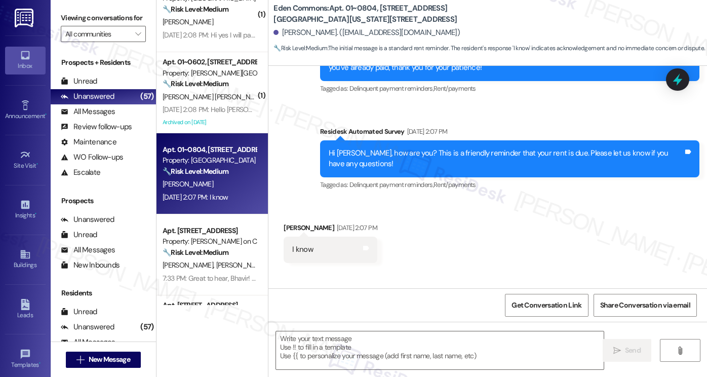
scroll to position [6903, 0]
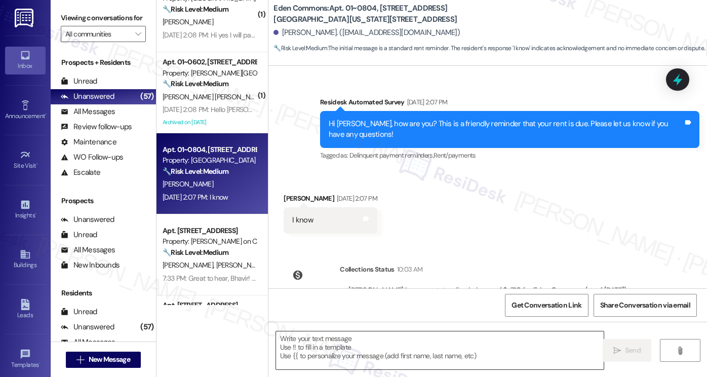
click at [360, 341] on textarea at bounding box center [440, 350] width 328 height 38
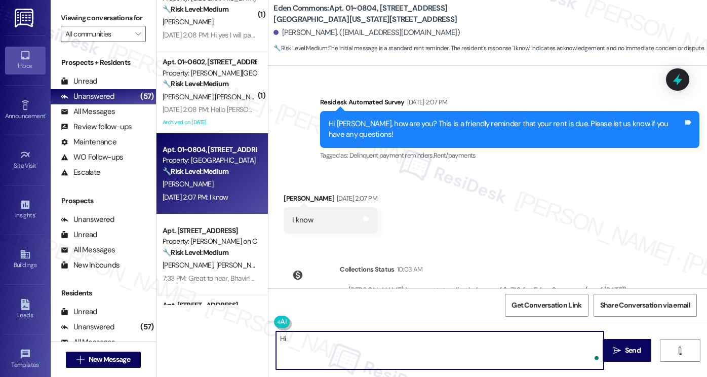
type textarea "H"
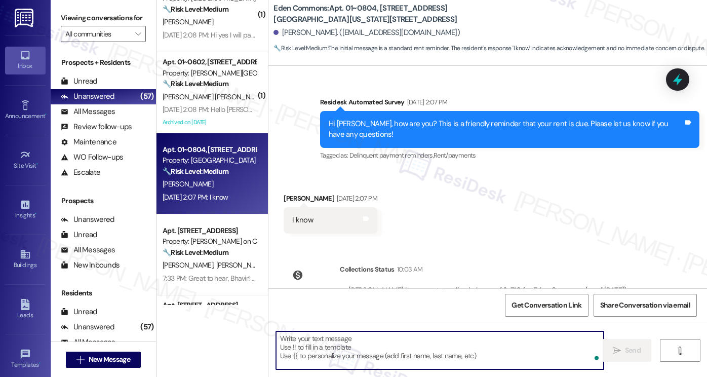
paste textarea "Daniel"
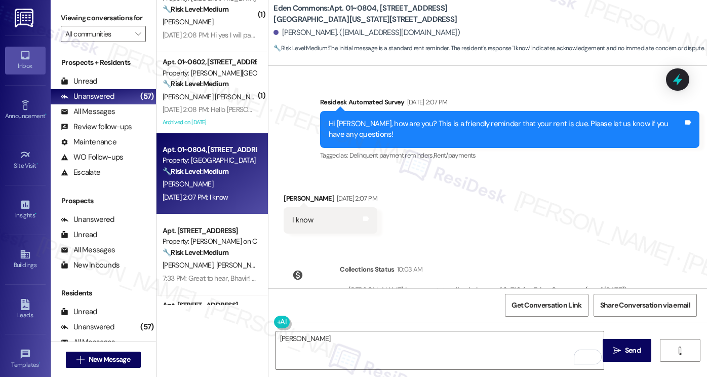
drag, startPoint x: 82, startPoint y: 16, endPoint x: 91, endPoint y: 22, distance: 11.0
click at [82, 16] on label "Viewing conversations for" at bounding box center [103, 18] width 85 height 16
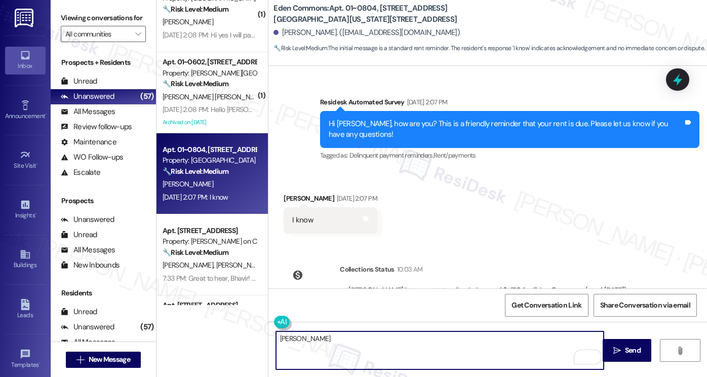
click at [341, 339] on textarea "Daniel" at bounding box center [440, 350] width 328 height 38
paste textarea "Hi Amber! I hope you had a great weekend! Thanks for taking care of it. Did you…"
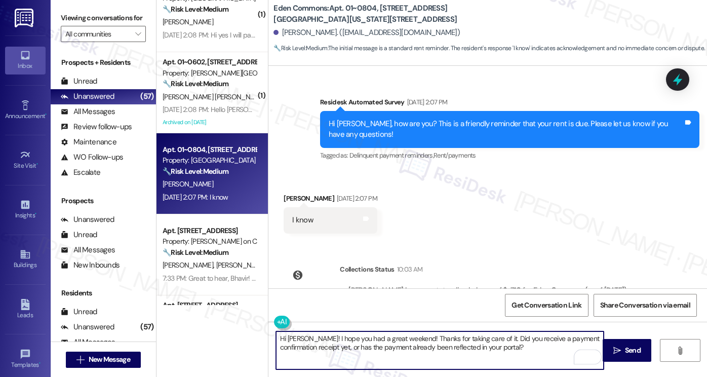
click at [277, 334] on textarea "Hi Amber! I hope you had a great weekend! Thanks for taking care of it. Did you…" at bounding box center [440, 350] width 328 height 38
click at [303, 339] on textarea "Hi Amber! I hope you had a great weekend! Thanks for taking care of it. Did you…" at bounding box center [440, 350] width 328 height 38
click at [300, 339] on textarea "Hi Amber! I hope you had a great weekend! Thanks for taking care of it. Did you…" at bounding box center [440, 350] width 328 height 38
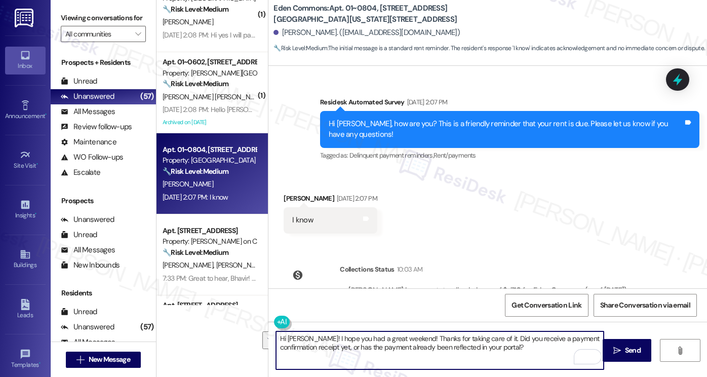
drag, startPoint x: 496, startPoint y: 345, endPoint x: 472, endPoint y: 334, distance: 27.0
click at [472, 334] on textarea "Hi Debra! I hope you had a great weekend! Thanks for taking care of it. Did you…" at bounding box center [440, 350] width 328 height 38
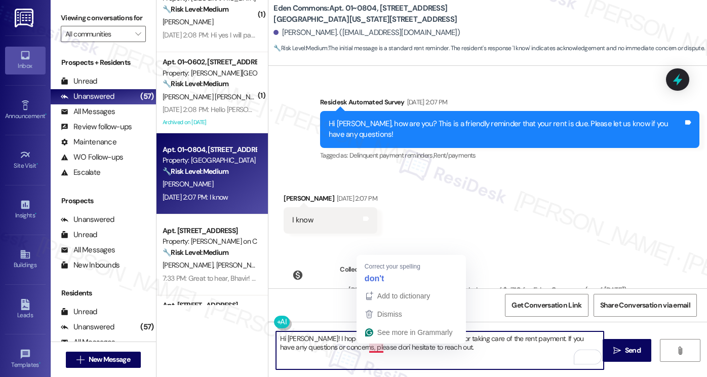
type textarea "Hi Debra! I hope you had a great weekend! Thanks for taking care of the rent pa…"
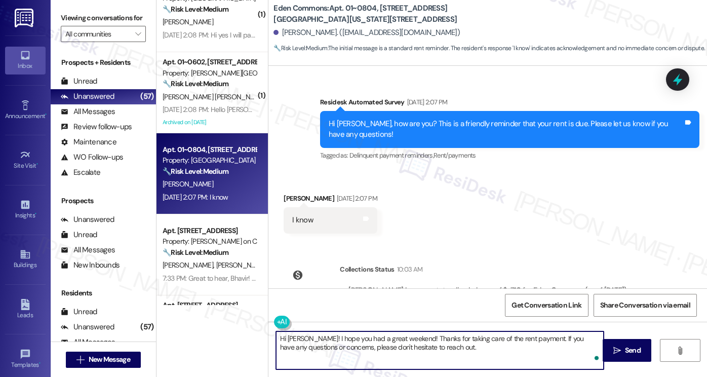
click at [395, 336] on textarea "Hi Debra! I hope you had a great weekend! Thanks for taking care of the rent pa…" at bounding box center [440, 350] width 328 height 38
click at [463, 341] on textarea "Hi Debra! I hope you had a great weekend! Thanks for taking care of the rent pa…" at bounding box center [440, 350] width 328 height 38
click at [503, 348] on textarea "Hi Debra! I hope you had a great weekend! Thanks for taking care of the rent pa…" at bounding box center [440, 350] width 328 height 38
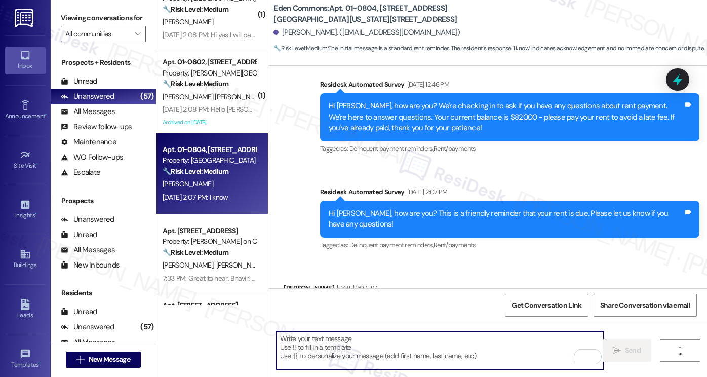
scroll to position [6809, 0]
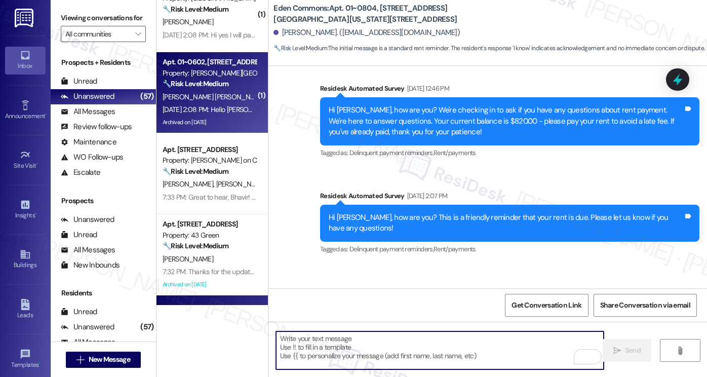
click at [230, 112] on div "Sep 03, 2025 at 2:08 PM: Hello Sarah, just took car of it thank you. Sep 03, 20…" at bounding box center [262, 109] width 198 height 9
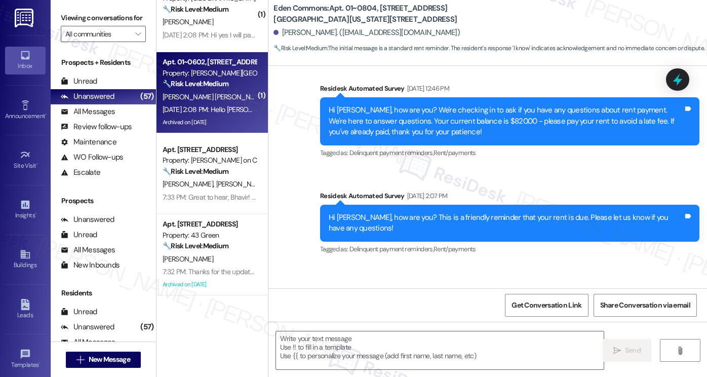
type textarea "Fetching suggested responses. Please feel free to read through the conversation…"
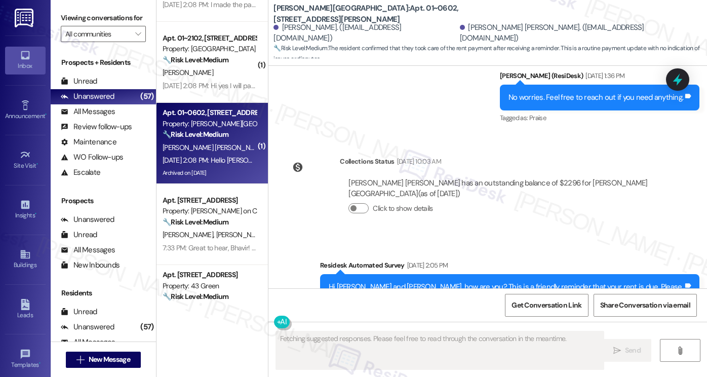
scroll to position [2399, 0]
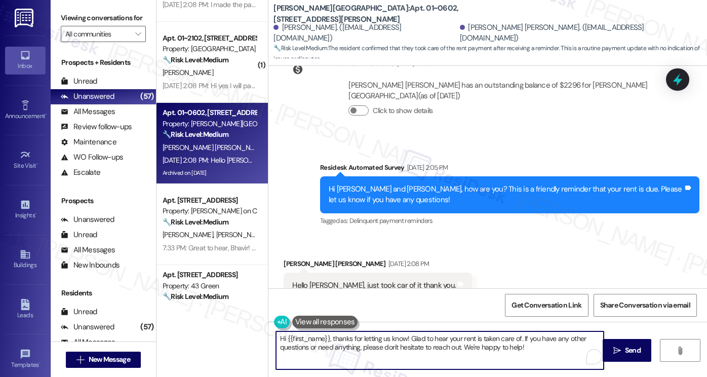
drag, startPoint x: 534, startPoint y: 350, endPoint x: 569, endPoint y: 251, distance: 105.7
click at [312, 338] on textarea "Hi {{first_name}}, thanks for letting us know! Glad to hear your rent is taken …" at bounding box center [440, 350] width 328 height 38
click at [494, 336] on textarea "Hi {{first_name}}, thanks for letting us know! Glad to hear your rent is taken …" at bounding box center [440, 350] width 328 height 38
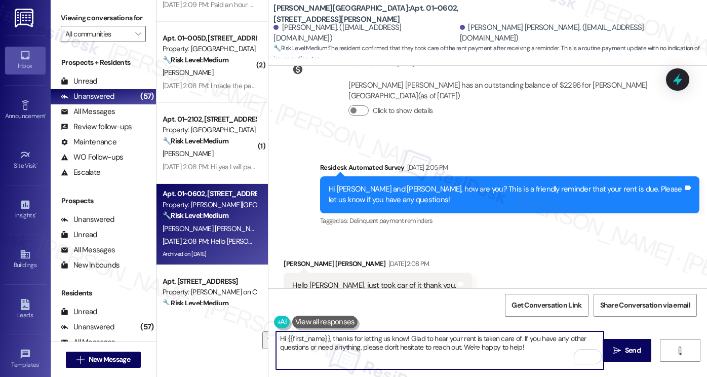
drag, startPoint x: 547, startPoint y: 348, endPoint x: 518, endPoint y: 334, distance: 32.2
click at [518, 334] on textarea "Hi {{first_name}}, thanks for letting us know! Glad to hear your rent is taken …" at bounding box center [440, 350] width 328 height 38
paste textarea "Did you receive a payment confirmation receipt yet, or has the payment already …"
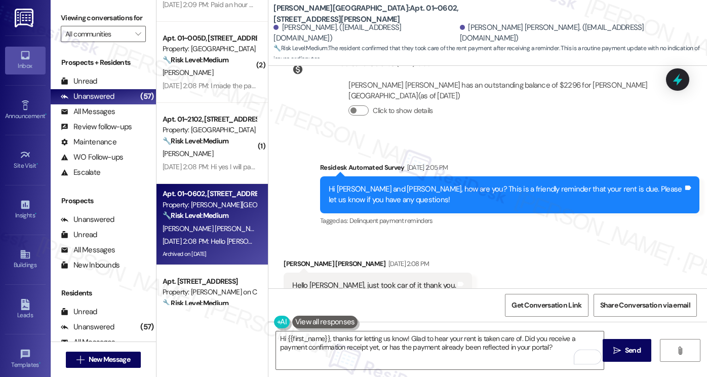
click at [284, 258] on div "Jose Contreras Chavez Sep 03, 2025 at 2:08 PM" at bounding box center [378, 265] width 188 height 14
copy div "Jose"
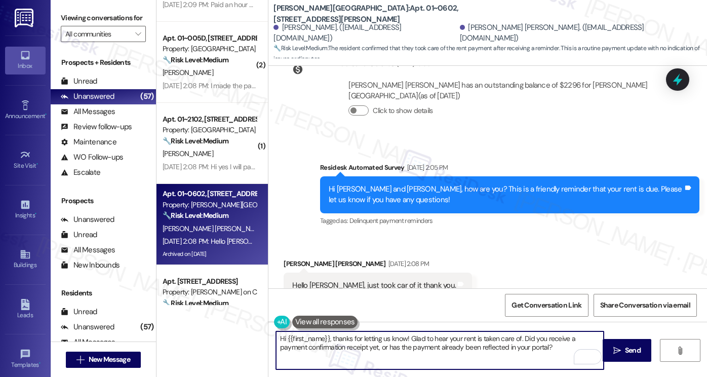
drag, startPoint x: 282, startPoint y: 332, endPoint x: 326, endPoint y: 328, distance: 44.3
click at [326, 331] on div "Hi {{first_name}}, thanks for letting us know! Glad to hear your rent is taken …" at bounding box center [434, 350] width 329 height 39
paste textarea "Jose"
type textarea "Hi Jose, thanks for letting us know! Glad to hear your rent is taken care of. D…"
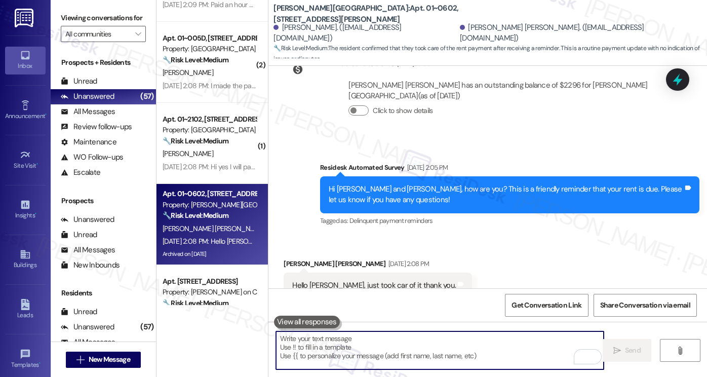
scroll to position [2481, 0]
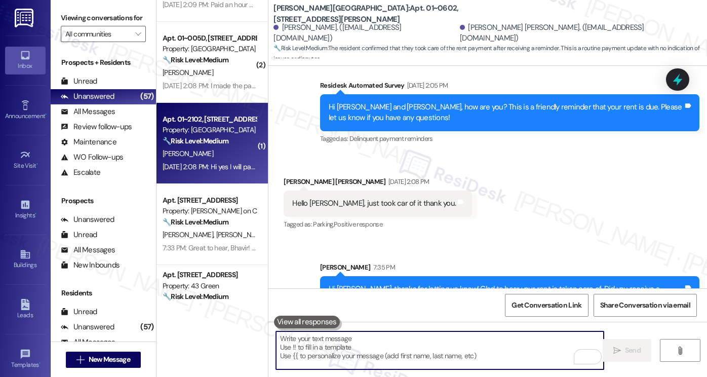
click at [211, 158] on div "J. Duval" at bounding box center [210, 153] width 96 height 13
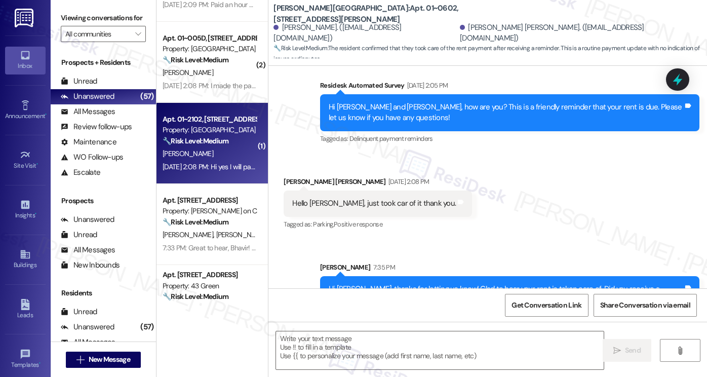
type textarea "Fetching suggested responses. Please feel free to read through the conversation…"
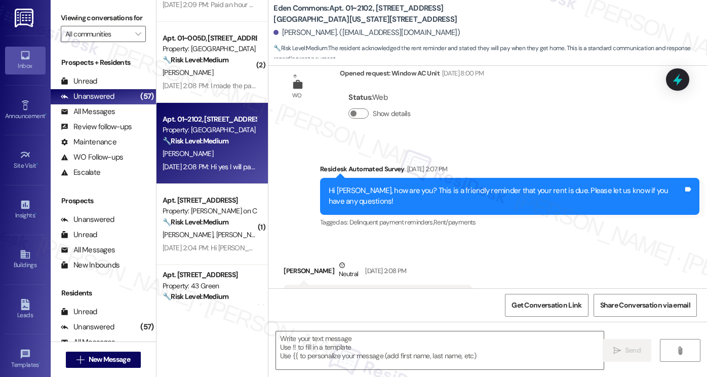
scroll to position [2514, 0]
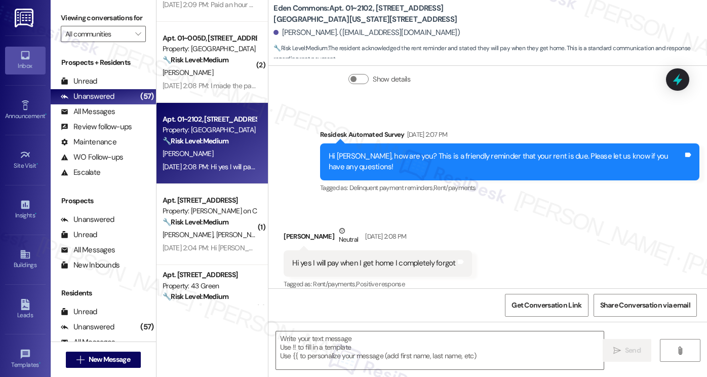
click at [349, 260] on div "Hi yes I will pay when I get home I completely forgot Tags and notes" at bounding box center [378, 263] width 188 height 26
click at [372, 258] on div "Hi yes I will pay when I get home I completely forgot" at bounding box center [373, 263] width 163 height 11
click at [373, 258] on div "Hi yes I will pay when I get home I completely forgot" at bounding box center [373, 263] width 163 height 11
drag, startPoint x: 93, startPoint y: 16, endPoint x: 106, endPoint y: 24, distance: 15.3
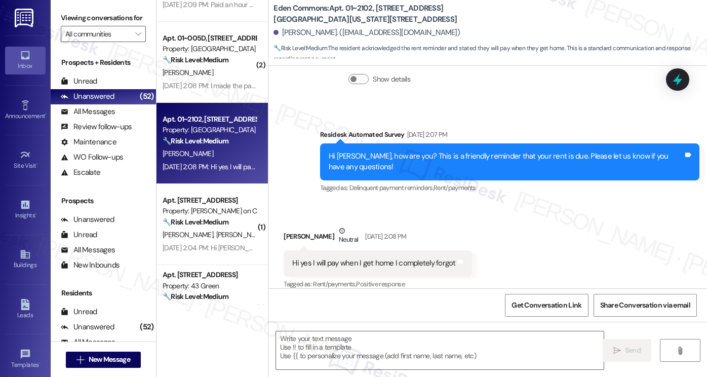
click at [93, 16] on label "Viewing conversations for" at bounding box center [103, 18] width 85 height 16
click at [377, 342] on textarea at bounding box center [440, 350] width 328 height 38
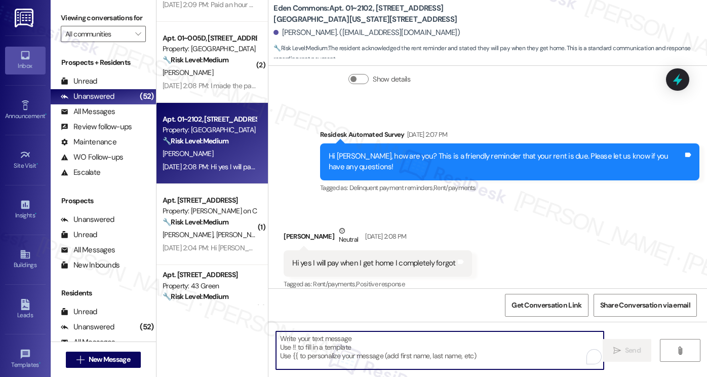
paste textarea "Hi Amber! I hope you had a great weekend! Thanks for taking care of it. Did you…"
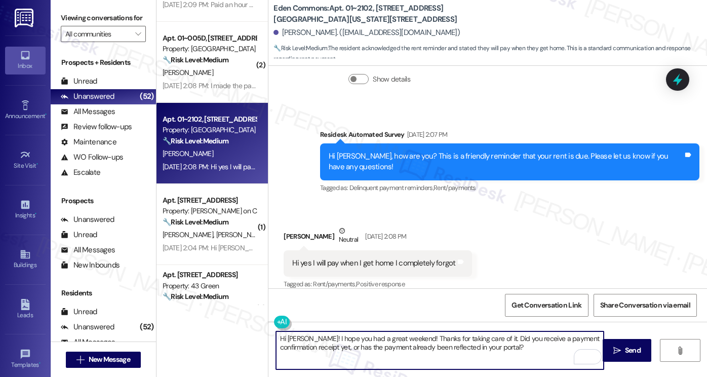
click at [288, 225] on div "Justin Duval Neutral Sep 03, 2025 at 2:08 PM" at bounding box center [378, 237] width 188 height 25
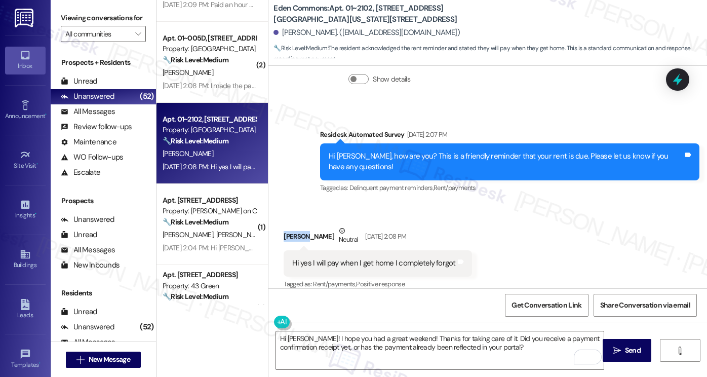
click at [288, 225] on div "Justin Duval Neutral Sep 03, 2025 at 2:08 PM" at bounding box center [378, 237] width 188 height 25
copy div "Justin"
click at [287, 336] on textarea "Hi Amber! I hope you had a great weekend! Thanks for taking care of it. Did you…" at bounding box center [440, 350] width 328 height 38
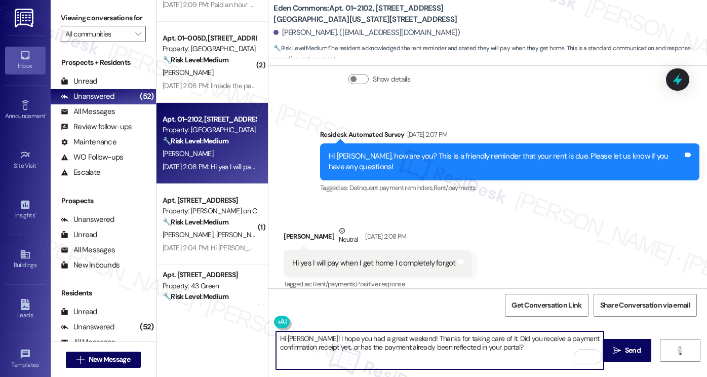
click at [287, 336] on textarea "Hi Amber! I hope you had a great weekend! Thanks for taking care of it. Did you…" at bounding box center [440, 350] width 328 height 38
paste textarea "Justin"
drag, startPoint x: 497, startPoint y: 345, endPoint x: 447, endPoint y: 340, distance: 50.3
click at [456, 340] on textarea "Hi Justin! I hope you had a great weekend! Thanks for taking care of it. Did yo…" at bounding box center [440, 350] width 328 height 38
click at [432, 340] on textarea "Hi Justin! I hope you had a great weekend! Thanks for taking care of it. Did yo…" at bounding box center [440, 350] width 328 height 38
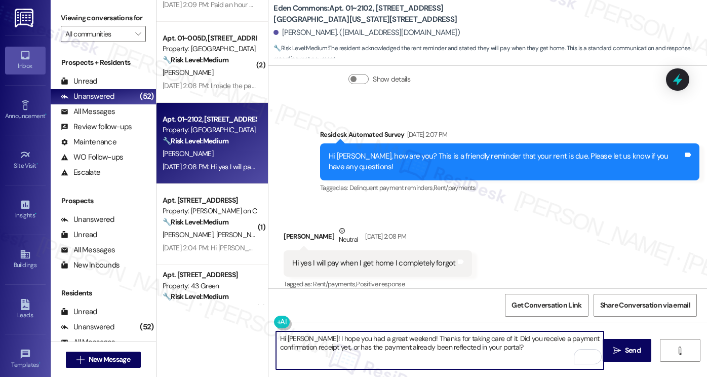
drag, startPoint x: 399, startPoint y: 337, endPoint x: 508, endPoint y: 348, distance: 110.4
click at [508, 348] on textarea "Hi Justin! I hope you had a great weekend! Thanks for taking care of it. Did yo…" at bounding box center [440, 350] width 328 height 38
click at [511, 349] on textarea "Hi Justin! I hope you had a great weekend! Just wanted to check in, were you ab…" at bounding box center [440, 350] width 328 height 38
type textarea "Hi Justin! I hope you had a great weekend! Just wanted to check in, were you ab…"
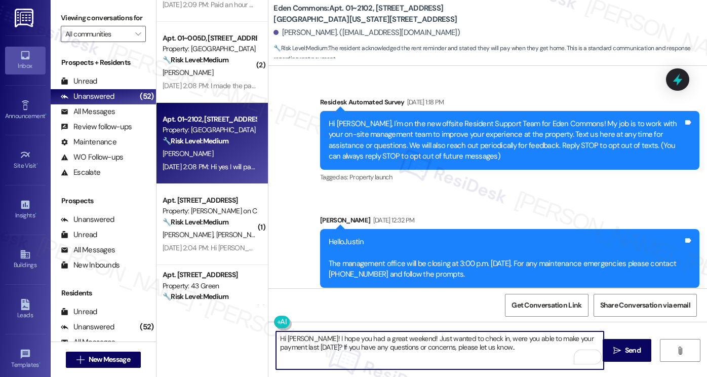
scroll to position [2514, 0]
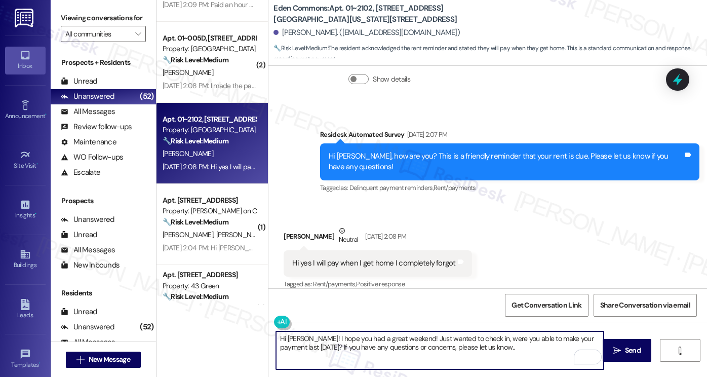
click at [557, 343] on textarea "Hi [PERSON_NAME]! I hope you had a great weekend! Just wanted to check in, were…" at bounding box center [440, 350] width 328 height 38
click at [556, 344] on textarea "Hi [PERSON_NAME]! I hope you had a great weekend! Just wanted to check in, were…" at bounding box center [440, 350] width 328 height 38
type textarea "Hi [PERSON_NAME]! I hope you had a great weekend! Just wanted to check in, were…"
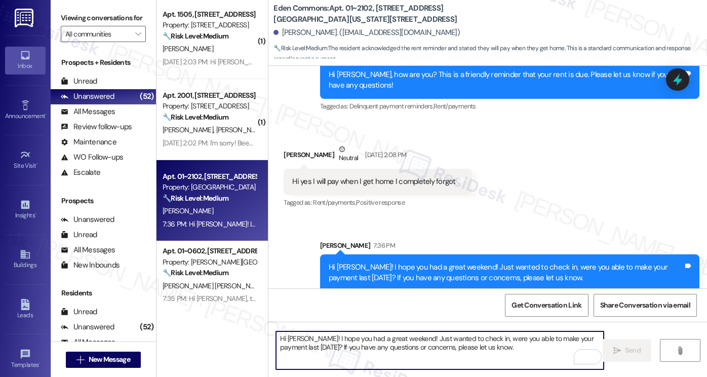
scroll to position [3220, 0]
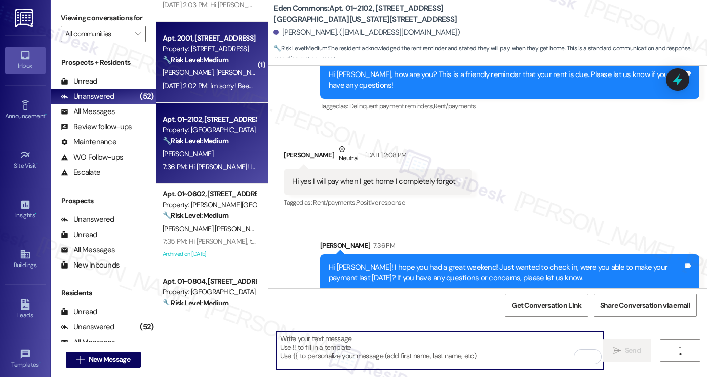
click at [224, 97] on div "Apt. 2001, [STREET_ADDRESS] Property: [STREET_ADDRESS] 🔧 Risk Level: Medium The…" at bounding box center [211, 62] width 111 height 81
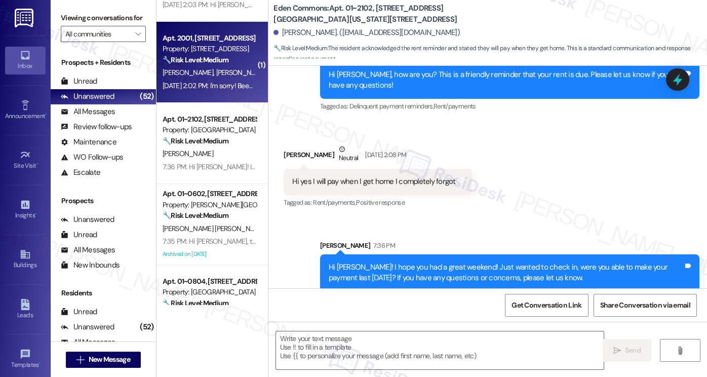
type textarea "Fetching suggested responses. Please feel free to read through the conversation…"
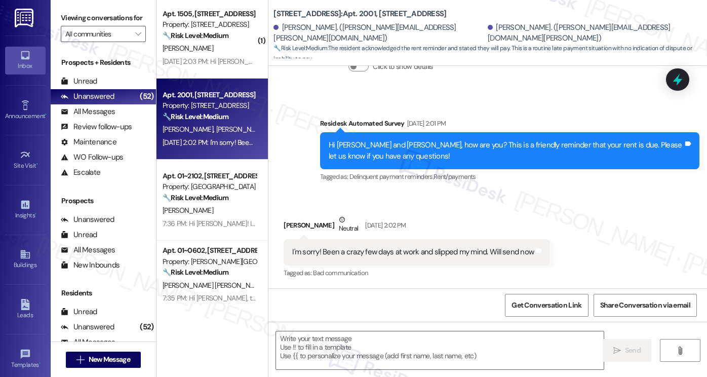
scroll to position [3270, 0]
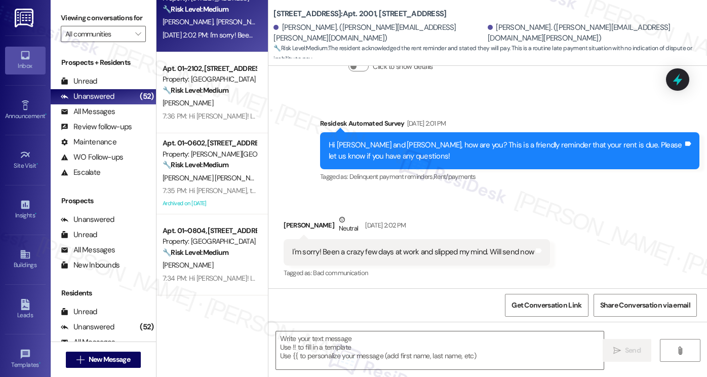
click at [326, 253] on div "I'm sorry! Been a crazy few days at work and slipped my mind. Will send now" at bounding box center [413, 252] width 242 height 11
click at [327, 253] on div "I'm sorry! Been a crazy few days at work and slipped my mind. Will send now" at bounding box center [413, 252] width 242 height 11
click at [403, 350] on textarea at bounding box center [440, 350] width 328 height 38
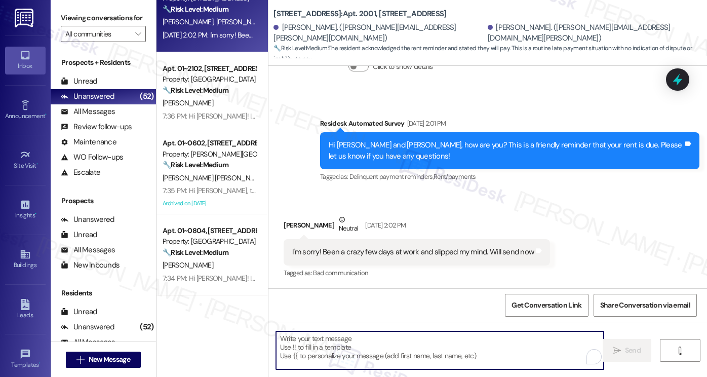
click at [371, 252] on div "I'm sorry! Been a crazy few days at work and slipped my mind. Will send now" at bounding box center [413, 252] width 242 height 11
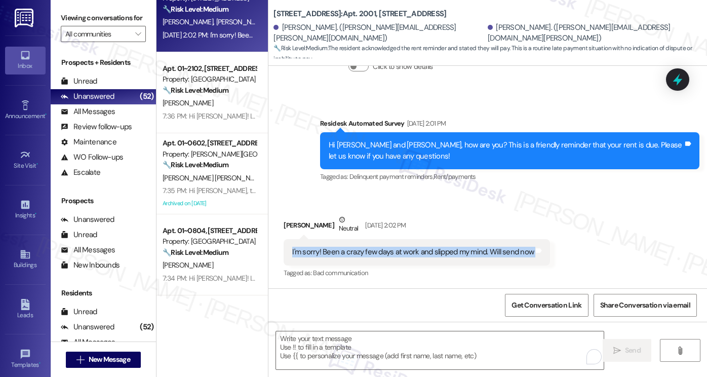
click at [371, 252] on div "I'm sorry! Been a crazy few days at work and slipped my mind. Will send now" at bounding box center [413, 252] width 242 height 11
click at [364, 148] on div "Hi Nathaniel and Lauren, how are you? This is a friendly reminder that your ren…" at bounding box center [506, 151] width 355 height 22
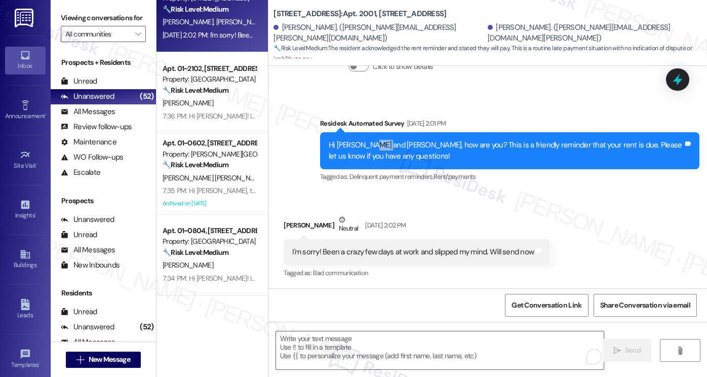
click at [364, 148] on div "Hi Nathaniel and Lauren, how are you? This is a friendly reminder that your ren…" at bounding box center [506, 151] width 355 height 22
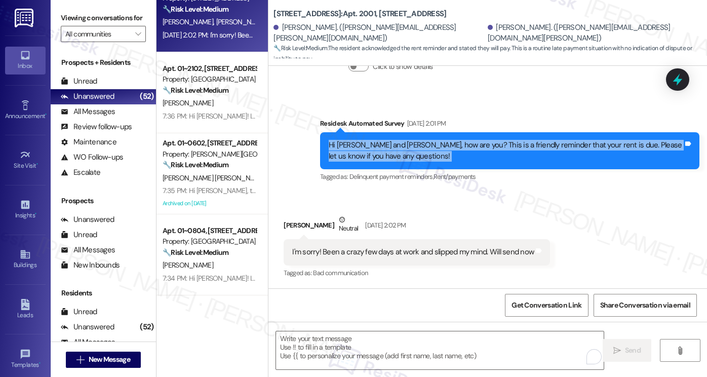
click at [364, 148] on div "Hi Nathaniel and Lauren, how are you? This is a friendly reminder that your ren…" at bounding box center [506, 151] width 355 height 22
copy div "Hi Nathaniel and Lauren, how are you? This is a friendly reminder that your ren…"
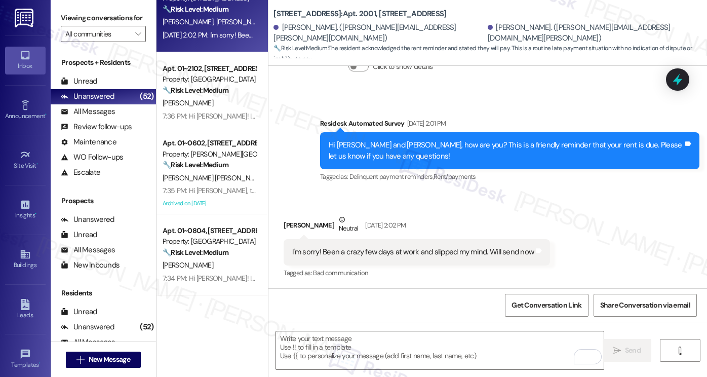
click at [105, 22] on label "Viewing conversations for" at bounding box center [103, 18] width 85 height 16
click at [383, 251] on div "I'm sorry! Been a crazy few days at work and slipped my mind. Will send now" at bounding box center [413, 252] width 242 height 11
copy div "I'm sorry! Been a crazy few days at work and slipped my mind. Will send now Tag…"
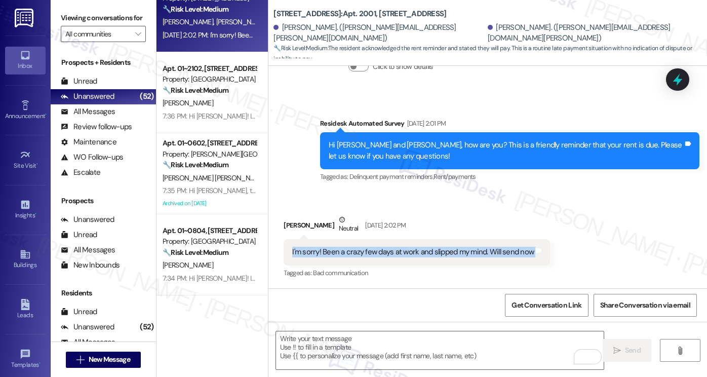
click at [96, 20] on label "Viewing conversations for" at bounding box center [103, 18] width 85 height 16
click at [364, 347] on textarea "To enrich screen reader interactions, please activate Accessibility in Grammarl…" at bounding box center [440, 350] width 328 height 38
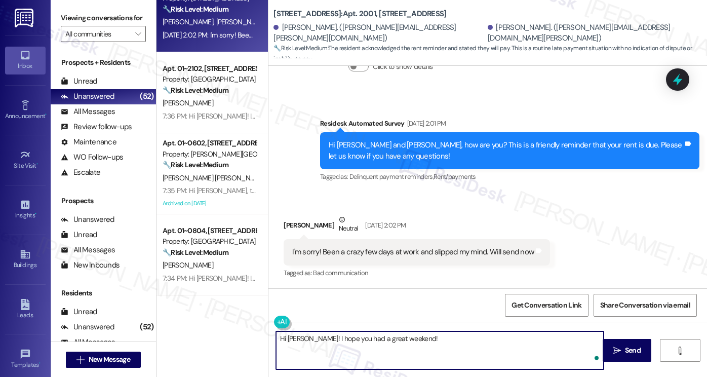
paste textarea "Thank you for the update! Just checking in — were you able to send the payment …"
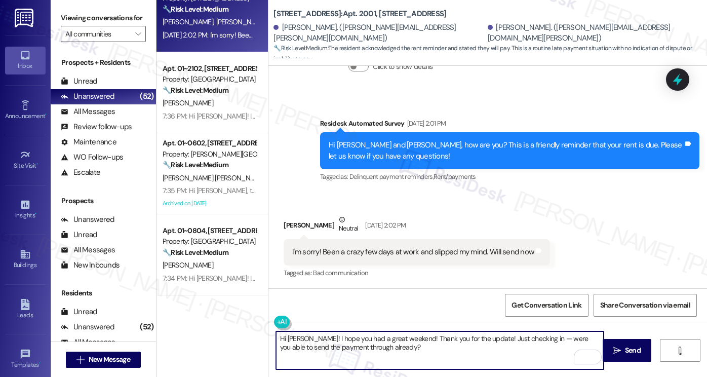
click at [403, 339] on textarea "Hi Lauren! I hope you had a great weekend! Thank you for the update! Just check…" at bounding box center [440, 350] width 328 height 38
drag, startPoint x: 467, startPoint y: 346, endPoint x: 372, endPoint y: 345, distance: 95.7
click at [372, 345] on textarea "Hi Lauren! I hope you had a great weekend and thank you for the update! Just ch…" at bounding box center [440, 350] width 328 height 38
click at [397, 348] on textarea "Hi Lauren! I hope you had a great weekend and thank you for the update! Just ch…" at bounding box center [440, 350] width 328 height 38
click at [398, 348] on textarea "Hi Lauren! I hope you had a great weekend and thank you for the update! Just ch…" at bounding box center [440, 350] width 328 height 38
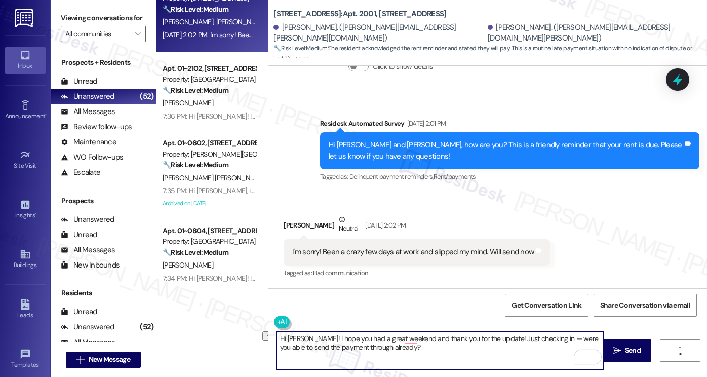
drag, startPoint x: 407, startPoint y: 346, endPoint x: 350, endPoint y: 350, distance: 57.4
click at [350, 350] on textarea "Hi Lauren! I hope you had a great weekend and thank you for the update! Just ch…" at bounding box center [440, 350] width 328 height 38
click at [441, 334] on textarea "Hi Lauren! I hope you had a great weekend, and thank you for the update! Just c…" at bounding box center [440, 350] width 328 height 38
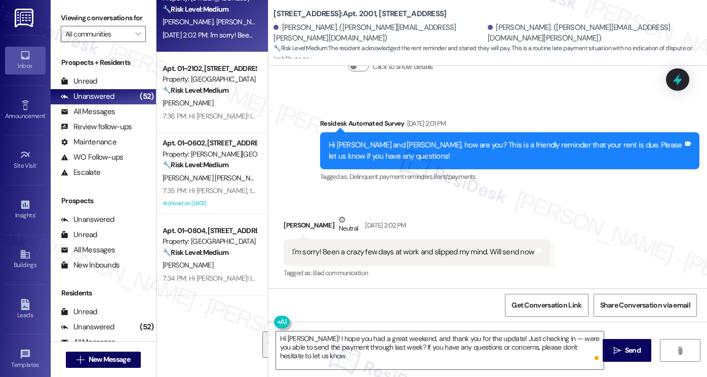
click at [81, 12] on label "Viewing conversations for" at bounding box center [103, 18] width 85 height 16
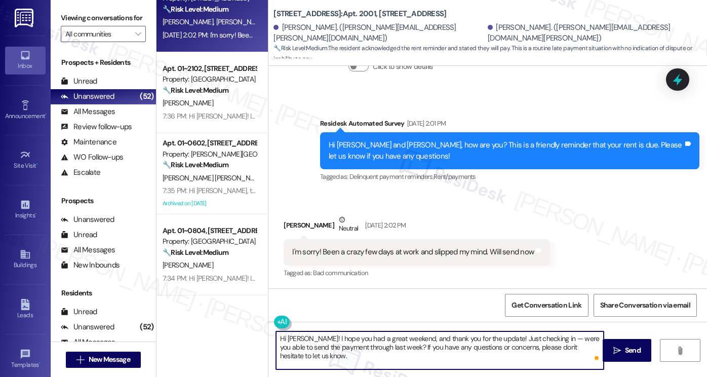
click at [442, 343] on textarea "Hi Lauren! I hope you had a great weekend, and thank you for the update! Just c…" at bounding box center [440, 350] width 328 height 38
paste textarea ","
type textarea "Hi Lauren! I hope you had a great weekend, and thank you for the update! Just c…"
click at [422, 346] on textarea "Hi Lauren! I hope you had a great weekend, and thank you for the update! Just c…" at bounding box center [440, 350] width 328 height 38
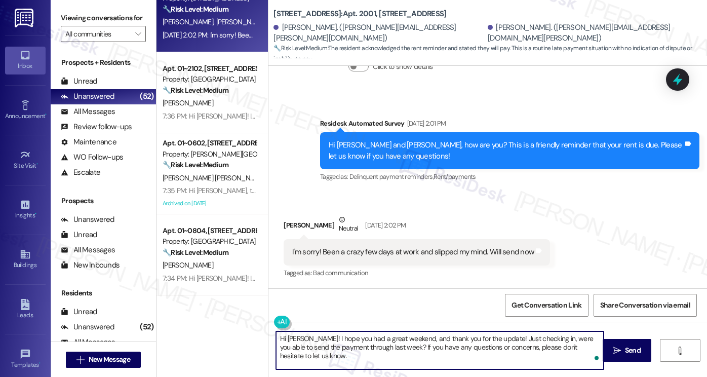
click at [422, 346] on textarea "Hi Lauren! I hope you had a great weekend, and thank you for the update! Just c…" at bounding box center [440, 350] width 328 height 38
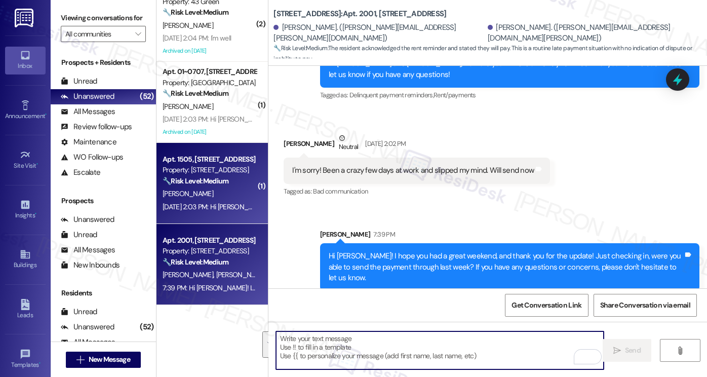
scroll to position [3017, 0]
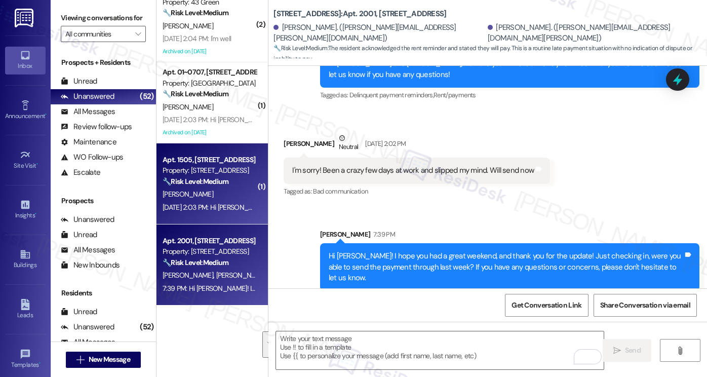
click at [207, 172] on div "Property: [STREET_ADDRESS]" at bounding box center [210, 170] width 94 height 11
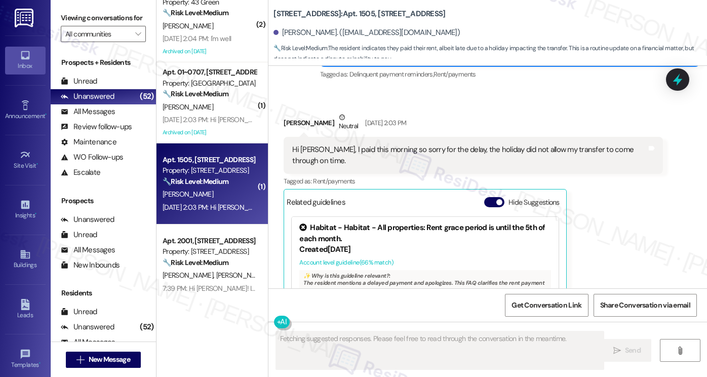
scroll to position [263, 0]
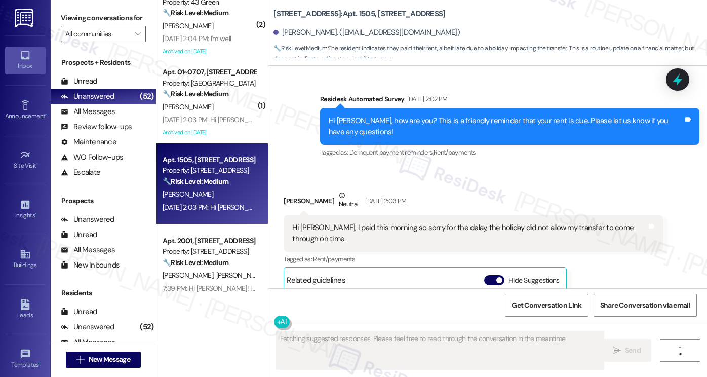
click at [393, 226] on div "Hi Sarah, I paid this morning so sorry for the delay, the holiday did not allow…" at bounding box center [469, 233] width 355 height 22
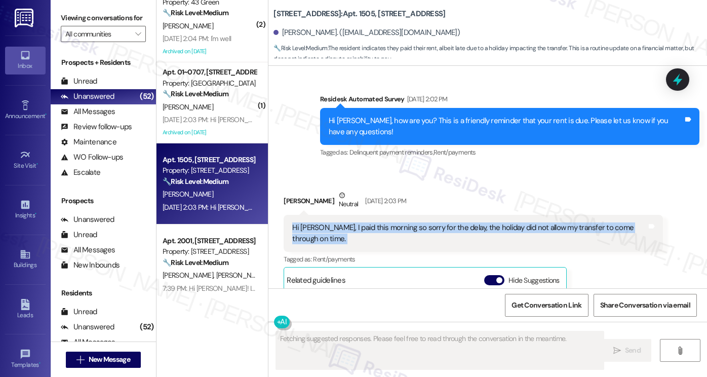
click at [393, 226] on div "Hi Sarah, I paid this morning so sorry for the delay, the holiday did not allow…" at bounding box center [469, 233] width 355 height 22
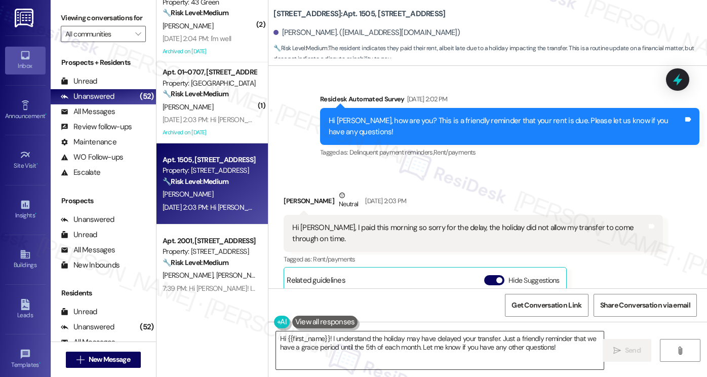
click at [400, 338] on textarea "Hi {{first_name}}! I understand the holiday may have delayed your transfer. Jus…" at bounding box center [440, 350] width 328 height 38
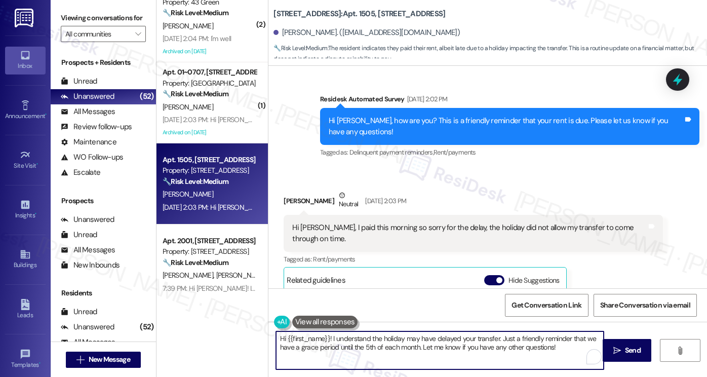
click at [291, 201] on div "Kayla Martin Neutral Sep 03, 2025 at 2:03 PM" at bounding box center [473, 202] width 379 height 25
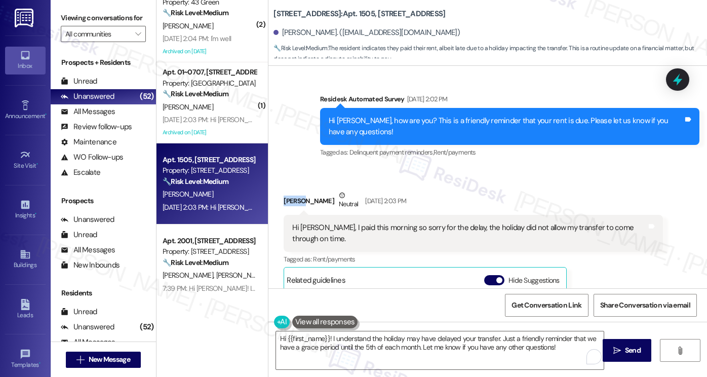
click at [291, 201] on div "Kayla Martin Neutral Sep 03, 2025 at 2:03 PM" at bounding box center [473, 202] width 379 height 25
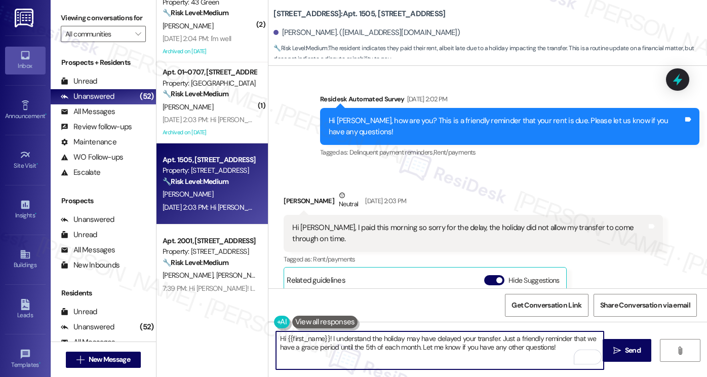
click at [338, 342] on textarea "Hi {{first_name}}! I understand the holiday may have delayed your transfer. Jus…" at bounding box center [440, 350] width 328 height 38
click at [440, 340] on textarea "Hi {{first_name}}! I understand the holiday may have delayed your transfer. Jus…" at bounding box center [440, 350] width 328 height 38
click at [495, 338] on textarea "Hi {{first_name}}! I understand the holiday may have delayed your transfer. Jus…" at bounding box center [440, 350] width 328 height 38
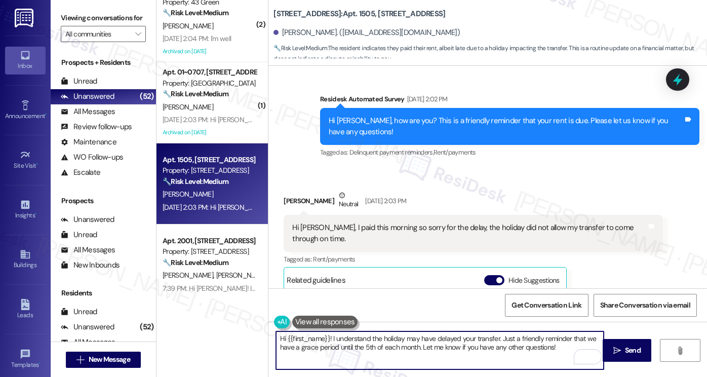
click at [555, 347] on textarea "Hi {{first_name}}! I understand the holiday may have delayed your transfer. Jus…" at bounding box center [440, 350] width 328 height 38
click at [328, 339] on textarea "Hi {{first_name}}! I understand the holiday may have delayed your transfer. Jus…" at bounding box center [440, 350] width 328 height 38
type textarea "Hi {{first_name}}! I hope you enjoyed your weekend! I understand the holiday ma…"
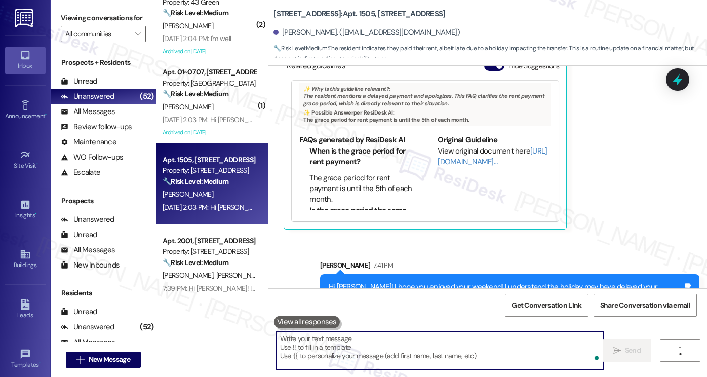
scroll to position [507, 0]
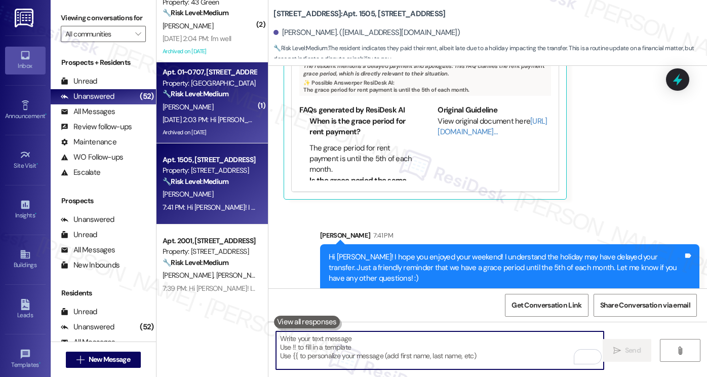
click at [191, 115] on div "Sep 03, 2025 at 2:03 PM: Hi Sarah! Thanks for the reminder. Payment has been su…" at bounding box center [325, 119] width 325 height 9
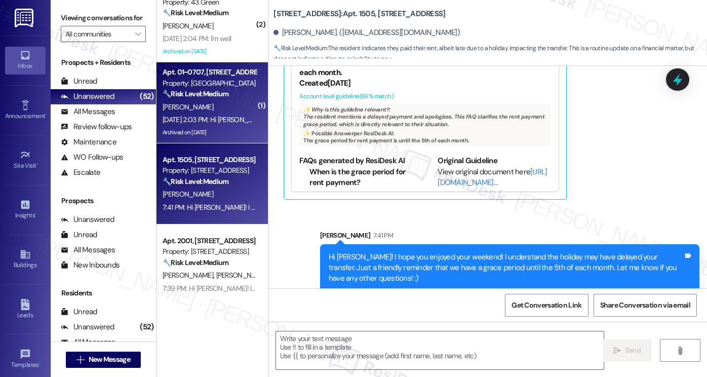
type textarea "Fetching suggested responses. Please feel free to read through the conversation…"
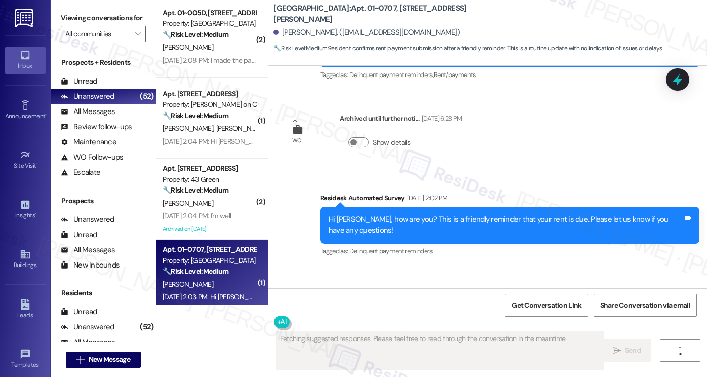
scroll to position [2966, 0]
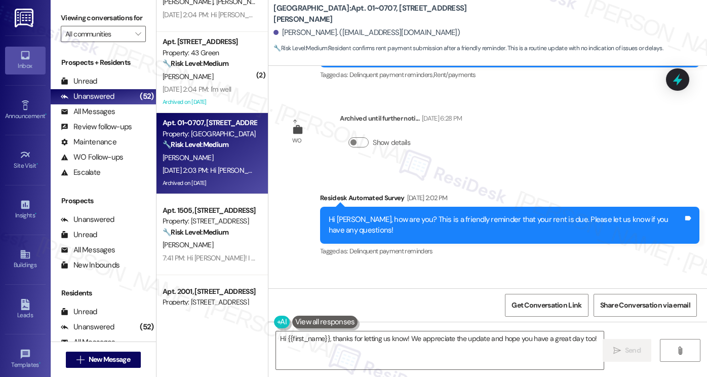
click at [364, 310] on div "Hi Sarah! Thanks for the reminder. Payment has been submitted. Have a great day!" at bounding box center [441, 315] width 299 height 11
click at [365, 310] on div "Hi Sarah! Thanks for the reminder. Payment has been submitted. Have a great day!" at bounding box center [441, 315] width 299 height 11
click at [417, 340] on textarea "Hi {{first_name}}, thanks for letting us know! We appreciate the update and hop…" at bounding box center [440, 350] width 328 height 38
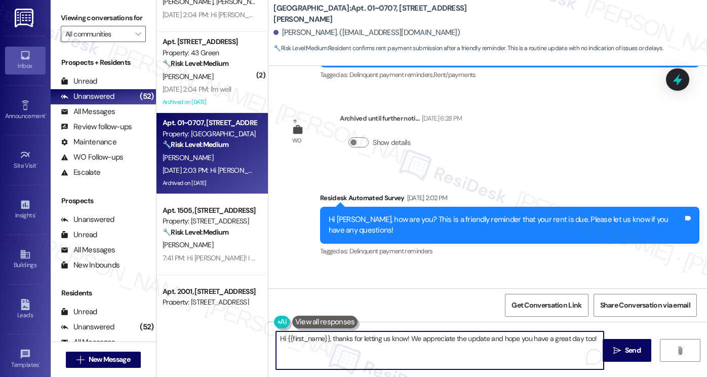
click at [417, 340] on textarea "Hi {{first_name}}, thanks for letting us know! We appreciate the update and hop…" at bounding box center [440, 350] width 328 height 38
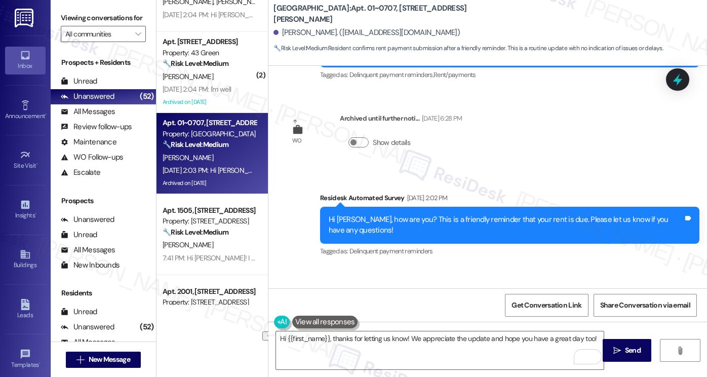
click at [85, 11] on label "Viewing conversations for" at bounding box center [103, 18] width 85 height 16
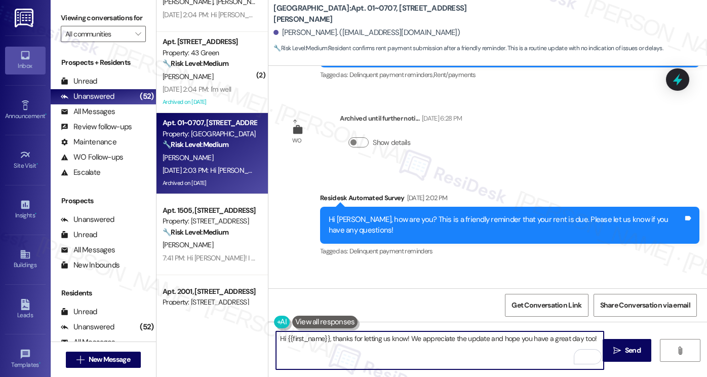
click at [341, 342] on textarea "Hi {{first_name}}, thanks for letting us know! We appreciate the update and hop…" at bounding box center [440, 350] width 328 height 38
paste textarea "Amber! I hope you had a great weekend! Thanks for taking care of it. Did you re…"
click at [286, 289] on div "Celina Barajas Sep 03, 2025 at 2:03 PM" at bounding box center [446, 296] width 324 height 14
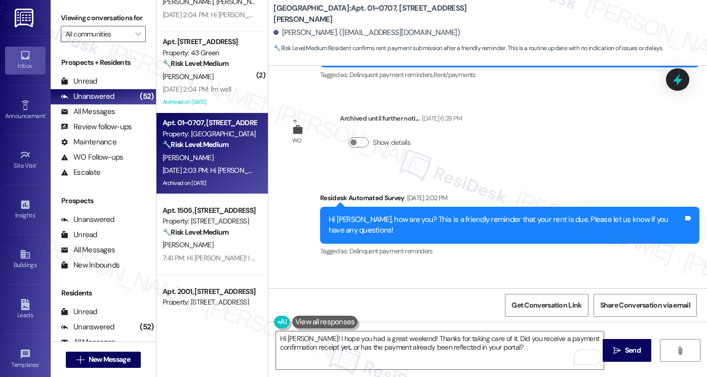
click at [286, 289] on div "Celina Barajas Sep 03, 2025 at 2:03 PM" at bounding box center [446, 296] width 324 height 14
copy div "Celina"
click at [296, 335] on textarea "Hi Amber! I hope you had a great weekend! Thanks for taking care of it. Did you…" at bounding box center [440, 350] width 328 height 38
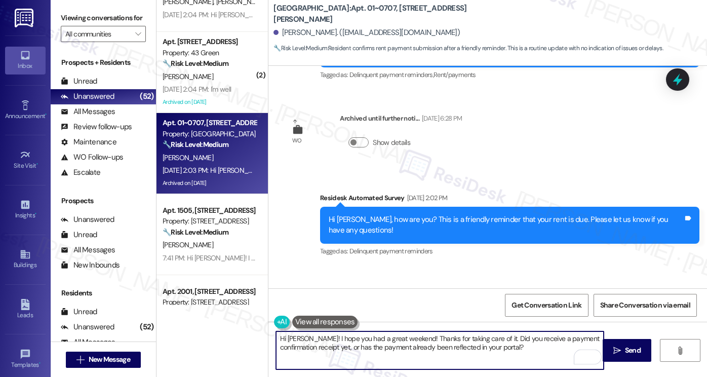
click at [295, 335] on textarea "Hi Amber! I hope you had a great weekend! Thanks for taking care of it. Did you…" at bounding box center [440, 350] width 328 height 38
paste textarea "Celina"
type textarea "Hi Celina! I hope you had a great weekend! Thanks for taking care of it. Did yo…"
click at [514, 340] on textarea "Hi Celina! I hope you had a great weekend! Thanks for taking care of it. Did yo…" at bounding box center [440, 350] width 328 height 38
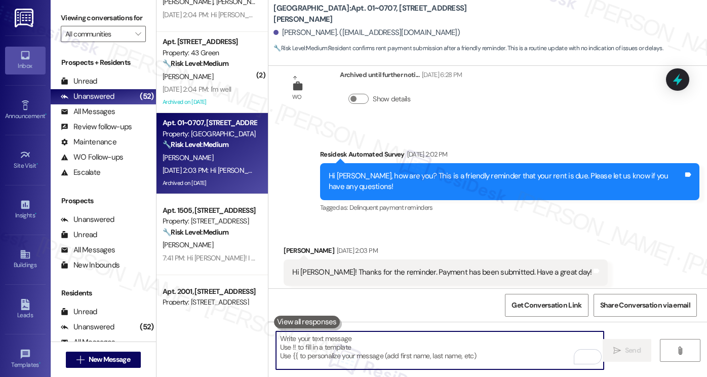
scroll to position [14881, 0]
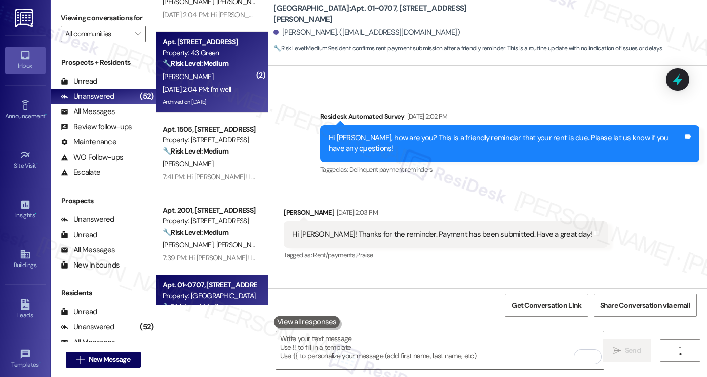
click at [207, 85] on div "Sep 03, 2025 at 2:04 PM: I'm well Sep 03, 2025 at 2:04 PM: I'm well" at bounding box center [197, 89] width 68 height 9
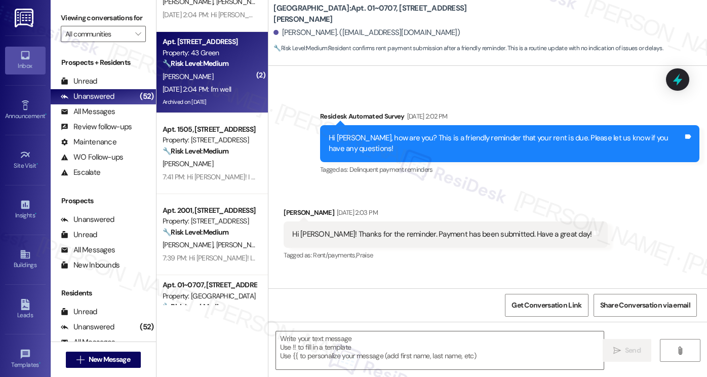
type textarea "Fetching suggested responses. Please feel free to read through the conversation…"
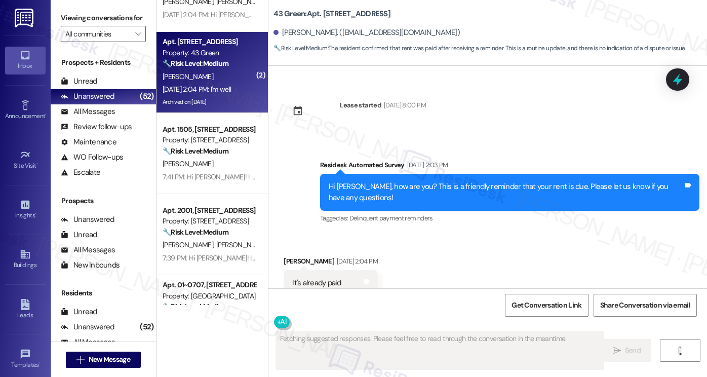
scroll to position [6434, 0]
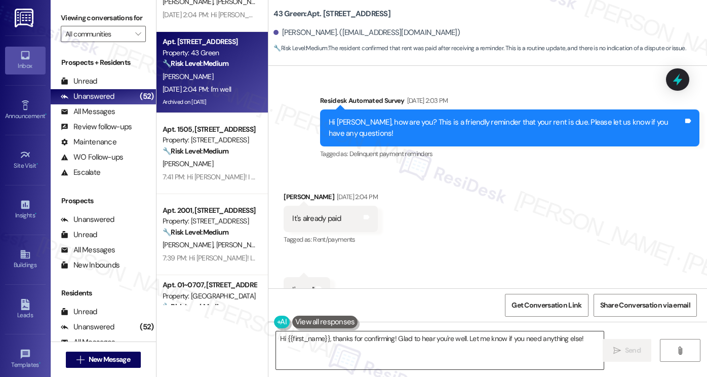
click at [414, 338] on textarea "Hi {{first_name}}, thanks for confirming! Glad to hear you're well. Let me know…" at bounding box center [440, 350] width 328 height 38
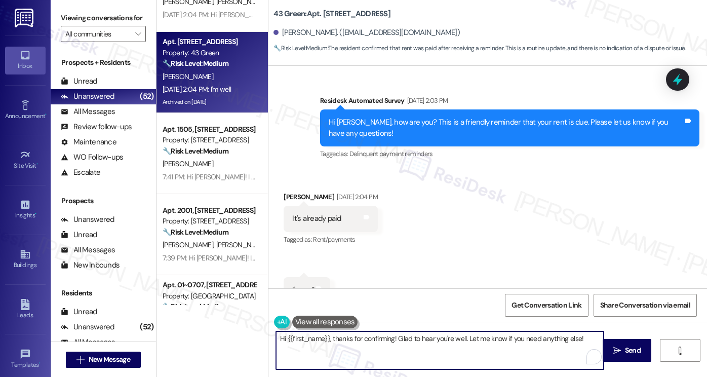
click at [414, 338] on textarea "Hi {{first_name}}, thanks for confirming! Glad to hear you're well. Let me know…" at bounding box center [440, 350] width 328 height 38
click at [556, 349] on textarea "Hi {{first_name}}, thanks for confirming! Glad to hear you're well. Let me know…" at bounding box center [440, 350] width 328 height 38
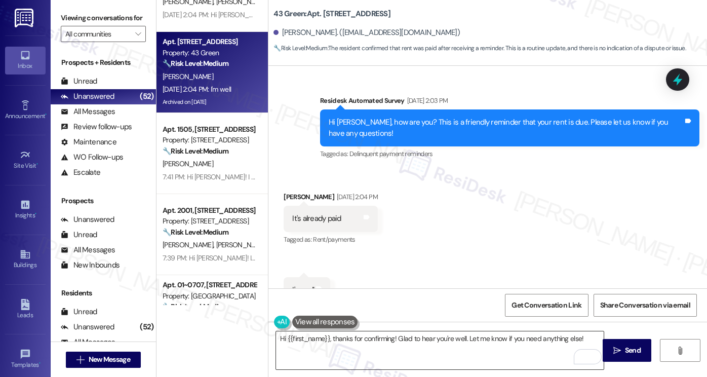
click at [494, 332] on textarea "Hi {{first_name}}, thanks for confirming! Glad to hear you're well. Let me know…" at bounding box center [440, 350] width 328 height 38
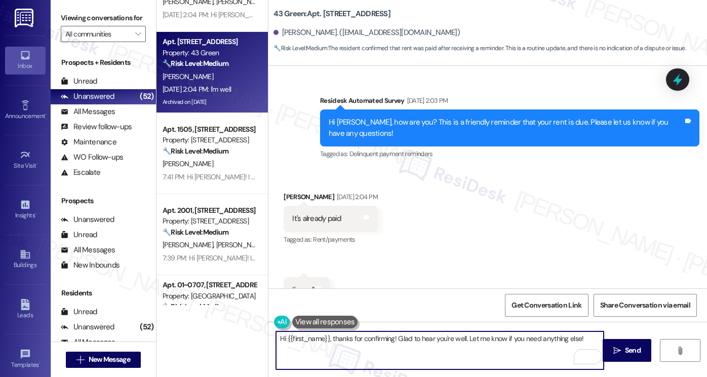
click at [582, 341] on textarea "Hi {{first_name}}, thanks for confirming! Glad to hear you're well. Let me know…" at bounding box center [440, 350] width 328 height 38
type textarea "Hi {{first_name}}, thanks for confirming! Glad to hear you're well. Let me know…"
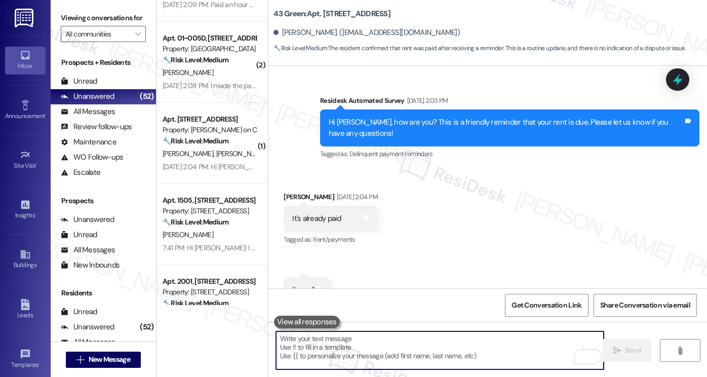
scroll to position [6505, 0]
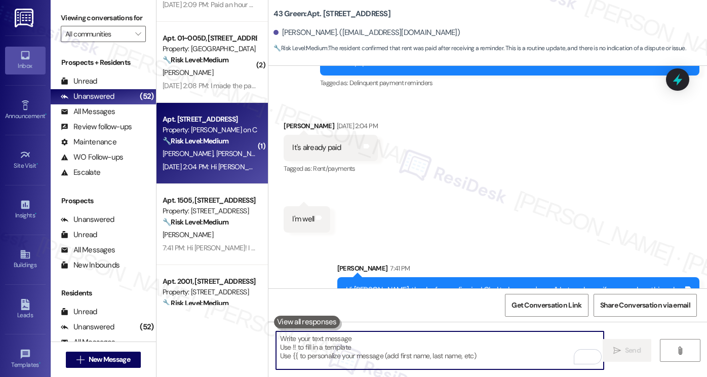
click at [209, 161] on div "Sep 03, 2025 at 2:04 PM: Hi Sarah! Good afternoon just paid this morning apolog…" at bounding box center [210, 167] width 96 height 13
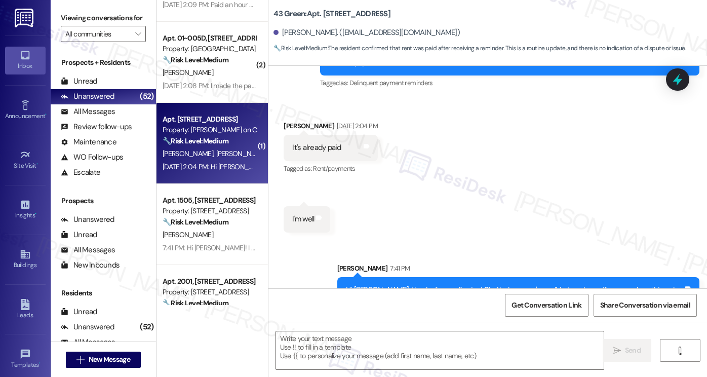
type textarea "Fetching suggested responses. Please feel free to read through the conversation…"
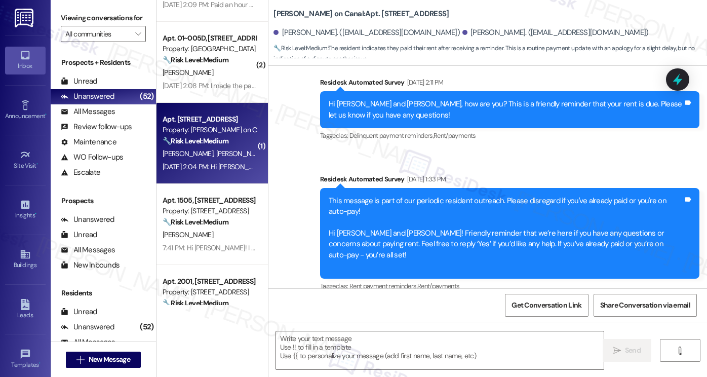
type textarea "Fetching suggested responses. Please feel free to read through the conversation…"
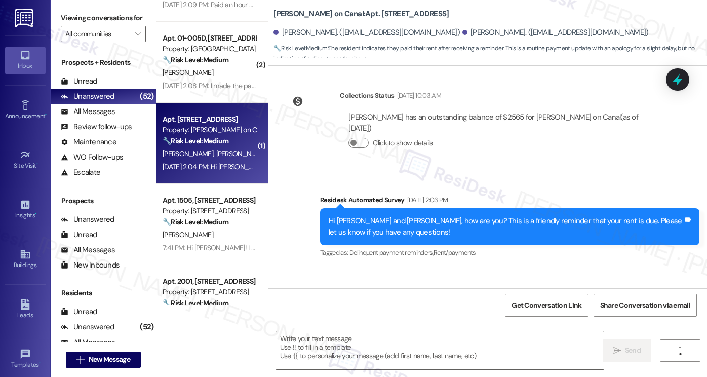
scroll to position [1311, 0]
click at [86, 8] on div "Viewing conversations for All communities " at bounding box center [103, 26] width 105 height 52
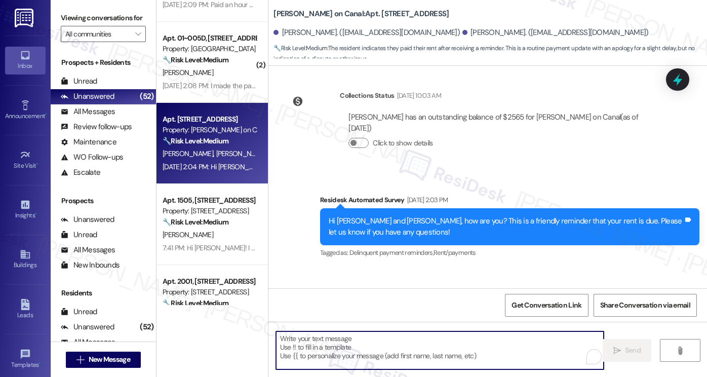
click at [302, 334] on textarea "To enrich screen reader interactions, please activate Accessibility in Grammarl…" at bounding box center [440, 350] width 328 height 38
paste textarea "Hi Amber! I hope you had a great weekend! Thanks for taking care of it. Did you…"
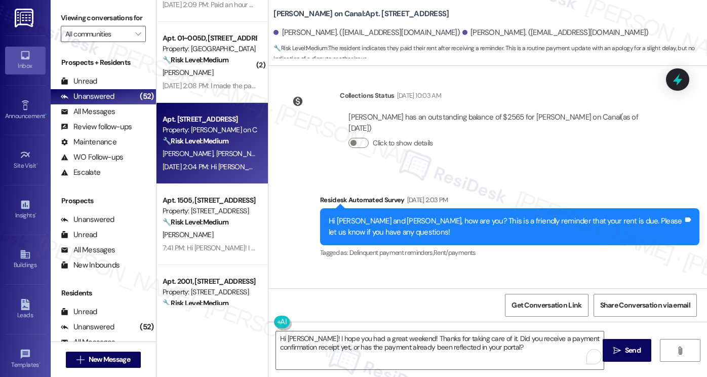
click at [285, 291] on div "Ryan Boncamper Sep 03, 2025 at 2:04 PM" at bounding box center [428, 298] width 289 height 14
copy div "Ryan"
click at [296, 336] on textarea "Hi Amber! I hope you had a great weekend! Thanks for taking care of it. Did you…" at bounding box center [440, 350] width 328 height 38
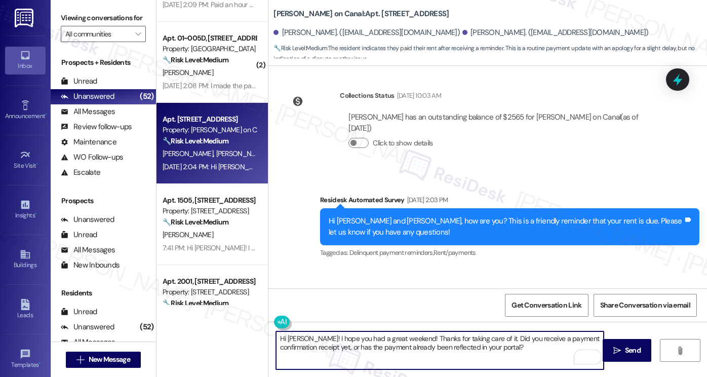
click at [296, 336] on textarea "Hi Amber! I hope you had a great weekend! Thanks for taking care of it. Did you…" at bounding box center [440, 350] width 328 height 38
paste textarea "Ryan"
click at [506, 347] on textarea "Hi Ryan! I hope you had a great weekend! Thanks for taking care of it. Did you …" at bounding box center [440, 350] width 328 height 38
click at [472, 339] on textarea "Hi Ryan! I hope you had a great weekend! Thanks for taking care of it. Did you …" at bounding box center [440, 350] width 328 height 38
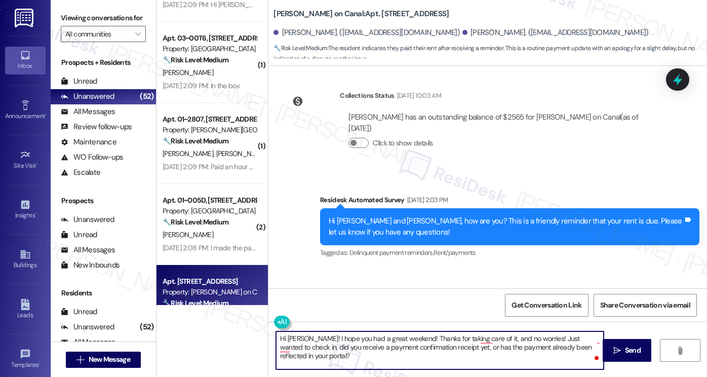
click at [459, 337] on textarea "Hi Ryan! I hope you had a great weekend! Thanks for taking care of it, and no w…" at bounding box center [440, 350] width 328 height 38
click at [442, 340] on textarea "Hi Ryan! I hope you had a great weekend! Thanks for taking care of it, and no w…" at bounding box center [440, 350] width 328 height 38
click at [361, 342] on textarea "Hi Ryan! I hope you had a great weekend! Thanks for taking care of it, and no w…" at bounding box center [440, 350] width 328 height 38
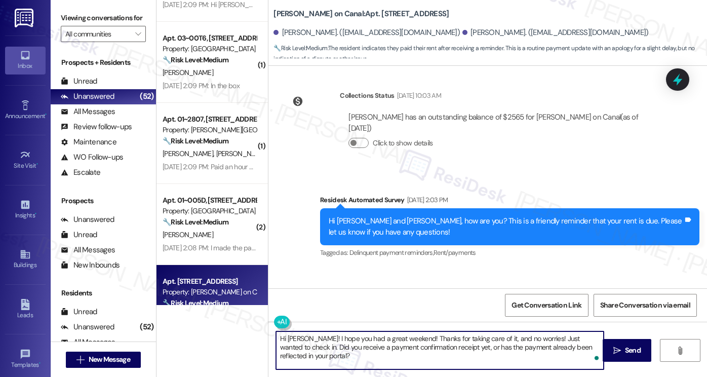
click at [361, 342] on textarea "Hi Ryan! I hope you had a great weekend! Thanks for taking care of it, and no w…" at bounding box center [440, 350] width 328 height 38
type textarea "Hi Ryan! I hope you had a great weekend! Thanks for taking care of it, and no w…"
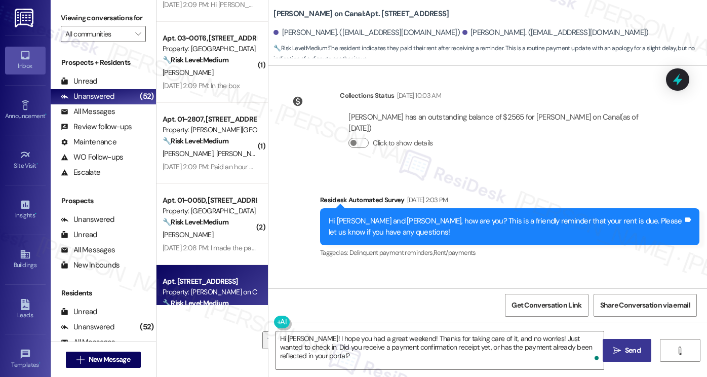
click at [620, 349] on span " Send" at bounding box center [627, 350] width 32 height 11
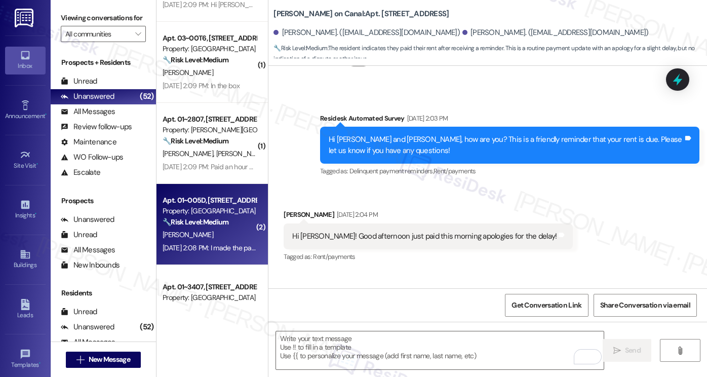
scroll to position [2916, 0]
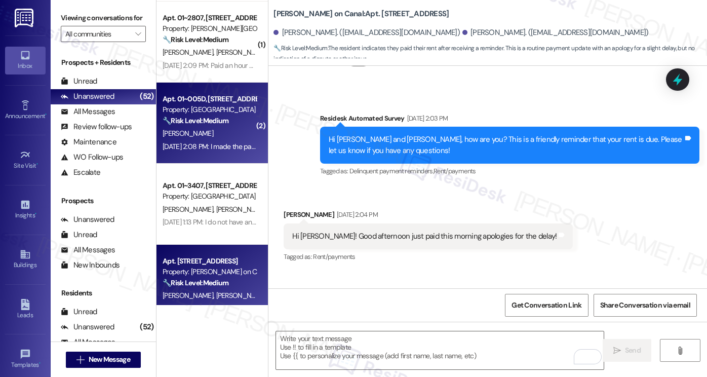
click at [214, 125] on div "🔧 Risk Level: Medium The resident indicates they made their rent payment this m…" at bounding box center [210, 120] width 94 height 11
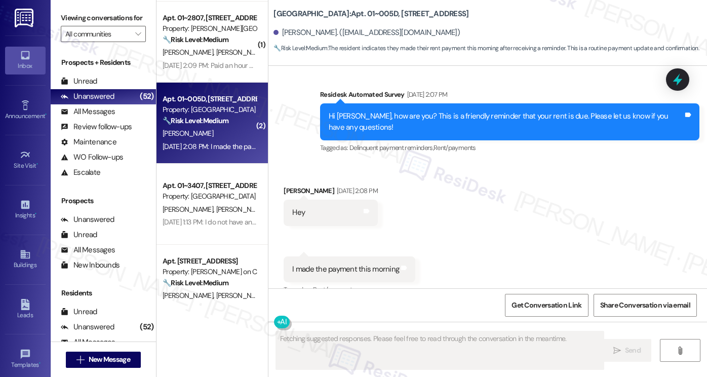
scroll to position [284, 0]
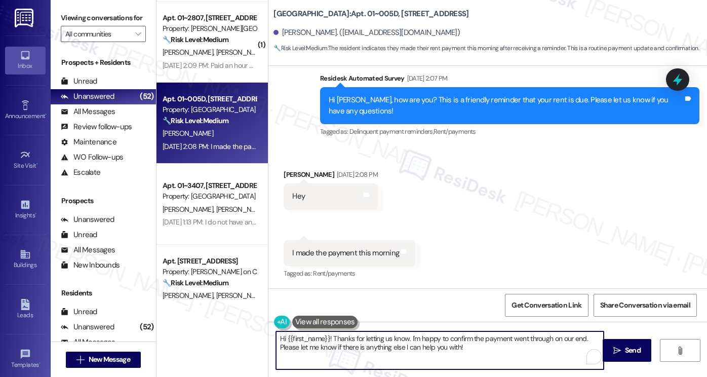
click at [336, 344] on textarea "Hi {{first_name}}! Thanks for letting us know. I'm happy to confirm the payment…" at bounding box center [440, 350] width 328 height 38
paste textarea "Ryan! I hope you had a great weekend! Thanks for taking care of it, and no worr…"
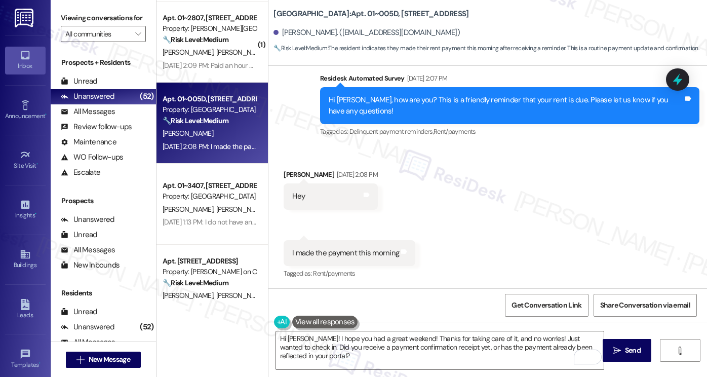
click at [278, 169] on div "Received via SMS Mihir Rao Sep 03, 2025 at 2:08 PM Hey Tags and notes" at bounding box center [330, 189] width 109 height 55
copy div "Mihir"
click at [290, 336] on textarea "Hi Ryan! I hope you had a great weekend! Thanks for taking care of it, and no w…" at bounding box center [440, 350] width 328 height 38
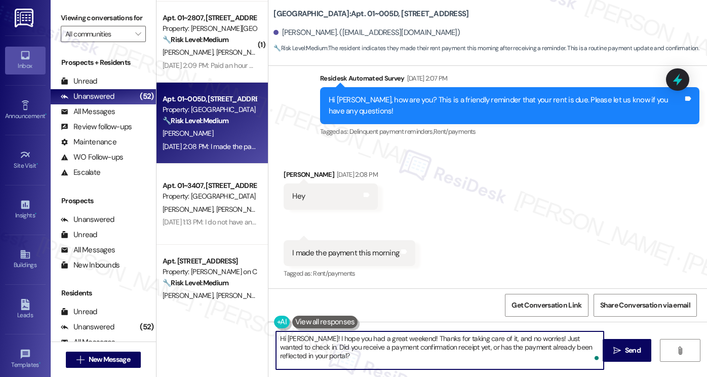
paste textarea "Mihir"
drag, startPoint x: 519, startPoint y: 338, endPoint x: 472, endPoint y: 340, distance: 46.6
click at [472, 340] on textarea "Hi Mihir! I hope you had a great weekend! Thanks for taking care of it, and no …" at bounding box center [440, 350] width 328 height 38
type textarea "Hi Mihir! I hope you had a great weekend! Thanks for taking care of it! Just wa…"
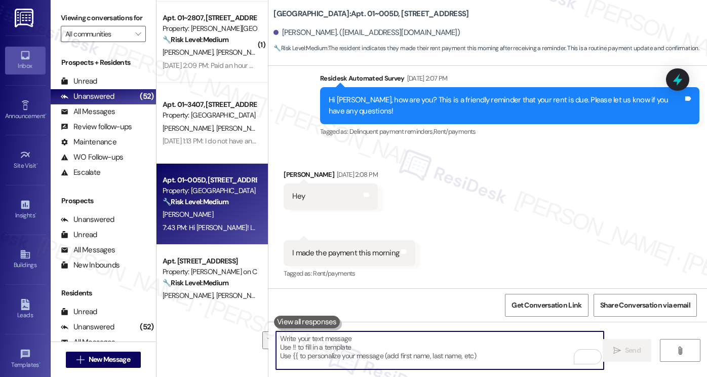
scroll to position [366, 0]
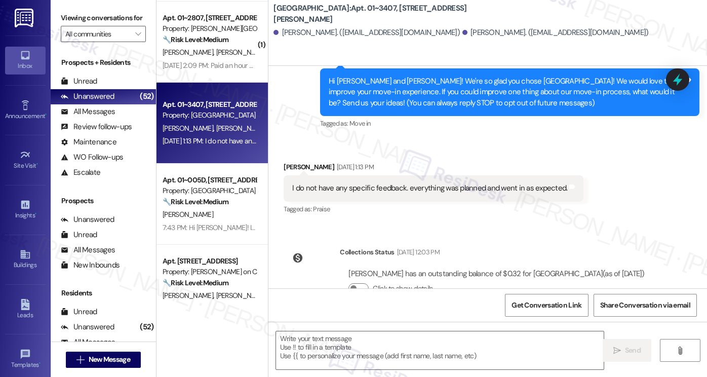
scroll to position [132, 0]
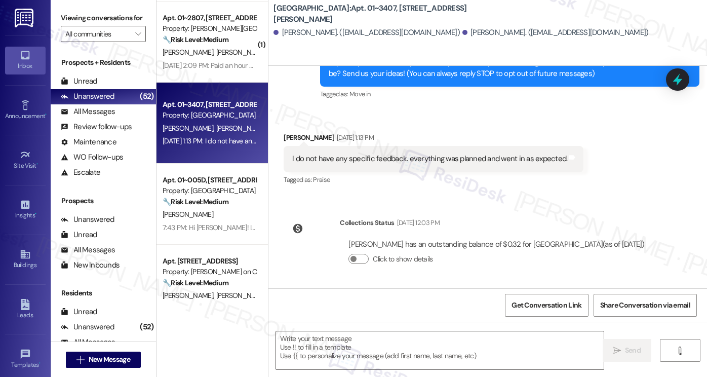
click at [415, 153] on div "I do not have any specific feedback. everything was planned and went in as expe…" at bounding box center [429, 158] width 275 height 11
click at [413, 153] on div "I do not have any specific feedback. everything was planned and went in as expe…" at bounding box center [429, 158] width 275 height 11
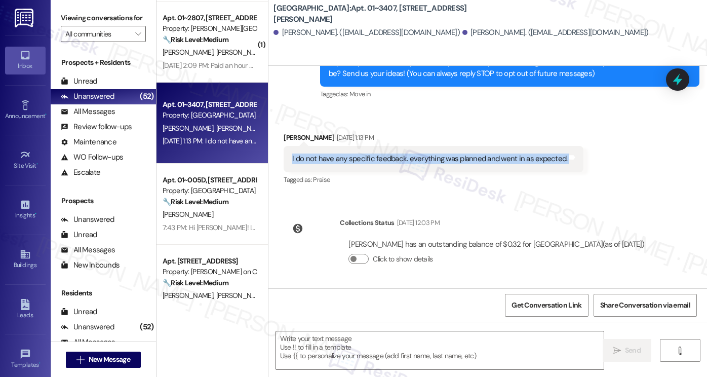
click at [413, 153] on div "I do not have any specific feedback. everything was planned and went in as expe…" at bounding box center [429, 158] width 275 height 11
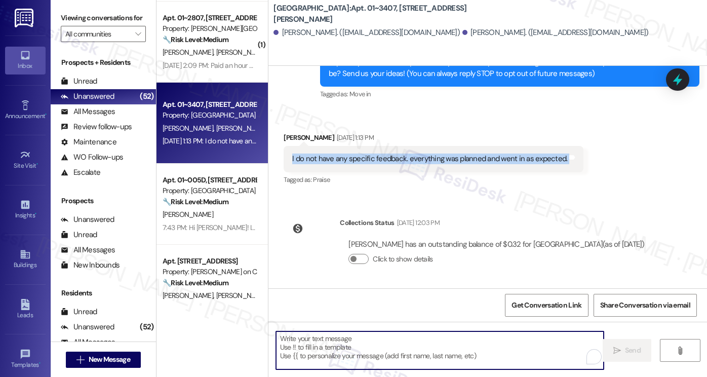
click at [367, 332] on textarea "To enrich screen reader interactions, please activate Accessibility in Grammarl…" at bounding box center [440, 350] width 328 height 38
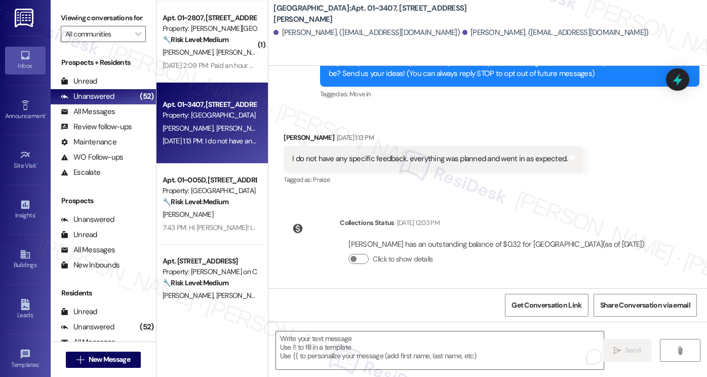
click at [399, 77] on div "Hi [PERSON_NAME] and [PERSON_NAME]! We're so glad you chose [GEOGRAPHIC_DATA]! …" at bounding box center [506, 63] width 355 height 32
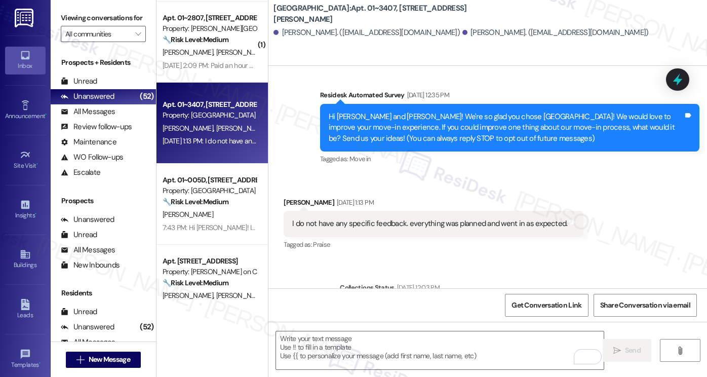
scroll to position [30, 0]
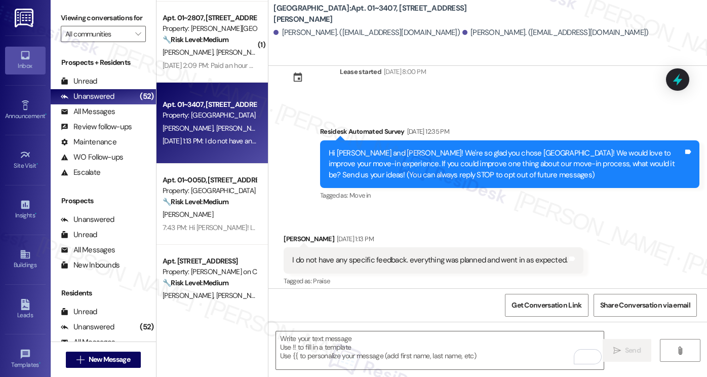
click at [391, 151] on div "Hi [PERSON_NAME] and [PERSON_NAME]! We're so glad you chose [GEOGRAPHIC_DATA]! …" at bounding box center [506, 164] width 355 height 32
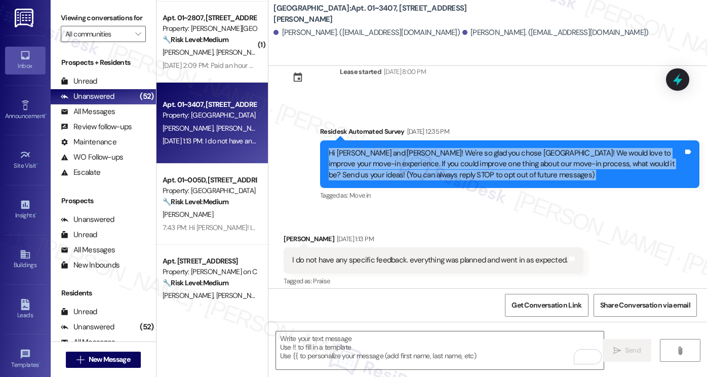
click at [391, 151] on div "Hi [PERSON_NAME] and [PERSON_NAME]! We're so glad you chose [GEOGRAPHIC_DATA]! …" at bounding box center [506, 164] width 355 height 32
copy div "Hi [PERSON_NAME] and [PERSON_NAME]! We're so glad you chose [GEOGRAPHIC_DATA]! …"
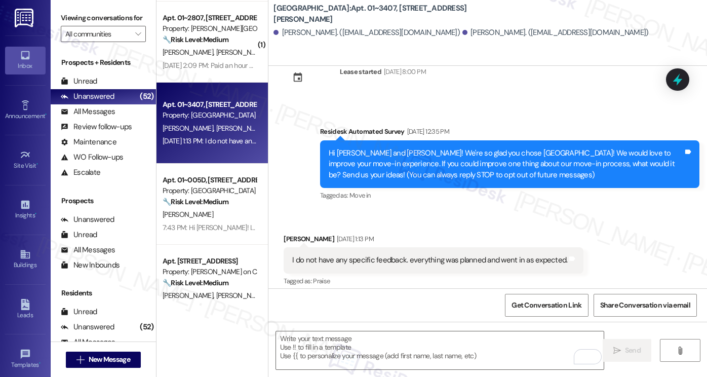
click at [94, 24] on label "Viewing conversations for" at bounding box center [103, 18] width 85 height 16
click at [64, 21] on label "Viewing conversations for" at bounding box center [103, 18] width 85 height 16
click at [457, 260] on div "I do not have any specific feedback. everything was planned and went in as expe…" at bounding box center [429, 260] width 275 height 11
click at [457, 259] on div "I do not have any specific feedback. everything was planned and went in as expe…" at bounding box center [429, 260] width 275 height 11
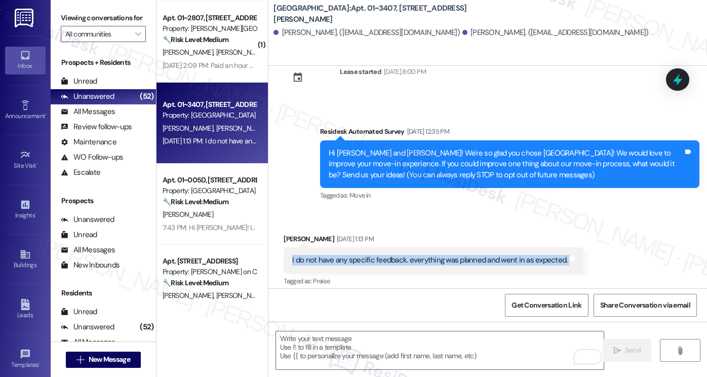
click at [457, 259] on div "I do not have any specific feedback. everything was planned and went in as expe…" at bounding box center [429, 260] width 275 height 11
copy div "I do not have any specific feedback. everything was planned and went in as expe…"
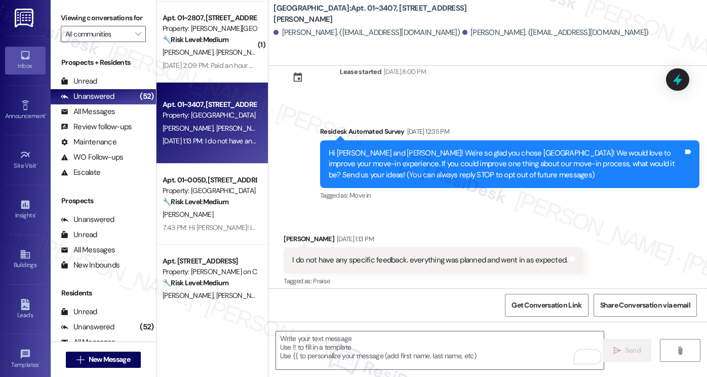
click at [537, 160] on div "Hi [PERSON_NAME] and [PERSON_NAME]! We're so glad you chose [GEOGRAPHIC_DATA]! …" at bounding box center [506, 164] width 355 height 32
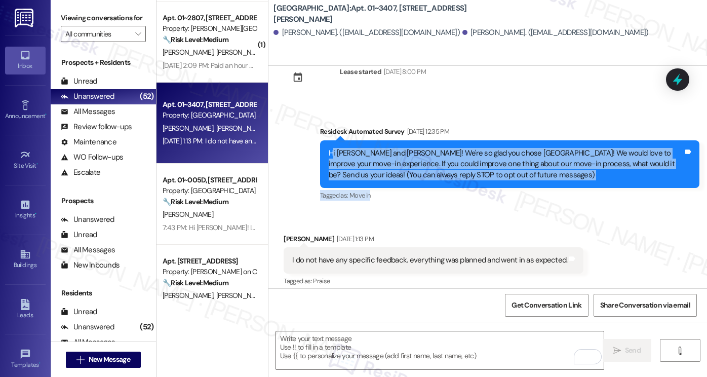
drag, startPoint x: 329, startPoint y: 147, endPoint x: 420, endPoint y: 184, distance: 98.2
click at [484, 207] on div "Survey, sent via SMS Residesk Automated Survey [DATE] 12:35 PM Hi [PERSON_NAME]…" at bounding box center [509, 165] width 395 height 92
click at [417, 183] on div "Hi [PERSON_NAME] and [PERSON_NAME]! We're so glad you chose [GEOGRAPHIC_DATA]! …" at bounding box center [509, 164] width 379 height 48
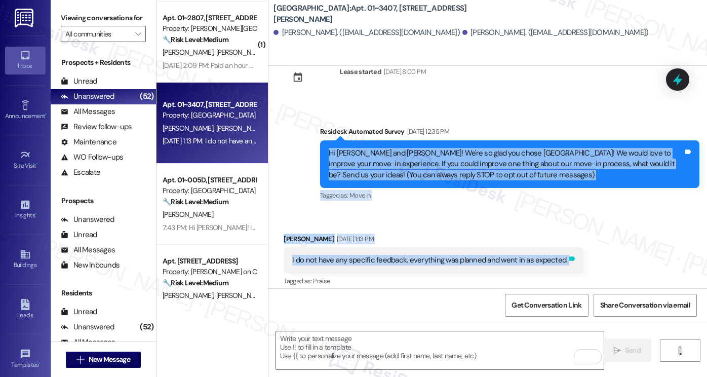
drag, startPoint x: 320, startPoint y: 147, endPoint x: 560, endPoint y: 261, distance: 266.0
click at [560, 261] on div "Lease started [DATE] 8:00 PM Survey, sent via SMS Residesk Automated Survey [DA…" at bounding box center [487, 177] width 439 height 222
copy div "Hi [PERSON_NAME] and [PERSON_NAME]! We're so glad you chose [GEOGRAPHIC_DATA]! …"
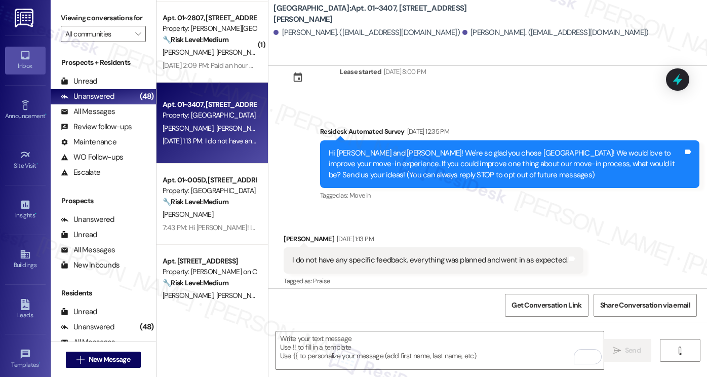
click at [87, 20] on label "Viewing conversations for" at bounding box center [103, 18] width 85 height 16
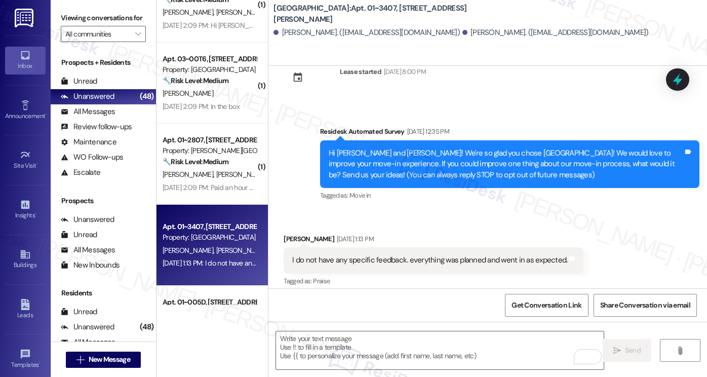
scroll to position [2916, 0]
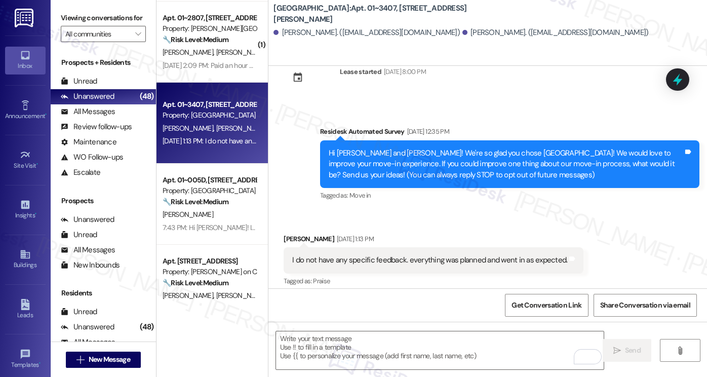
drag, startPoint x: 103, startPoint y: 25, endPoint x: 126, endPoint y: 54, distance: 36.4
click at [103, 25] on label "Viewing conversations for" at bounding box center [103, 18] width 85 height 16
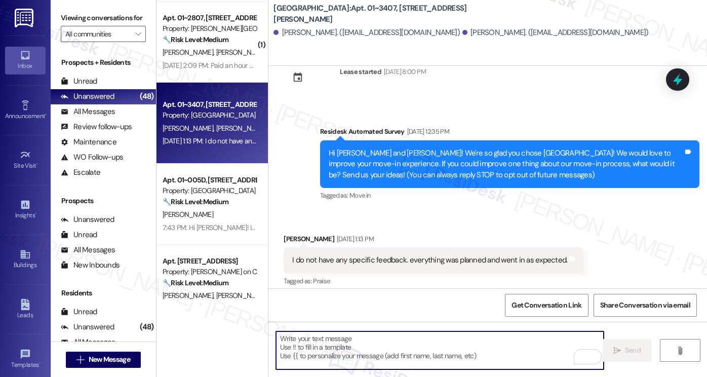
click at [311, 337] on textarea "To enrich screen reader interactions, please activate Accessibility in Grammarl…" at bounding box center [440, 350] width 328 height 38
paste textarea "Hi [PERSON_NAME], Thank you for sharing that! We’re so glad to hear that everyt…"
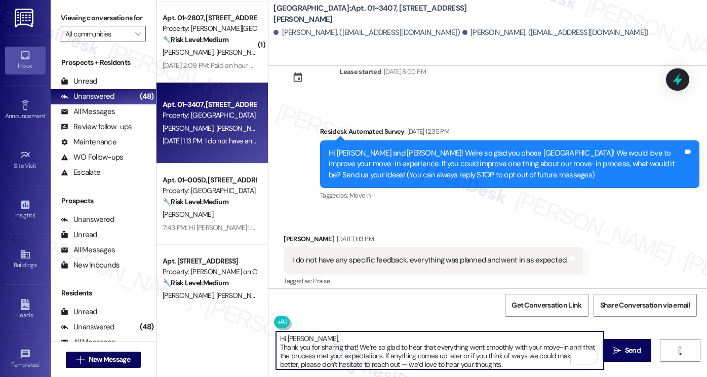
scroll to position [0, 0]
click at [304, 339] on textarea "Hi [PERSON_NAME], Thank you for sharing that! We’re so glad to hear that everyt…" at bounding box center [440, 350] width 328 height 38
click at [277, 347] on textarea "Hi [PERSON_NAME], Thank you for sharing that! We’re so glad to hear that everyt…" at bounding box center [440, 350] width 328 height 38
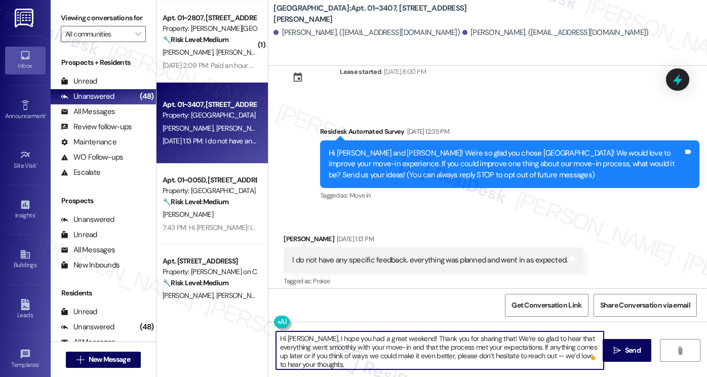
click at [470, 340] on textarea "Hi [PERSON_NAME], I hope you had a great weekend! Thank you for sharing that! W…" at bounding box center [440, 350] width 328 height 38
click at [379, 347] on textarea "Hi [PERSON_NAME], I hope you had a great weekend! Thank you for sharing that! W…" at bounding box center [440, 350] width 328 height 38
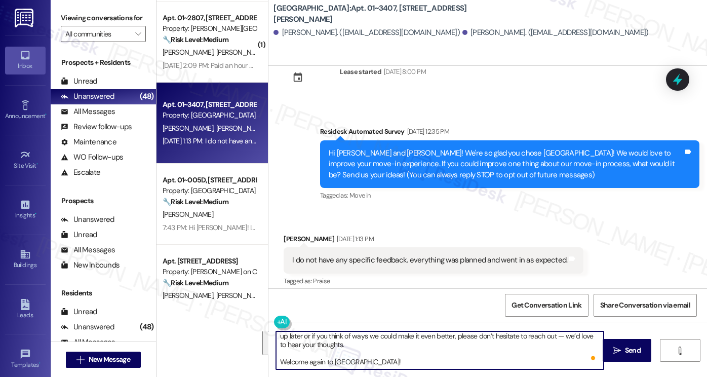
drag, startPoint x: 508, startPoint y: 347, endPoint x: 528, endPoint y: 359, distance: 22.8
click at [523, 363] on textarea "Hi [PERSON_NAME], I hope you had a great weekend! Thank you for sharing that! W…" at bounding box center [440, 350] width 328 height 38
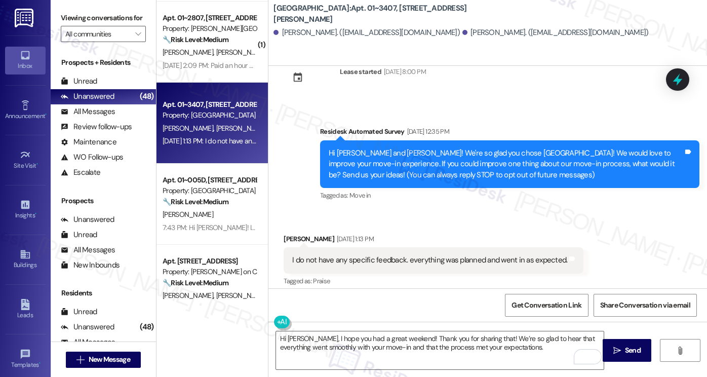
drag, startPoint x: 95, startPoint y: 23, endPoint x: 102, endPoint y: 29, distance: 9.0
click at [95, 23] on label "Viewing conversations for" at bounding box center [103, 18] width 85 height 16
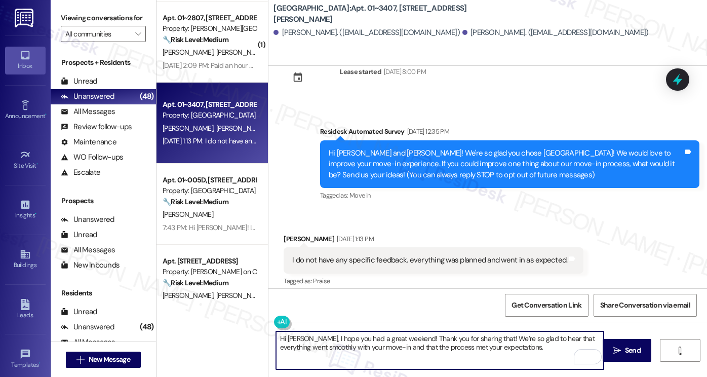
click at [510, 346] on textarea "Hi [PERSON_NAME], I hope you had a great weekend! Thank you for sharing that! W…" at bounding box center [440, 350] width 328 height 38
paste textarea ""Could I also take this chance to ask about your living experience? Has {{prope…"
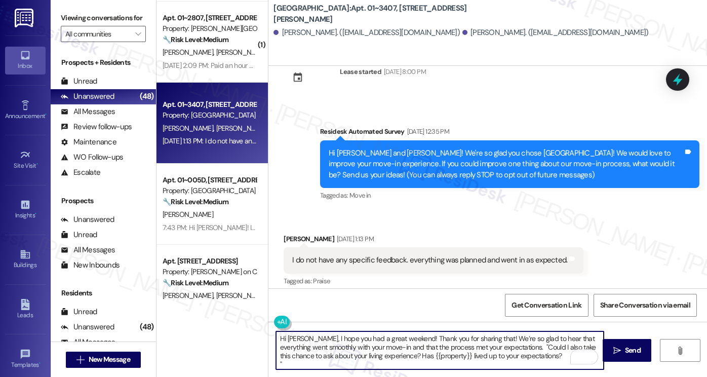
click at [512, 344] on textarea "Hi [PERSON_NAME], I hope you had a great weekend! Thank you for sharing that! W…" at bounding box center [440, 350] width 328 height 38
click at [535, 351] on textarea "Hi [PERSON_NAME], I hope you had a great weekend! Thank you for sharing that! W…" at bounding box center [440, 350] width 328 height 38
click at [358, 362] on textarea "Hi [PERSON_NAME], I hope you had a great weekend! Thank you for sharing that! W…" at bounding box center [440, 350] width 328 height 38
type textarea "Hi [PERSON_NAME], I hope you had a great weekend! Thank you for sharing that! W…"
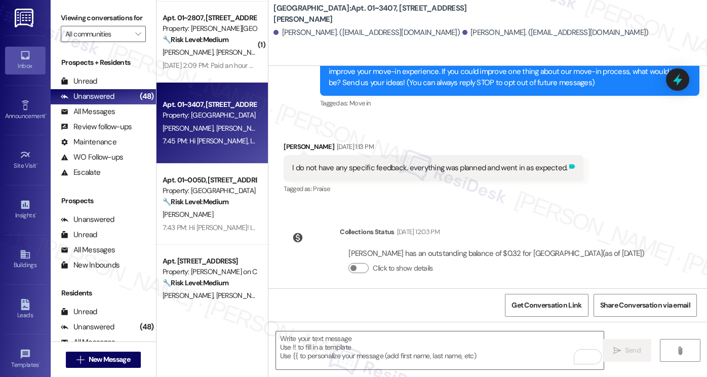
click at [568, 167] on icon at bounding box center [572, 167] width 8 height 8
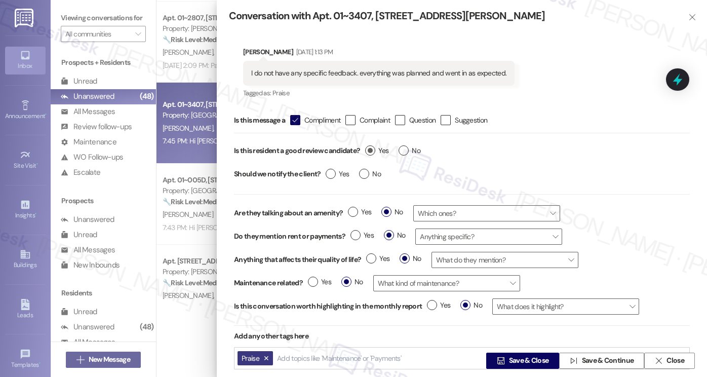
click at [367, 151] on label "Yes" at bounding box center [376, 150] width 23 height 11
click at [367, 151] on input "Yes" at bounding box center [376, 151] width 23 height 13
radio input "true"
click at [360, 172] on label "No" at bounding box center [370, 174] width 22 height 11
click at [360, 172] on input "No" at bounding box center [370, 175] width 22 height 13
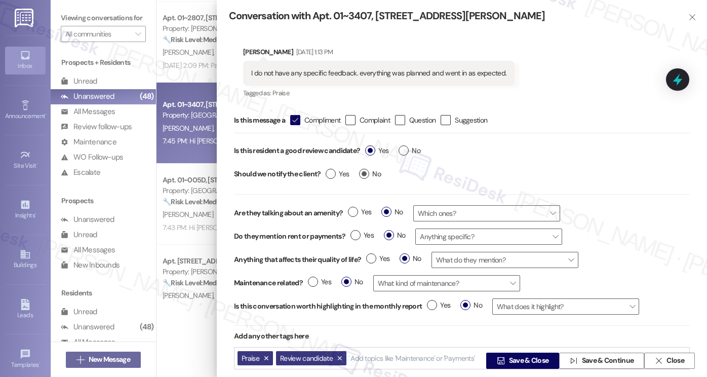
radio input "true"
click at [509, 360] on span "Save & Close" at bounding box center [529, 361] width 40 height 11
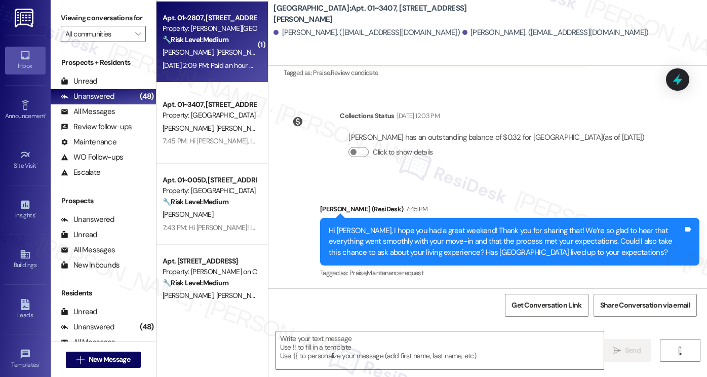
type textarea "Fetching suggested responses. Please feel free to read through the conversation…"
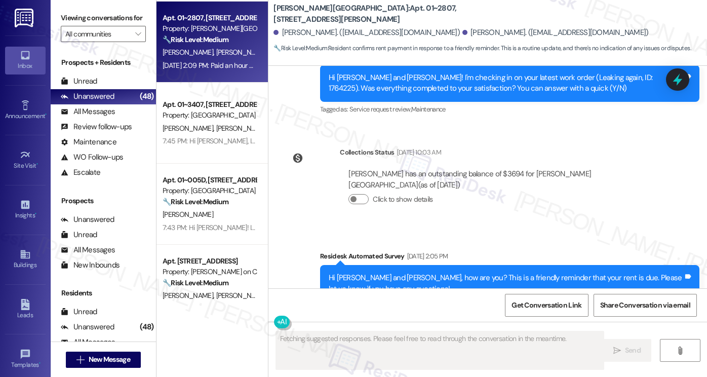
scroll to position [6503, 0]
click at [444, 272] on div "Hi [PERSON_NAME] and [PERSON_NAME], how are you? This is a friendly reminder th…" at bounding box center [506, 283] width 355 height 22
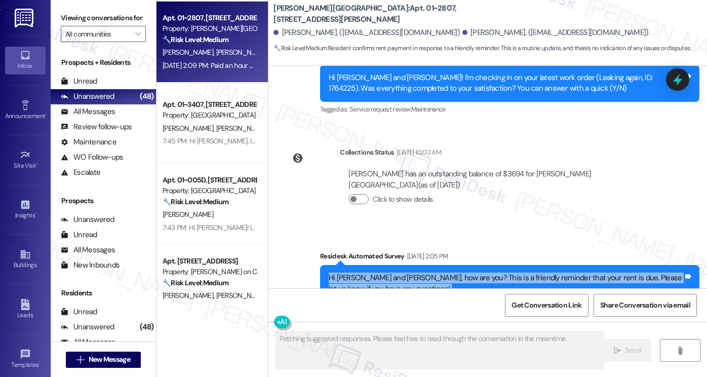
click at [444, 272] on div "Hi [PERSON_NAME] and [PERSON_NAME], how are you? This is a friendly reminder th…" at bounding box center [506, 283] width 355 height 22
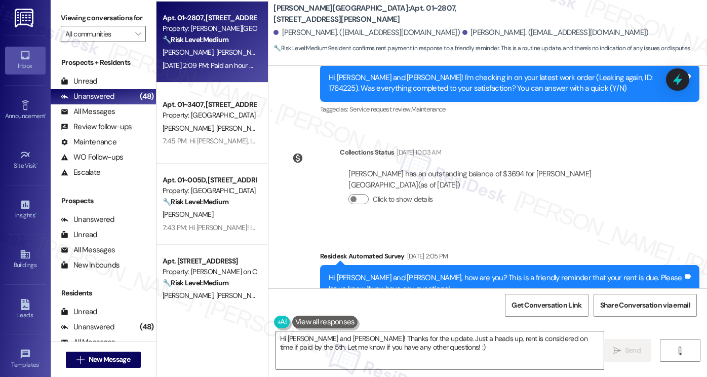
drag, startPoint x: 102, startPoint y: 33, endPoint x: 127, endPoint y: 65, distance: 40.4
click at [102, 26] on label "Viewing conversations for" at bounding box center [103, 18] width 85 height 16
click at [383, 346] on textarea "Hi [PERSON_NAME] and [PERSON_NAME]! Thanks for the update. Just a heads up, ren…" at bounding box center [440, 350] width 328 height 38
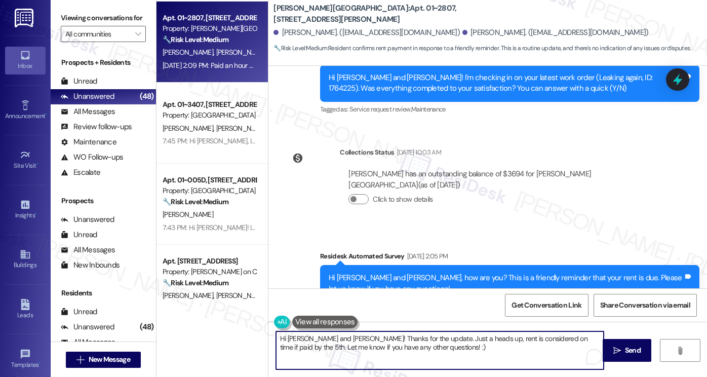
paste textarea "[PERSON_NAME]! I hope you had a great weekend, and thank you for the update! Ju…"
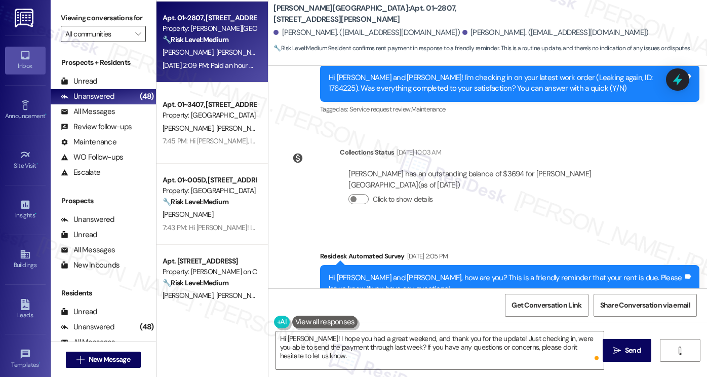
drag, startPoint x: 103, startPoint y: 24, endPoint x: 113, endPoint y: 37, distance: 17.0
click at [103, 24] on label "Viewing conversations for" at bounding box center [103, 18] width 85 height 16
click at [364, 346] on textarea "Hi [PERSON_NAME]! I hope you had a great weekend, and thank you for the update!…" at bounding box center [440, 350] width 328 height 38
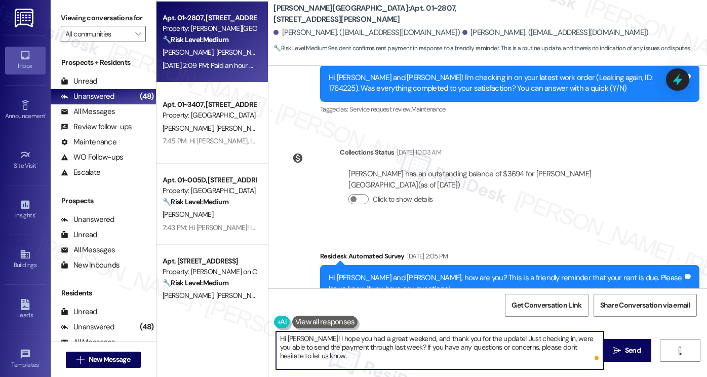
paste textarea "[PERSON_NAME]! I hope you had a great weekend! Thanks for taking care of it. Di…"
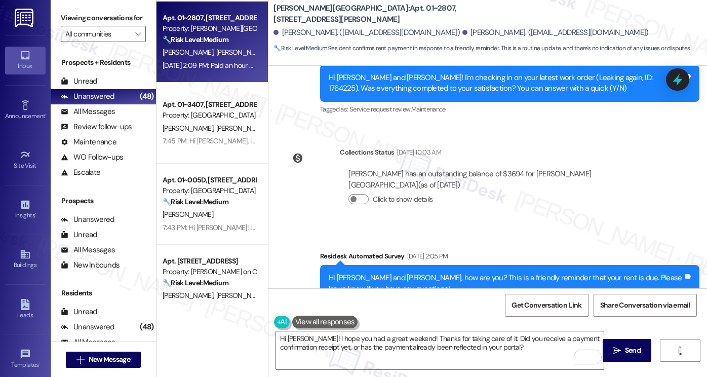
click at [285, 340] on div "Received via SMS [PERSON_NAME] [DATE] 2:09 PM Paid an hour ago. Thanks Tags and…" at bounding box center [335, 375] width 119 height 70
copy div "[PERSON_NAME]"
click at [287, 333] on textarea "Hi [PERSON_NAME]! I hope you had a great weekend! Thanks for taking care of it.…" at bounding box center [440, 350] width 328 height 38
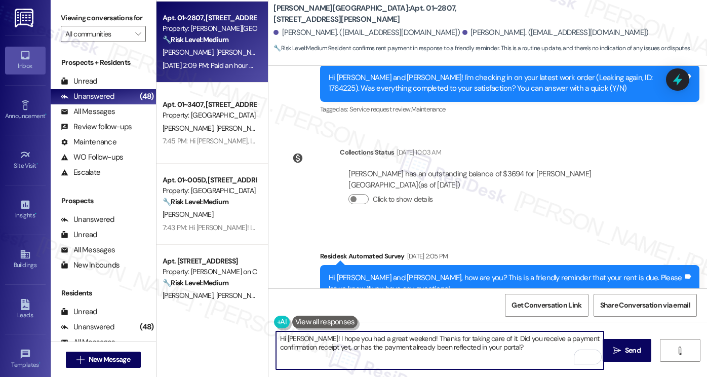
click at [287, 333] on textarea "Hi [PERSON_NAME]! I hope you had a great weekend! Thanks for taking care of it.…" at bounding box center [440, 350] width 328 height 38
paste textarea "[PERSON_NAME]"
type textarea "Hi [PERSON_NAME]! I hope you had a great weekend! Thanks for taking care of it.…"
click at [524, 346] on textarea "Hi [PERSON_NAME]! I hope you had a great weekend! Thanks for taking care of it.…" at bounding box center [440, 350] width 328 height 38
click at [525, 351] on textarea "Hi [PERSON_NAME]! I hope you had a great weekend! Thanks for taking care of it.…" at bounding box center [440, 350] width 328 height 38
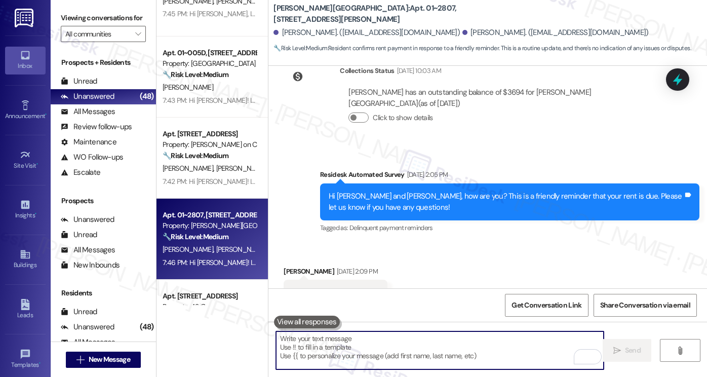
scroll to position [2966, 0]
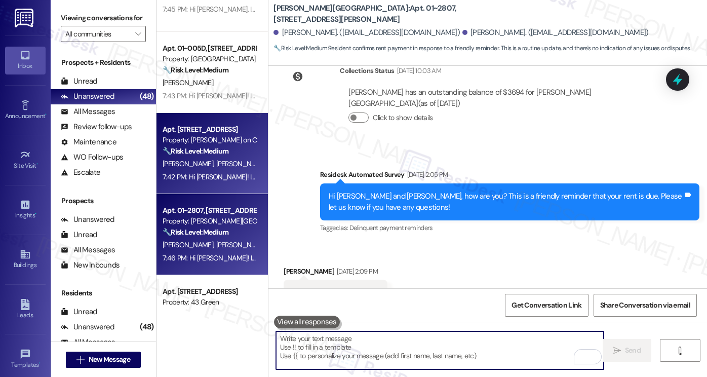
click at [195, 160] on span "[PERSON_NAME]" at bounding box center [190, 163] width 54 height 9
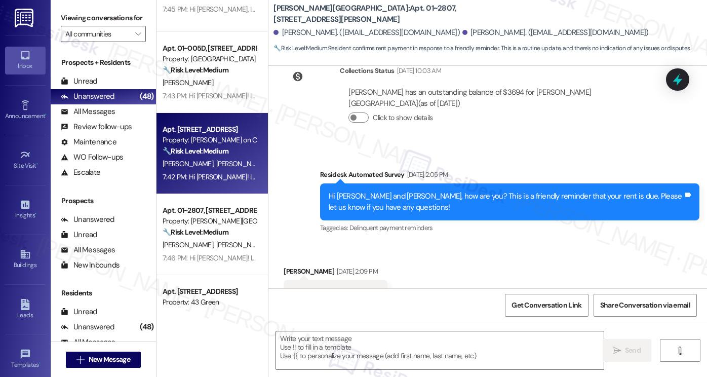
type textarea "Fetching suggested responses. Please feel free to read through the conversation…"
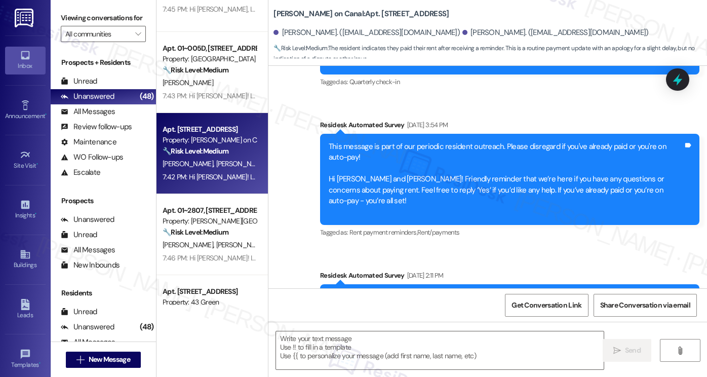
type textarea "Fetching suggested responses. Please feel free to read through the conversation…"
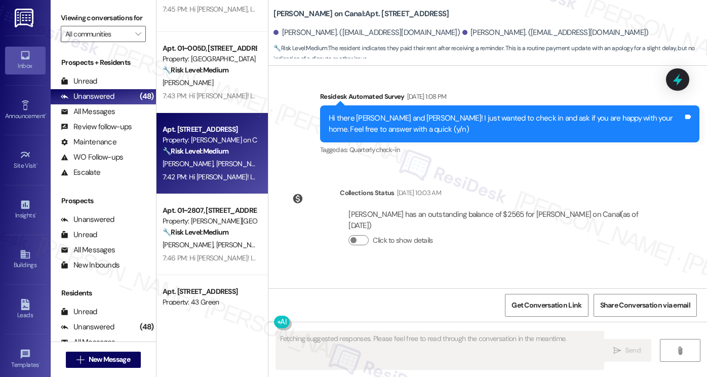
scroll to position [1311, 0]
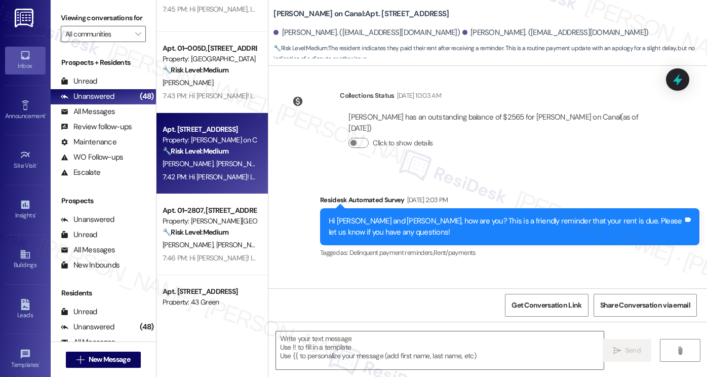
click at [364, 312] on div "Hi [PERSON_NAME]! Good afternoon just paid this morning apologies for the delay!" at bounding box center [424, 317] width 264 height 11
click at [399, 350] on textarea at bounding box center [440, 350] width 328 height 38
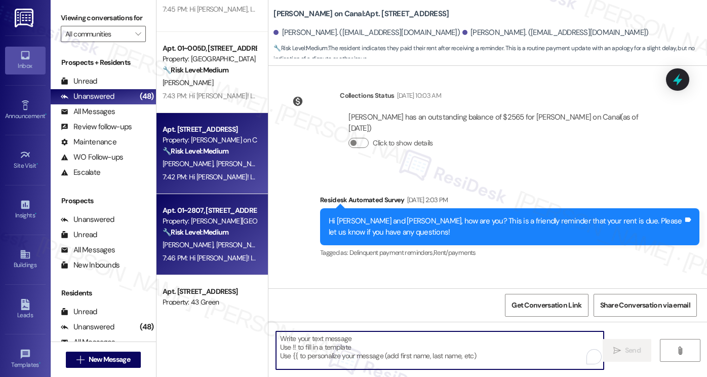
click at [163, 246] on span "[PERSON_NAME]" at bounding box center [190, 244] width 54 height 9
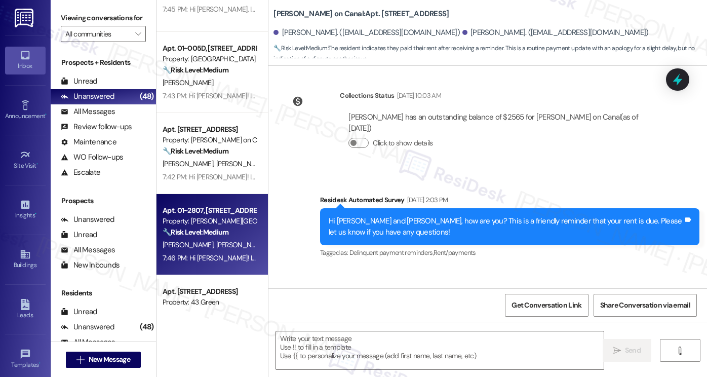
type textarea "Fetching suggested responses. Please feel free to read through the conversation…"
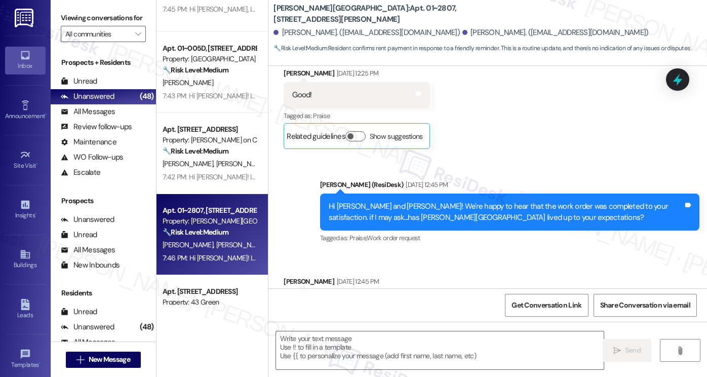
type textarea "Fetching suggested responses. Please feel free to read through the conversation…"
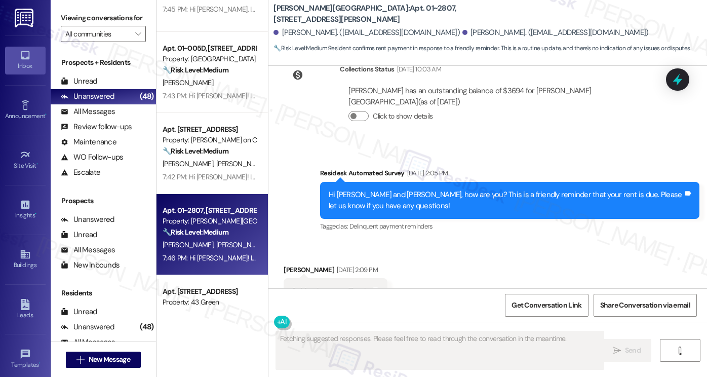
scroll to position [6600, 0]
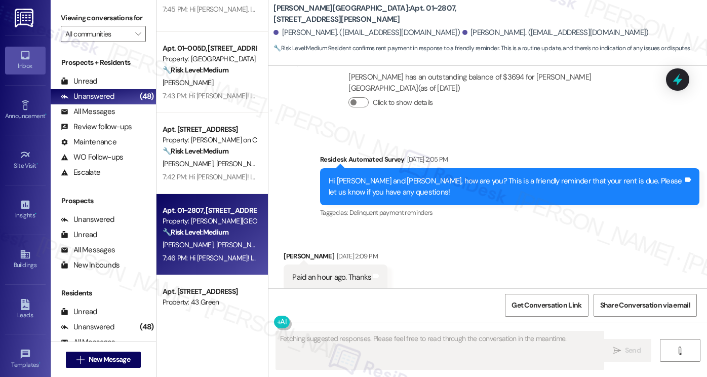
click at [373, 358] on div "Hi [PERSON_NAME]! I hope you had a great weekend! Thanks for taking care of it.…" at bounding box center [506, 369] width 355 height 22
copy div "Hi [PERSON_NAME]! I hope you had a great weekend! Thanks for taking care of it.…"
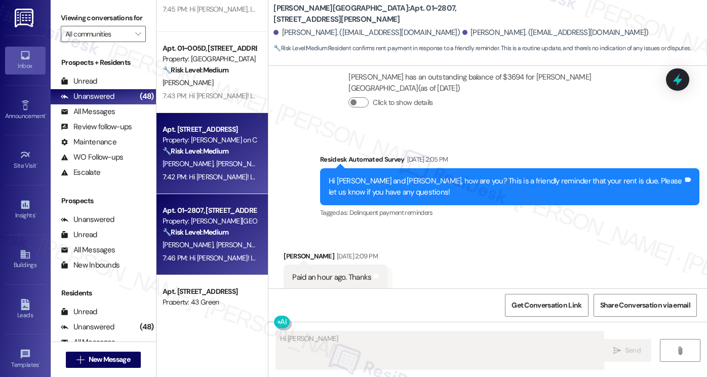
click at [223, 145] on div "Property: [PERSON_NAME] on Canal" at bounding box center [210, 140] width 94 height 11
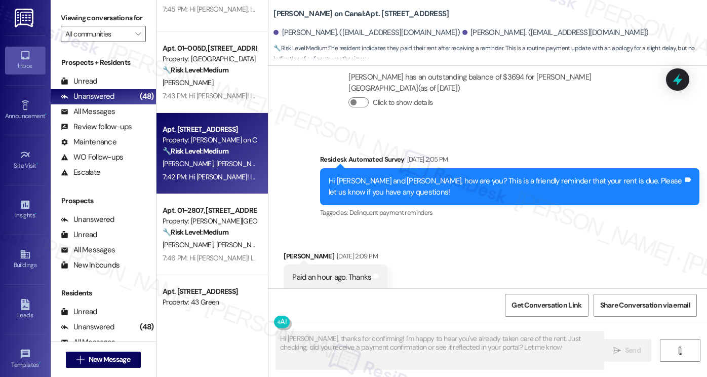
scroll to position [1407, 0]
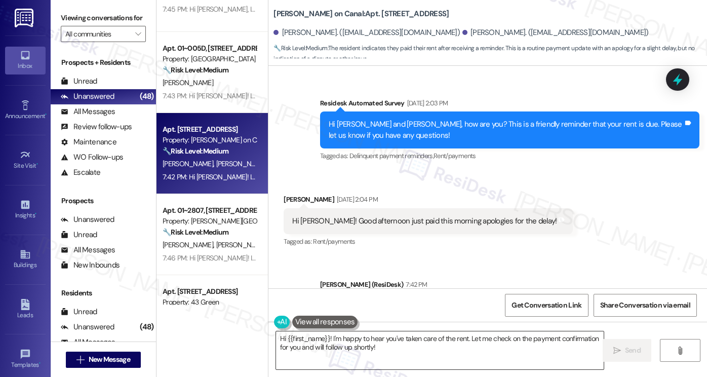
click at [345, 332] on div "Hi {{first_name}}! I'm happy to hear you've taken care of the rent. Let me chec…" at bounding box center [434, 350] width 329 height 39
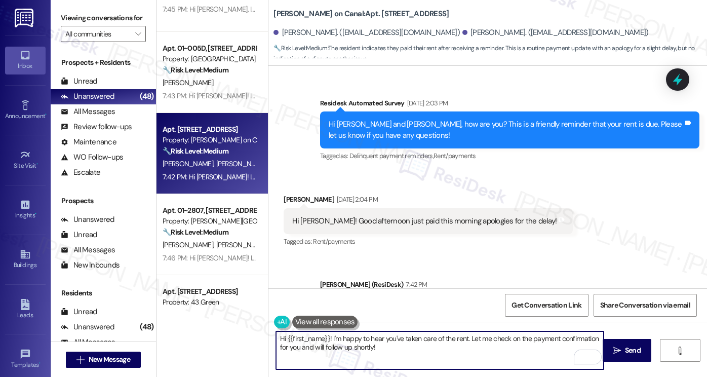
click at [400, 344] on textarea "Hi {{first_name}}! I'm happy to hear you've taken care of the rent. Let me chec…" at bounding box center [440, 350] width 328 height 38
click at [506, 343] on textarea "Hi {{first_name}}! I'm happy to hear you've taken care of the rent. Let me chec…" at bounding box center [440, 350] width 328 height 38
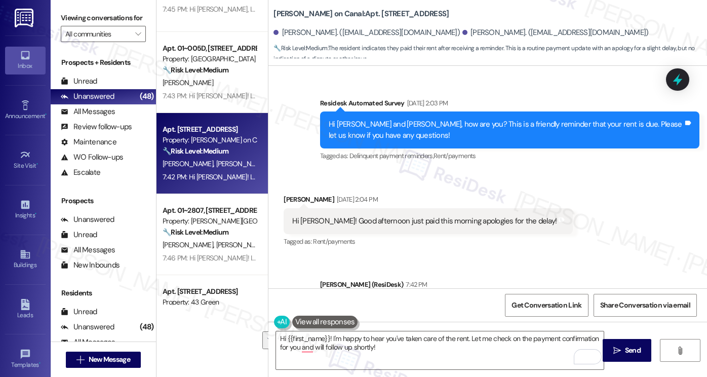
click at [113, 26] on label "Viewing conversations for" at bounding box center [103, 18] width 85 height 16
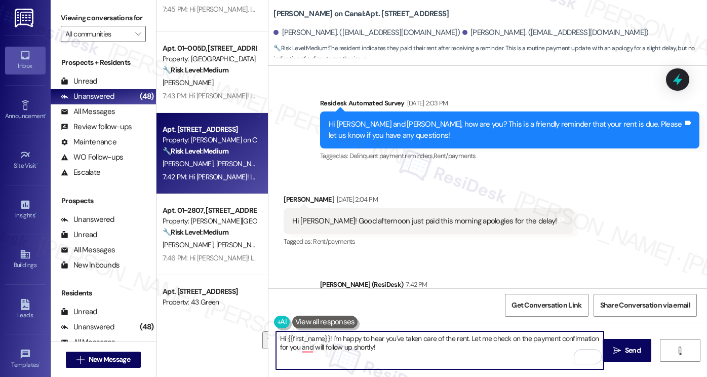
drag, startPoint x: 444, startPoint y: 359, endPoint x: 467, endPoint y: 337, distance: 32.3
click at [467, 337] on textarea "Hi {{first_name}}! I'm happy to hear you've taken care of the rent. Let me chec…" at bounding box center [440, 350] width 328 height 38
paste textarea "Did you receive a payment confirmation receipt yet, or has the payment already …"
click at [284, 194] on div "[PERSON_NAME] [DATE] 2:04 PM" at bounding box center [428, 201] width 289 height 14
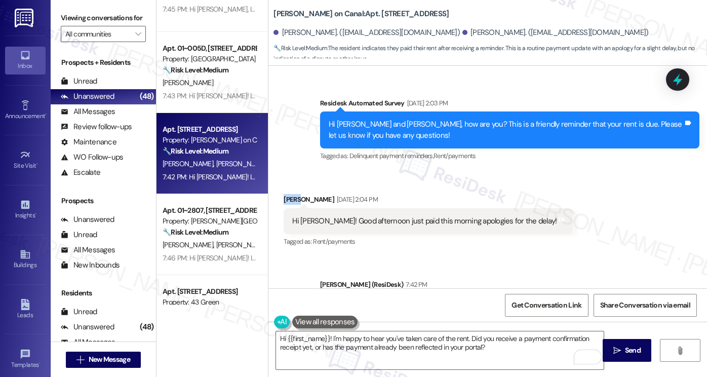
click at [284, 194] on div "[PERSON_NAME] [DATE] 2:04 PM" at bounding box center [428, 201] width 289 height 14
copy div "[PERSON_NAME]"
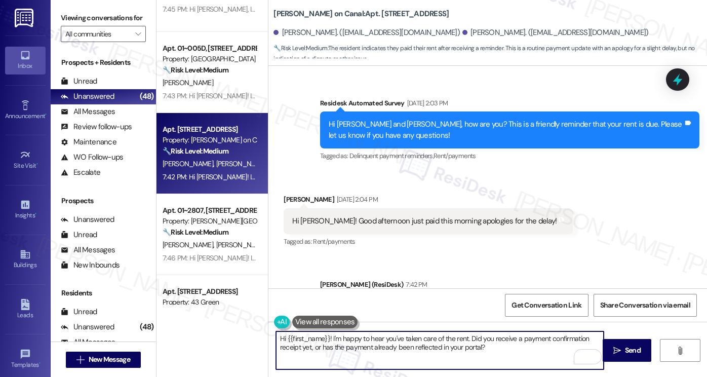
paste textarea "[PERSON_NAME]"
drag, startPoint x: 284, startPoint y: 338, endPoint x: 326, endPoint y: 333, distance: 42.8
drag, startPoint x: 300, startPoint y: 336, endPoint x: 305, endPoint y: 334, distance: 5.7
click at [300, 336] on textarea "Hi [PERSON_NAME] I'm happy to hear you've taken care of the rent. Did you recei…" at bounding box center [440, 350] width 328 height 38
click at [549, 341] on textarea "Hi [PERSON_NAME]! I hope you had a great weekend. 'm happy to hear you've taken…" at bounding box center [440, 350] width 328 height 38
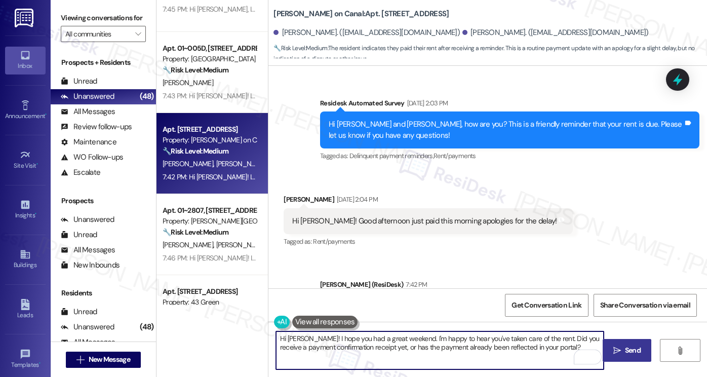
type textarea "Hi [PERSON_NAME]! I hope you had a great weekend. I'm happy to hear you've take…"
click at [616, 356] on button " Send" at bounding box center [627, 350] width 49 height 23
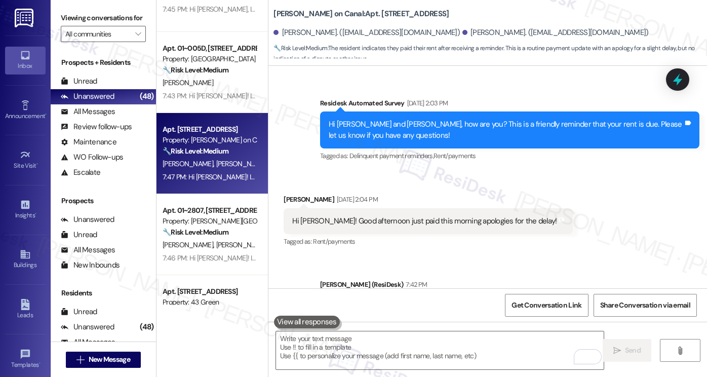
scroll to position [1489, 0]
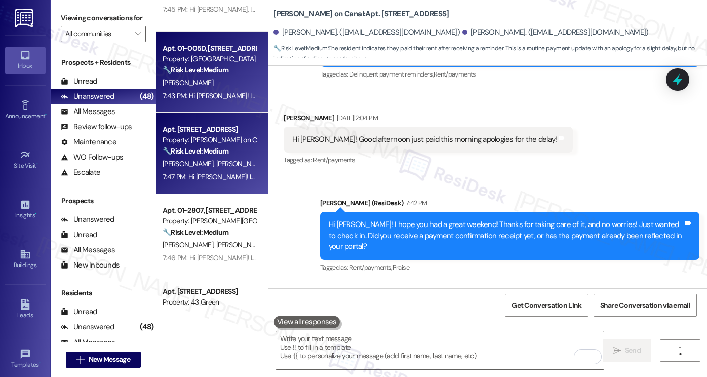
click at [207, 73] on strong "🔧 Risk Level: Medium" at bounding box center [196, 69] width 66 height 9
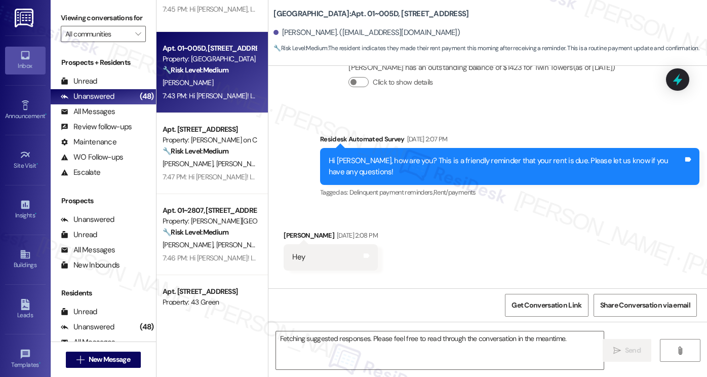
scroll to position [284, 0]
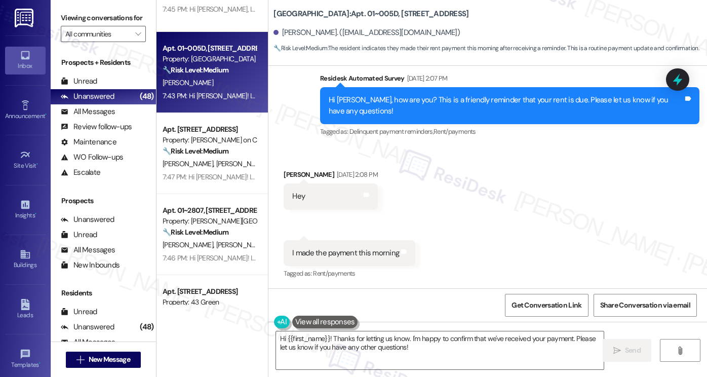
click at [286, 173] on div "[PERSON_NAME] [DATE] 2:08 PM" at bounding box center [331, 176] width 94 height 14
click at [326, 338] on textarea "Hi {{first_name}}! Thanks for letting us know. I'm happy to confirm that we've …" at bounding box center [440, 350] width 328 height 38
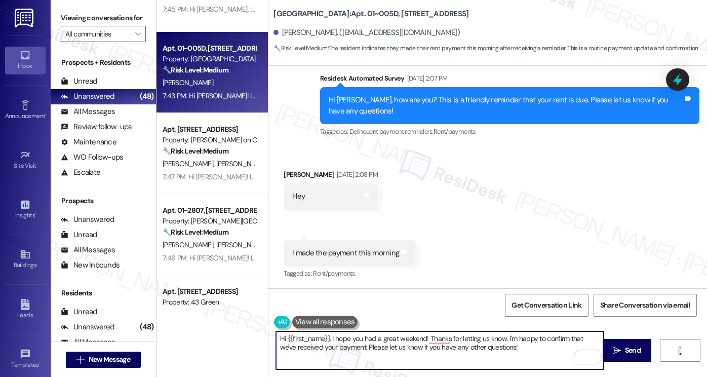
click at [521, 341] on textarea "Hi {{first_name}}. I hope you had a great weekend! Thanks for letting us know. …" at bounding box center [440, 350] width 328 height 38
click at [514, 354] on textarea "Hi {{first_name}}. I hope you had a great weekend! Thanks for letting us know. …" at bounding box center [440, 350] width 328 height 38
type textarea "Hi {{first_name}}. I hope you had a great weekend! Thanks for letting us know. …"
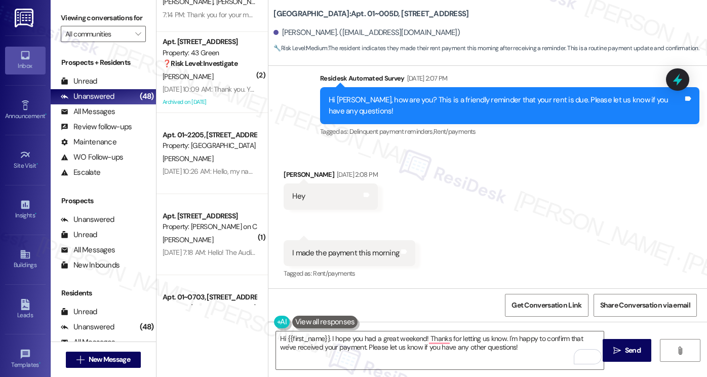
click at [91, 22] on label "Viewing conversations for" at bounding box center [103, 18] width 85 height 16
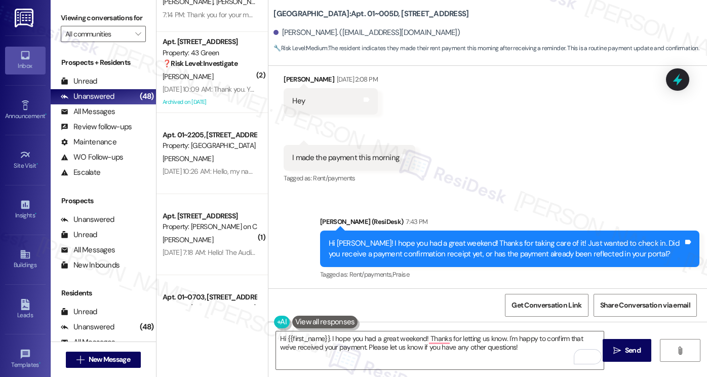
scroll to position [381, 0]
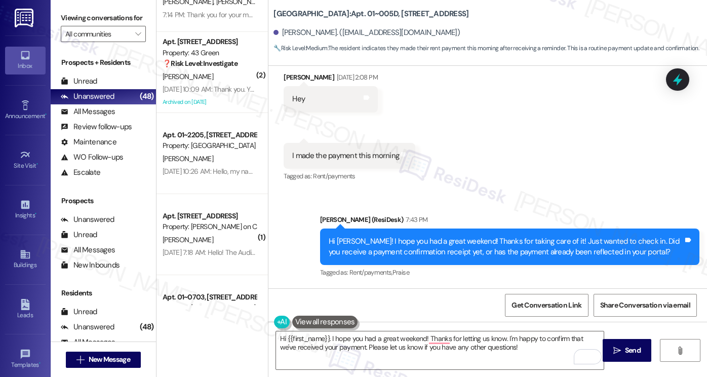
click at [441, 245] on div "Hi [PERSON_NAME]! I hope you had a great weekend! Thanks for taking care of it!…" at bounding box center [506, 247] width 355 height 22
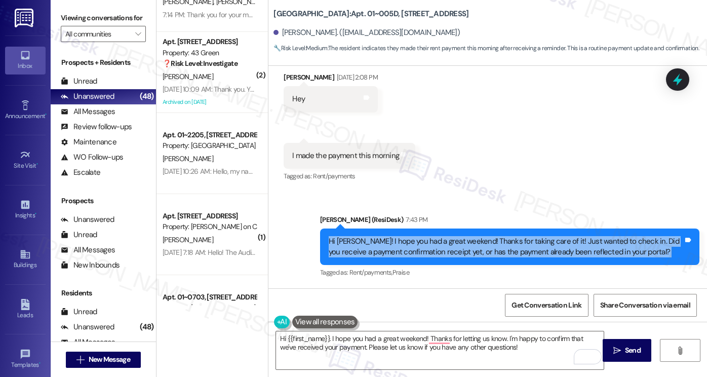
click at [441, 245] on div "Hi [PERSON_NAME]! I hope you had a great weekend! Thanks for taking care of it!…" at bounding box center [506, 247] width 355 height 22
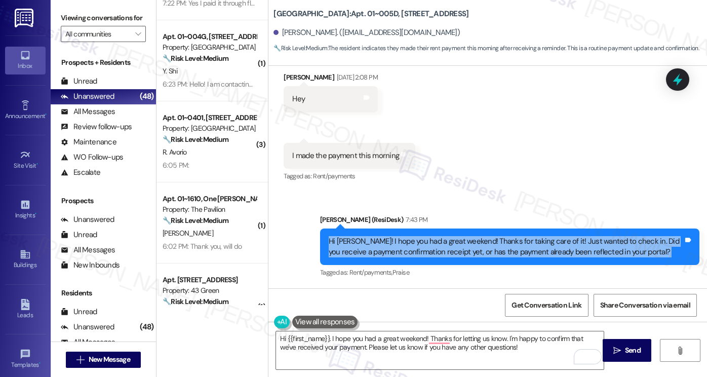
scroll to position [1013, 0]
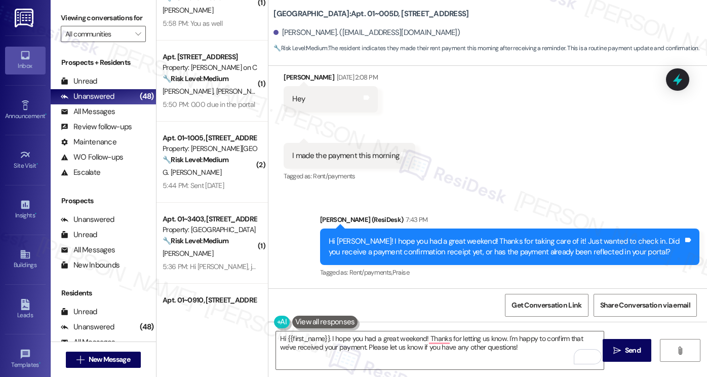
click at [268, 105] on div "Received via SMS [PERSON_NAME] [DATE] 2:08 PM Hey Tags and notes Received via S…" at bounding box center [487, 120] width 439 height 142
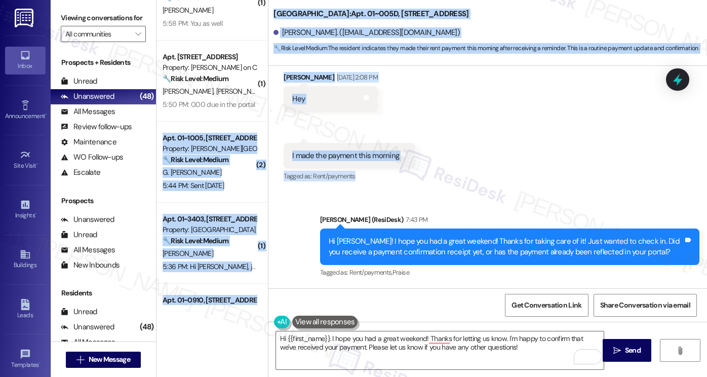
drag, startPoint x: 258, startPoint y: 102, endPoint x: 389, endPoint y: 176, distance: 150.4
click at [387, 177] on div "( 3 ) Apt. 01~0401, [STREET_ADDRESS][PERSON_NAME] Property: [GEOGRAPHIC_DATA] 🔧…" at bounding box center [431, 188] width 551 height 377
click at [489, 177] on div "Received via SMS [PERSON_NAME] [DATE] 2:08 PM Hey Tags and notes Received via S…" at bounding box center [487, 120] width 439 height 142
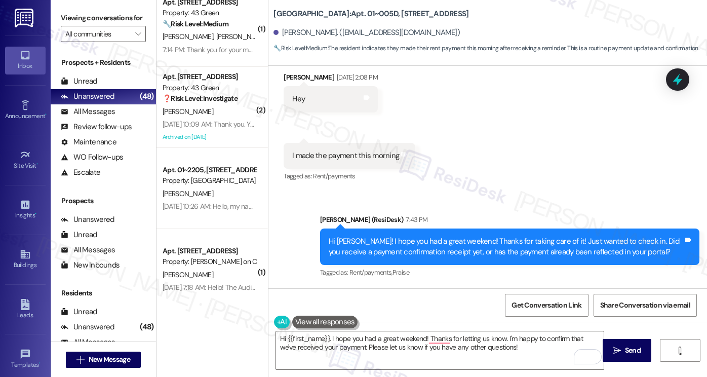
scroll to position [2875, 0]
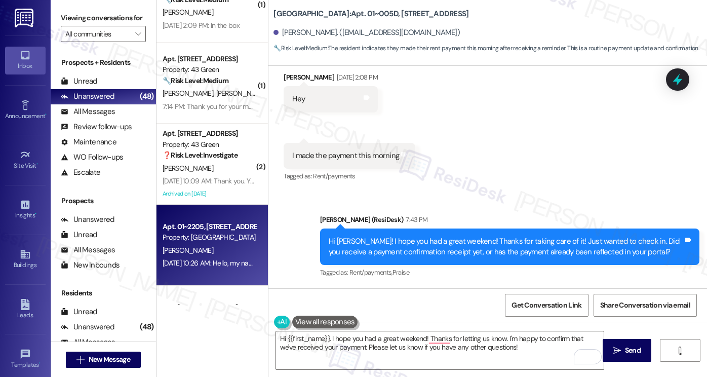
click at [191, 259] on div "[DATE] 10:26 AM: Hello, my name is [PERSON_NAME] - former tenant of apartment 2…" at bounding box center [500, 262] width 675 height 9
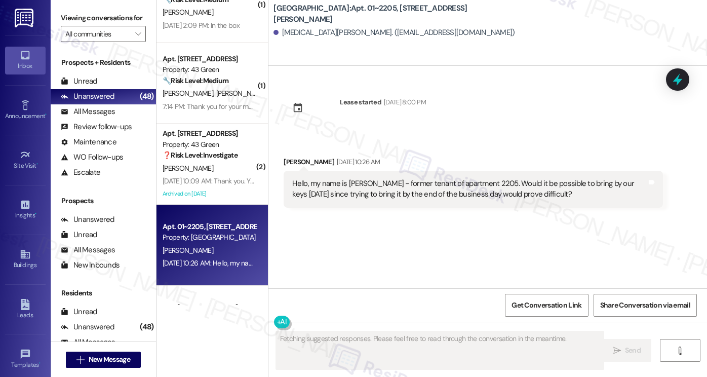
drag, startPoint x: 446, startPoint y: 139, endPoint x: 451, endPoint y: 153, distance: 14.8
click at [446, 139] on div "Received via SMS [MEDICAL_DATA][PERSON_NAME] [DATE] 10:26 AM Hello, my name is …" at bounding box center [487, 175] width 439 height 82
click at [476, 206] on div "Hello, my name is [PERSON_NAME] - former tenant of apartment 2205. Would it be …" at bounding box center [473, 189] width 379 height 37
click at [500, 194] on div "Hello, my name is [PERSON_NAME] - former tenant of apartment 2205. Would it be …" at bounding box center [469, 189] width 355 height 22
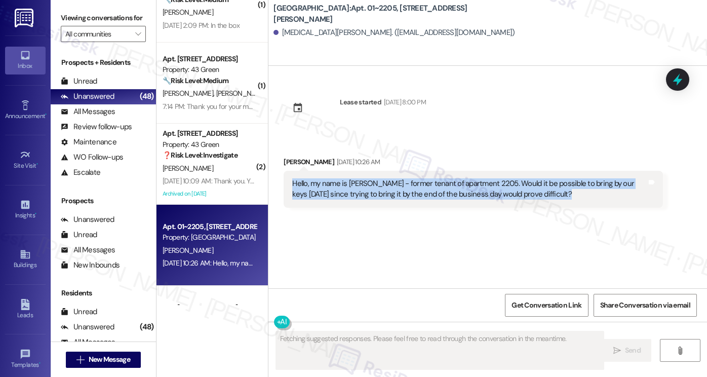
click at [500, 194] on div "Hello, my name is [PERSON_NAME] - former tenant of apartment 2205. Would it be …" at bounding box center [469, 189] width 355 height 22
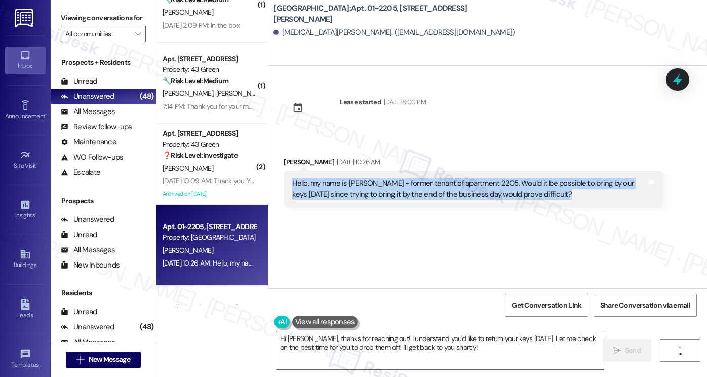
copy div "Hello, my name is [PERSON_NAME] - former tenant of apartment 2205. Would it be …"
click at [455, 346] on textarea "Hi [PERSON_NAME], thanks for reaching out! I understand you'd like to return yo…" at bounding box center [440, 350] width 328 height 38
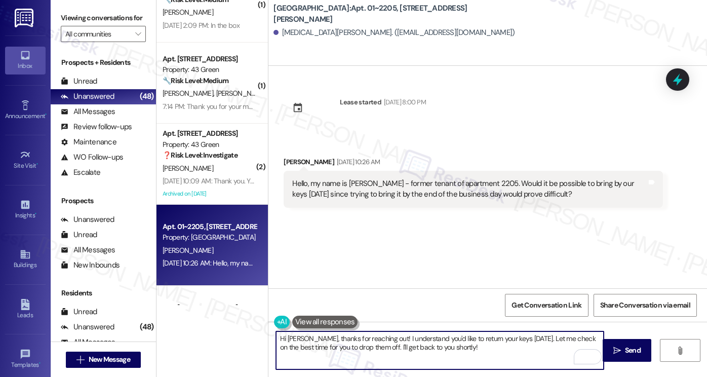
click at [413, 181] on div "Hello, my name is [PERSON_NAME] - former tenant of apartment 2205. Would it be …" at bounding box center [469, 189] width 355 height 22
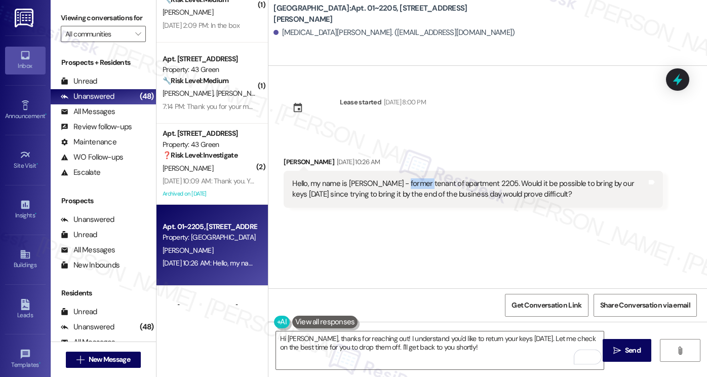
click at [413, 181] on div "Hello, my name is [PERSON_NAME] - former tenant of apartment 2205. Would it be …" at bounding box center [469, 189] width 355 height 22
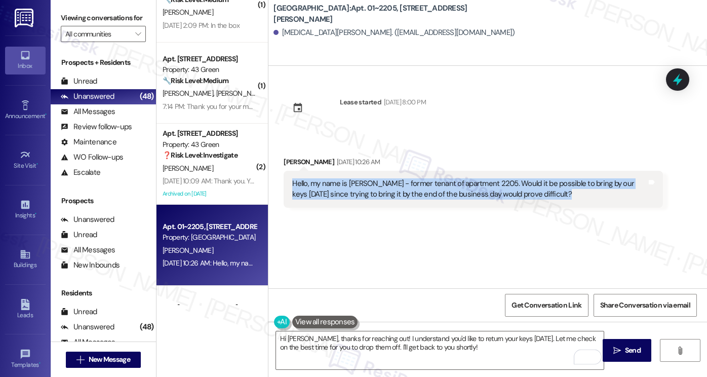
click at [413, 181] on div "Hello, my name is [PERSON_NAME] - former tenant of apartment 2205. Would it be …" at bounding box center [469, 189] width 355 height 22
copy div "Hello, my name is [PERSON_NAME] - former tenant of apartment 2205. Would it be …"
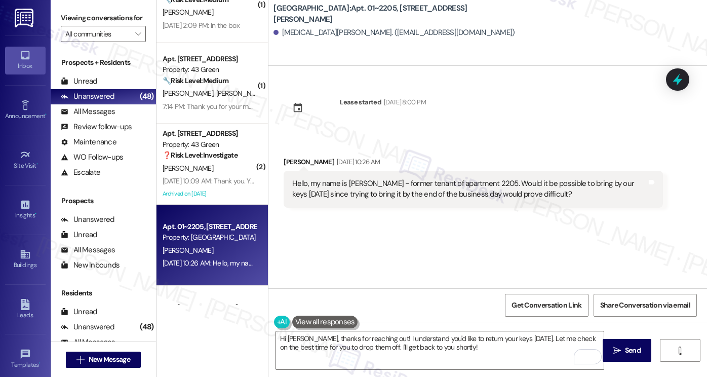
click at [91, 19] on label "Viewing conversations for" at bounding box center [103, 18] width 85 height 16
click at [91, 15] on label "Viewing conversations for" at bounding box center [103, 18] width 85 height 16
click at [447, 185] on div "Hello, my name is Amias Spencer - former tenant of apartment 2205. Would it be …" at bounding box center [469, 189] width 355 height 22
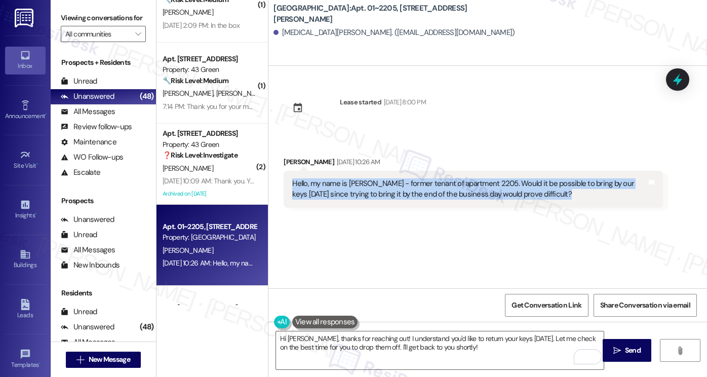
click at [447, 185] on div "Hello, my name is Amias Spencer - former tenant of apartment 2205. Would it be …" at bounding box center [469, 189] width 355 height 22
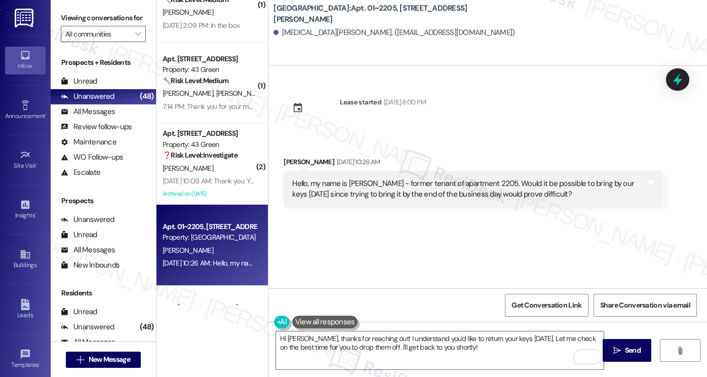
click at [107, 26] on label "Viewing conversations for" at bounding box center [103, 18] width 85 height 16
click at [571, 179] on div "Hello, my name is Amias Spencer - former tenant of apartment 2205. Would it be …" at bounding box center [469, 189] width 355 height 22
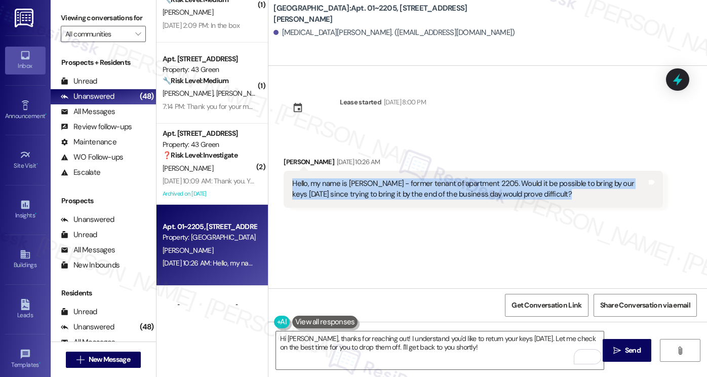
click at [571, 179] on div "Hello, my name is Amias Spencer - former tenant of apartment 2205. Would it be …" at bounding box center [469, 189] width 355 height 22
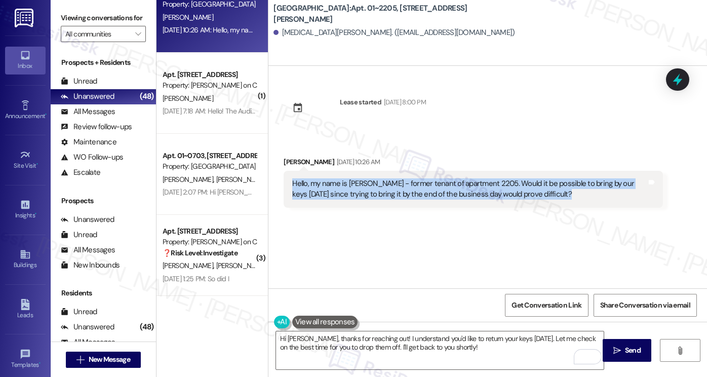
scroll to position [3179, 0]
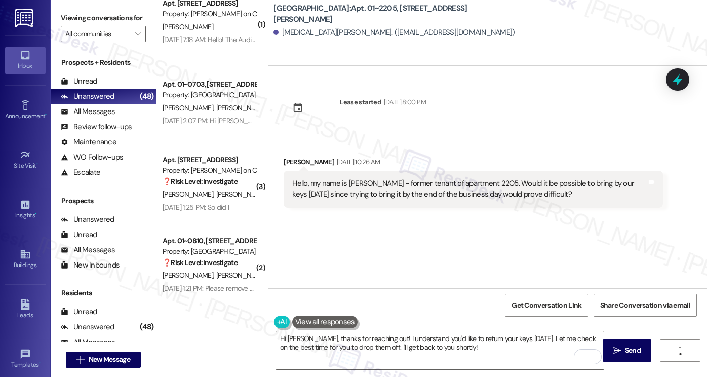
click at [88, 26] on label "Viewing conversations for" at bounding box center [103, 18] width 85 height 16
click at [367, 342] on textarea "Hi Amias, thanks for reaching out! I understand you'd like to return your keys …" at bounding box center [440, 350] width 328 height 38
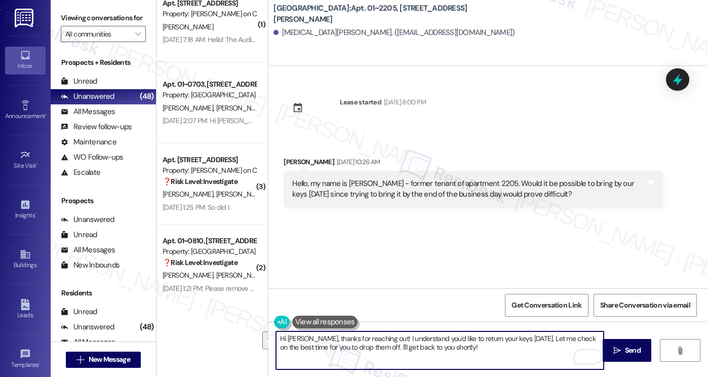
drag, startPoint x: 397, startPoint y: 346, endPoint x: 306, endPoint y: 332, distance: 92.3
click at [306, 332] on textarea "Hi Amias, thanks for reaching out! I understand you'd like to return your keys …" at bounding box center [440, 350] width 328 height 38
paste textarea "Thank you for reaching out. Just checking in — were you able to stop by and ret…"
click at [310, 335] on textarea "Hi Amias, tThank you for reaching out. Just checking in — were you able to stop…" at bounding box center [440, 350] width 328 height 38
drag, startPoint x: 437, startPoint y: 340, endPoint x: 430, endPoint y: 338, distance: 6.8
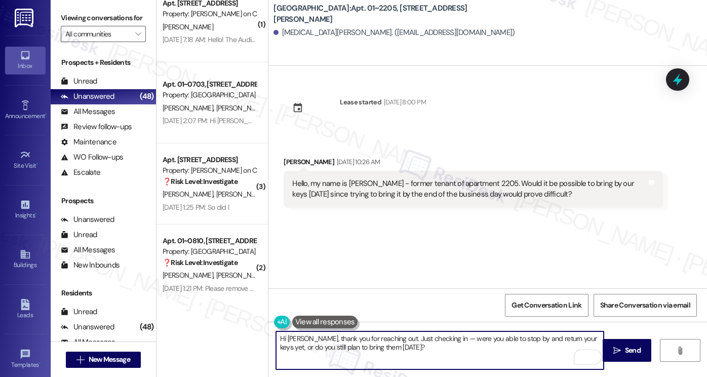
click at [433, 338] on textarea "Hi Amias, thank you for reaching out. Just checking in — were you able to stop …" at bounding box center [440, 350] width 328 height 38
click at [373, 354] on textarea "Hi Amias, thank you for reaching out. Just checking in, were you able to stop b…" at bounding box center [440, 350] width 328 height 38
click at [370, 344] on textarea "Hi Amias, thank you for reaching out. Just checking in, were you able to stop b…" at bounding box center [440, 350] width 328 height 38
type textarea "Hi Amias, thank you for reaching out. Just checking in, were you able to stop b…"
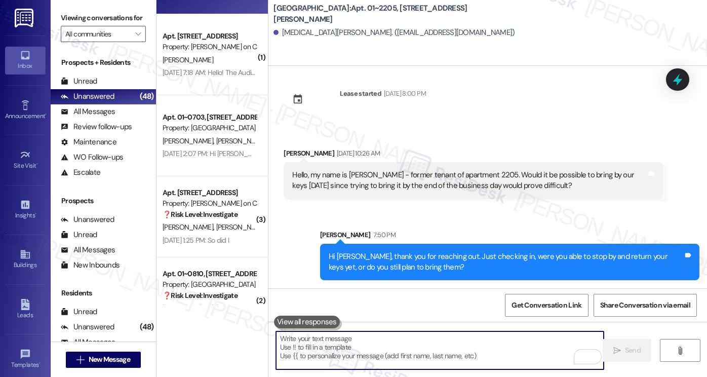
scroll to position [3128, 0]
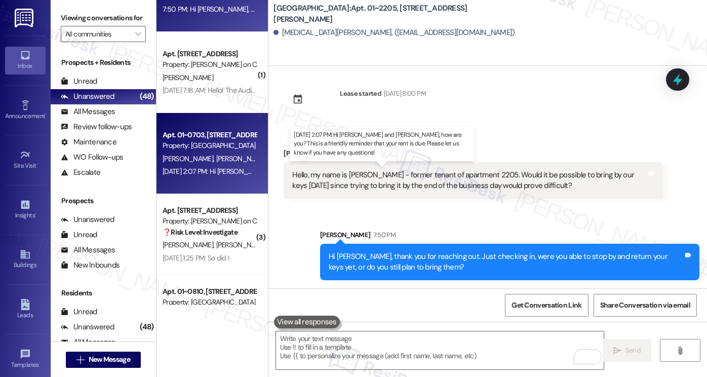
click at [188, 168] on div "Sep 03, 2025 at 2:07 PM: Hi Herman and Leslie, how are you? This is a friendly …" at bounding box center [405, 171] width 485 height 9
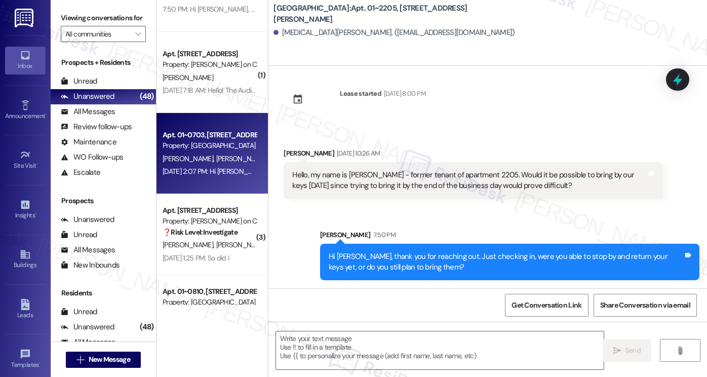
type textarea "Fetching suggested responses. Please feel free to read through the conversation…"
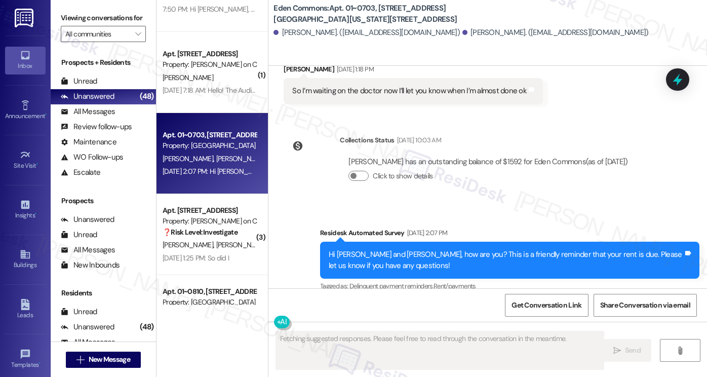
scroll to position [1029, 0]
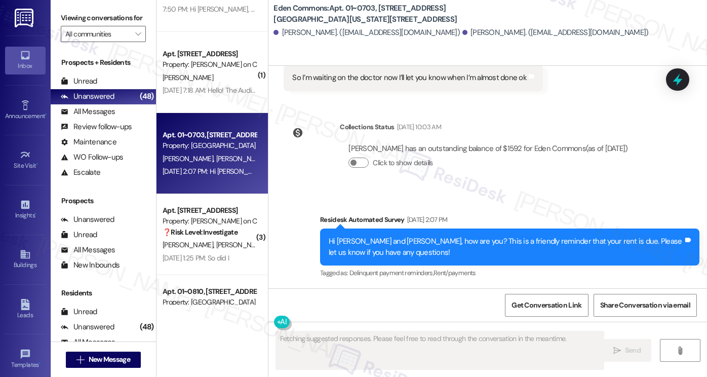
click at [384, 230] on div "Hi Herman and Leslie, how are you? This is a friendly reminder that your rent i…" at bounding box center [509, 246] width 379 height 37
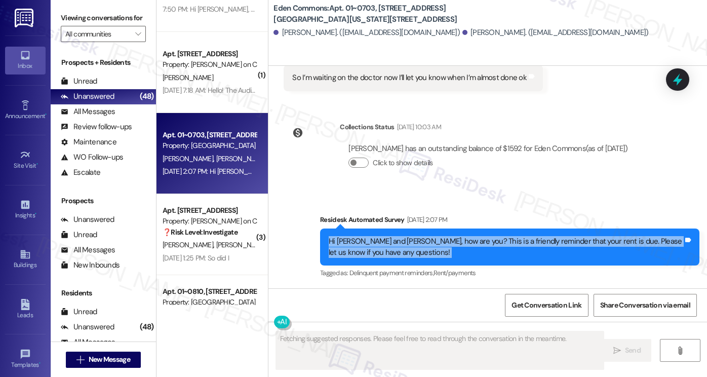
click at [384, 230] on div "Hi Herman and Leslie, how are you? This is a friendly reminder that your rent i…" at bounding box center [509, 246] width 379 height 37
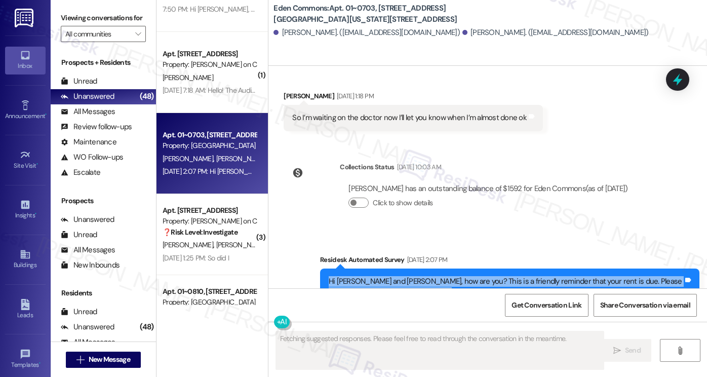
scroll to position [927, 0]
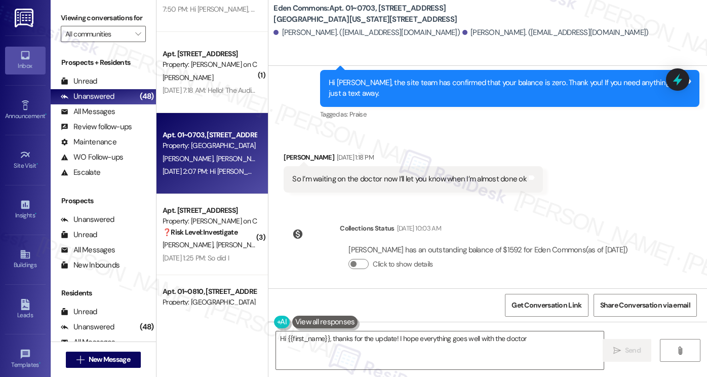
click at [351, 177] on div "So I’m waiting on the doctor now I’ll let you know when I’m almost done ok" at bounding box center [409, 179] width 234 height 11
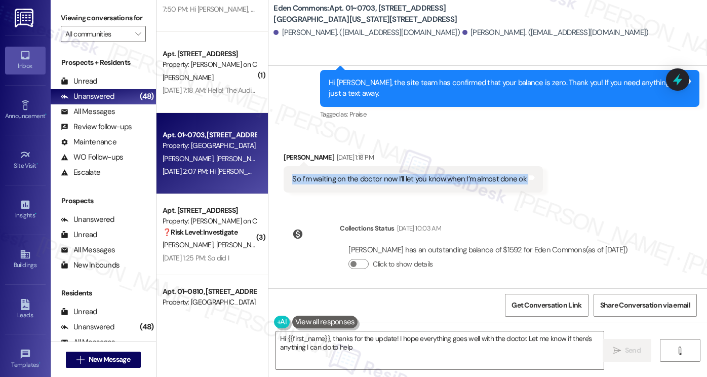
click at [351, 177] on div "So I’m waiting on the doctor now I’ll let you know when I’m almost done ok" at bounding box center [409, 179] width 234 height 11
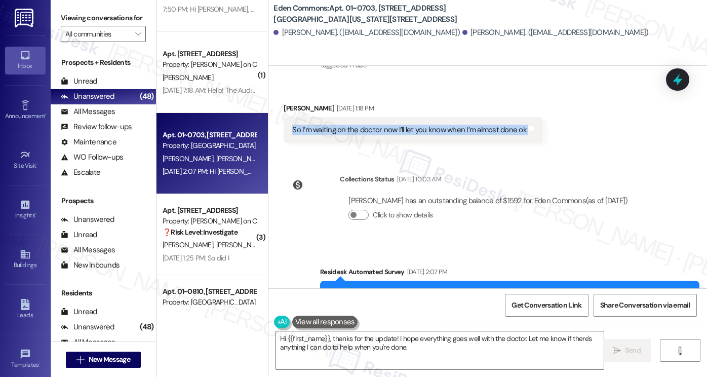
scroll to position [978, 0]
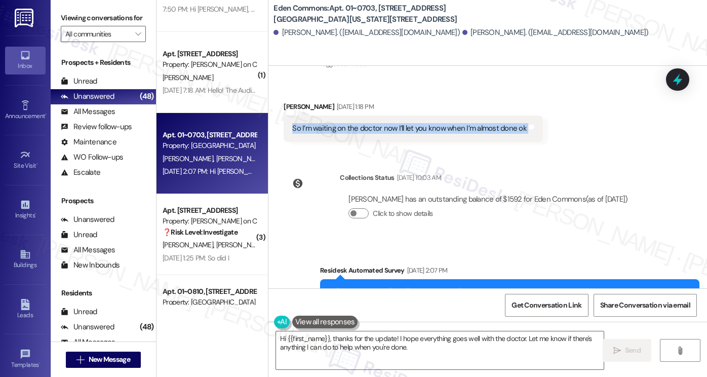
click at [348, 126] on div "So I’m waiting on the doctor now I’ll let you know when I’m almost done ok" at bounding box center [409, 128] width 234 height 11
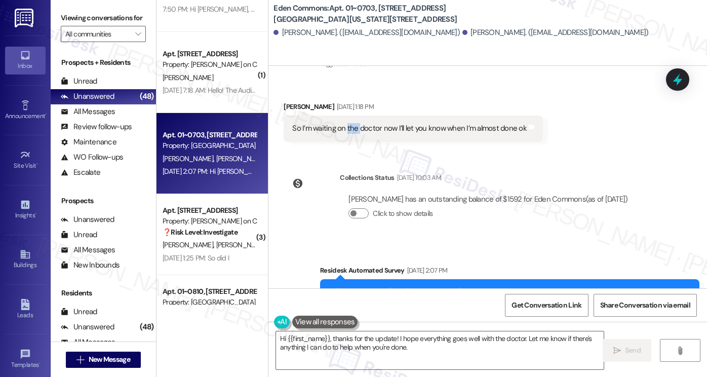
click at [348, 126] on div "So I’m waiting on the doctor now I’ll let you know when I’m almost done ok" at bounding box center [409, 128] width 234 height 11
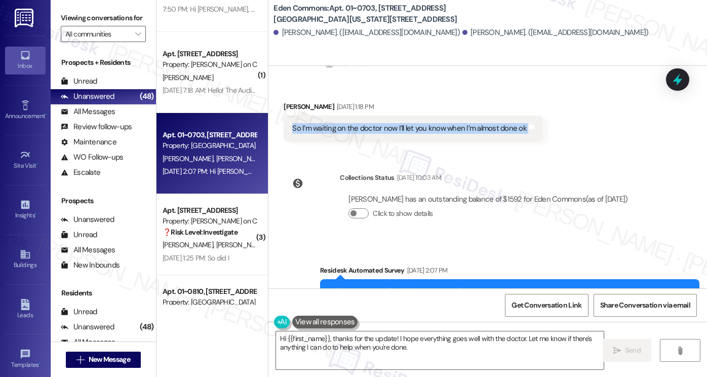
click at [348, 126] on div "So I’m waiting on the doctor now I’ll let you know when I’m almost done ok" at bounding box center [409, 128] width 234 height 11
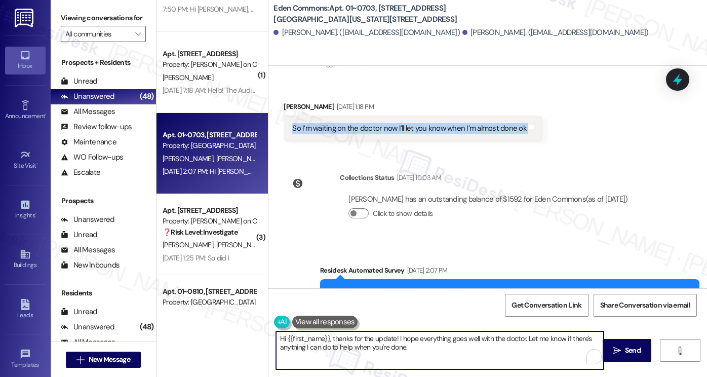
click at [403, 349] on textarea "Hi {{first_name}}, thanks for the update! I hope everything goes well with the …" at bounding box center [440, 350] width 328 height 38
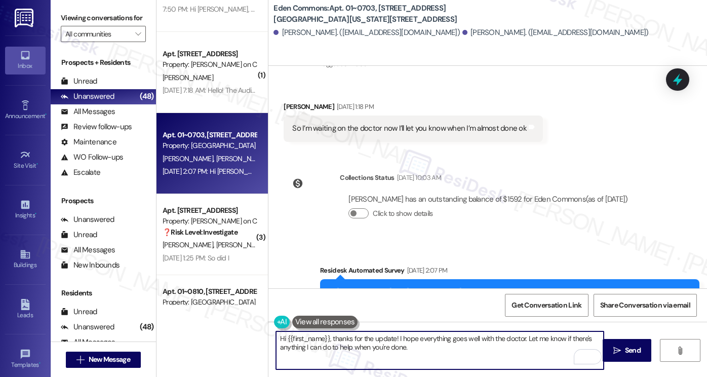
drag, startPoint x: 442, startPoint y: 352, endPoint x: 318, endPoint y: 342, distance: 124.5
click at [318, 343] on textarea "Hi {{first_name}}, thanks for the update! I hope everything goes well with the …" at bounding box center [440, 350] width 328 height 38
click at [318, 342] on textarea "Hi {{first_name}}, thanks for the update! I hope everything goes well with the …" at bounding box center [440, 350] width 328 height 38
click at [292, 102] on div "Leslie Carlisle Aug 28, 2025 at 1:18 PM" at bounding box center [413, 108] width 259 height 14
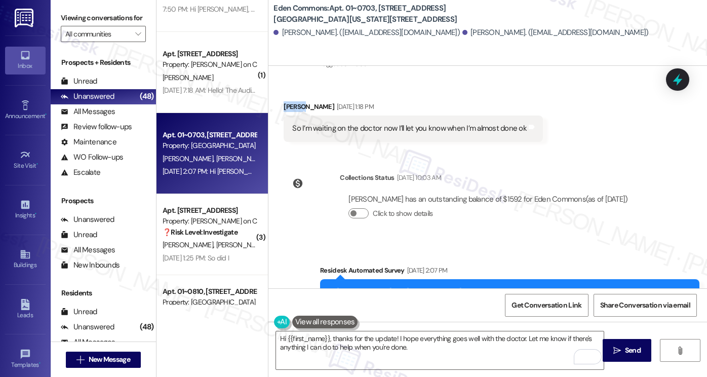
click at [292, 102] on div "Leslie Carlisle Aug 28, 2025 at 1:18 PM" at bounding box center [413, 108] width 259 height 14
copy div "Leslie"
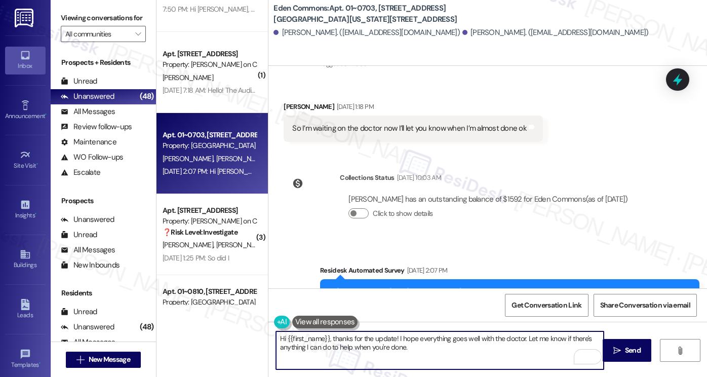
drag, startPoint x: 284, startPoint y: 339, endPoint x: 325, endPoint y: 333, distance: 41.0
click at [326, 333] on textarea "Hi {{first_name}}, thanks for the update! I hope everything goes well with the …" at bounding box center [440, 350] width 328 height 38
paste textarea "Leslie"
drag, startPoint x: 448, startPoint y: 336, endPoint x: 395, endPoint y: 332, distance: 52.8
click at [395, 332] on textarea "Hi Leslie, I hope you had a great weekend! thanks for the update! I hope everyt…" at bounding box center [440, 350] width 328 height 38
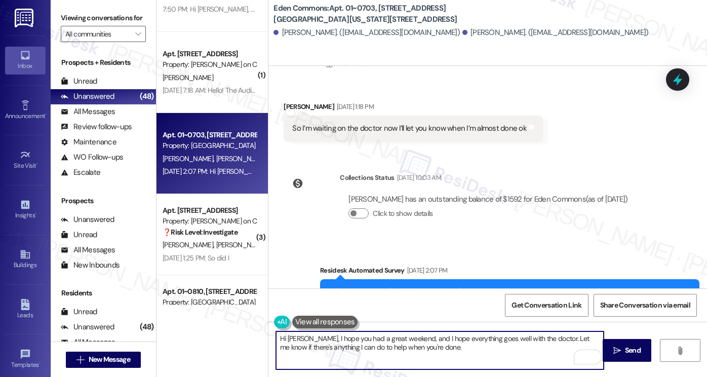
click at [411, 337] on textarea "Hi Leslie, I hope you had a great weekend, and I hope everything goes well with…" at bounding box center [440, 350] width 328 height 38
click at [454, 339] on textarea "Hi Leslie, I hope you had a great weekend, and I do hope everything goes well w…" at bounding box center [440, 350] width 328 height 38
drag, startPoint x: 491, startPoint y: 346, endPoint x: 389, endPoint y: 341, distance: 101.9
click at [389, 341] on textarea "Hi Leslie, I hope you had a great weekend, and I do hope everything goes well w…" at bounding box center [440, 350] width 328 height 38
click at [427, 341] on textarea "Hi Leslie, I hope you had a great weekend, and I do hope everything goes well w…" at bounding box center [440, 350] width 328 height 38
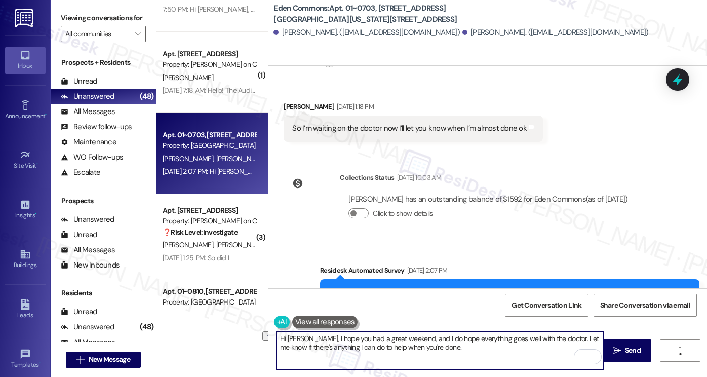
drag, startPoint x: 442, startPoint y: 349, endPoint x: 275, endPoint y: 346, distance: 167.7
click at [276, 346] on textarea "Hi Leslie, I hope you had a great weekend, and I do hope everything goes well w…" at bounding box center [440, 350] width 328 height 38
type textarea "Hi Leslie, I hope you had a great weekend, and I do hope everything goes well w…"
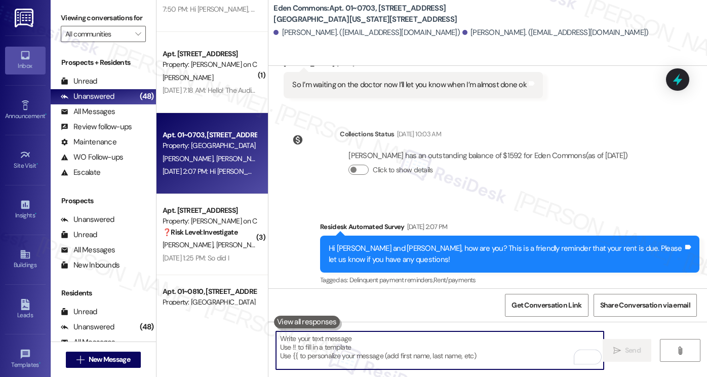
scroll to position [1110, 0]
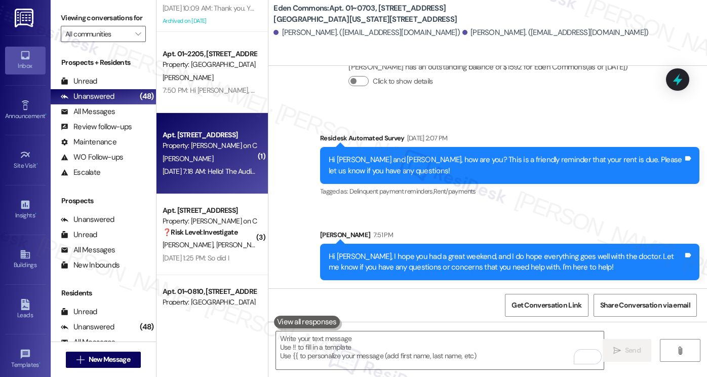
click at [216, 157] on div "[PERSON_NAME]" at bounding box center [210, 158] width 96 height 13
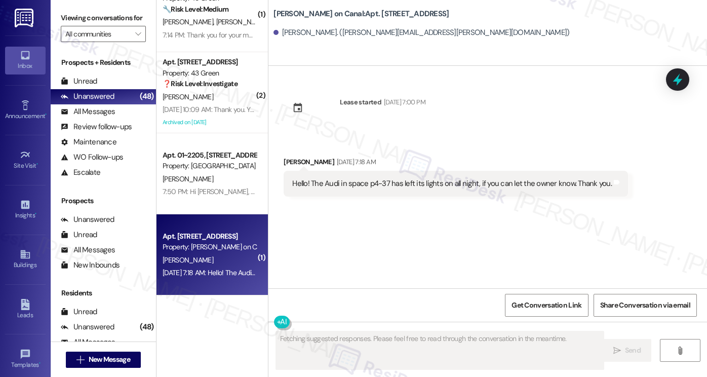
scroll to position [2976, 0]
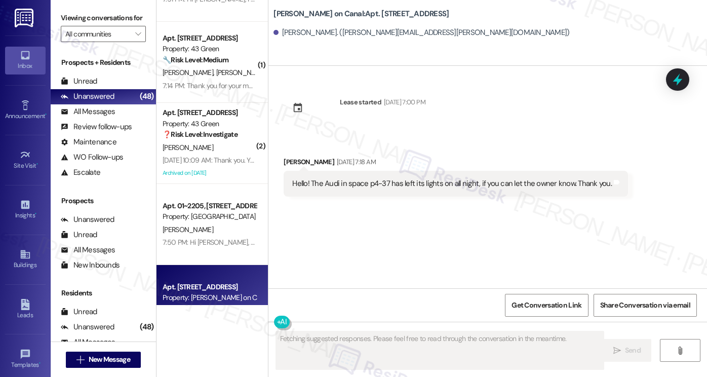
click at [353, 177] on div "Hello! The Audi in space p4-37 has left its lights on all night, if you can let…" at bounding box center [456, 184] width 344 height 26
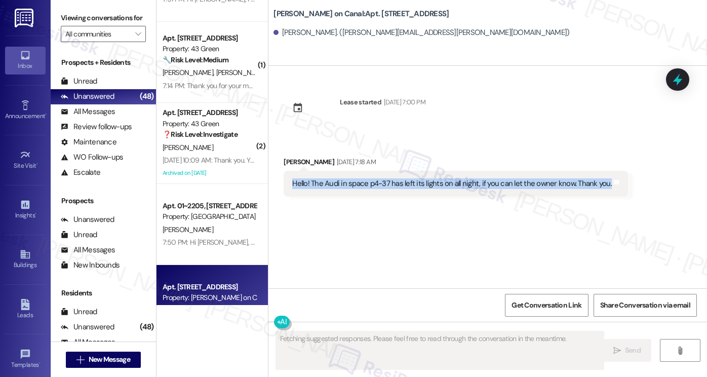
click at [353, 177] on div "Hello! The Audi in space p4-37 has left its lights on all night, if you can let…" at bounding box center [456, 184] width 344 height 26
click at [438, 178] on div "Hello! The Audi in space p4-37 has left its lights on all night, if you can let…" at bounding box center [452, 183] width 320 height 11
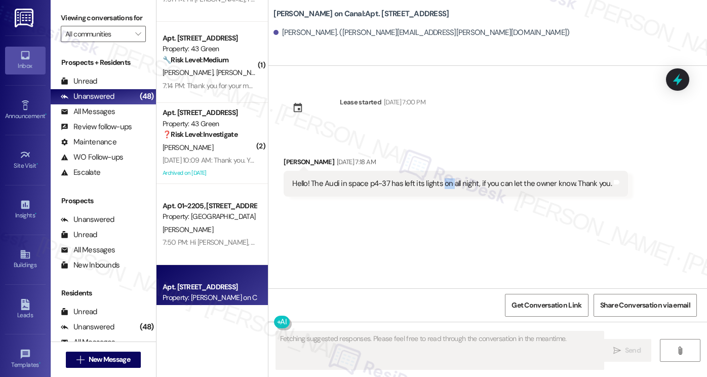
click at [438, 178] on div "Hello! The Audi in space p4-37 has left its lights on all night, if you can let…" at bounding box center [452, 183] width 320 height 11
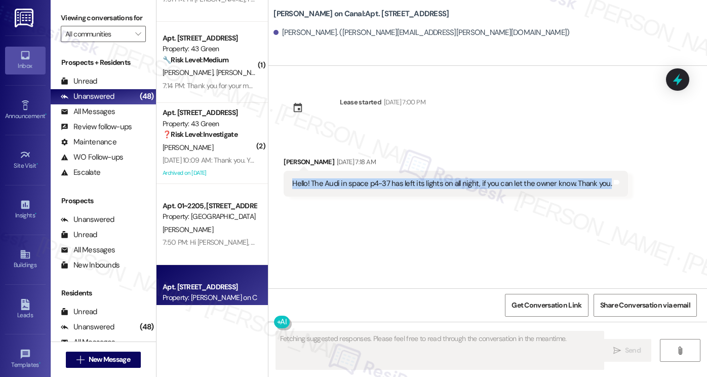
click at [438, 178] on div "Hello! The Audi in space p4-37 has left its lights on all night, if you can let…" at bounding box center [452, 183] width 320 height 11
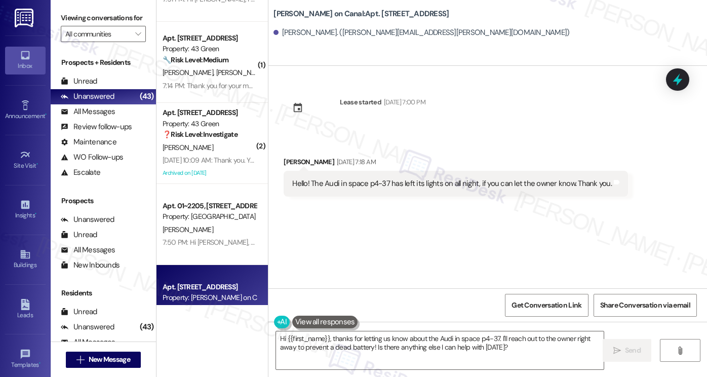
click at [100, 16] on label "Viewing conversations for" at bounding box center [103, 18] width 85 height 16
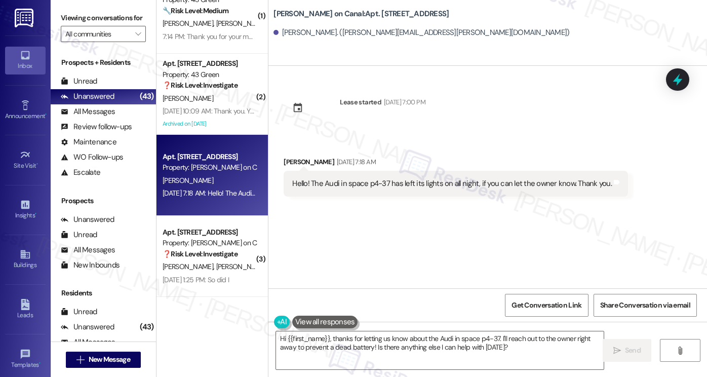
scroll to position [3098, 0]
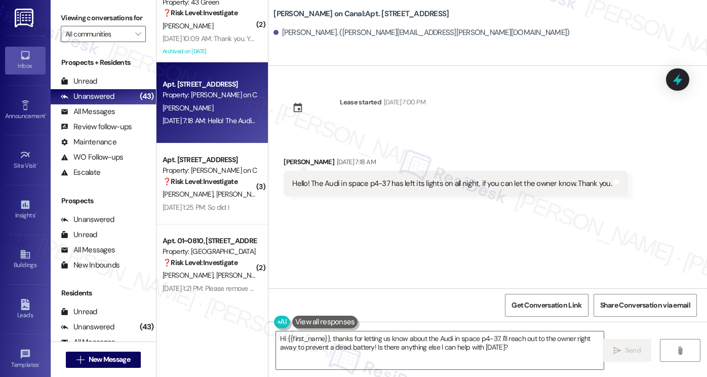
click at [382, 189] on div "Hello! The Audi in space p4-37 has left its lights on all night, if you can let…" at bounding box center [456, 184] width 344 height 26
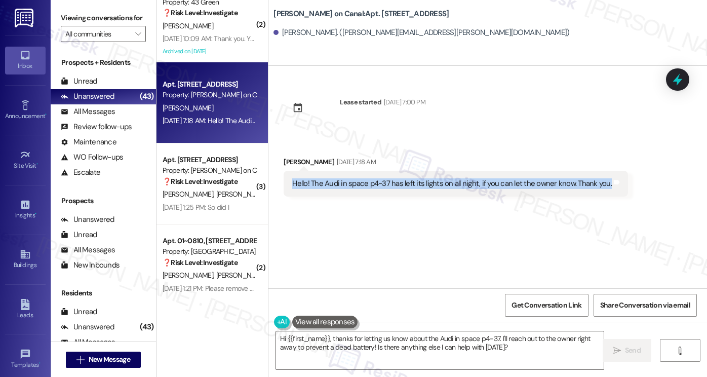
click at [382, 189] on div "Hello! The Audi in space p4-37 has left its lights on all night, if you can let…" at bounding box center [456, 184] width 344 height 26
click at [438, 189] on div "Hello! The Audi in space p4-37 has left its lights on all night, if you can let…" at bounding box center [456, 184] width 344 height 26
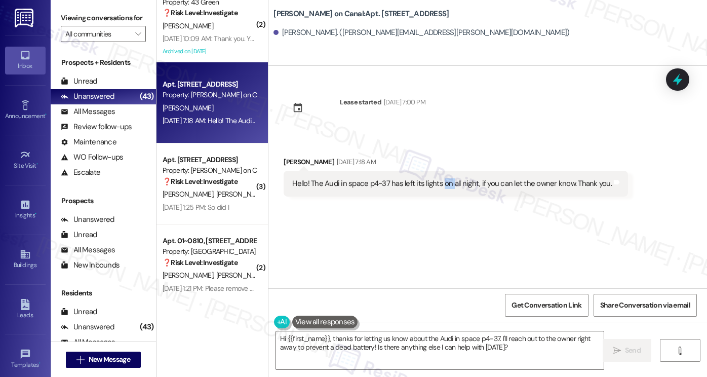
click at [438, 189] on div "Hello! The Audi in space p4-37 has left its lights on all night, if you can let…" at bounding box center [456, 184] width 344 height 26
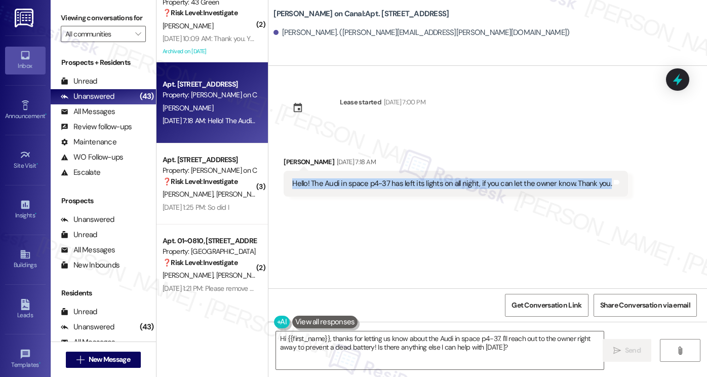
click at [438, 189] on div "Hello! The Audi in space p4-37 has left its lights on all night, if you can let…" at bounding box center [456, 184] width 344 height 26
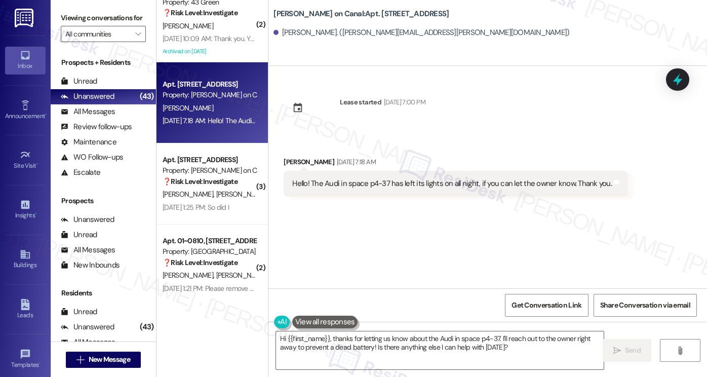
click at [93, 26] on label "Viewing conversations for" at bounding box center [103, 18] width 85 height 16
click at [405, 182] on div "Hello! The Audi in space p4-37 has left its lights on all night, if you can let…" at bounding box center [452, 183] width 320 height 11
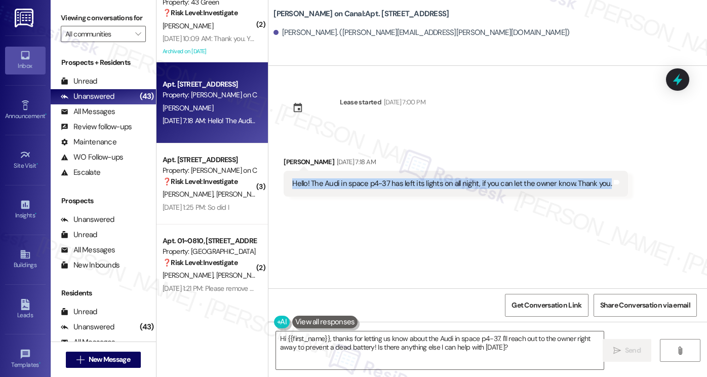
click at [405, 182] on div "Hello! The Audi in space p4-37 has left its lights on all night, if you can let…" at bounding box center [452, 183] width 320 height 11
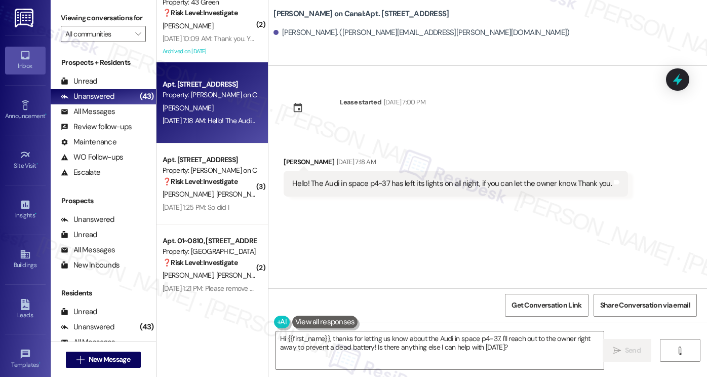
drag, startPoint x: 84, startPoint y: 22, endPoint x: 106, endPoint y: 32, distance: 25.2
click at [84, 22] on label "Viewing conversations for" at bounding box center [103, 18] width 85 height 16
click at [398, 185] on div "Hello! The Audi in space p4-37 has left its lights on all night, if you can let…" at bounding box center [452, 183] width 320 height 11
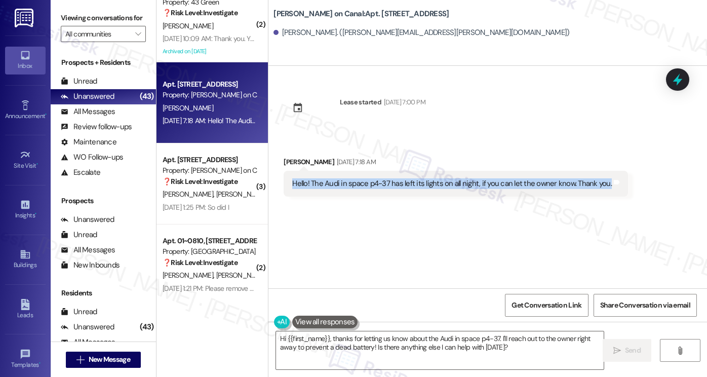
click at [398, 185] on div "Hello! The Audi in space p4-37 has left its lights on all night, if you can let…" at bounding box center [452, 183] width 320 height 11
copy div "Hello! The Audi in space p4-37 has left its lights on all night, if you can let…"
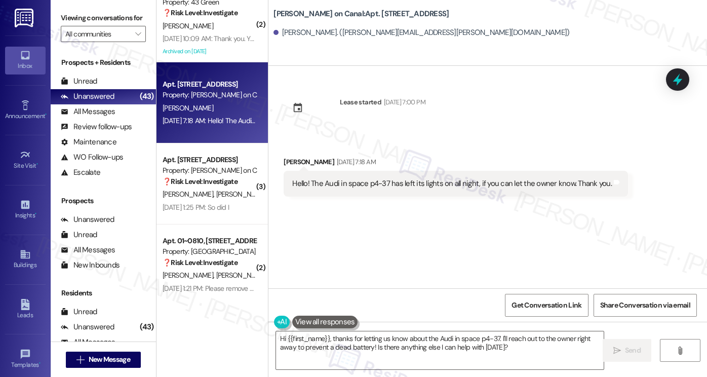
click at [101, 15] on label "Viewing conversations for" at bounding box center [103, 18] width 85 height 16
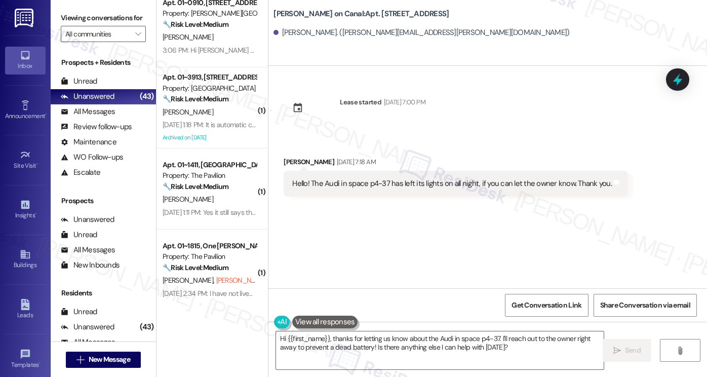
scroll to position [1477, 0]
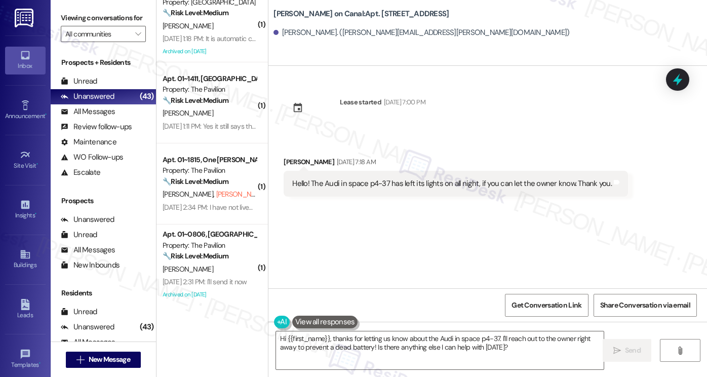
click at [78, 23] on label "Viewing conversations for" at bounding box center [103, 18] width 85 height 16
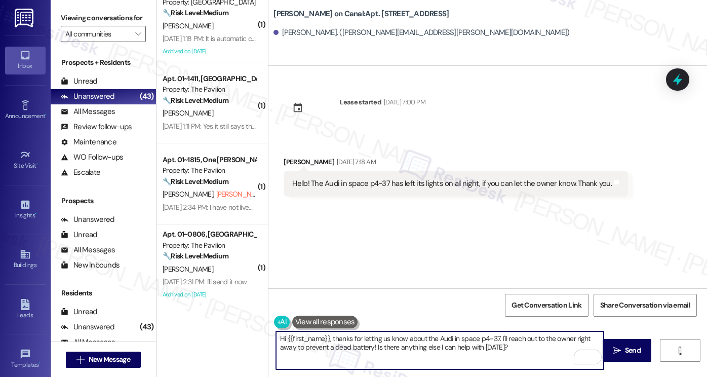
drag, startPoint x: 512, startPoint y: 350, endPoint x: 496, endPoint y: 339, distance: 19.0
click at [496, 339] on textarea "Hi {{first_name}}, thanks for letting us know about the Audi in space p4-37. I'…" at bounding box center [440, 350] width 328 height 38
paste textarea "Thanks again for letting us know about the Audi in space P4-37. Just checking i…"
type textarea "Hi {{first_name}}, thanks for letting us know about the Audi in space p4-37. Th…"
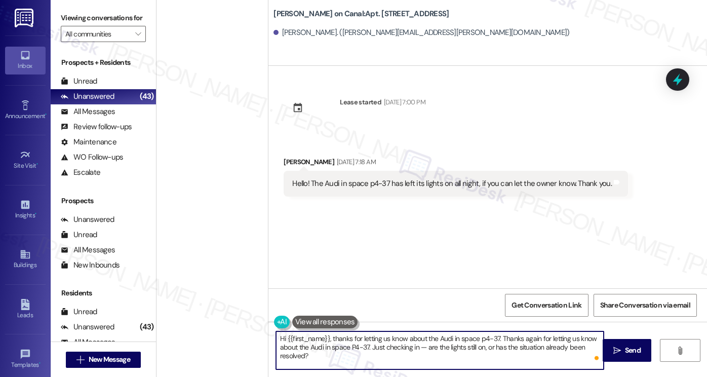
scroll to position [1477, 0]
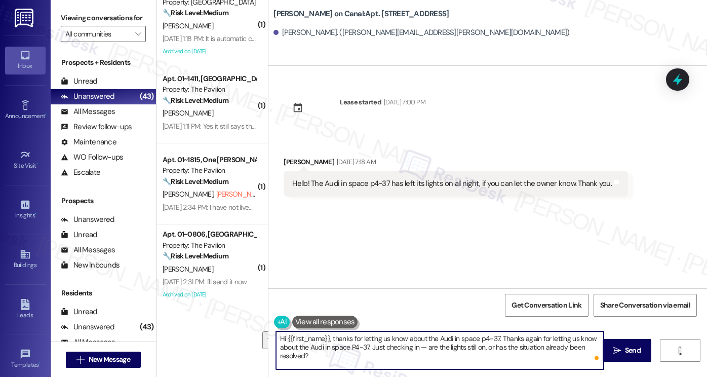
drag, startPoint x: 365, startPoint y: 348, endPoint x: 497, endPoint y: 336, distance: 132.7
click at [497, 336] on textarea "Hi {{first_name}}, thanks for letting us know about the Audi in space p4-37. Th…" at bounding box center [440, 350] width 328 height 38
click at [327, 338] on textarea "Hi {{first_name}}, thanks for letting us know about the Audi in space p4-37. Ju…" at bounding box center [440, 350] width 328 height 38
click at [573, 336] on textarea "Hi {{first_name}}, it's nice to chat with you! Thanks for letting us know about…" at bounding box center [440, 350] width 328 height 38
click at [312, 348] on textarea "Hi {{first_name}}, it's nice to chat with you! Thanks for letting us know about…" at bounding box center [440, 350] width 328 height 38
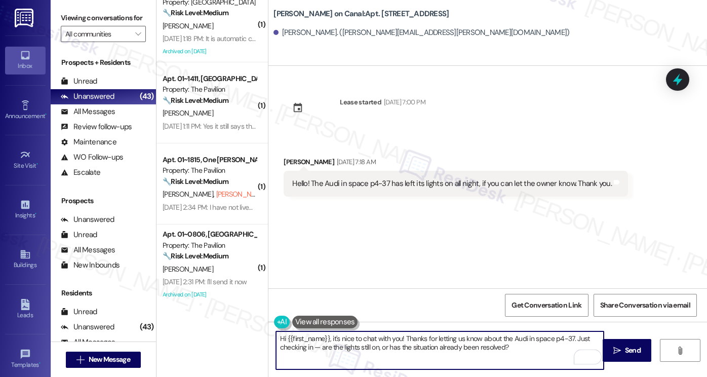
click at [312, 348] on textarea "Hi {{first_name}}, it's nice to chat with you! Thanks for letting us know about…" at bounding box center [440, 350] width 328 height 38
drag, startPoint x: 312, startPoint y: 348, endPoint x: 320, endPoint y: 348, distance: 8.1
click at [312, 348] on textarea "Hi {{first_name}}, it's nice to chat with you! Thanks for letting us know about…" at bounding box center [440, 350] width 328 height 38
click at [501, 346] on textarea "Hi {{first_name}}, it's nice to chat with you! Thanks for letting us know about…" at bounding box center [440, 350] width 328 height 38
drag, startPoint x: 386, startPoint y: 346, endPoint x: 308, endPoint y: 348, distance: 78.0
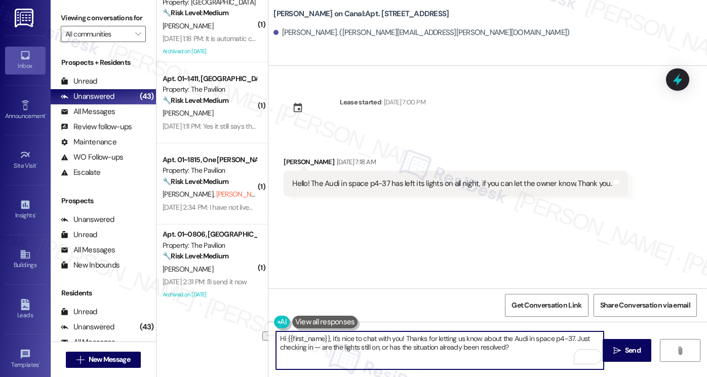
click at [308, 348] on textarea "Hi {{first_name}}, it's nice to chat with you! Thanks for letting us know about…" at bounding box center [440, 350] width 328 height 38
click at [442, 351] on textarea "Hi {{first_name}}, it's nice to chat with you! Thanks for letting us know about…" at bounding box center [440, 350] width 328 height 38
click at [360, 334] on textarea "Hi {{first_name}}, it's nice to chat with you! Thanks for letting us know about…" at bounding box center [440, 350] width 328 height 38
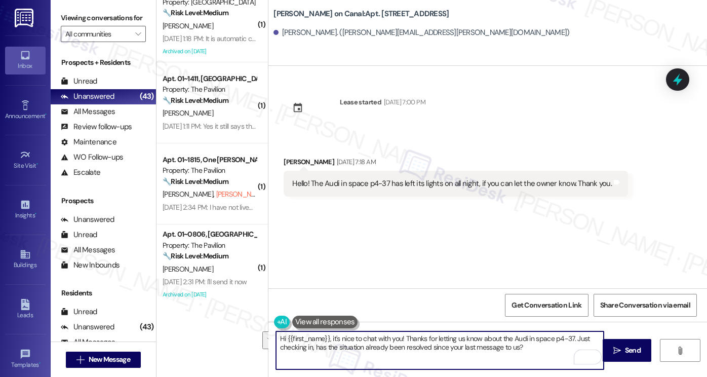
click at [440, 289] on div "Get Conversation Link Share Conversation via email" at bounding box center [487, 304] width 439 height 33
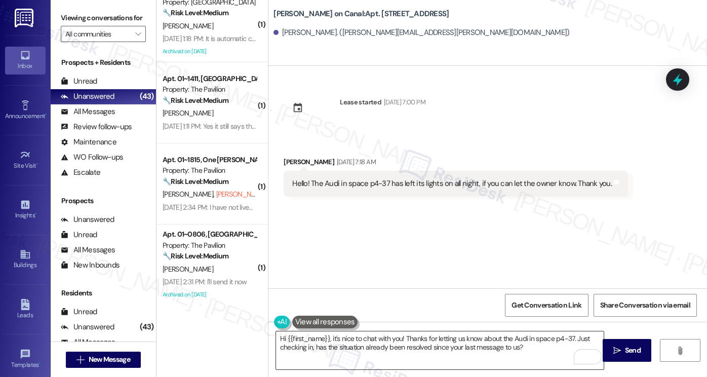
click at [463, 335] on textarea "Hi {{first_name}}, it's nice to chat with you! Thanks for letting us know about…" at bounding box center [440, 350] width 328 height 38
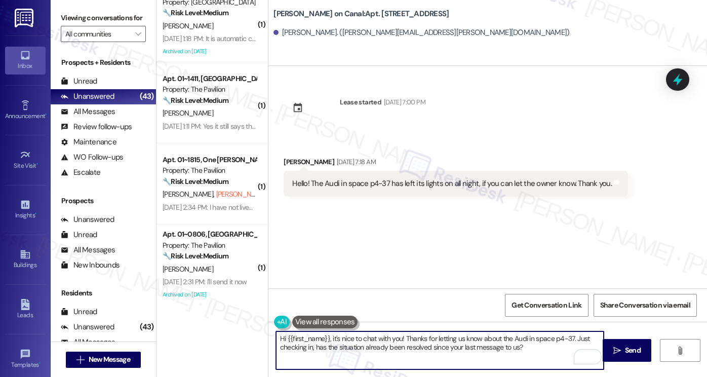
click at [463, 335] on textarea "Hi {{first_name}}, it's nice to chat with you! Thanks for letting us know about…" at bounding box center [440, 350] width 328 height 38
click at [567, 345] on textarea "Hi {{first_name}}, it's nice to chat with you! Thanks for letting us know about…" at bounding box center [440, 350] width 328 height 38
click at [533, 346] on textarea "Hi {{first_name}}, it's nice to chat with you! Thanks for letting us know about…" at bounding box center [440, 350] width 328 height 38
type textarea "Hi {{first_name}}, it's nice to chat with you! Thanks for letting us know about…"
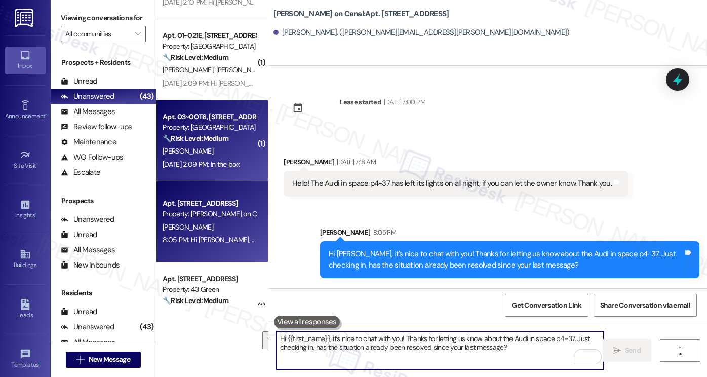
scroll to position [2946, 0]
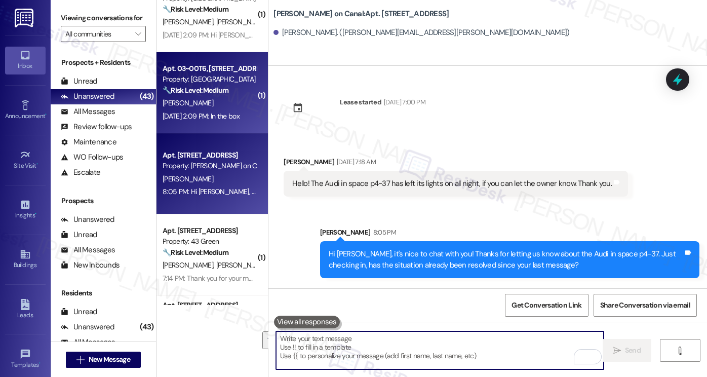
click at [207, 106] on div "[PERSON_NAME]" at bounding box center [210, 103] width 96 height 13
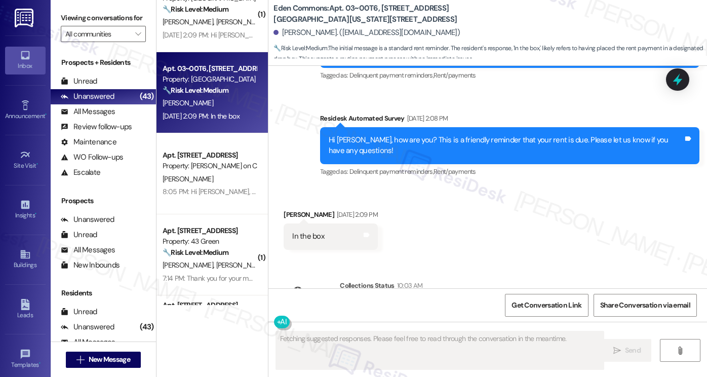
scroll to position [5827, 0]
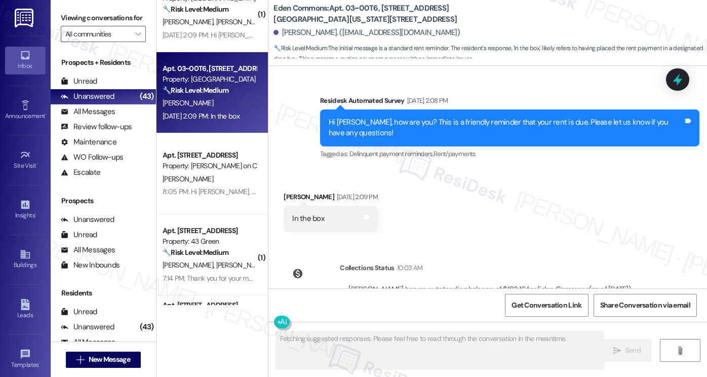
click at [371, 117] on div "Hi [PERSON_NAME], how are you? This is a friendly reminder that your rent is du…" at bounding box center [506, 128] width 355 height 22
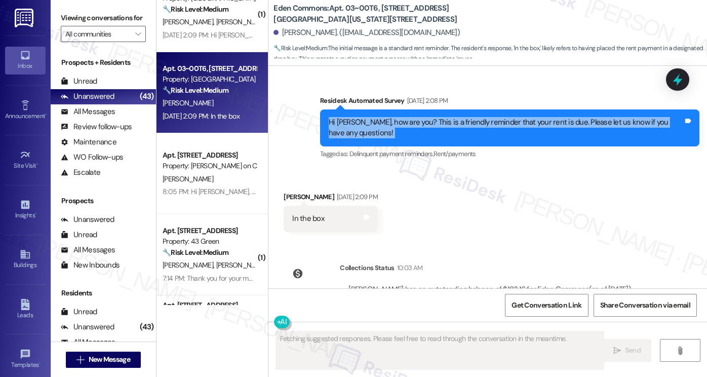
click at [371, 117] on div "Hi [PERSON_NAME], how are you? This is a friendly reminder that your rent is du…" at bounding box center [506, 128] width 355 height 22
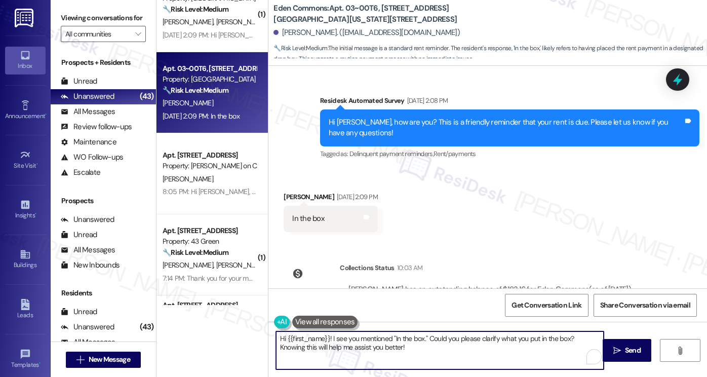
drag, startPoint x: 434, startPoint y: 348, endPoint x: 341, endPoint y: 334, distance: 93.8
click at [341, 334] on textarea "Hi {{first_name}}! I see you mentioned "In the box." Could you please clarify w…" at bounding box center [440, 350] width 328 height 38
click at [339, 342] on textarea "Hi {{first_name}}! I see you mentioned "In the box." Could you please clarify w…" at bounding box center [440, 350] width 328 height 38
drag, startPoint x: 327, startPoint y: 337, endPoint x: 369, endPoint y: 337, distance: 41.5
click at [327, 337] on textarea "Hi {{first_name}}! I see you mentioned "In the box." Could you please clarify w…" at bounding box center [440, 350] width 328 height 38
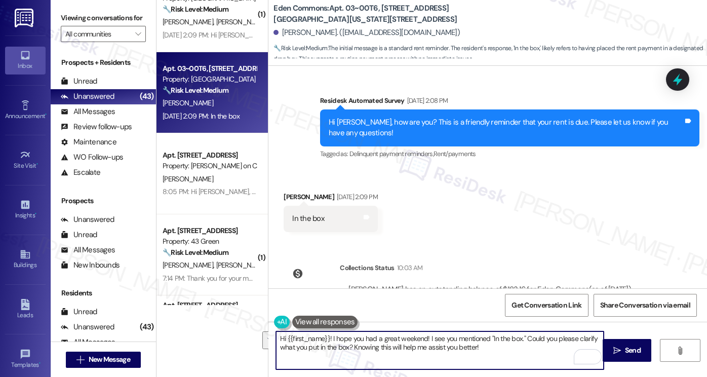
drag, startPoint x: 524, startPoint y: 337, endPoint x: 531, endPoint y: 346, distance: 11.2
click at [531, 346] on textarea "Hi {{first_name}}! I hope you had a great weekend! I see you mentioned "In the …" at bounding box center [440, 350] width 328 height 38
click at [532, 347] on textarea "Hi {{first_name}}! I hope you had a great weekend! I see you mentioned "In the …" at bounding box center [440, 350] width 328 height 38
drag, startPoint x: 349, startPoint y: 349, endPoint x: 463, endPoint y: 349, distance: 114.5
click at [463, 349] on textarea "Hi {{first_name}}! I hope you had a great weekend! I see you mentioned "In the …" at bounding box center [440, 350] width 328 height 38
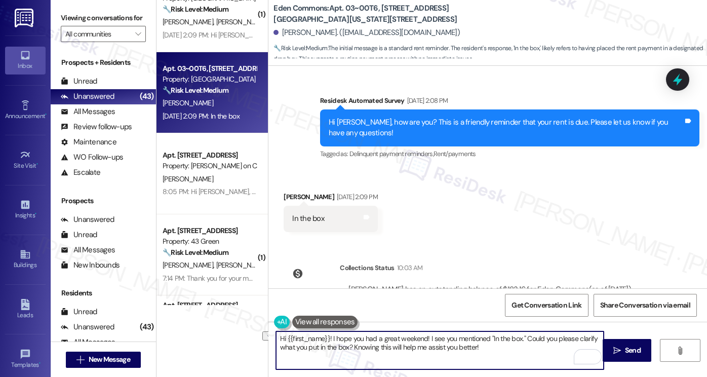
click at [472, 350] on textarea "Hi {{first_name}}! I hope you had a great weekend! I see you mentioned "In the …" at bounding box center [440, 350] width 328 height 38
drag, startPoint x: 496, startPoint y: 345, endPoint x: 522, endPoint y: 337, distance: 26.9
click at [522, 337] on textarea "Hi {{first_name}}! I hope you had a great weekend! I see you mentioned "In the …" at bounding box center [440, 350] width 328 height 38
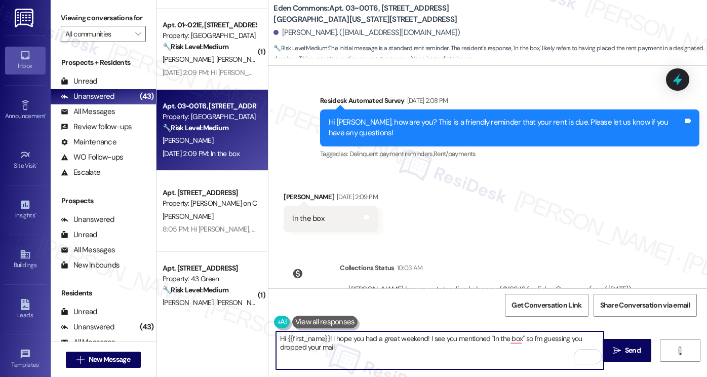
scroll to position [2845, 0]
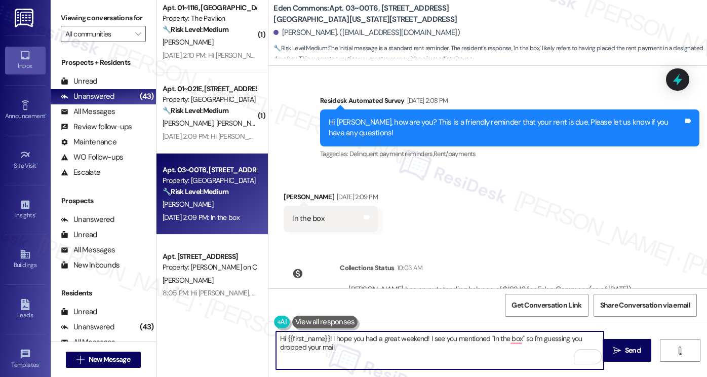
click at [363, 345] on textarea "Hi {{first_name}}! I hope you had a great weekend! I see you mentioned "In the …" at bounding box center [440, 350] width 328 height 38
click at [376, 344] on textarea "Hi {{first_name}}! I hope you had a great weekend! I see you mentioned "In the …" at bounding box center [440, 350] width 328 height 38
drag, startPoint x: 373, startPoint y: 340, endPoint x: 431, endPoint y: 335, distance: 58.0
click at [431, 335] on textarea "Hi {{first_name}}! I hope you had a great weekend! I see you mentioned "In the …" at bounding box center [440, 350] width 328 height 38
click at [433, 356] on textarea "Hi {{first_name}}! I hope you had a great weekend! I see you mentioned "In the …" at bounding box center [440, 350] width 328 height 38
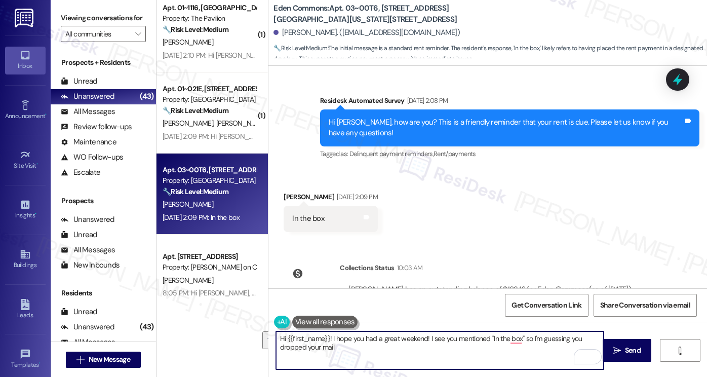
drag, startPoint x: 425, startPoint y: 357, endPoint x: 424, endPoint y: 340, distance: 16.2
click at [424, 340] on textarea "Hi {{first_name}}! I hope you had a great weekend! I see you mentioned "In the …" at bounding box center [440, 350] width 328 height 38
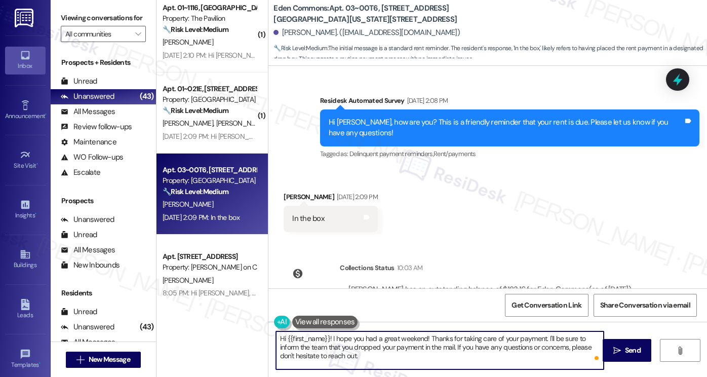
click at [348, 354] on textarea "Hi {{first_name}}! I hope you had a great weekend! Thanks for taking care of yo…" at bounding box center [440, 350] width 328 height 38
click at [346, 355] on textarea "Hi {{first_name}}! I hope you had a great weekend! Thanks for taking care of yo…" at bounding box center [440, 350] width 328 height 38
click at [369, 339] on textarea "Hi {{first_name}}! I hope you had a great weekend! Thanks for taking care of yo…" at bounding box center [440, 350] width 328 height 38
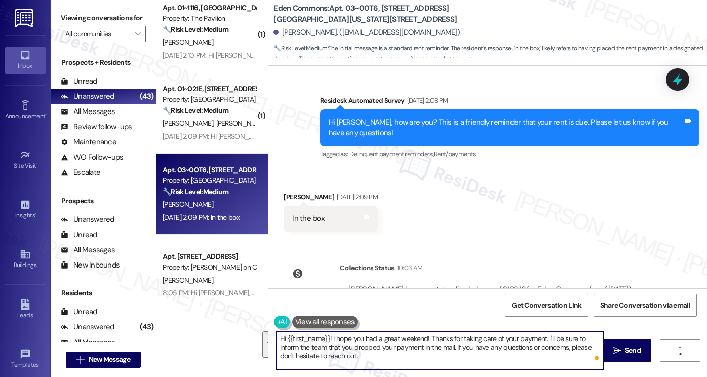
type textarea "Hi {{first_name}}! I hope you had a great weekend! Thanks for taking care of yo…"
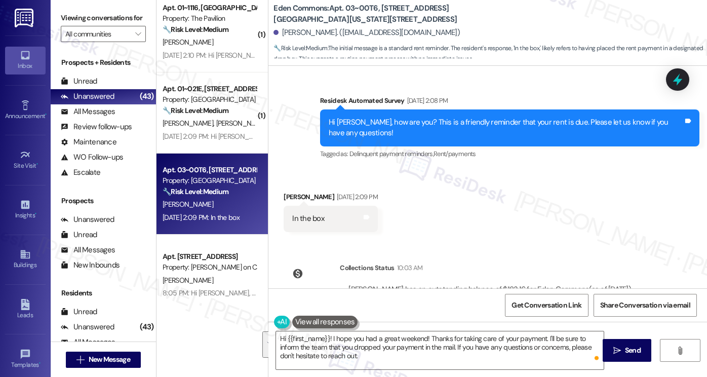
click at [495, 277] on div "[PERSON_NAME] has an outstanding balance of $183.16 for Eden Commons (as of [DA…" at bounding box center [490, 301] width 300 height 49
click at [530, 338] on textarea "Hi {{first_name}}! I hope you had a great weekend! Thanks for taking care of yo…" at bounding box center [440, 350] width 328 height 38
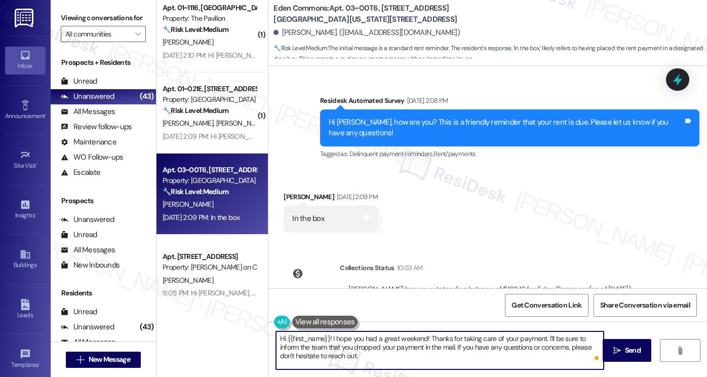
click at [530, 338] on textarea "Hi {{first_name}}! I hope you had a great weekend! Thanks for taking care of yo…" at bounding box center [440, 350] width 328 height 38
click at [409, 350] on textarea "Hi {{first_name}}! I hope you had a great weekend! Thanks for taking care of yo…" at bounding box center [440, 350] width 328 height 38
click at [480, 348] on textarea "Hi {{first_name}}! I hope you had a great weekend! Thanks for taking care of yo…" at bounding box center [440, 350] width 328 height 38
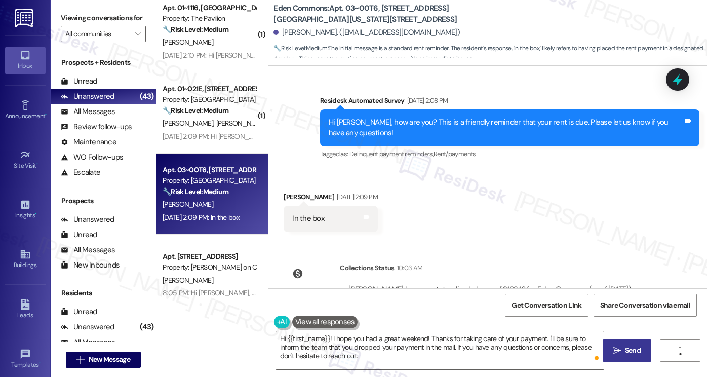
click at [623, 344] on button " Send" at bounding box center [627, 350] width 49 height 23
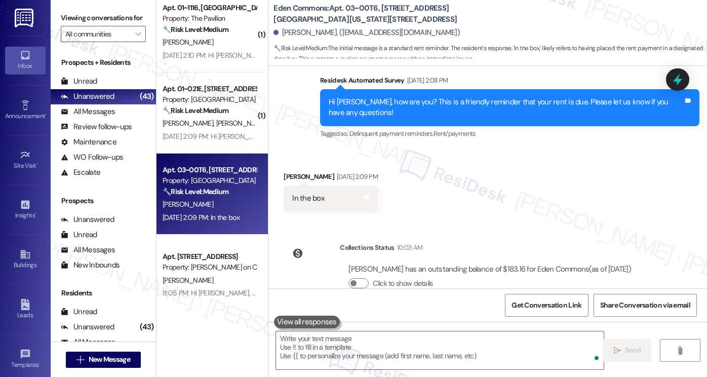
scroll to position [5920, 0]
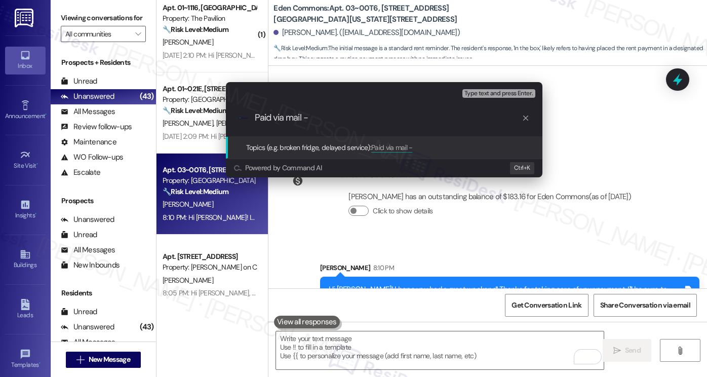
type input "Paid via mail"
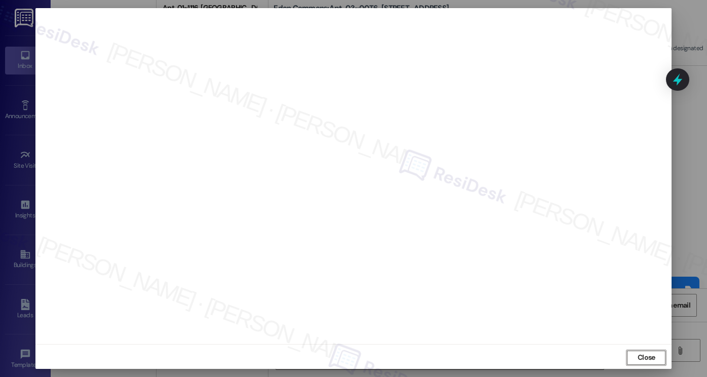
scroll to position [5, 0]
click at [651, 353] on span "Close" at bounding box center [647, 355] width 18 height 11
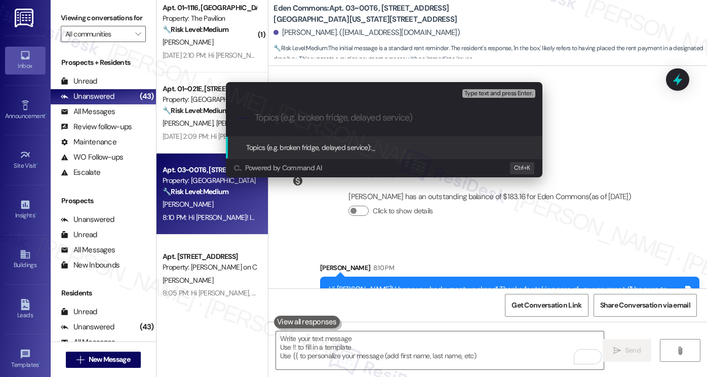
paste input "Paid via mail"
type input "Paid via mail"
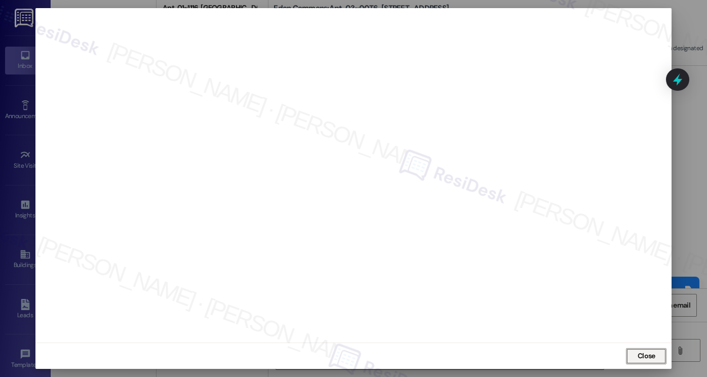
click at [650, 351] on button "Close" at bounding box center [646, 356] width 41 height 16
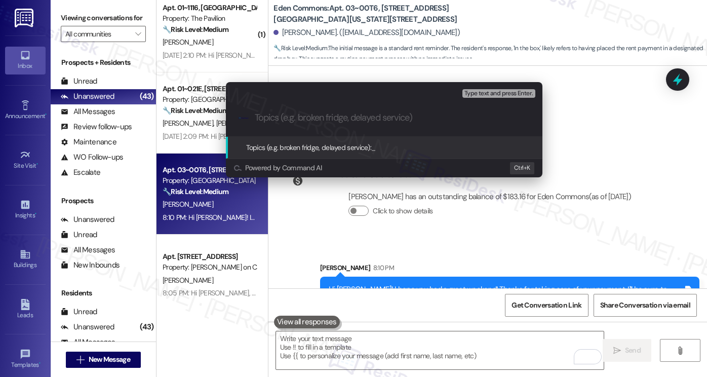
paste input "Paid via mail"
type input "Paid via mail"
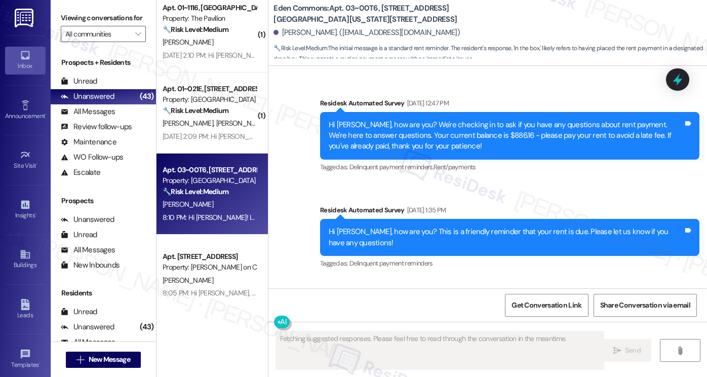
scroll to position [5748, 0]
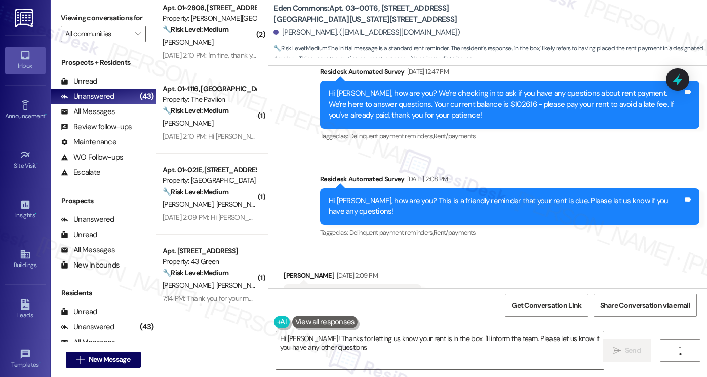
type textarea "Hi [PERSON_NAME]! Thanks for letting us know your rent is in the box. I'll info…"
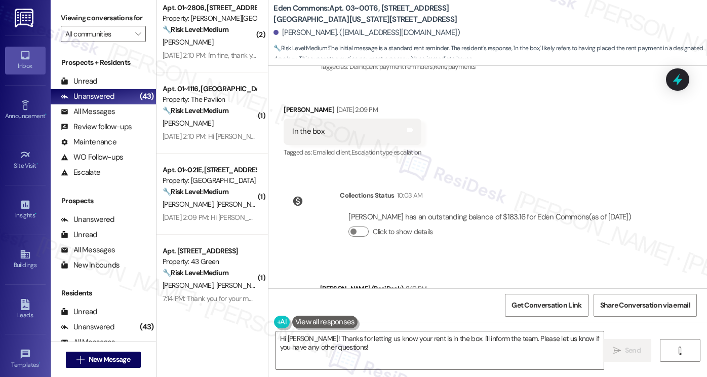
scroll to position [5949, 0]
